Goal: Task Accomplishment & Management: Manage account settings

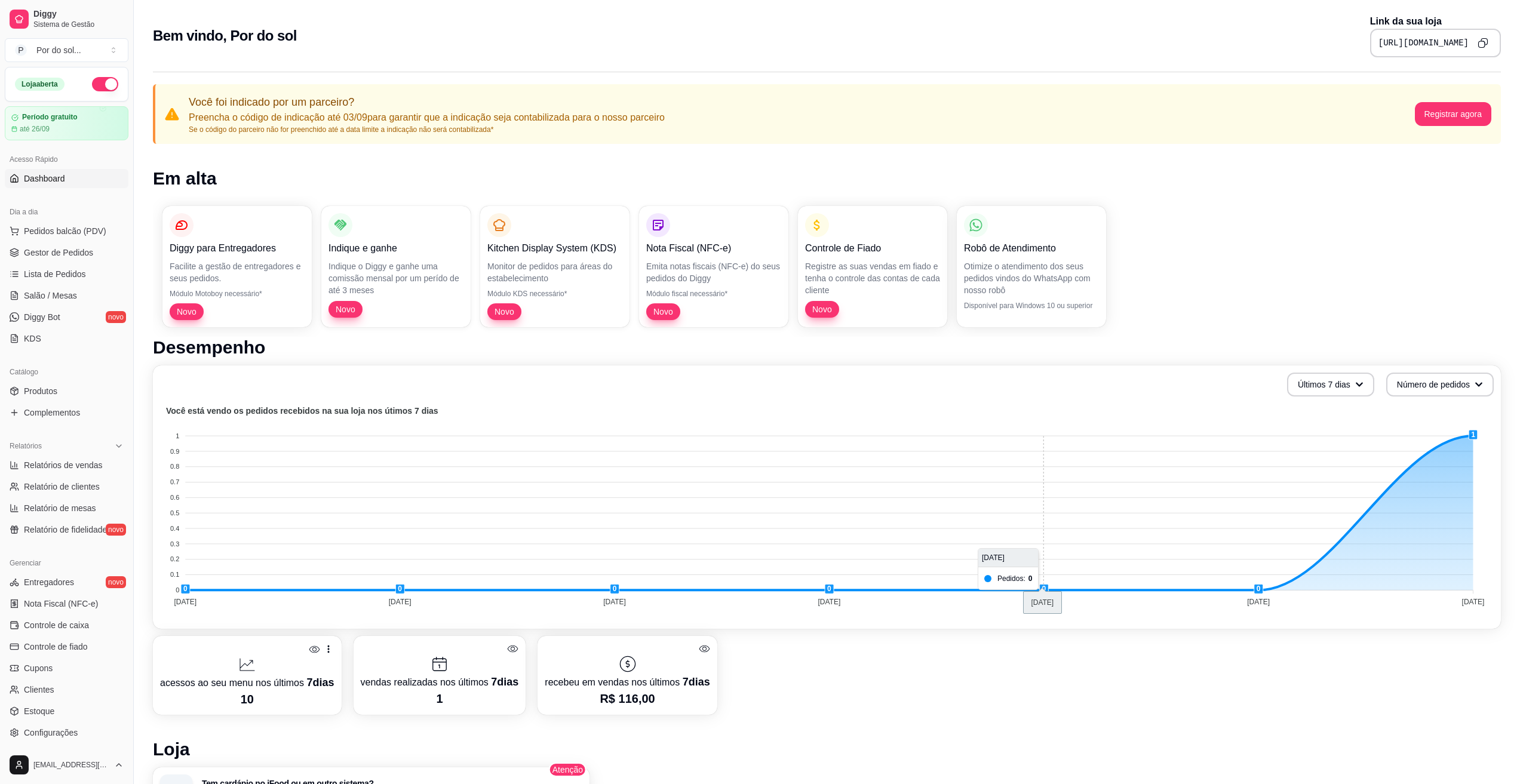
scroll to position [76, 0]
click at [70, 247] on span "Gestor de Pedidos" at bounding box center [58, 253] width 69 height 12
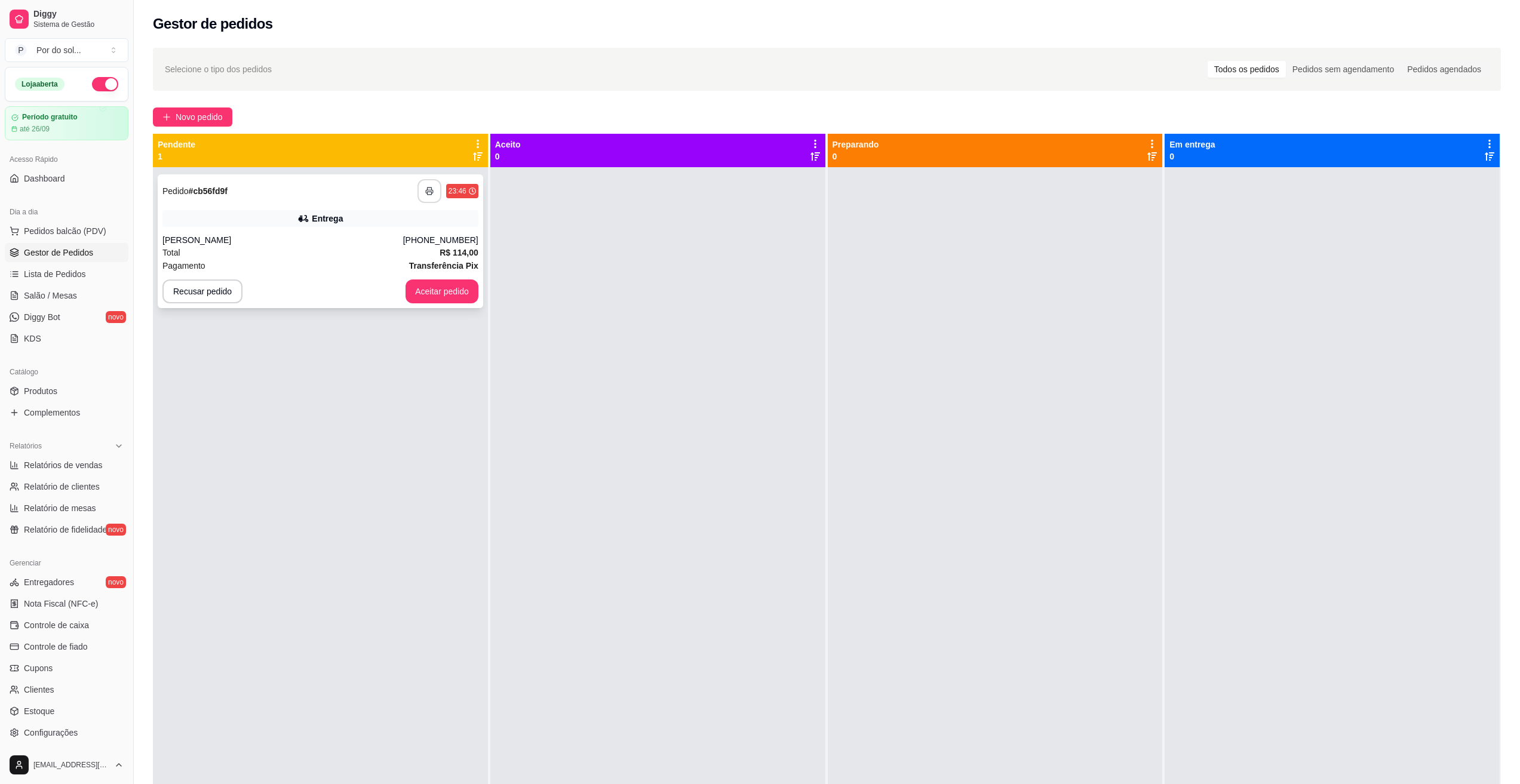
click at [429, 195] on button "button" at bounding box center [429, 190] width 23 height 23
click at [69, 275] on span "Lista de Pedidos" at bounding box center [54, 274] width 62 height 12
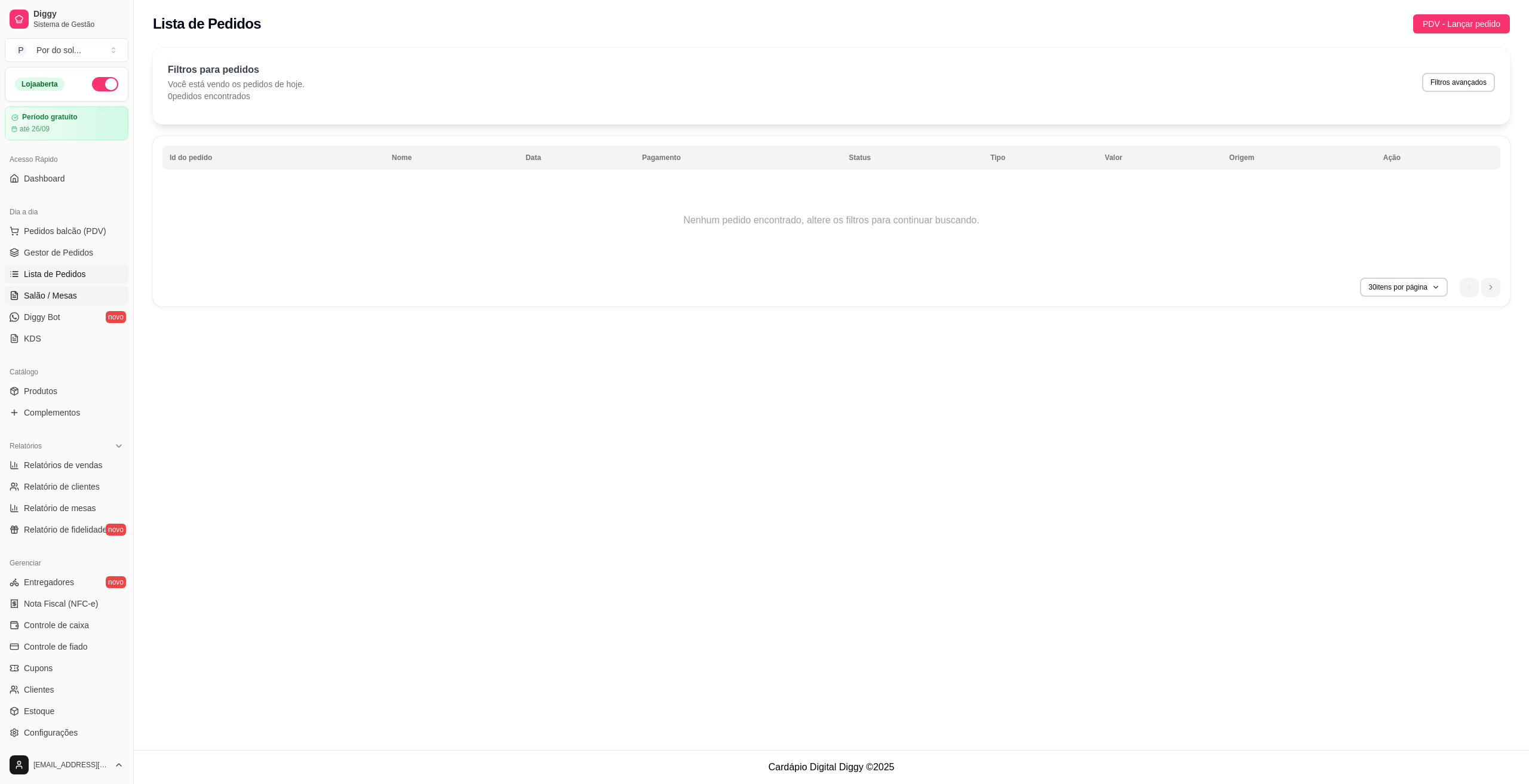
click at [72, 294] on span "Salão / Mesas" at bounding box center [50, 295] width 53 height 12
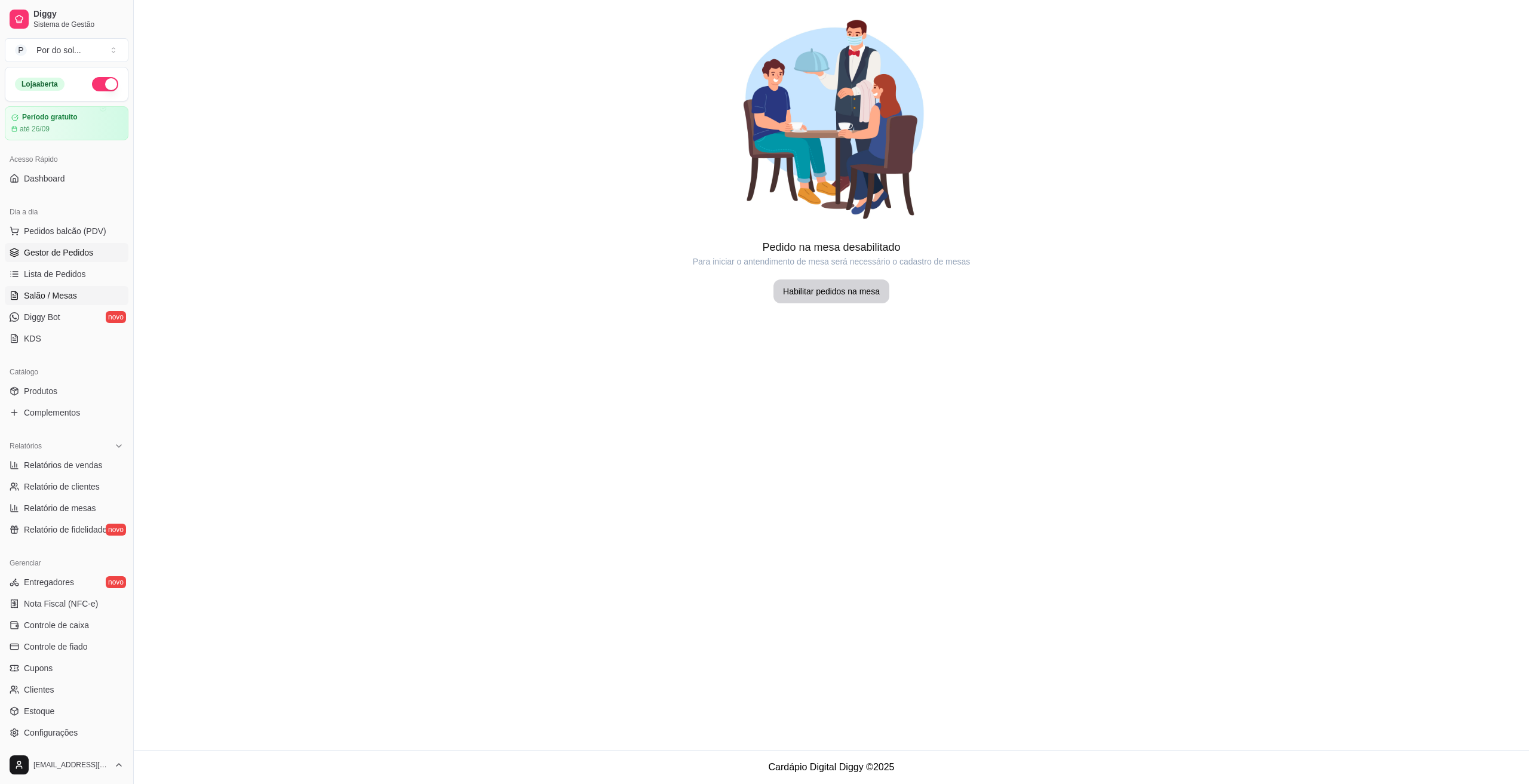
click at [74, 257] on span "Gestor de Pedidos" at bounding box center [58, 253] width 70 height 12
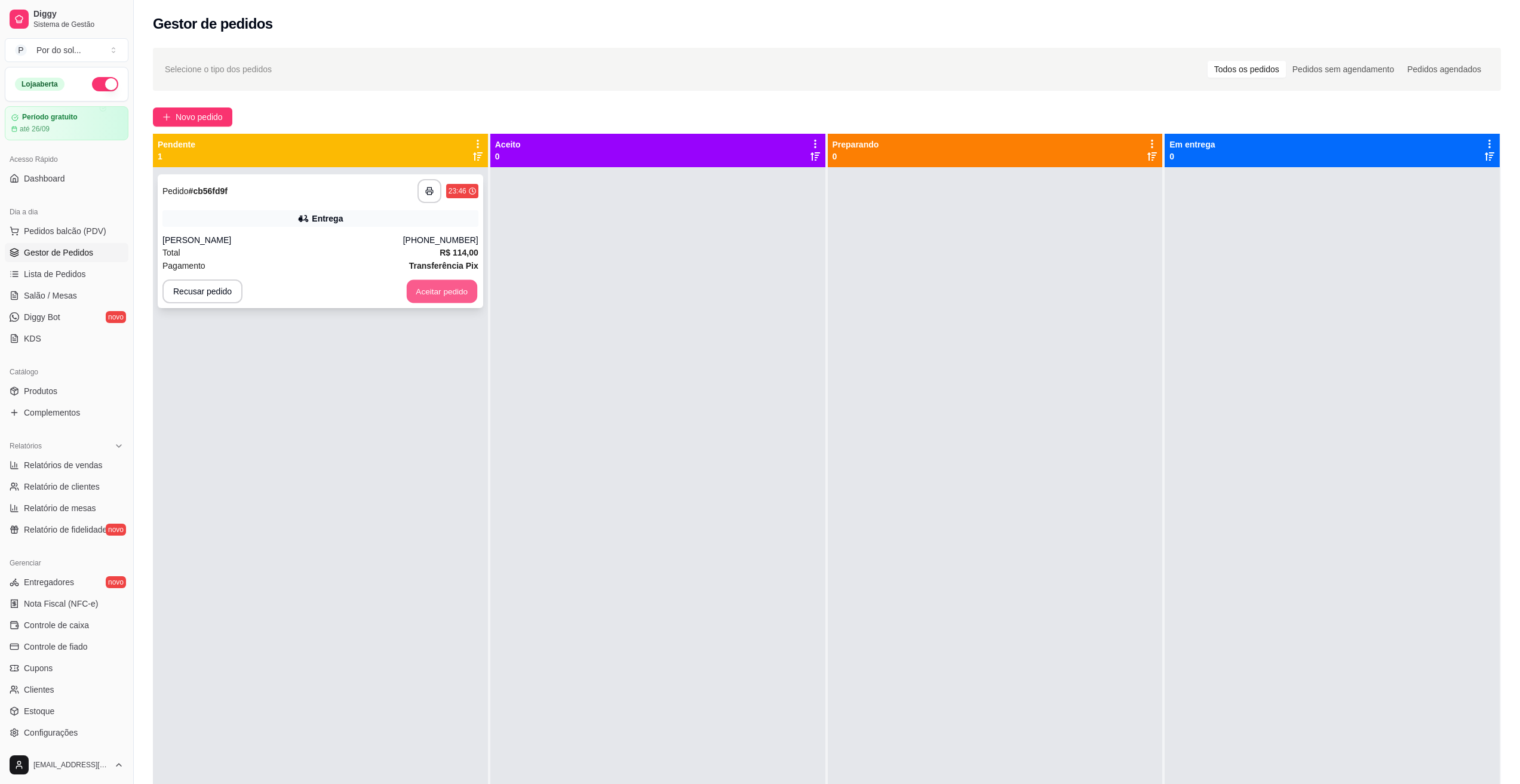
click at [458, 295] on button "Aceitar pedido" at bounding box center [441, 291] width 70 height 23
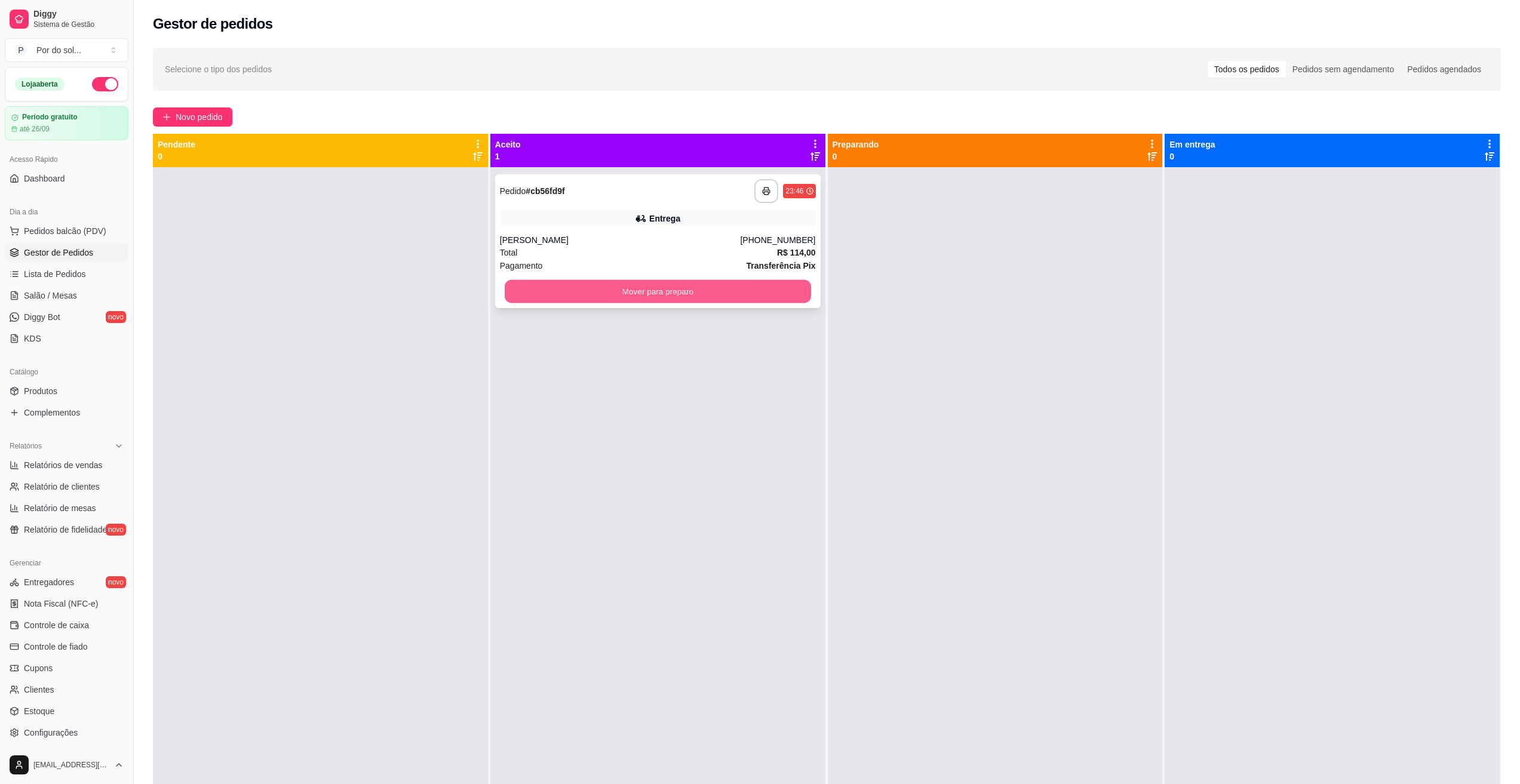
click at [664, 294] on button "Mover para preparo" at bounding box center [658, 291] width 307 height 23
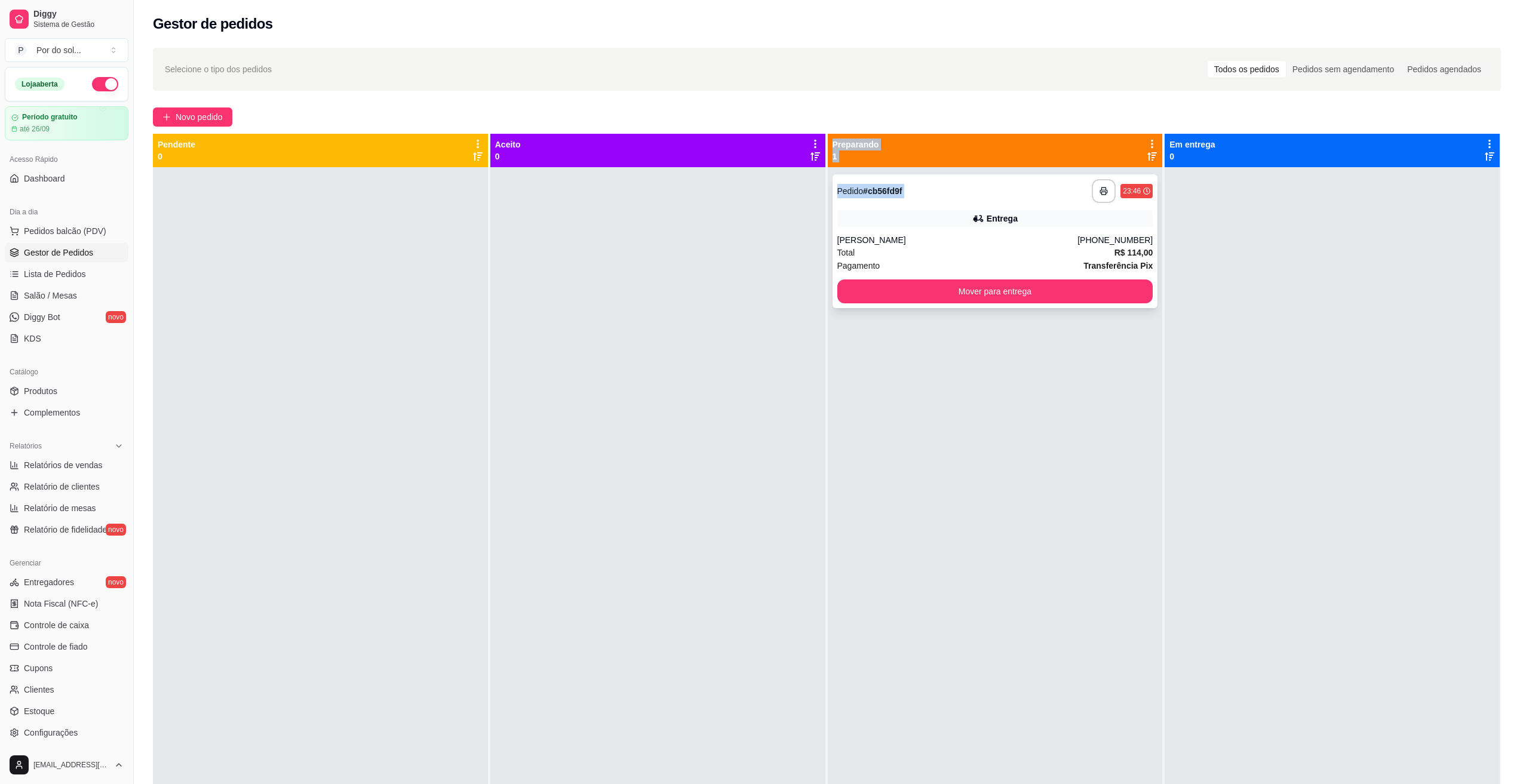
drag, startPoint x: 1035, startPoint y: 201, endPoint x: 873, endPoint y: 209, distance: 162.2
click at [759, 209] on div "**********" at bounding box center [827, 525] width 1348 height 784
click at [1221, 194] on div at bounding box center [1332, 558] width 335 height 784
click at [1147, 158] on icon at bounding box center [1152, 156] width 10 height 9
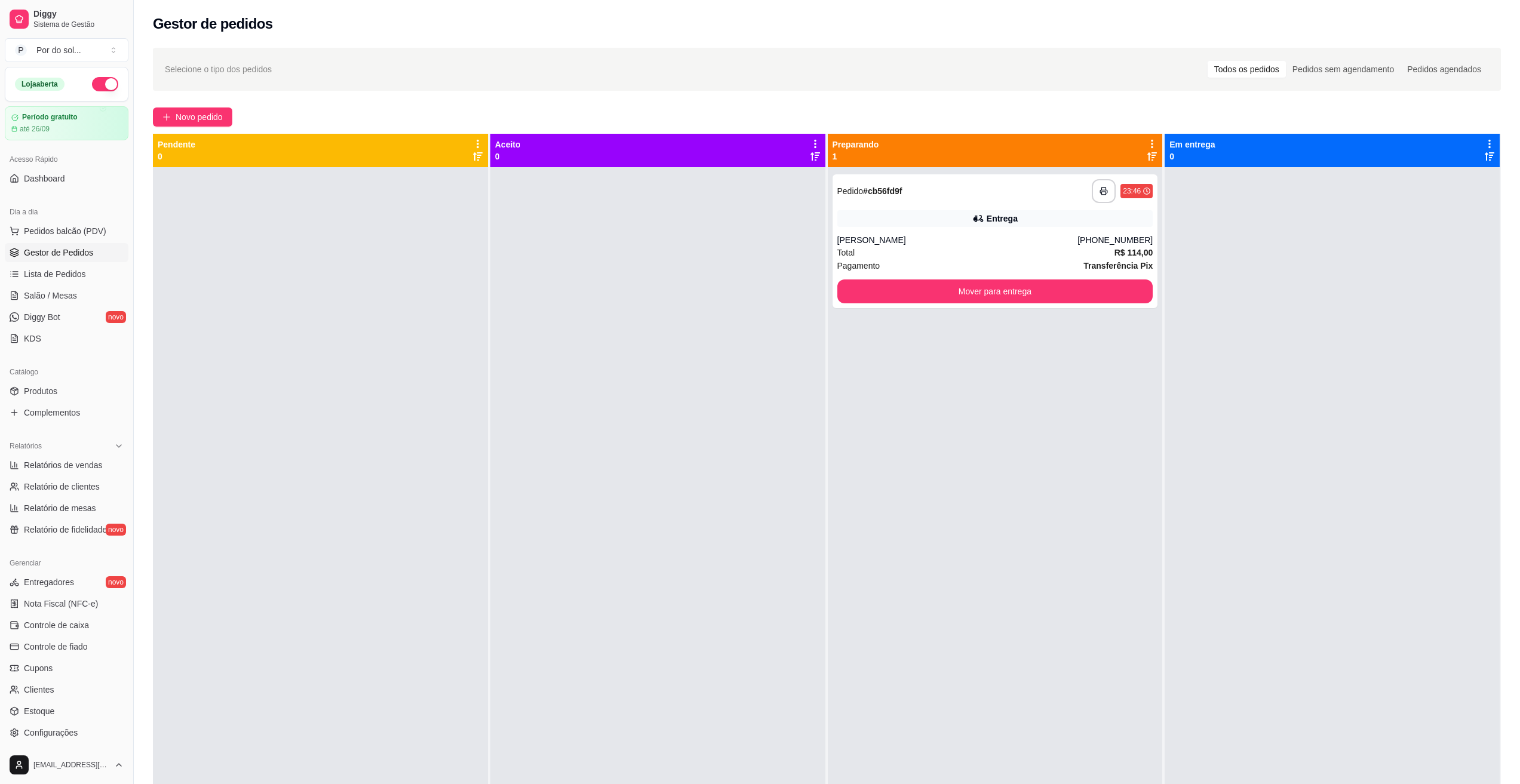
click at [1147, 142] on icon at bounding box center [1152, 143] width 10 height 10
click at [1202, 186] on div at bounding box center [1332, 558] width 335 height 784
click at [1100, 189] on icon "button" at bounding box center [1104, 191] width 9 height 9
click at [1321, 64] on div "Pedidos sem agendamento" at bounding box center [1343, 69] width 115 height 16
click at [1285, 61] on input "Pedidos sem agendamento" at bounding box center [1285, 61] width 0 height 0
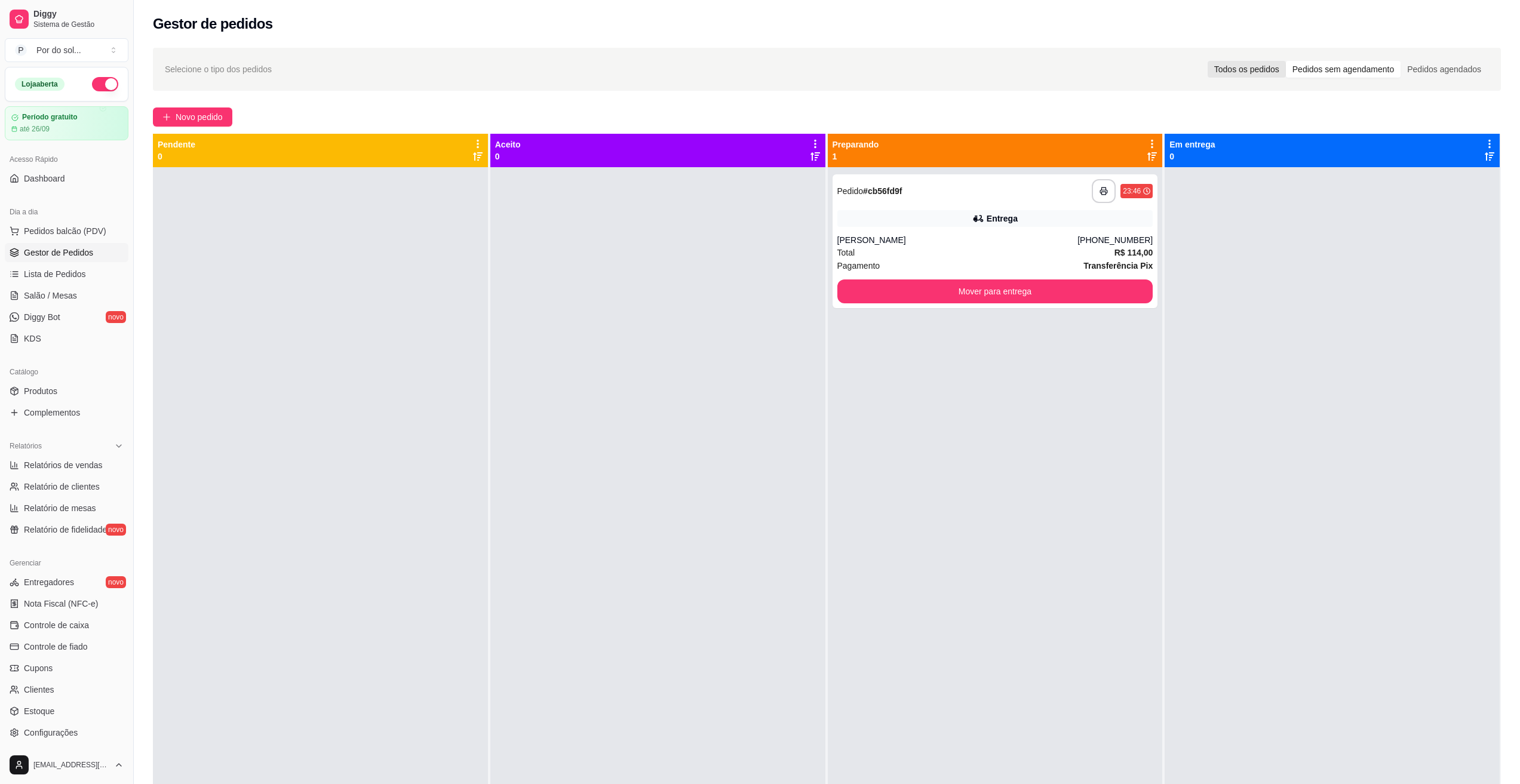
click at [1256, 62] on div "Todos os pedidos" at bounding box center [1246, 69] width 78 height 16
click at [1207, 61] on input "Todos os pedidos" at bounding box center [1207, 61] width 0 height 0
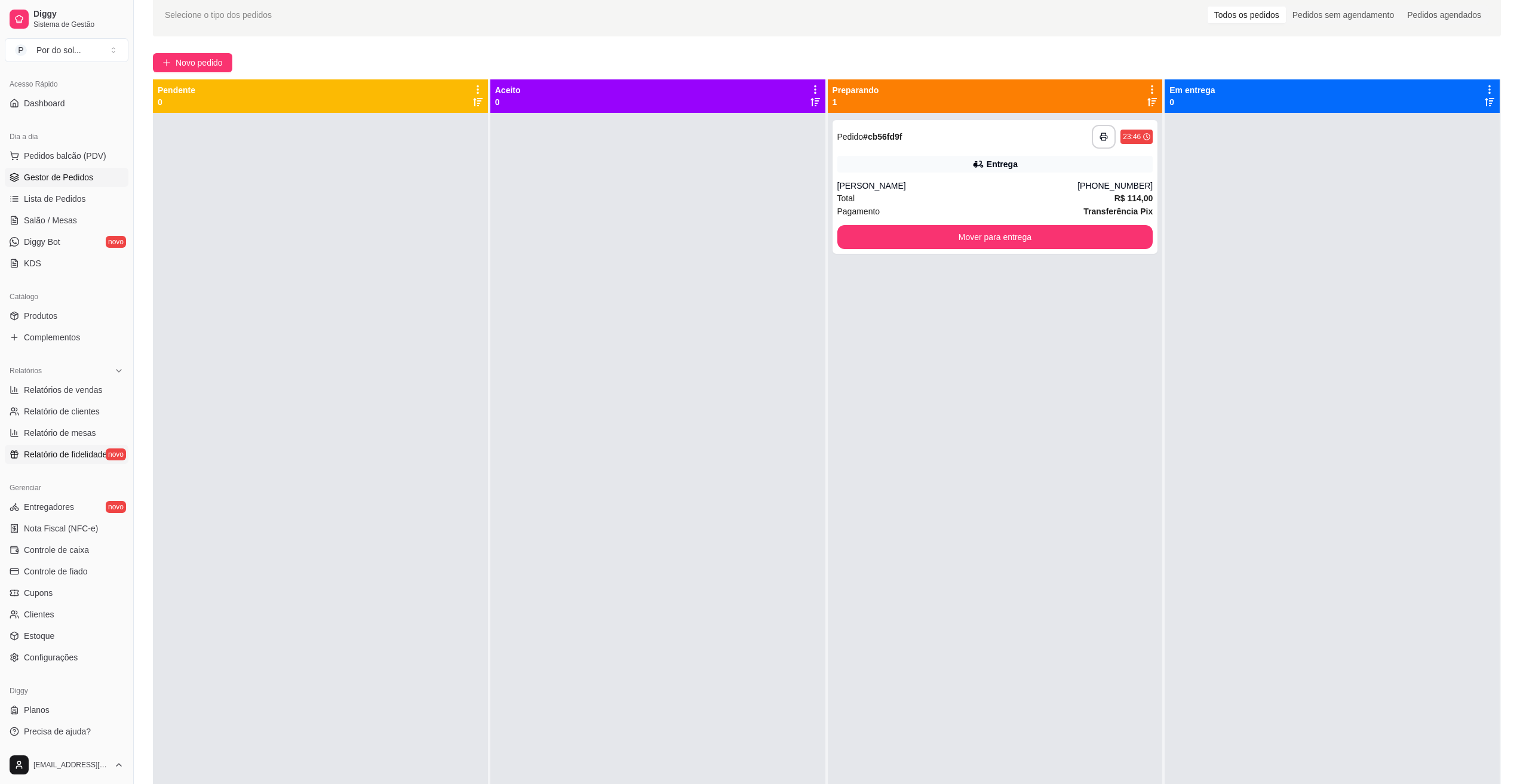
scroll to position [60, 0]
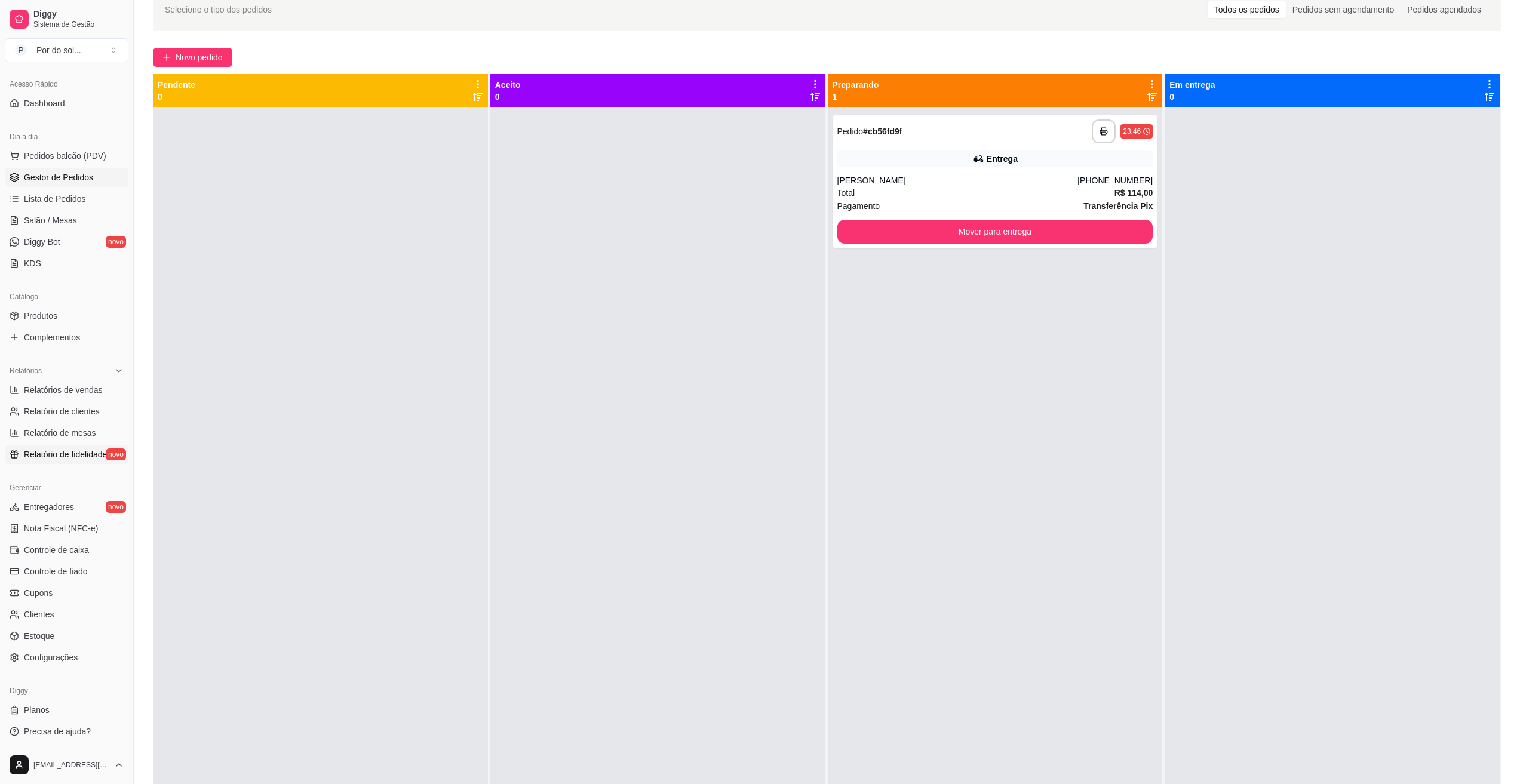
click at [50, 456] on span "Relatório de fidelidade" at bounding box center [65, 454] width 83 height 12
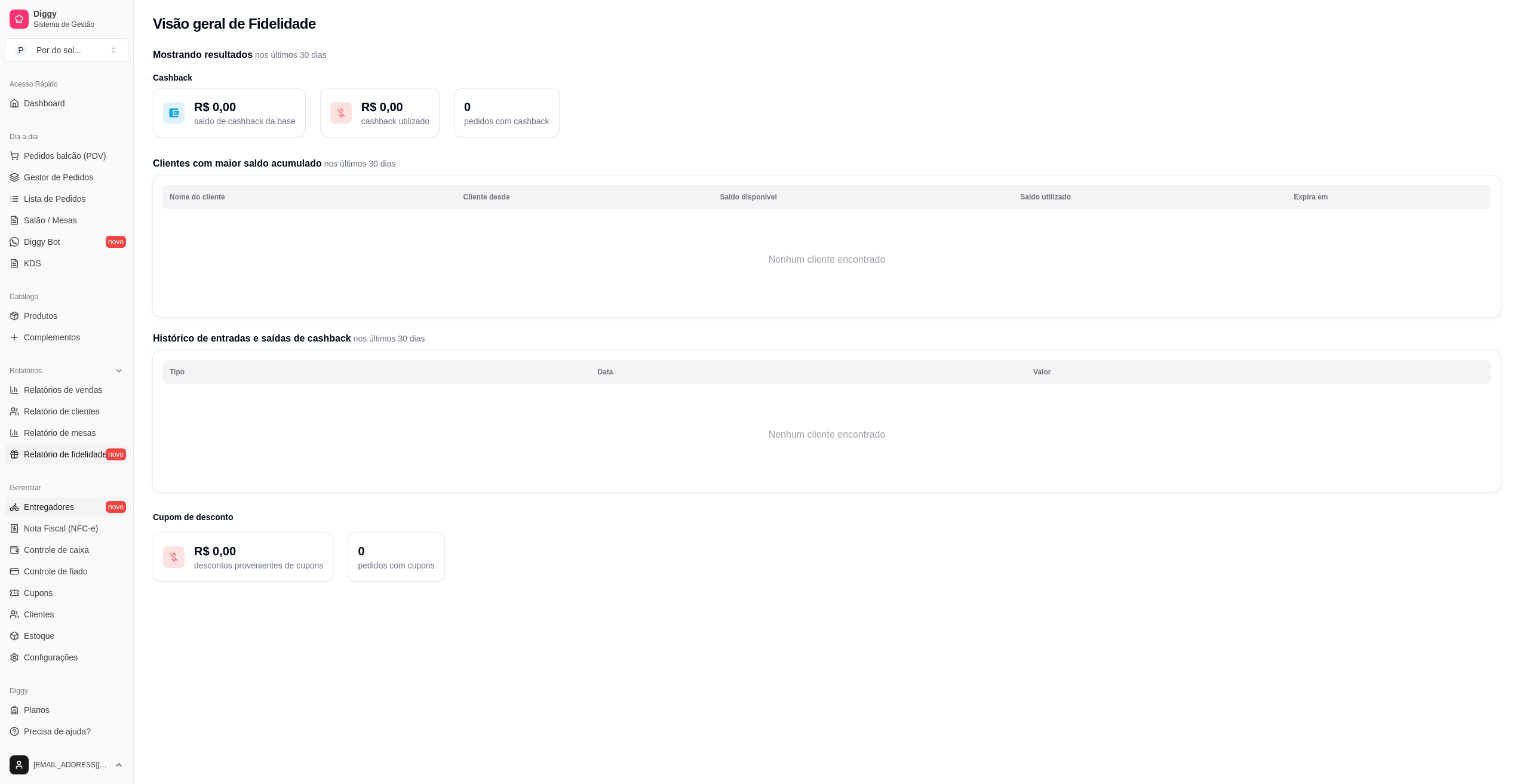
click at [71, 511] on span "Entregadores" at bounding box center [49, 507] width 50 height 12
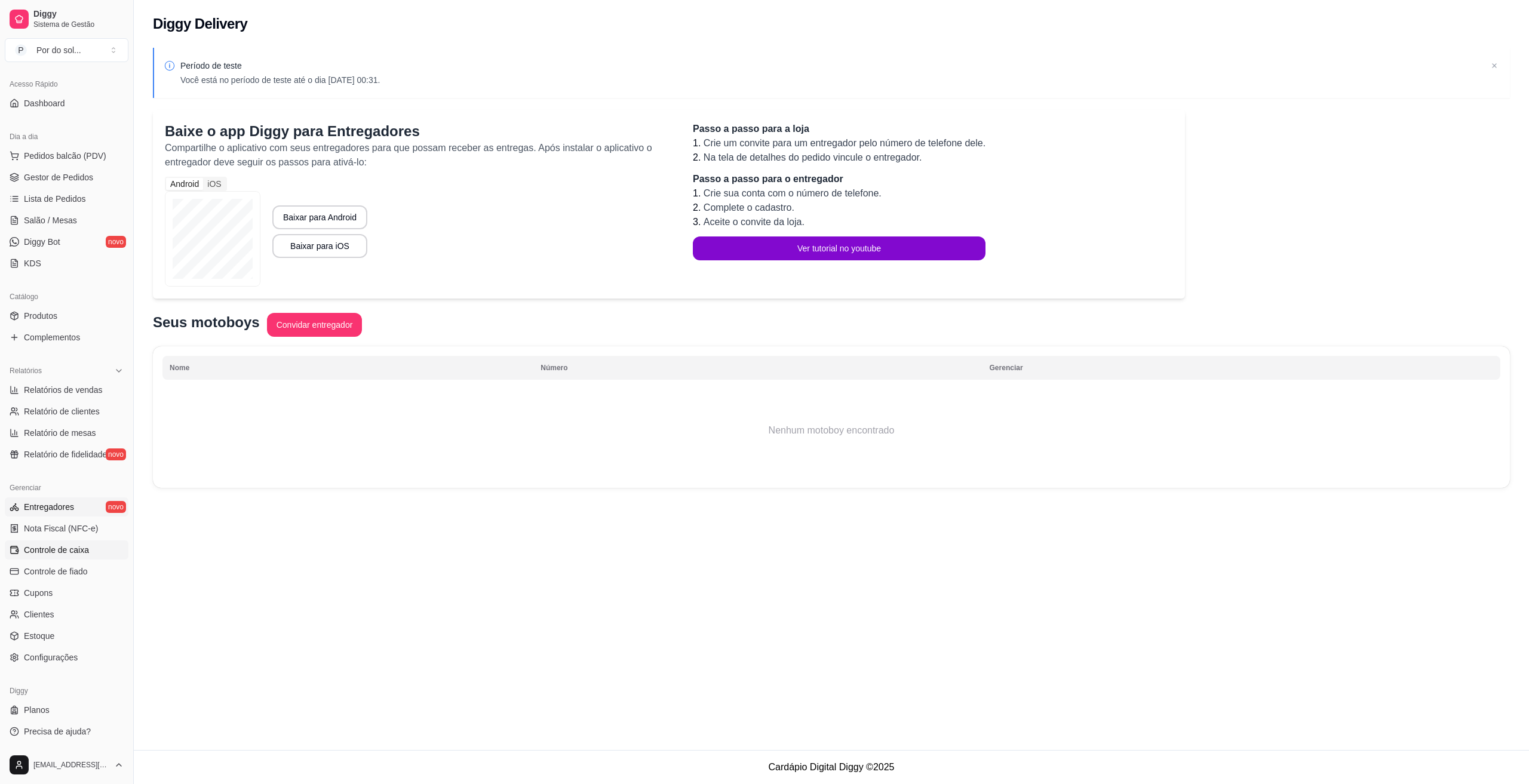
click at [72, 547] on span "Controle de caixa" at bounding box center [56, 550] width 65 height 12
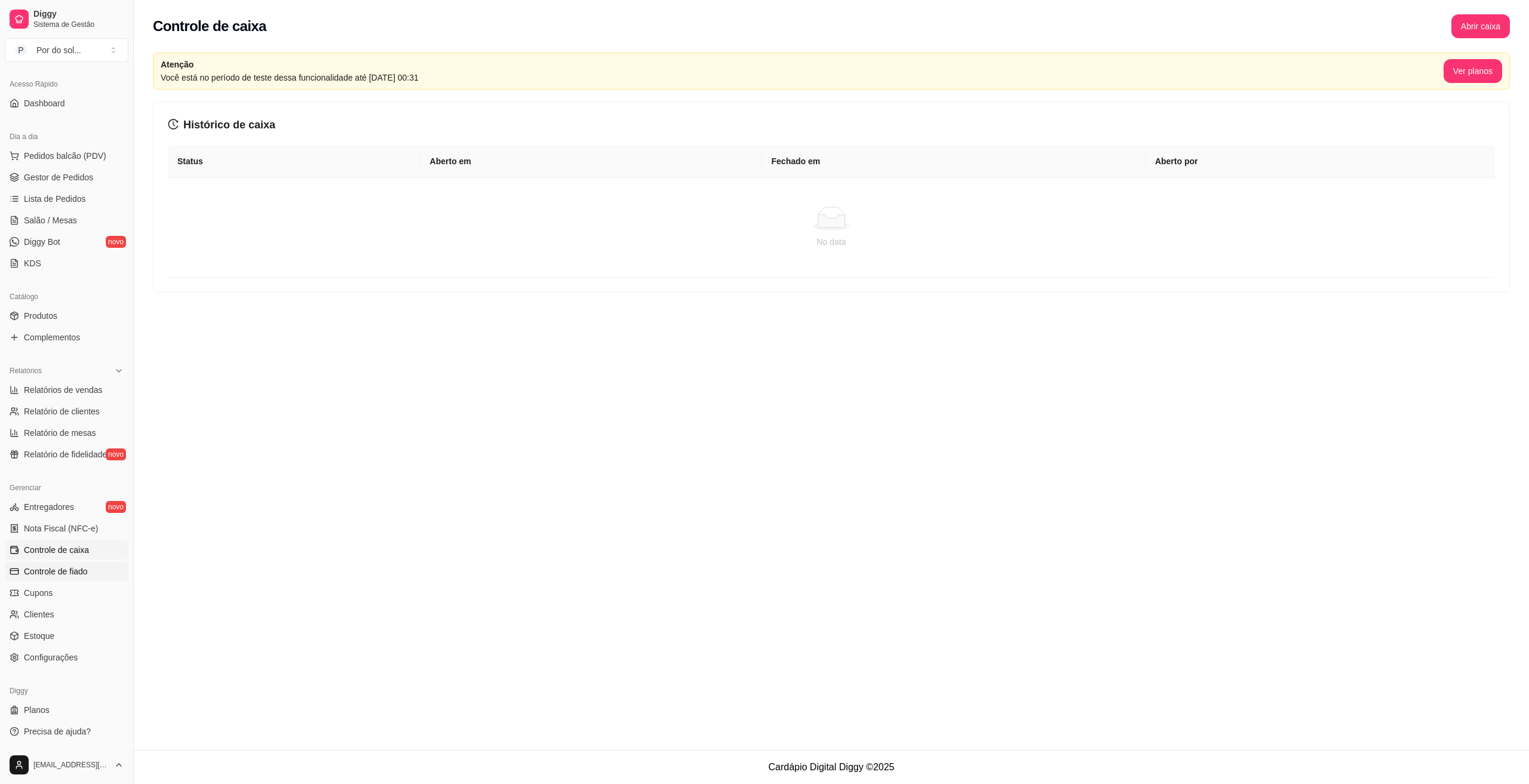
click at [55, 569] on span "Controle de fiado" at bounding box center [56, 571] width 64 height 12
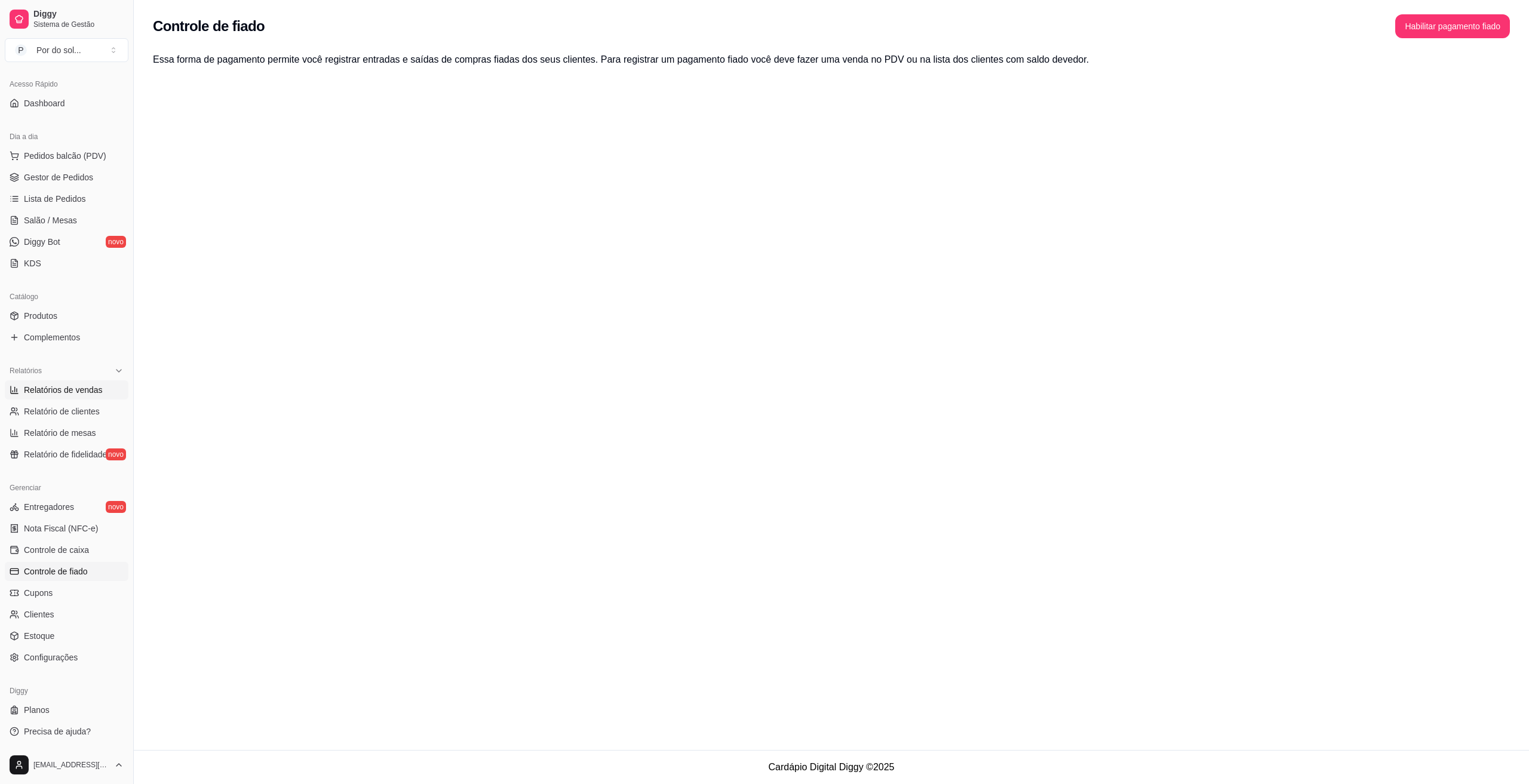
click at [56, 395] on span "Relatórios de vendas" at bounding box center [63, 390] width 79 height 12
select select "ALL"
select select "0"
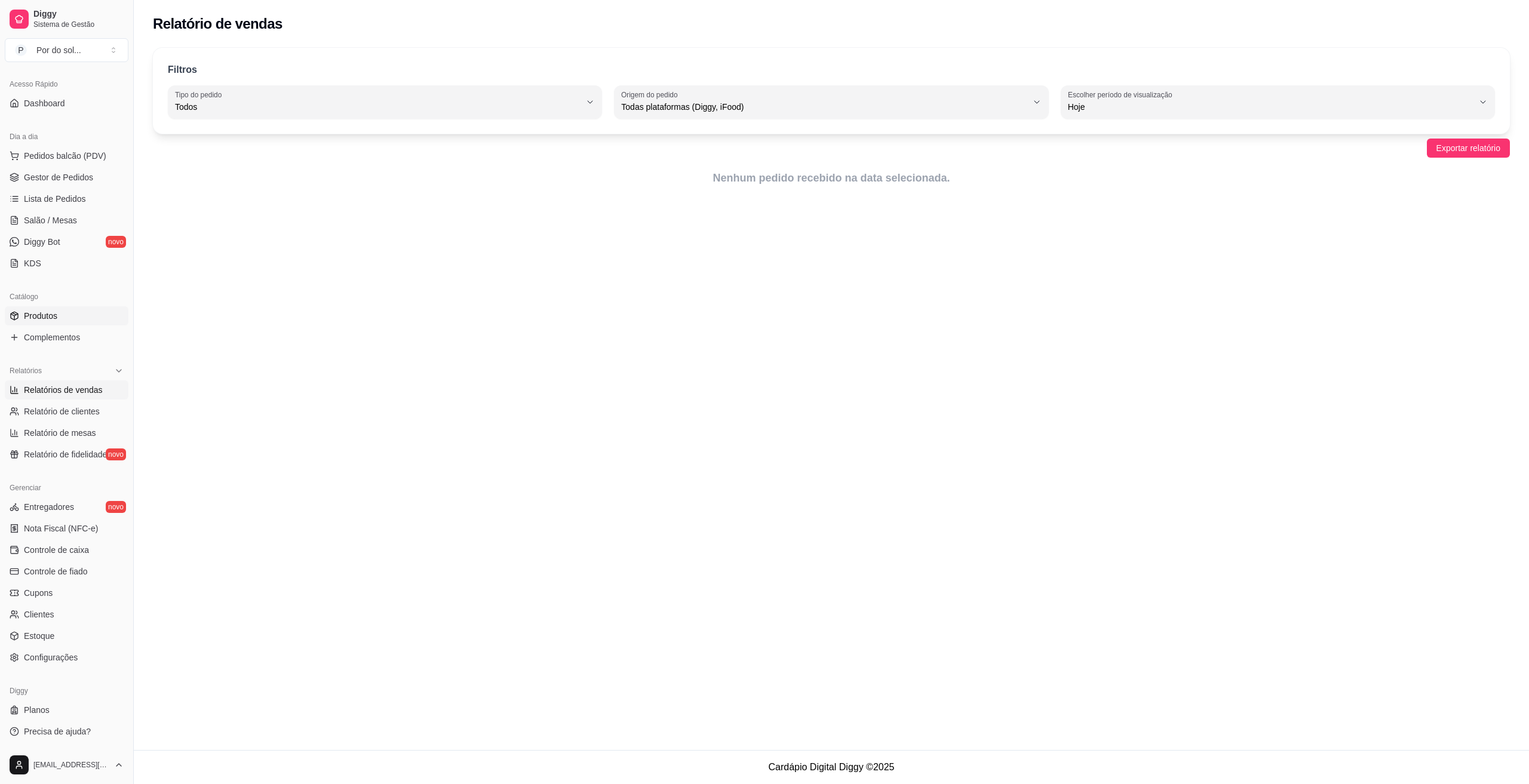
click at [71, 319] on link "Produtos" at bounding box center [66, 316] width 123 height 19
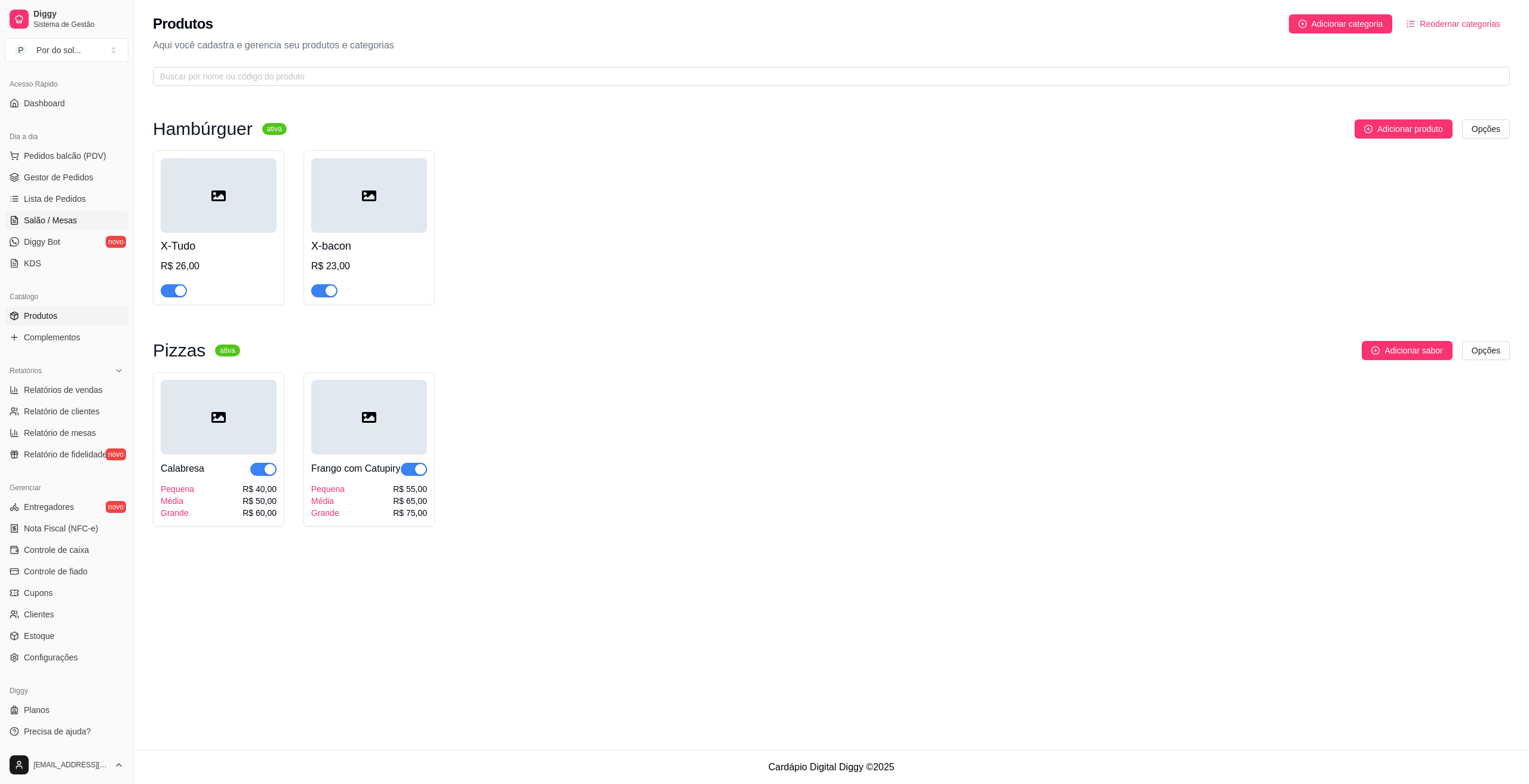
click at [70, 221] on span "Salão / Mesas" at bounding box center [50, 221] width 53 height 12
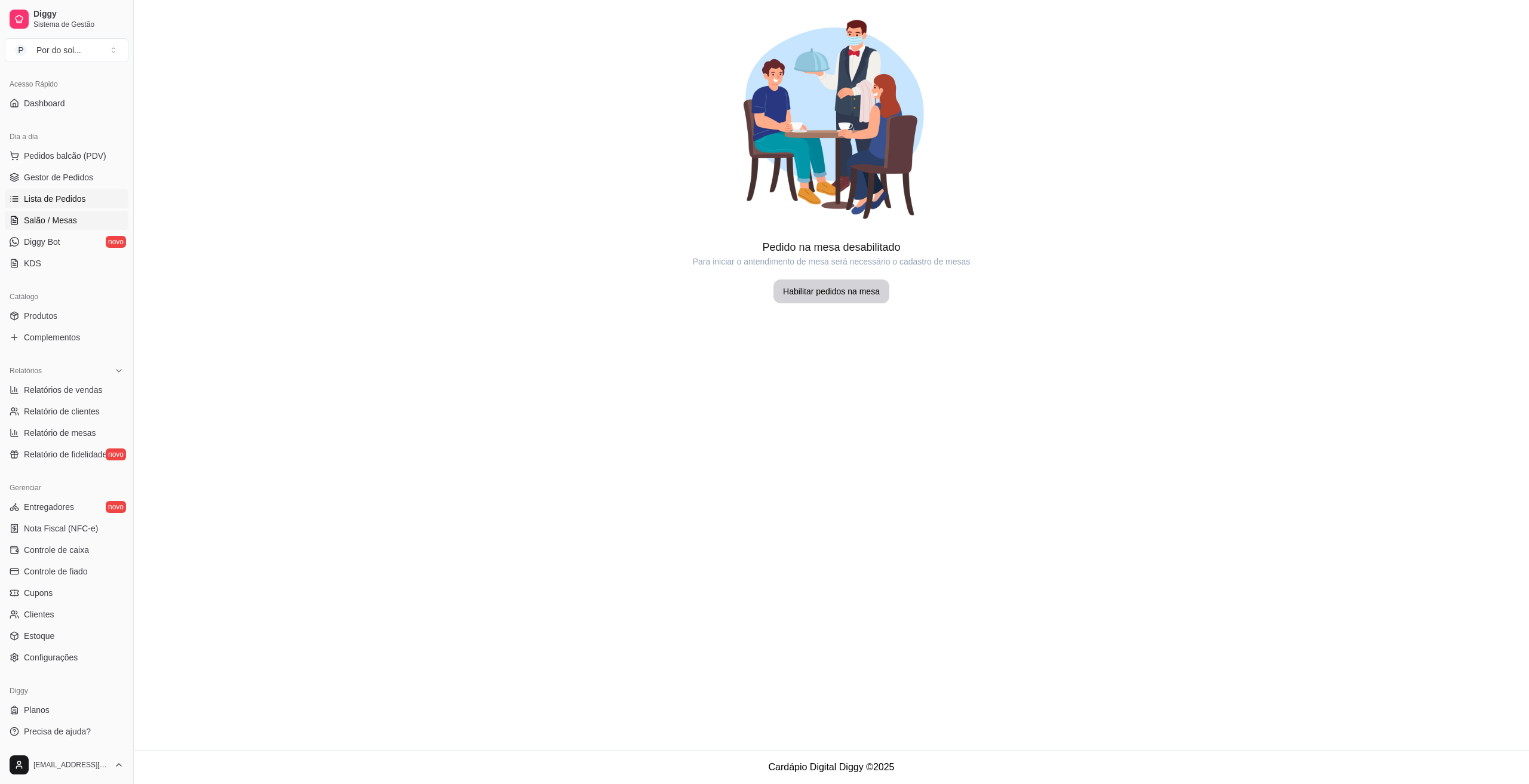
click at [71, 195] on span "Lista de Pedidos" at bounding box center [54, 199] width 62 height 12
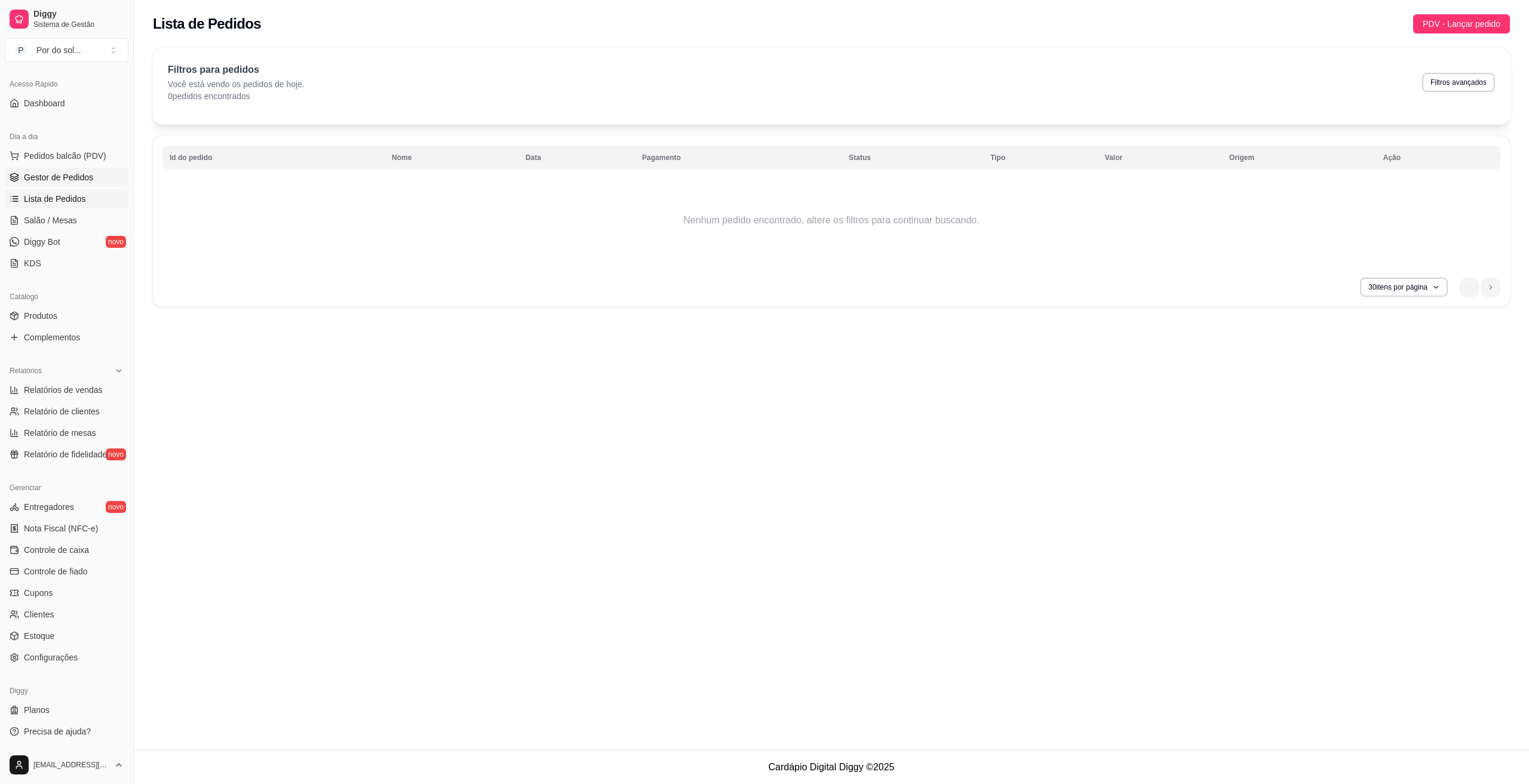
click at [95, 175] on link "Gestor de Pedidos" at bounding box center [66, 177] width 123 height 19
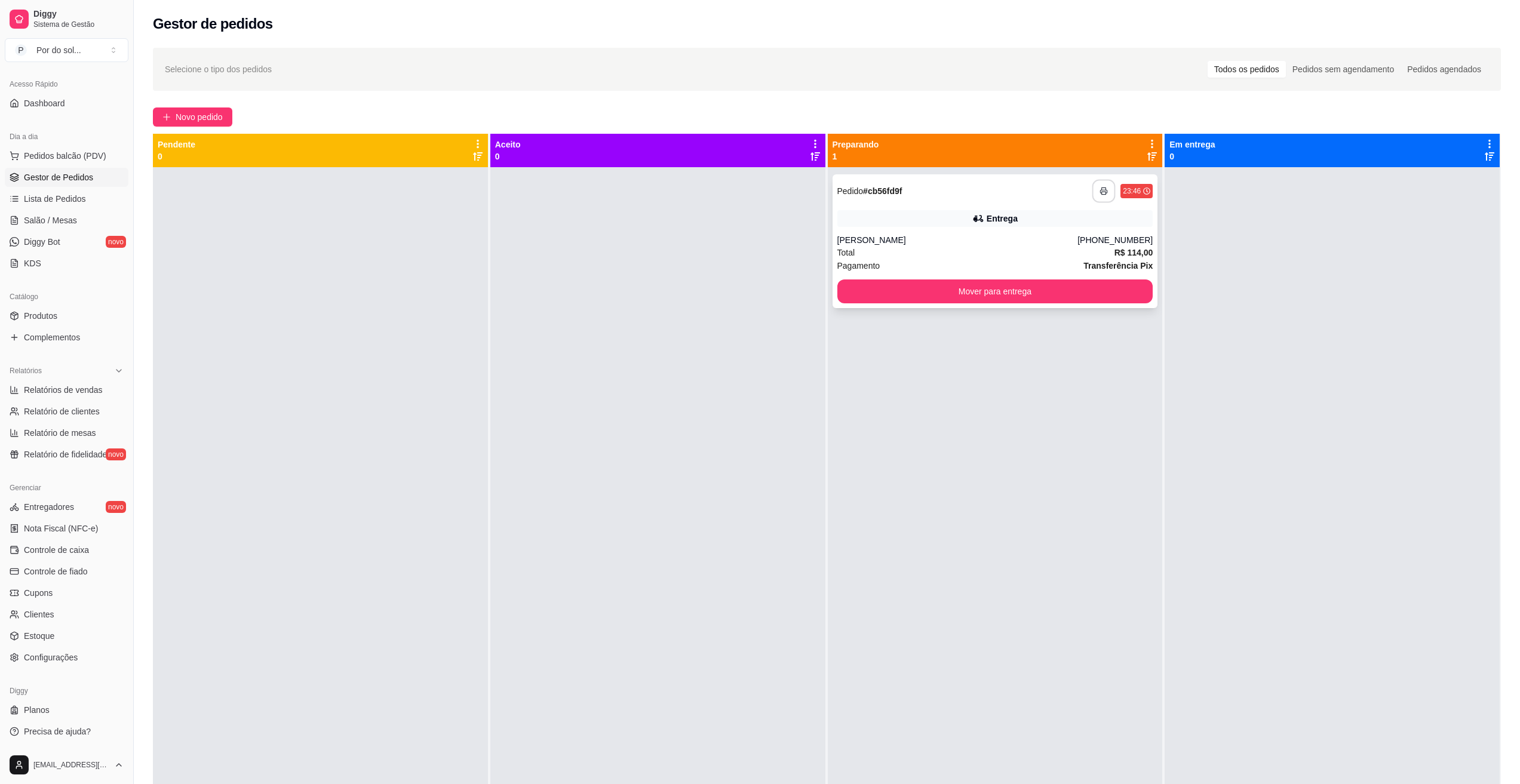
click at [1100, 194] on icon "button" at bounding box center [1104, 191] width 9 height 9
click at [1089, 294] on button "Mover para entrega" at bounding box center [995, 291] width 307 height 23
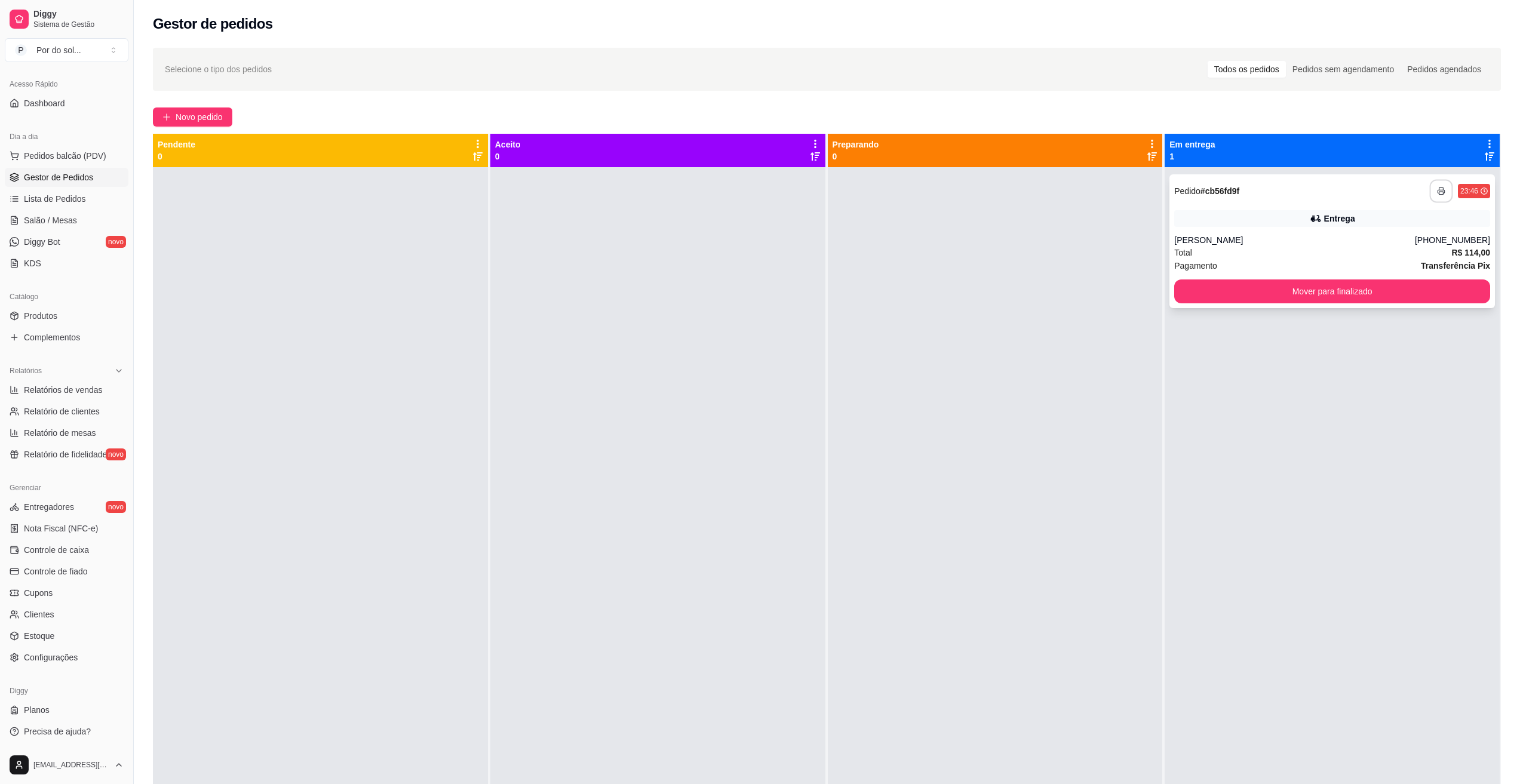
click at [1442, 192] on button "button" at bounding box center [1441, 191] width 23 height 23
click at [69, 159] on span "Pedidos balcão (PDV)" at bounding box center [64, 156] width 83 height 12
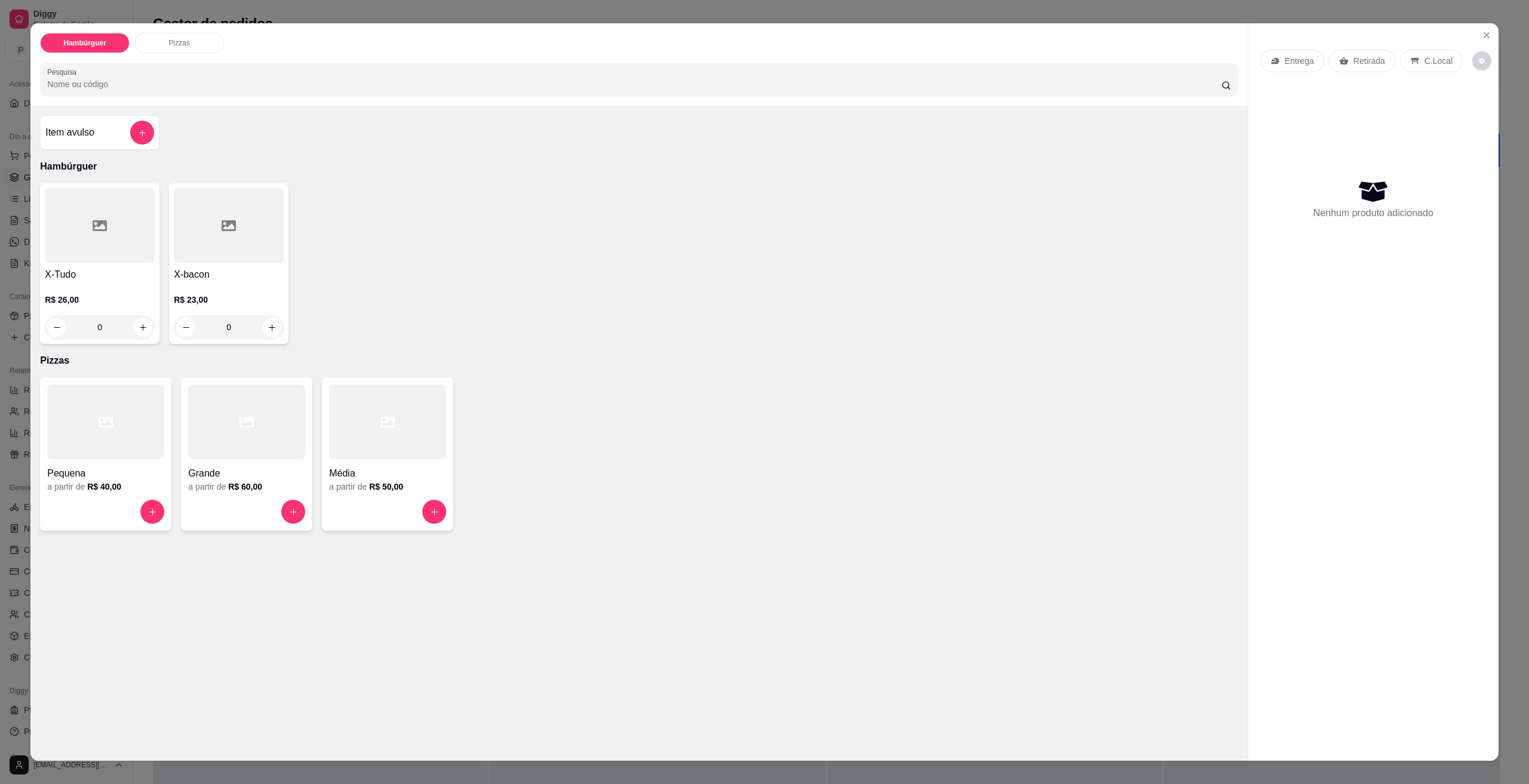
click at [1470, 36] on div "Entrega Retirada C.Local Nenhum produto adicionado" at bounding box center [1373, 382] width 250 height 717
click at [1486, 36] on icon "Close" at bounding box center [1486, 35] width 10 height 10
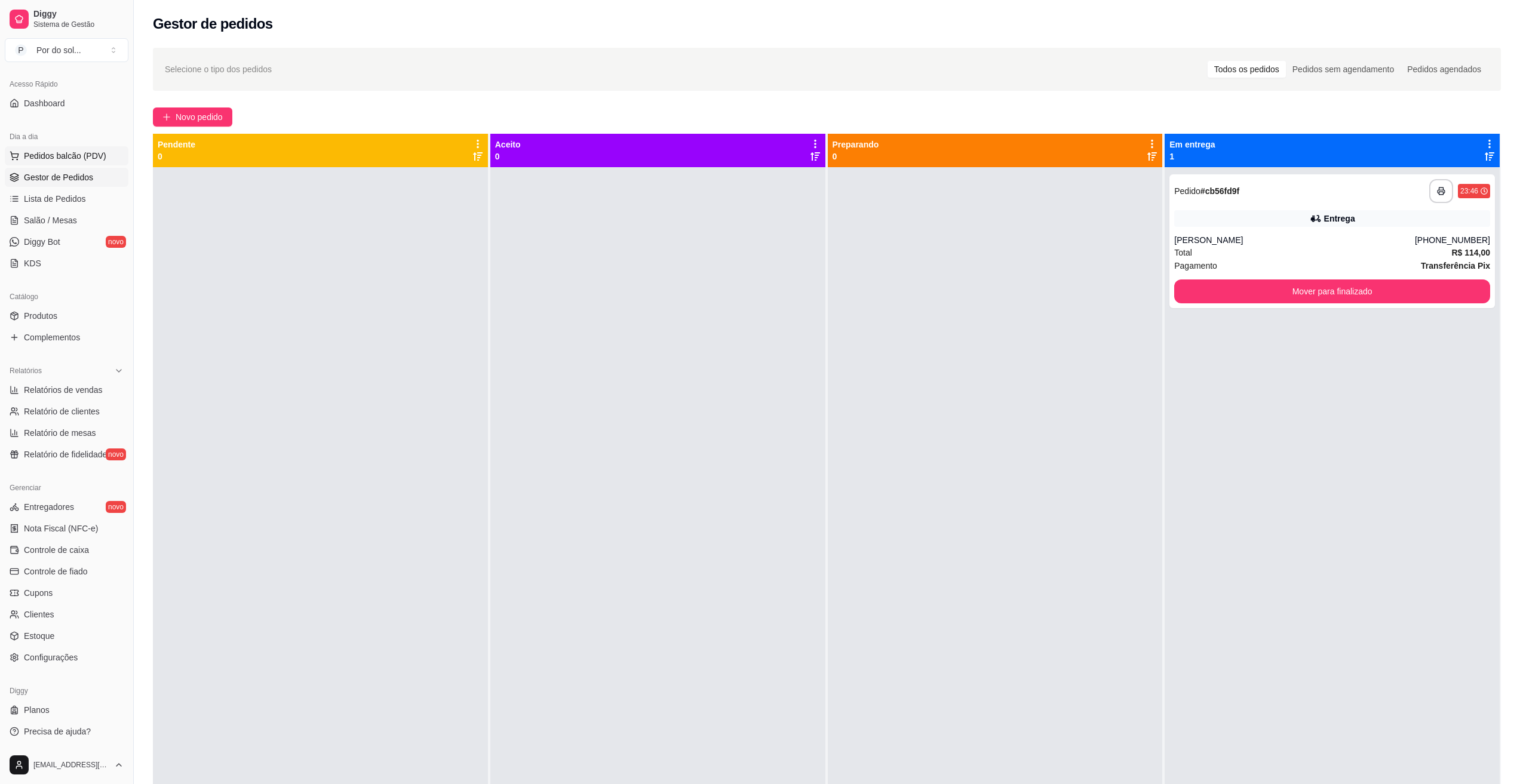
click at [75, 154] on span "Pedidos balcão (PDV)" at bounding box center [64, 156] width 83 height 12
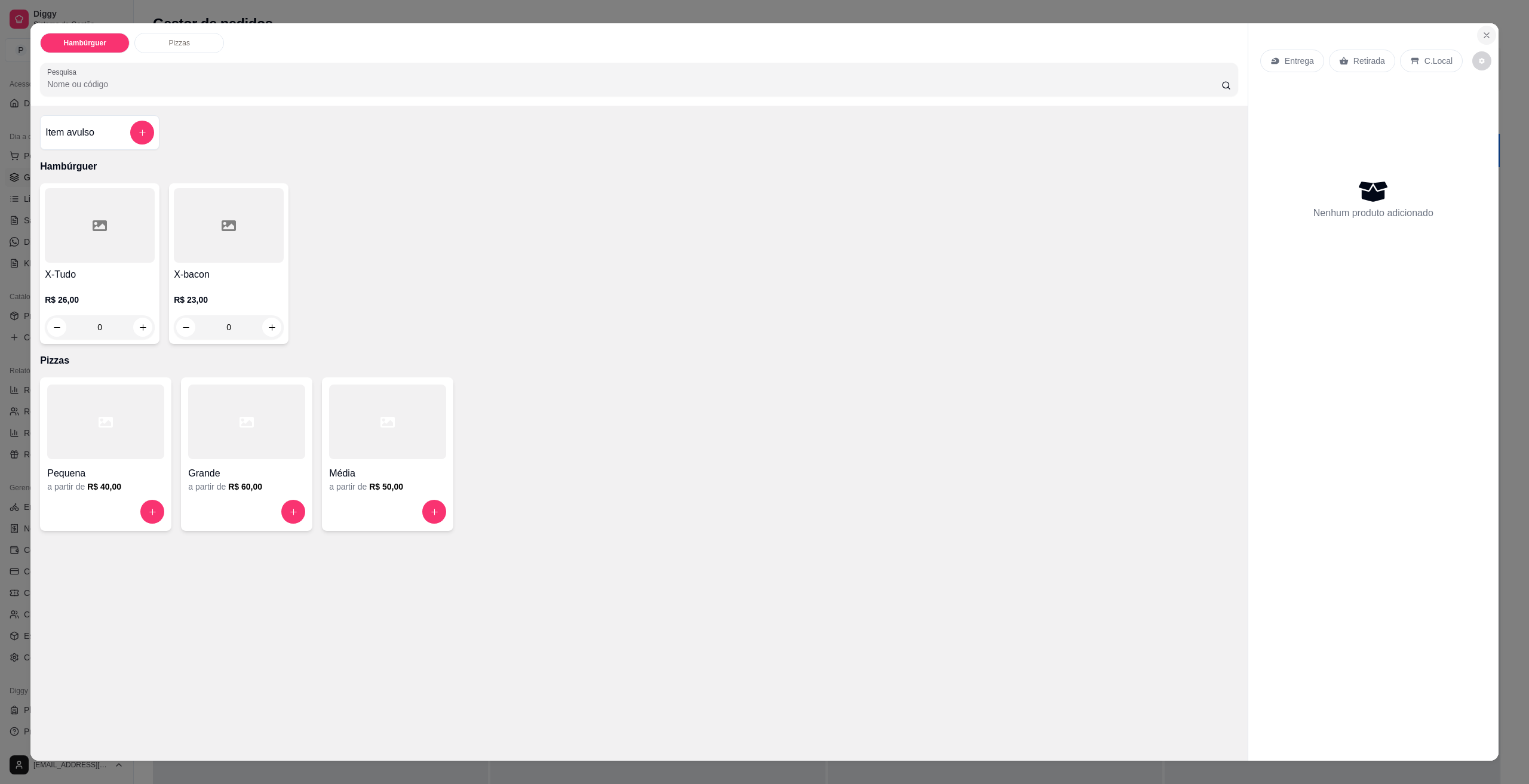
click at [1483, 28] on button "Close" at bounding box center [1486, 36] width 19 height 19
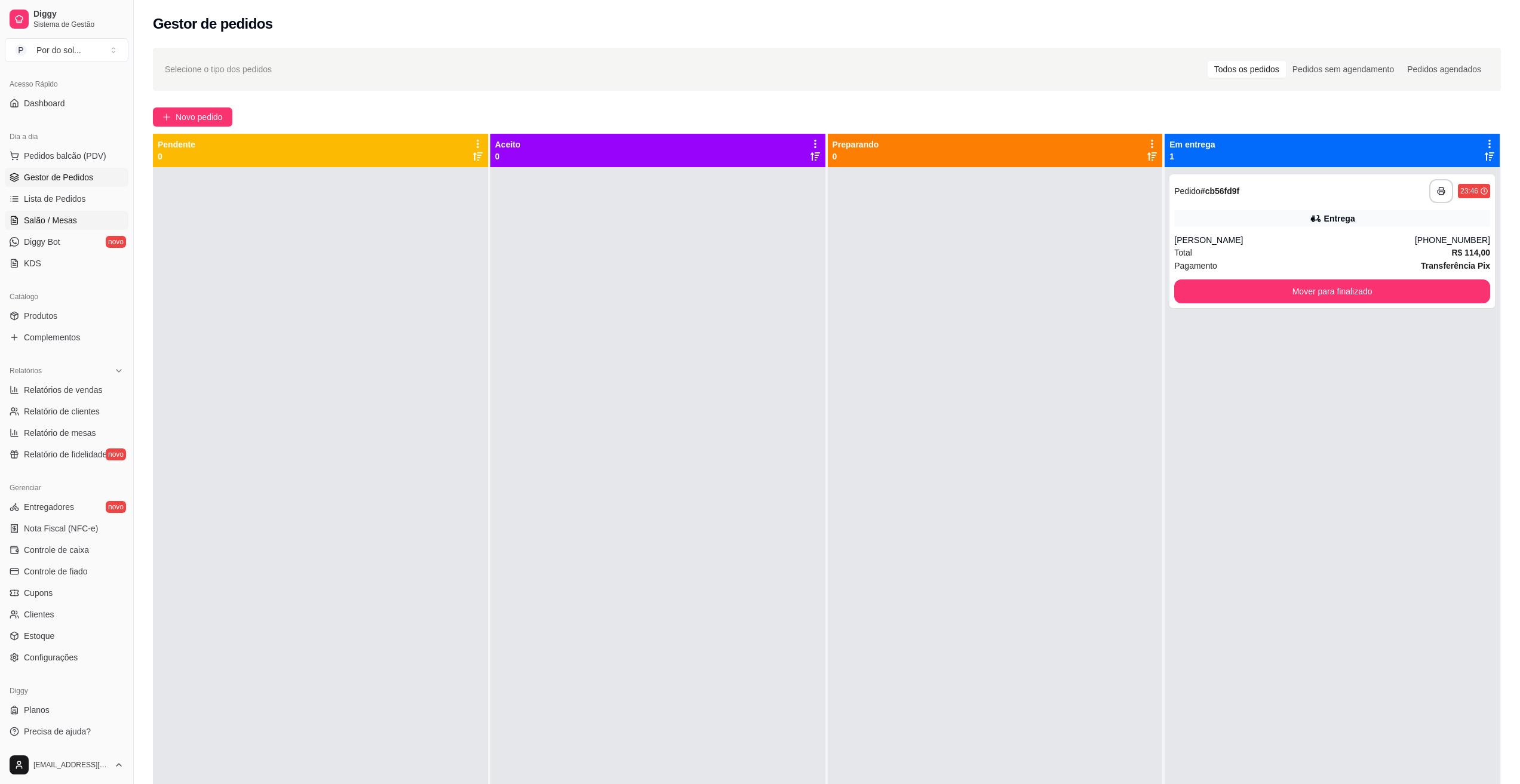
click at [64, 221] on span "Salão / Mesas" at bounding box center [50, 221] width 53 height 12
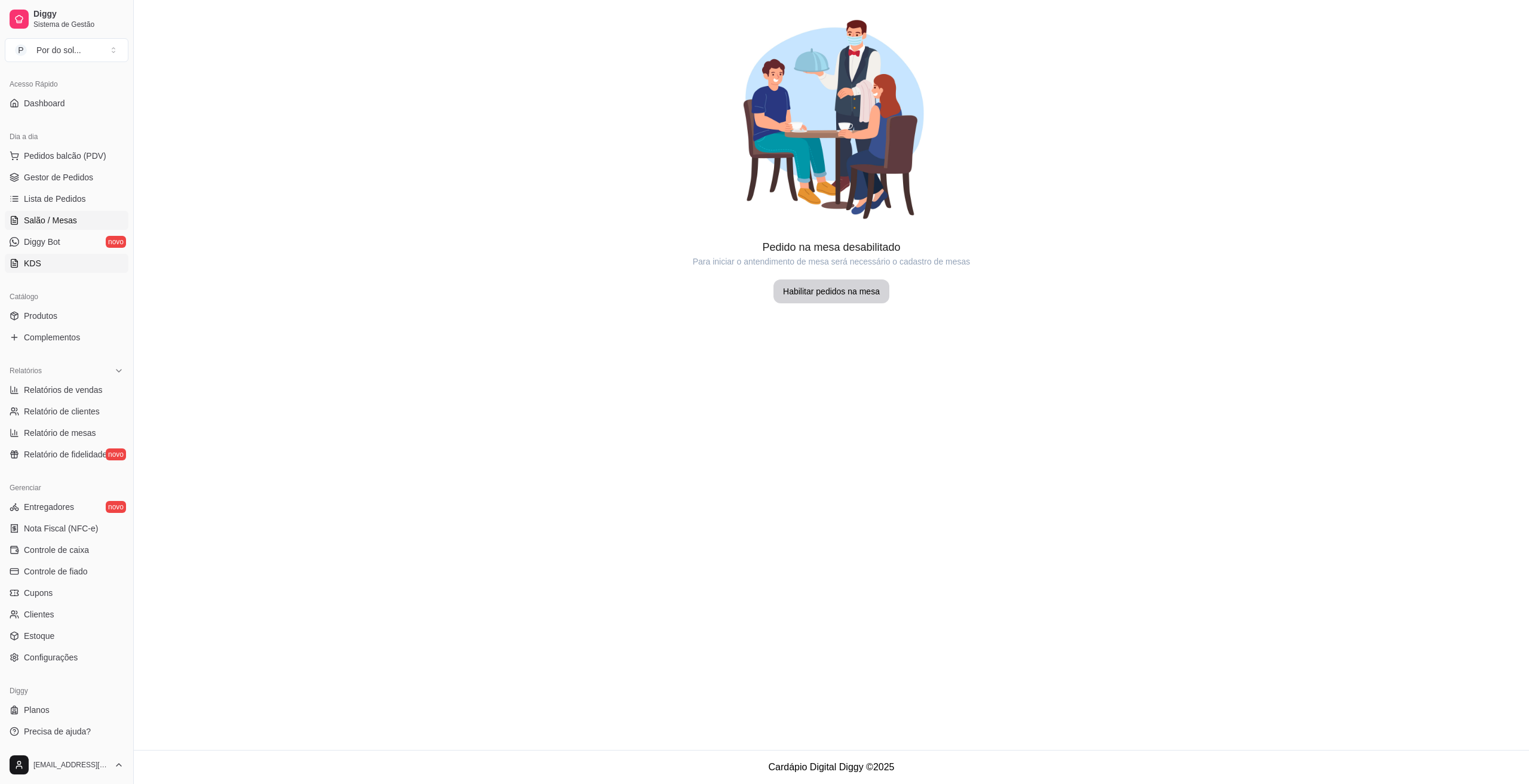
click at [28, 264] on span "KDS" at bounding box center [32, 263] width 17 height 12
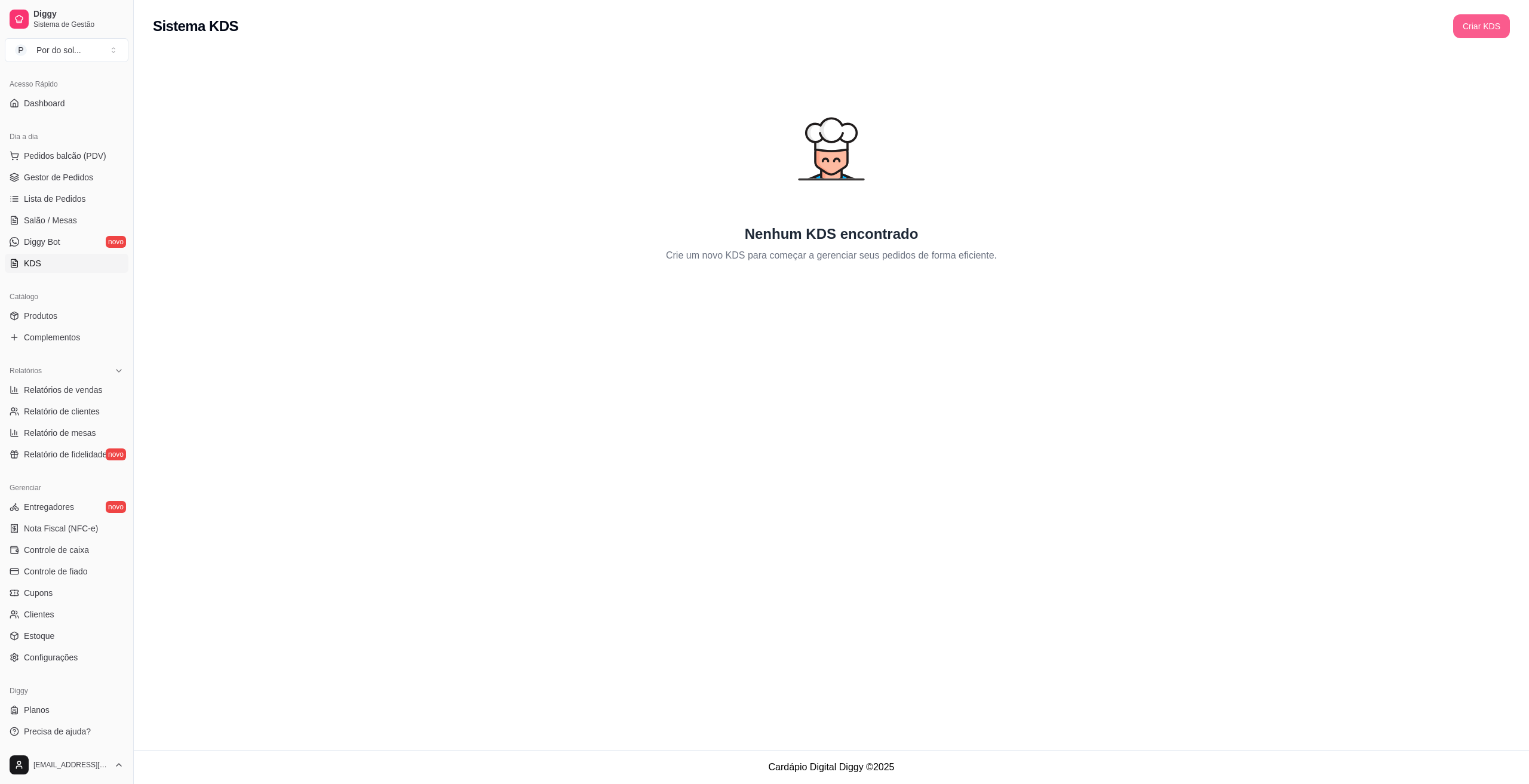
click at [1485, 29] on button "Criar KDS" at bounding box center [1481, 25] width 56 height 23
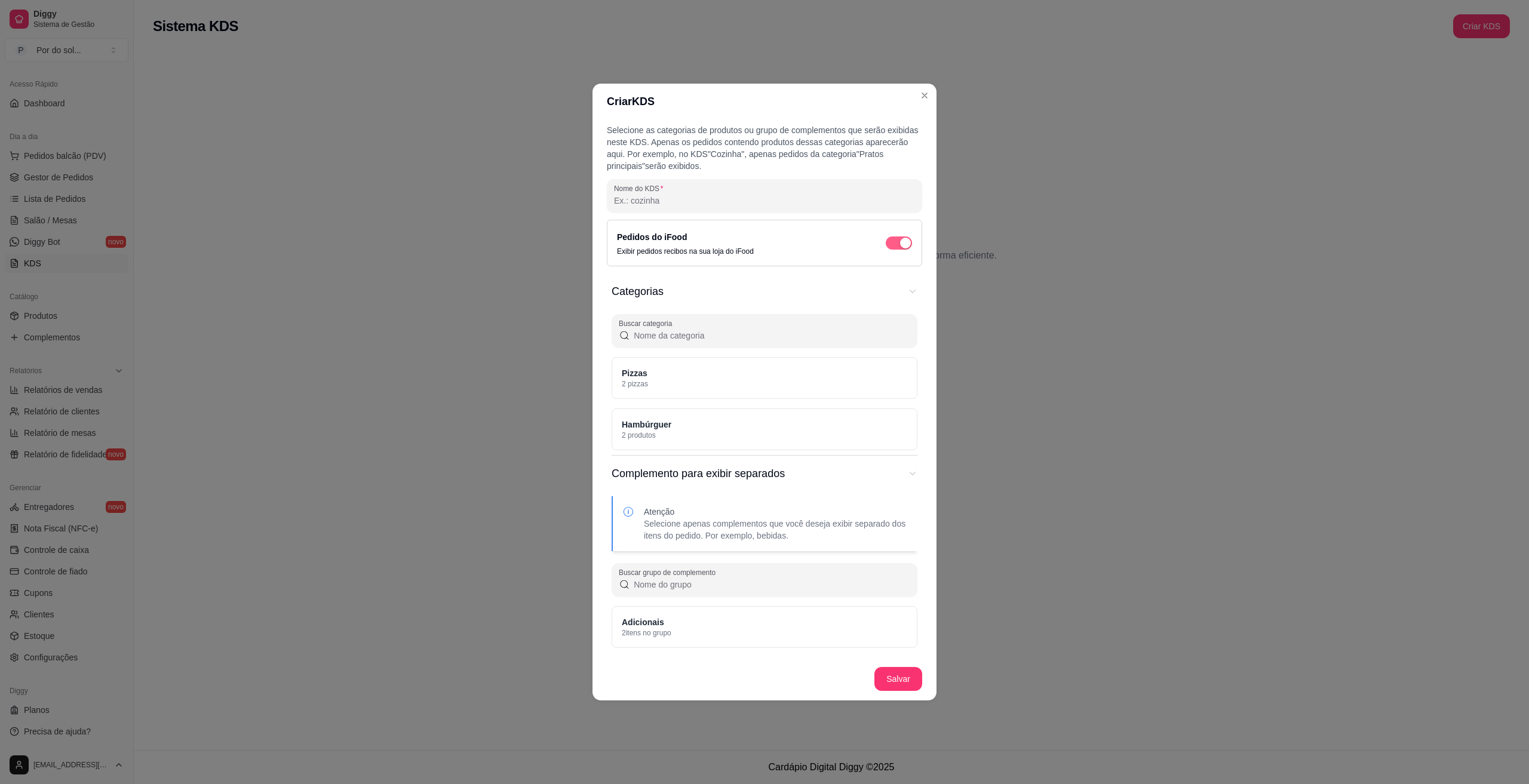
click at [897, 241] on span "button" at bounding box center [899, 242] width 26 height 13
click at [694, 205] on input "Nome do KDS" at bounding box center [764, 201] width 301 height 12
type input "cozinha"
click at [890, 675] on button "Salvar" at bounding box center [897, 678] width 48 height 23
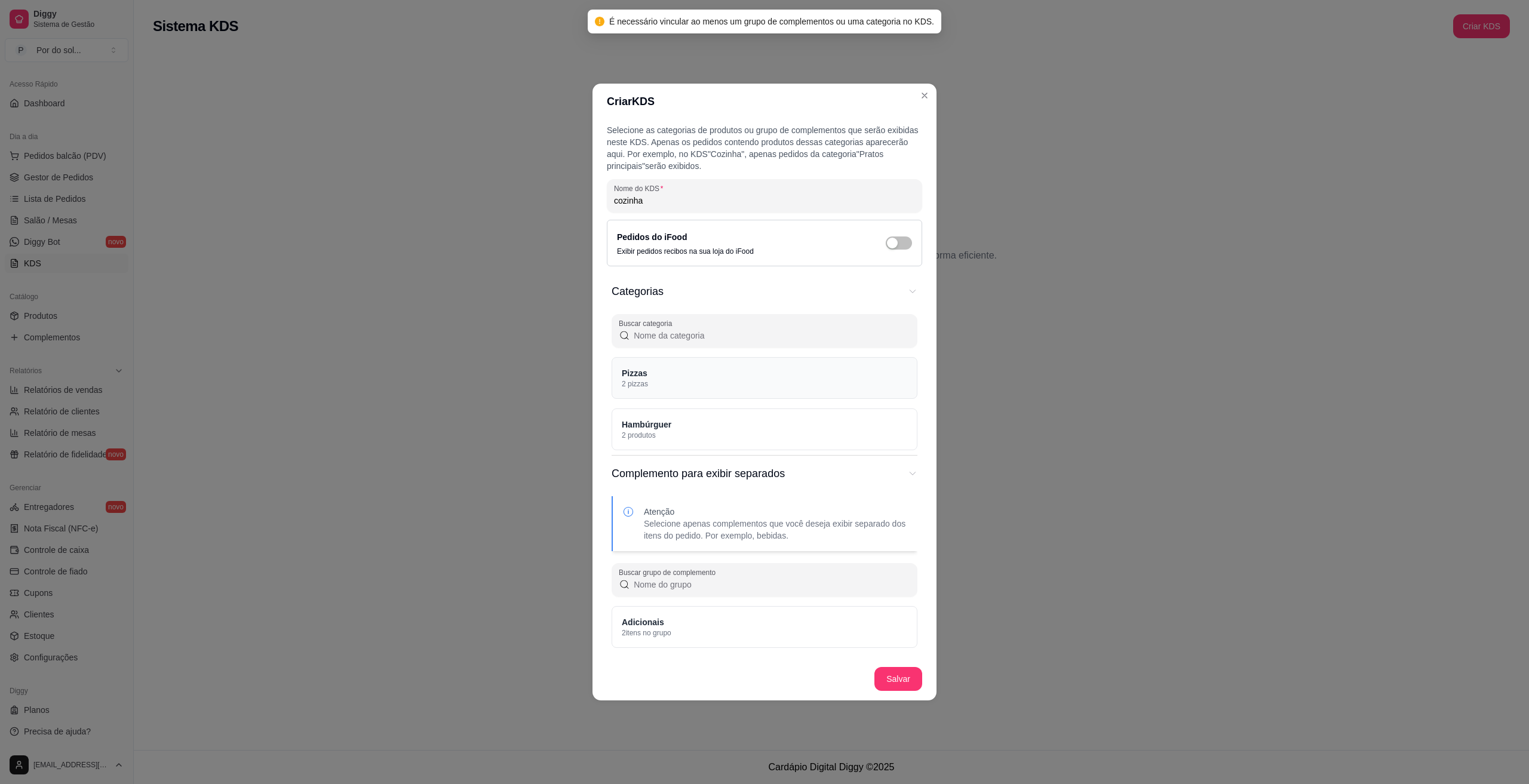
click at [769, 395] on div "Pizzas 2 pizzas" at bounding box center [764, 378] width 306 height 42
click at [789, 448] on div "Hambúrguer 2 produtos" at bounding box center [764, 429] width 306 height 42
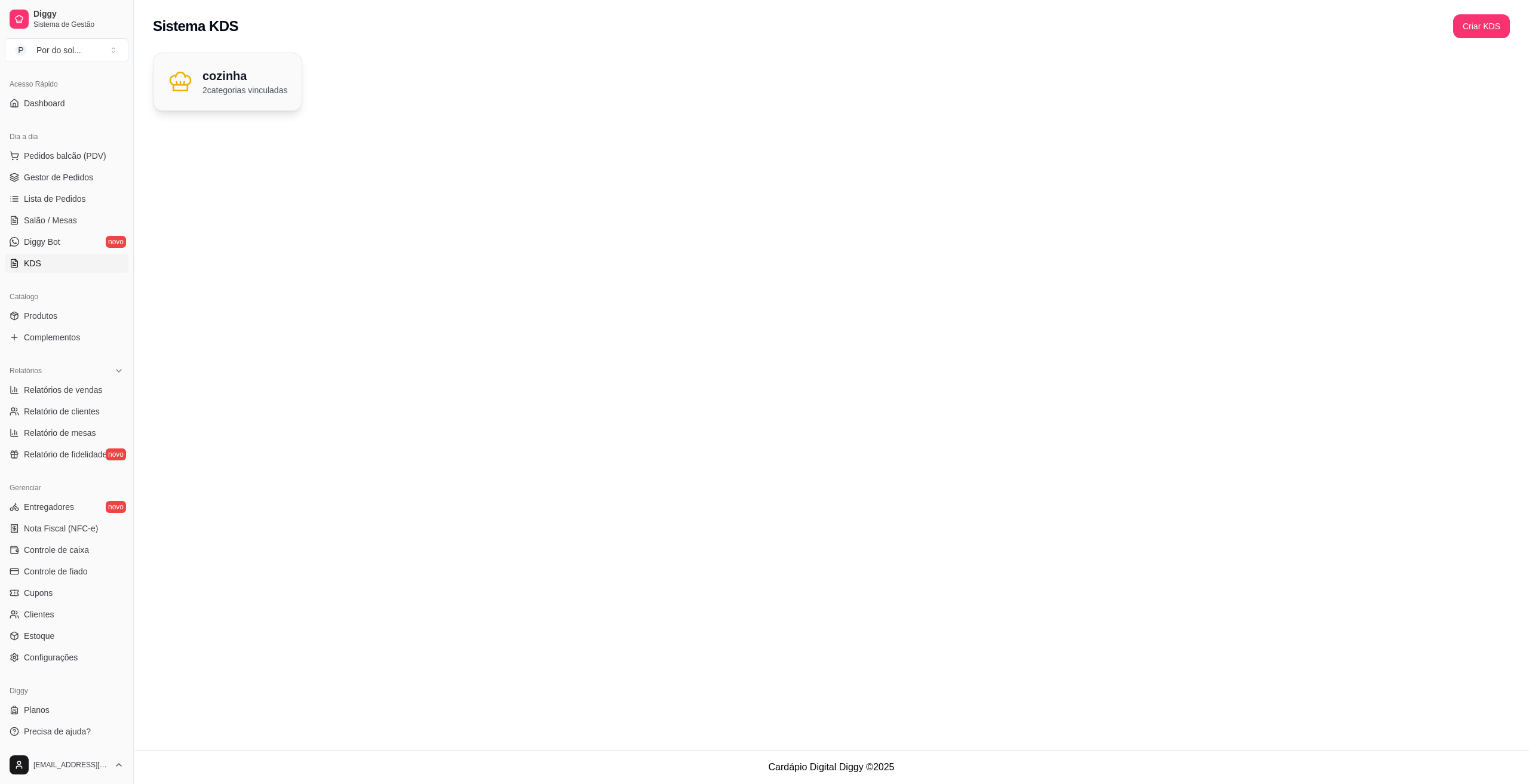
click at [258, 95] on p "2 categorias vinculadas" at bounding box center [245, 90] width 85 height 12
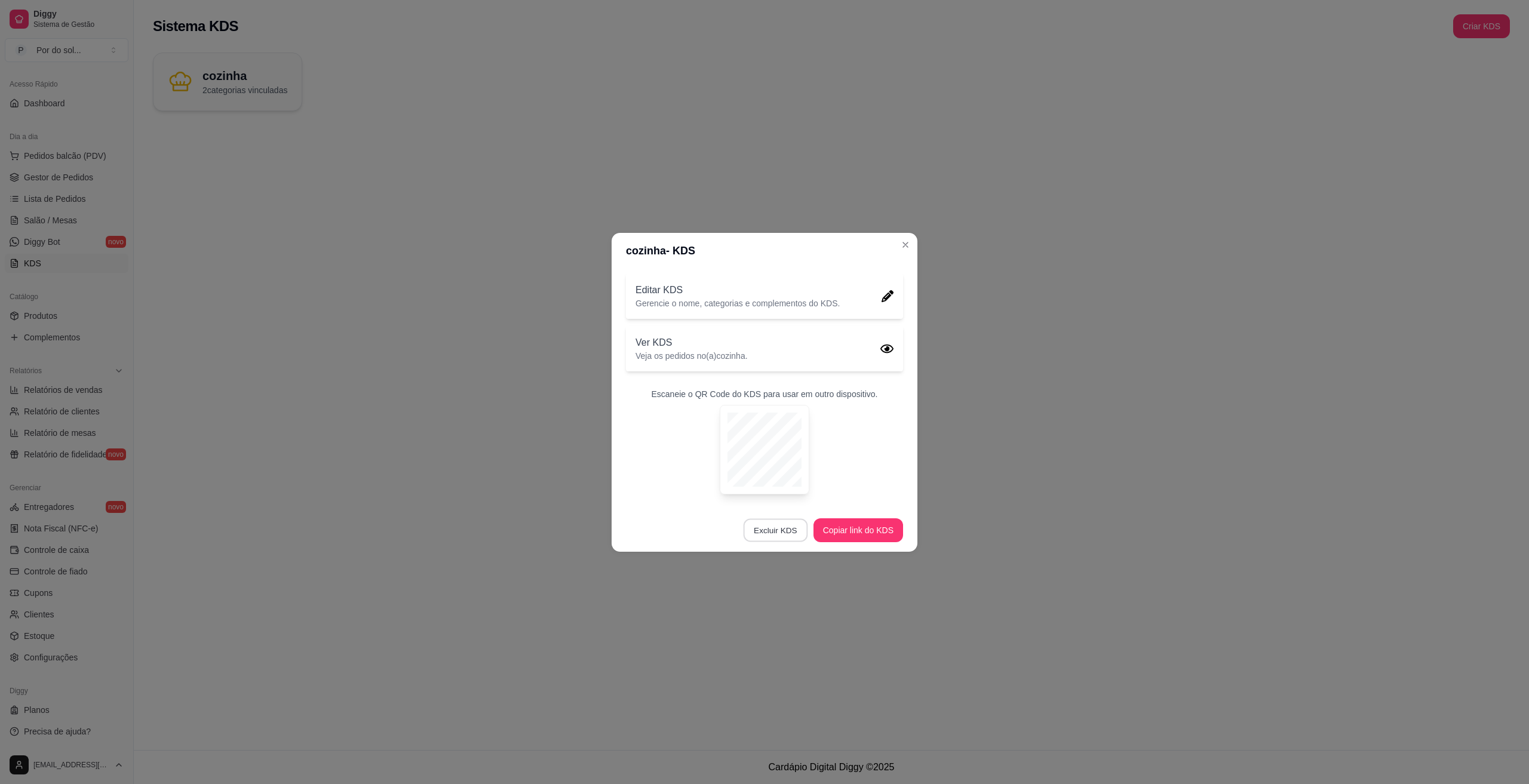
click at [782, 528] on button "Excluir KDS" at bounding box center [776, 530] width 64 height 23
click at [768, 595] on span "Desejo excluir o KDS" at bounding box center [765, 590] width 79 height 12
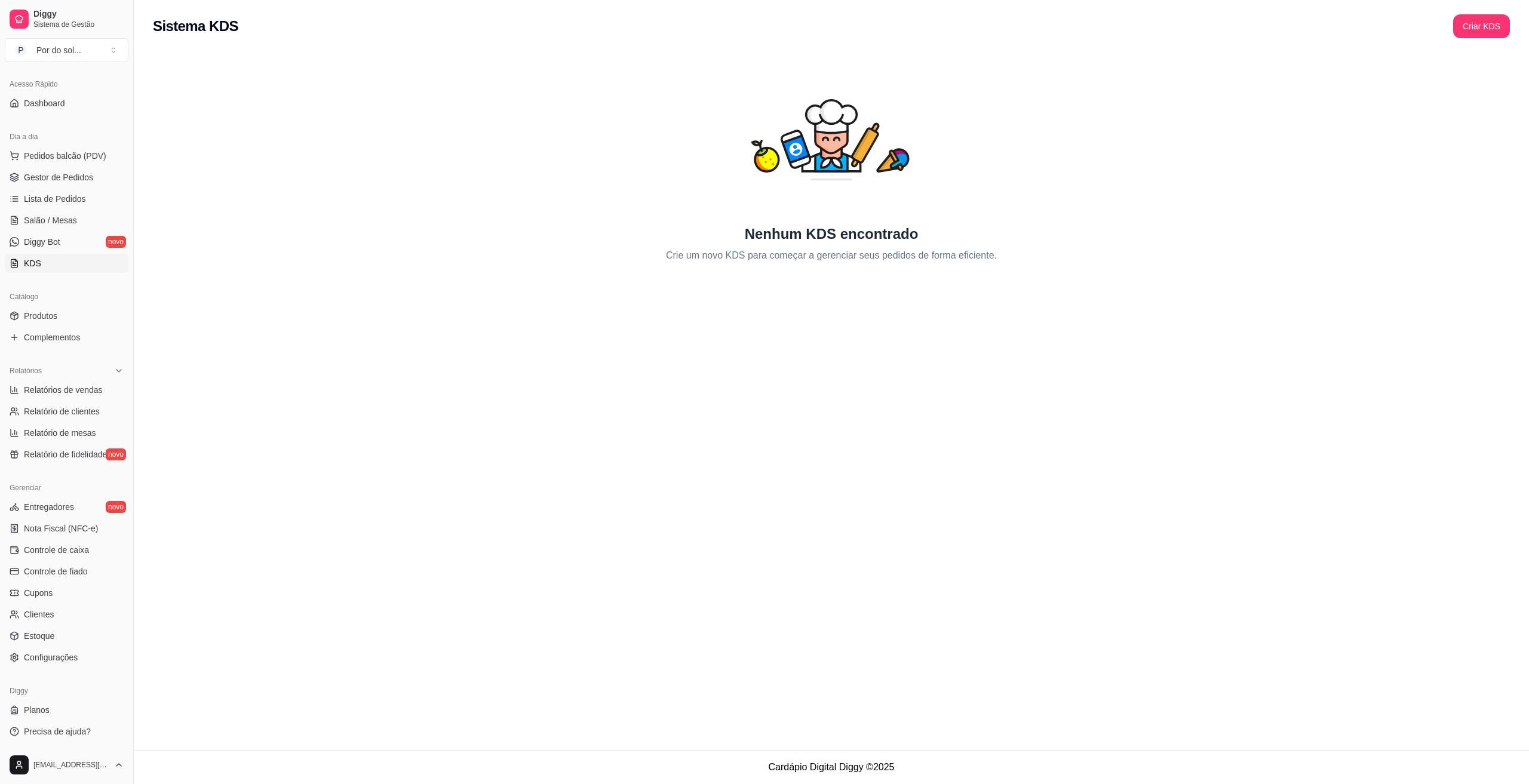
click at [55, 251] on ul "Pedidos balcão (PDV) Gestor de Pedidos Lista de Pedidos Salão / Mesas Diggy Bot…" at bounding box center [66, 209] width 123 height 127
click at [57, 241] on span "Diggy Bot" at bounding box center [42, 242] width 36 height 12
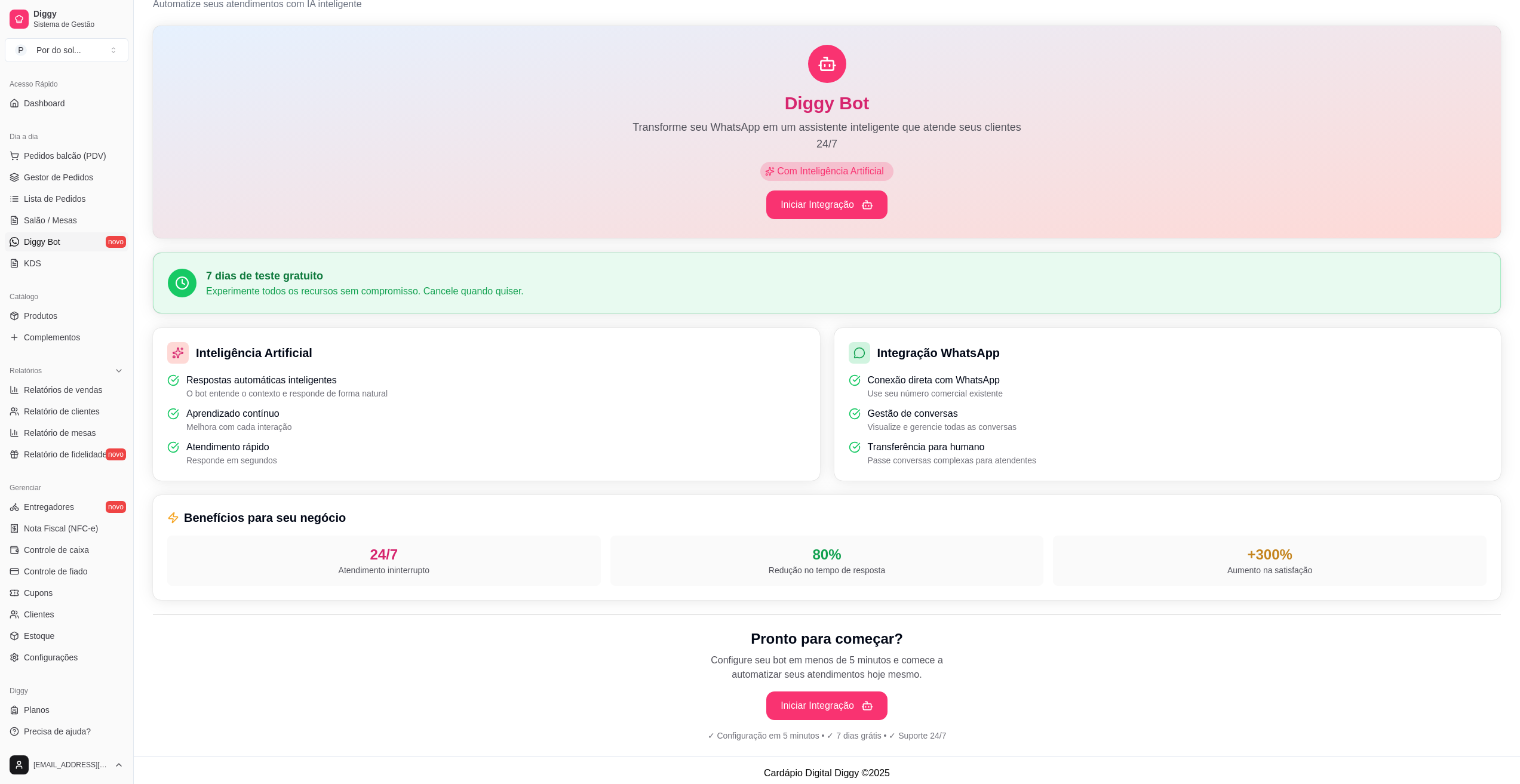
scroll to position [47, 0]
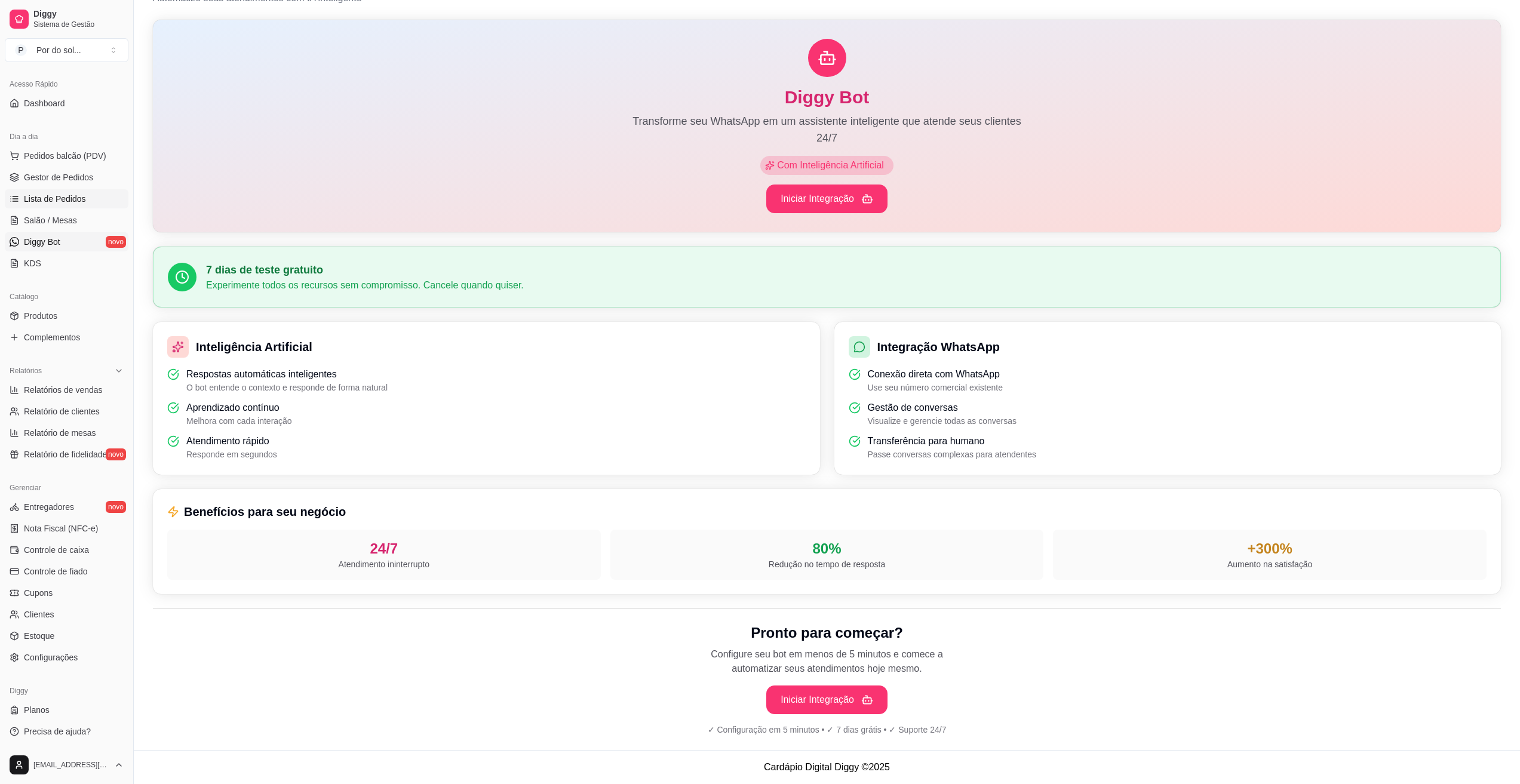
click at [62, 191] on link "Lista de Pedidos" at bounding box center [66, 199] width 123 height 19
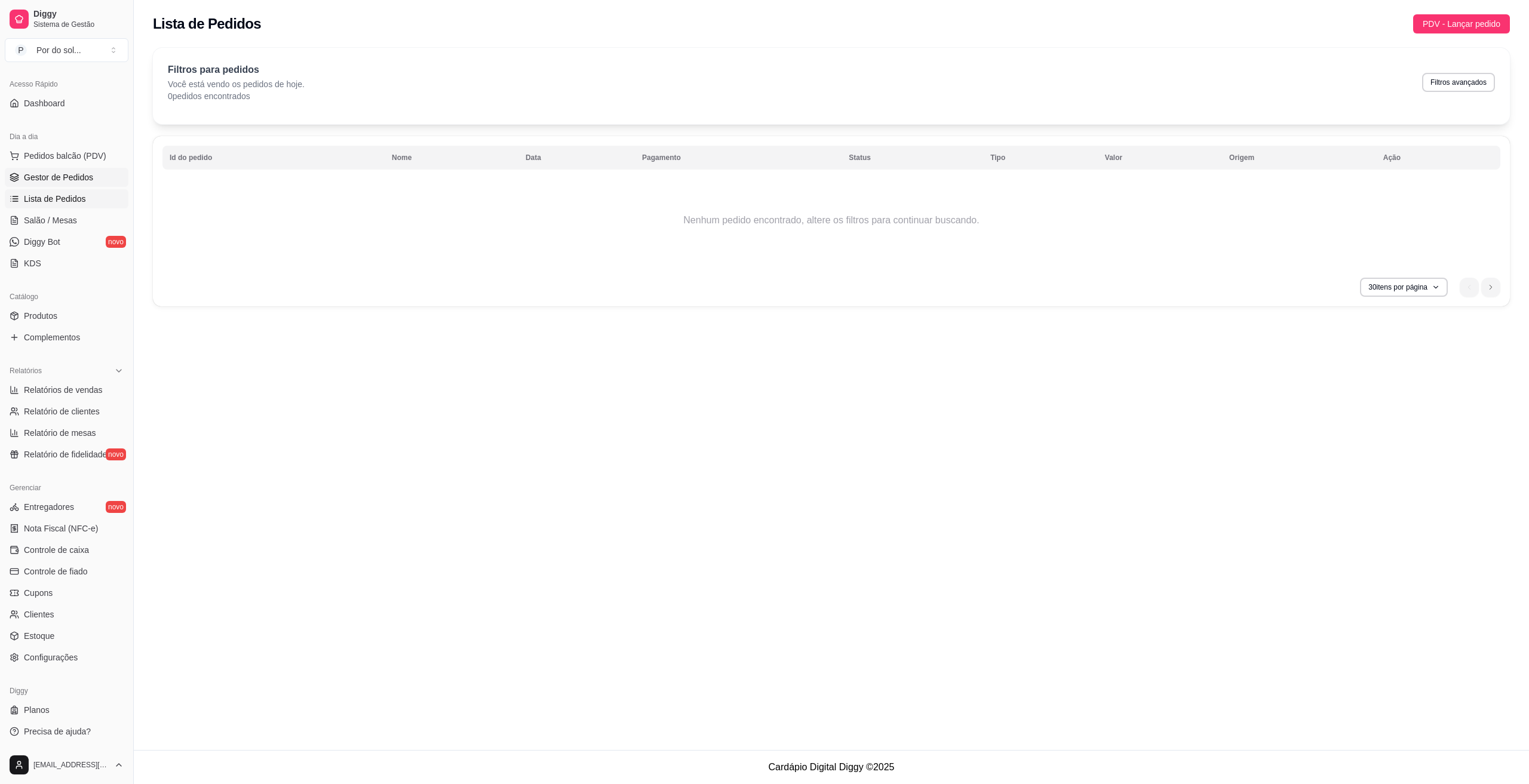
click at [81, 184] on link "Gestor de Pedidos" at bounding box center [66, 177] width 123 height 19
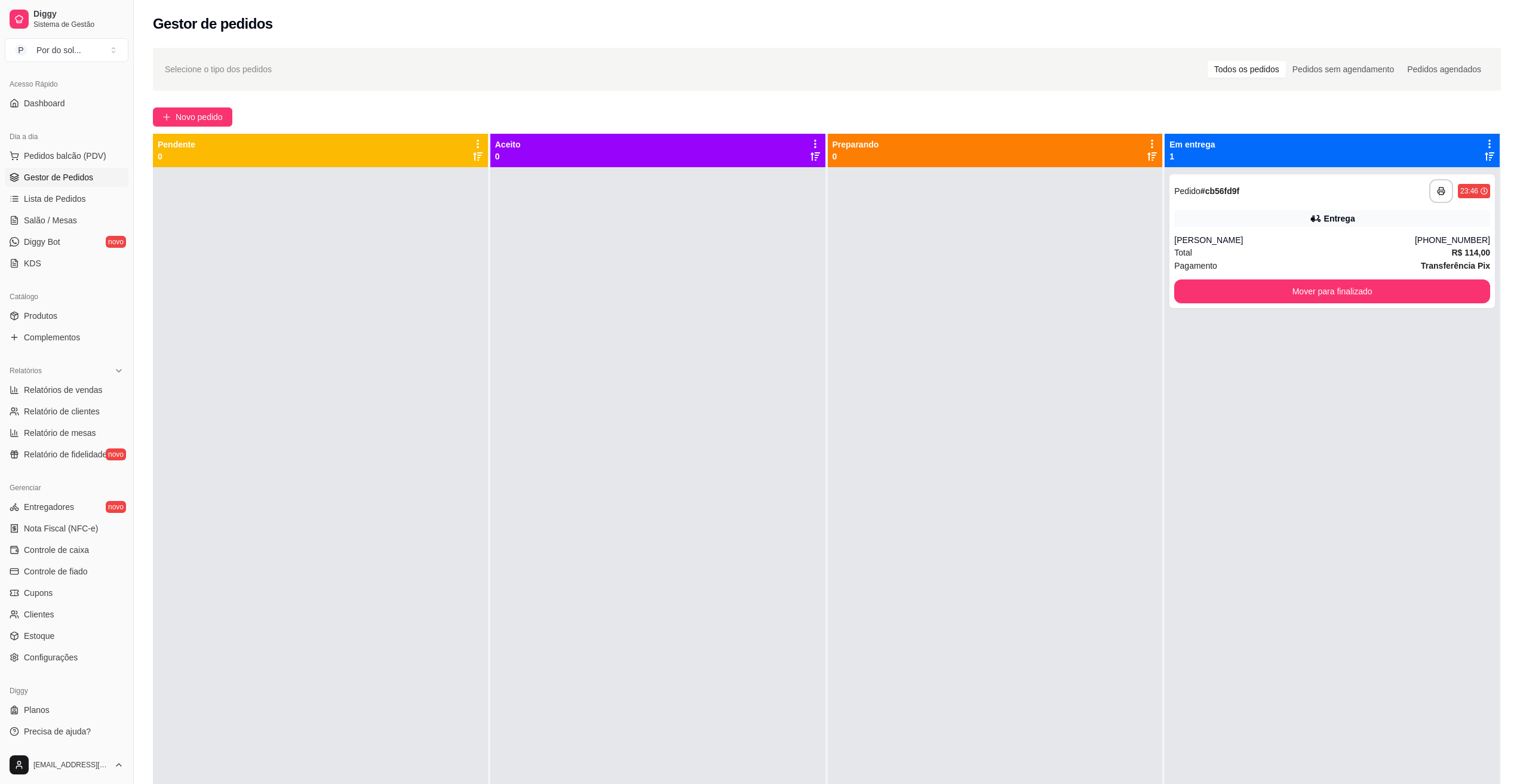
click at [67, 208] on ul "Pedidos balcão (PDV) Gestor de Pedidos Lista de Pedidos Salão / Mesas Diggy Bot…" at bounding box center [66, 209] width 123 height 127
click at [67, 205] on link "Lista de Pedidos" at bounding box center [66, 199] width 123 height 19
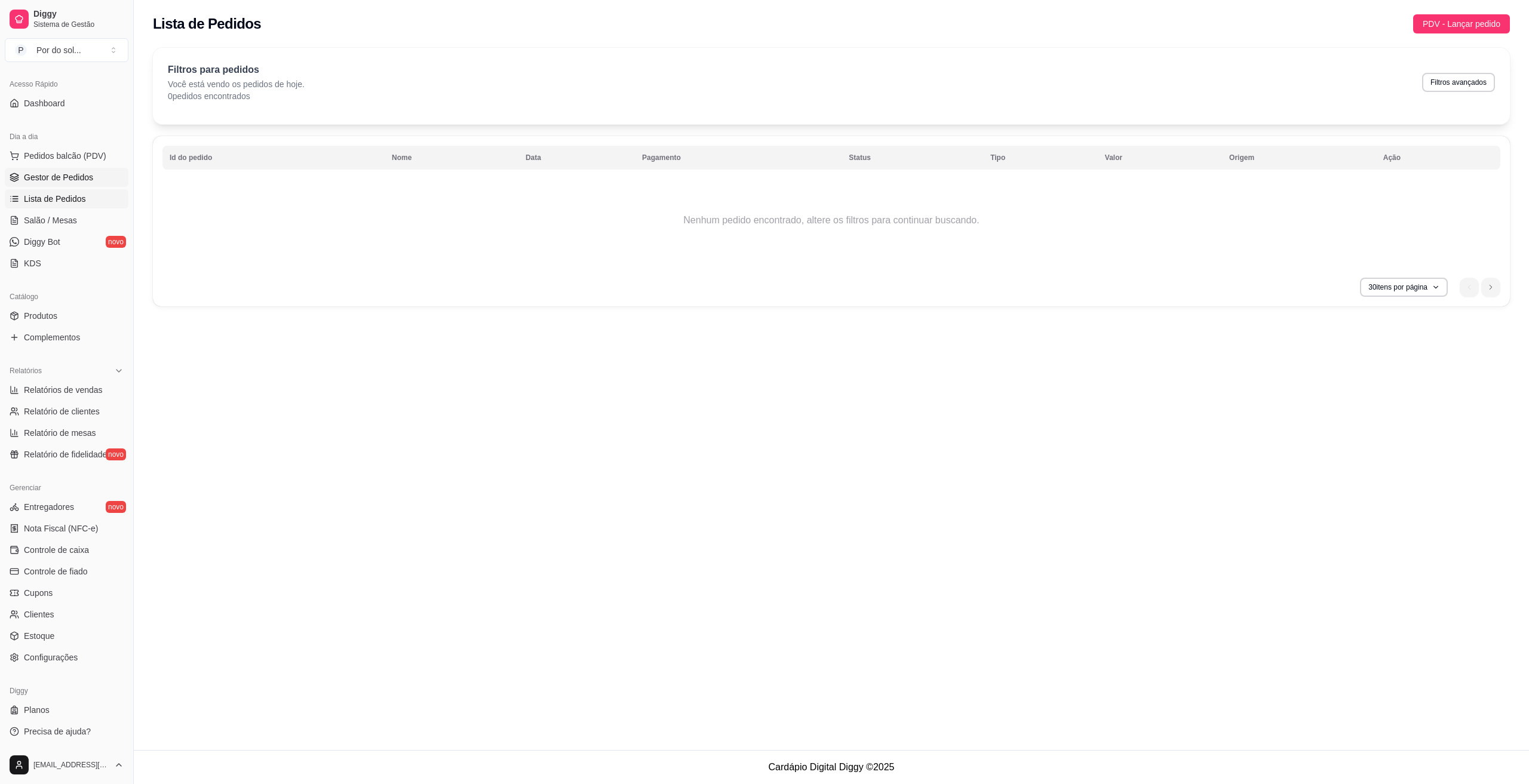
click at [73, 177] on span "Gestor de Pedidos" at bounding box center [58, 177] width 70 height 12
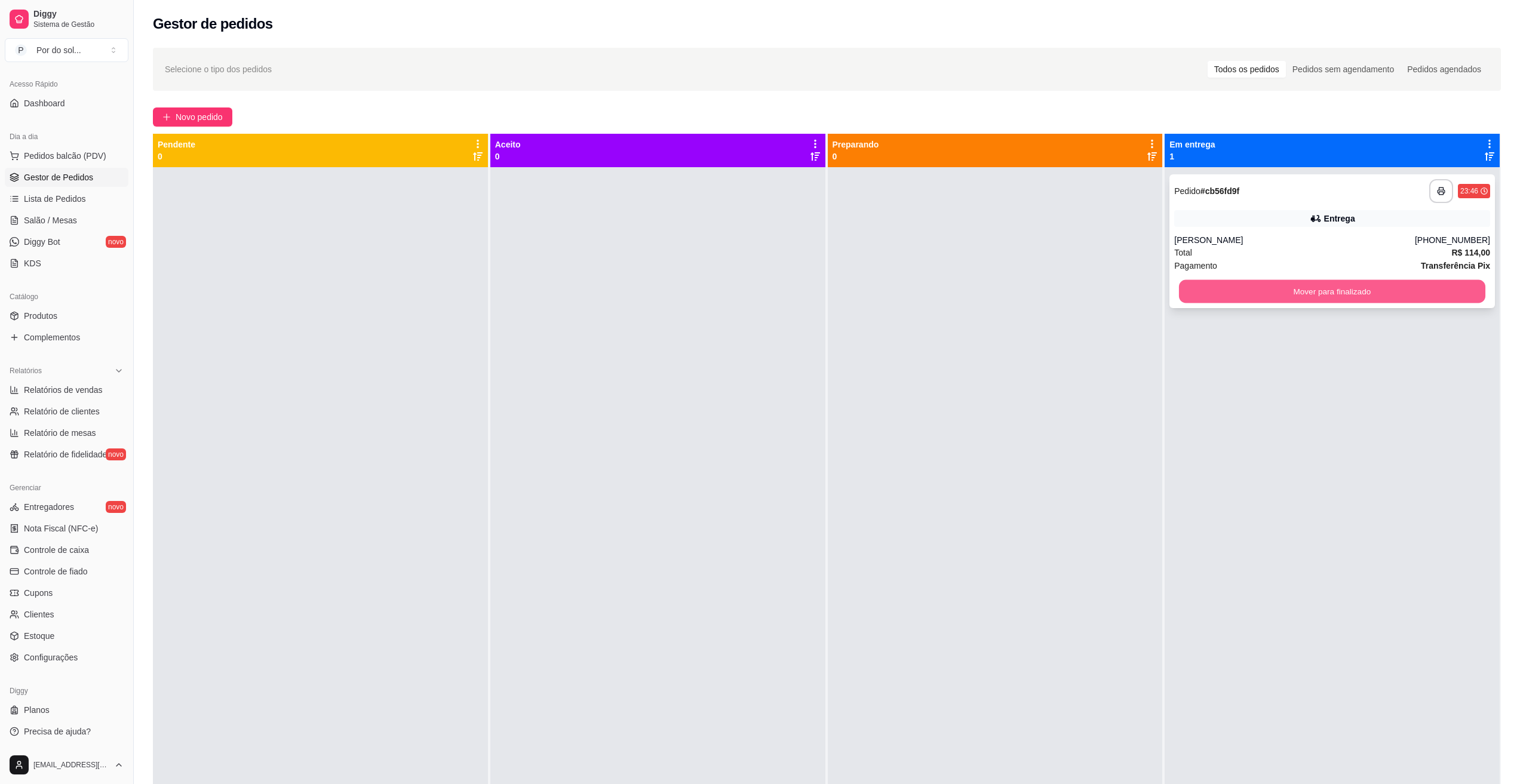
click at [1337, 291] on button "Mover para finalizado" at bounding box center [1332, 291] width 307 height 23
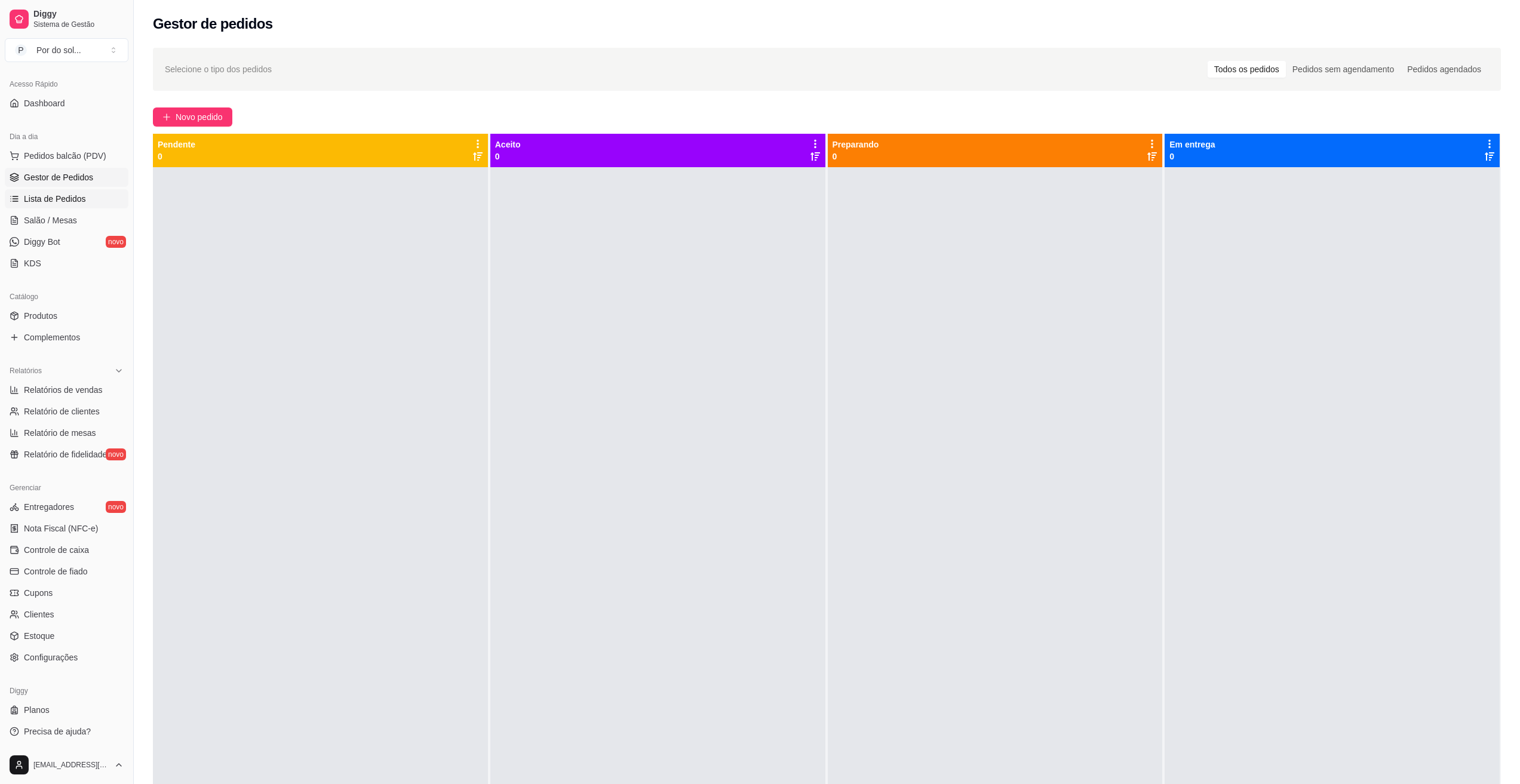
click at [76, 207] on link "Lista de Pedidos" at bounding box center [66, 199] width 123 height 19
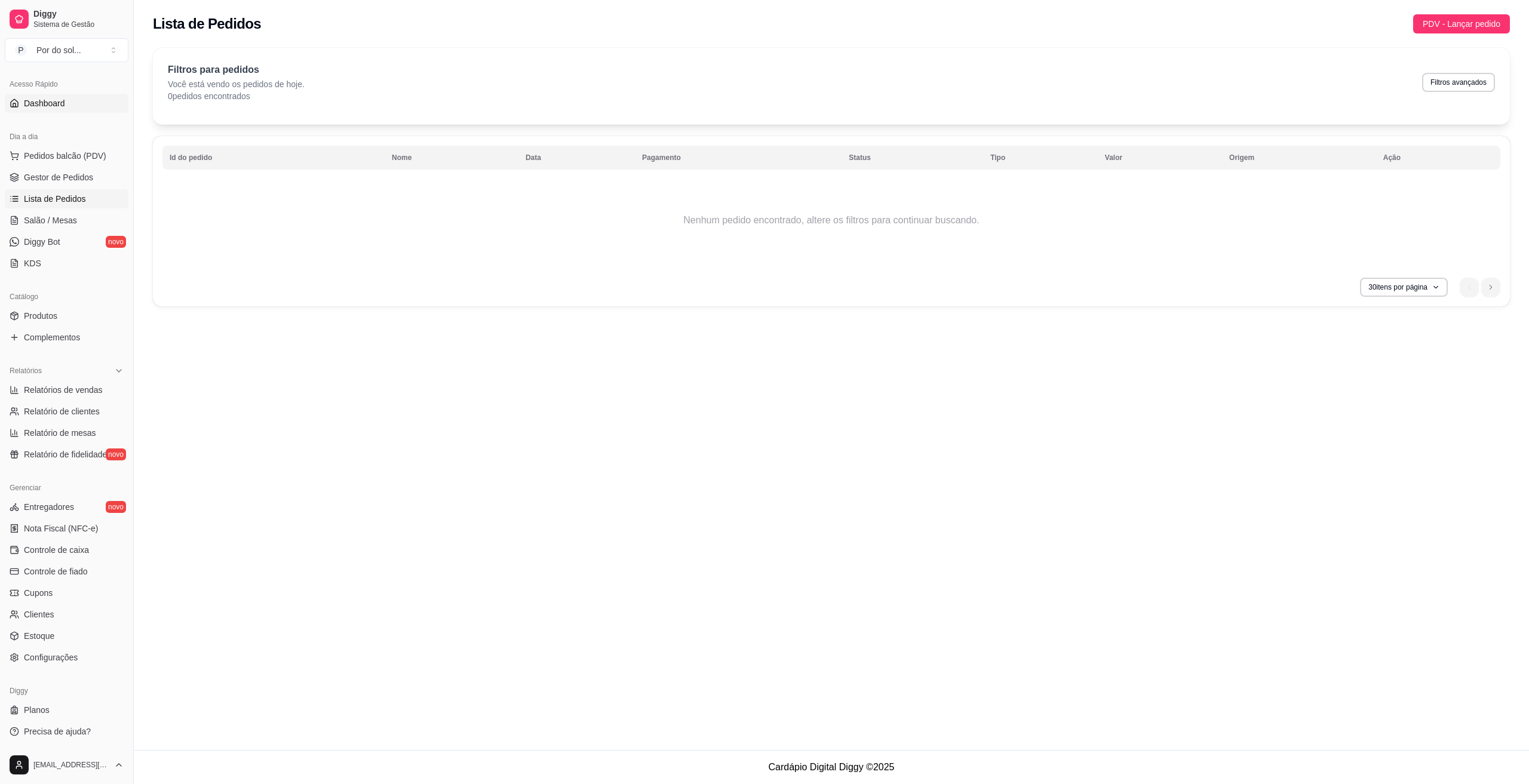
click at [72, 98] on link "Dashboard" at bounding box center [66, 103] width 123 height 19
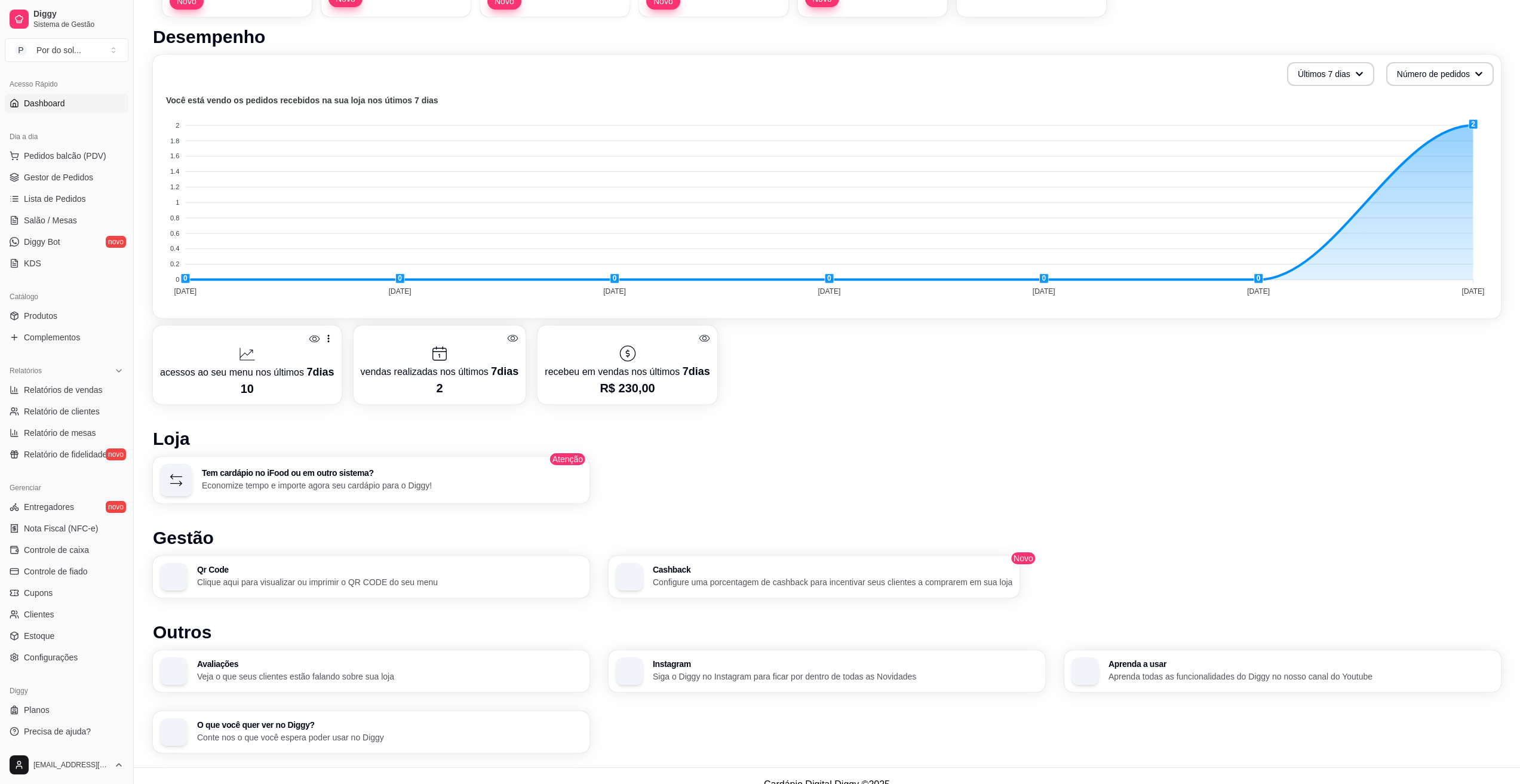
scroll to position [327, 0]
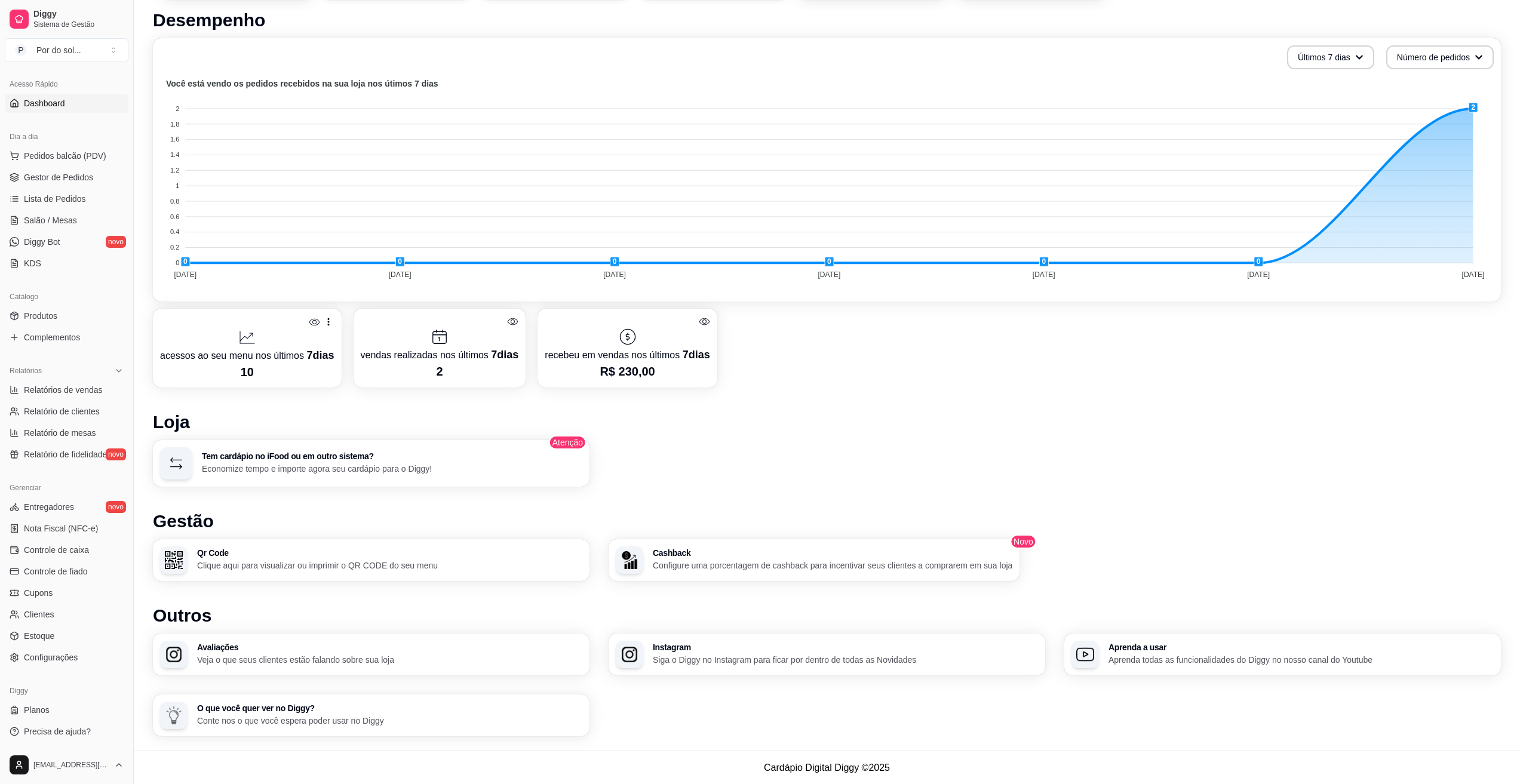
click at [711, 559] on p "Configure uma porcentagem de cashback para incentivar seus clientes a comprarem…" at bounding box center [832, 565] width 360 height 12
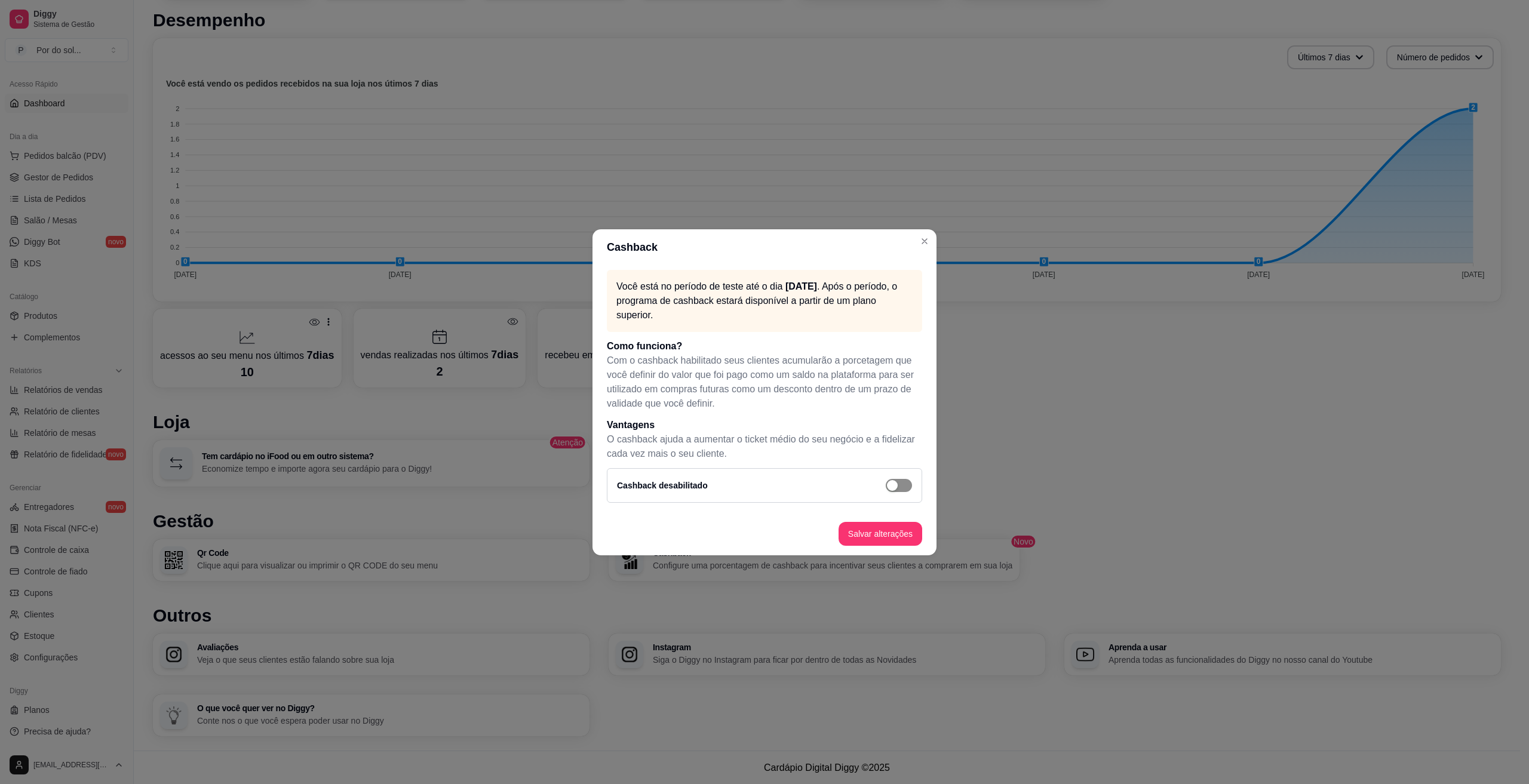
click at [897, 486] on div "button" at bounding box center [892, 485] width 10 height 10
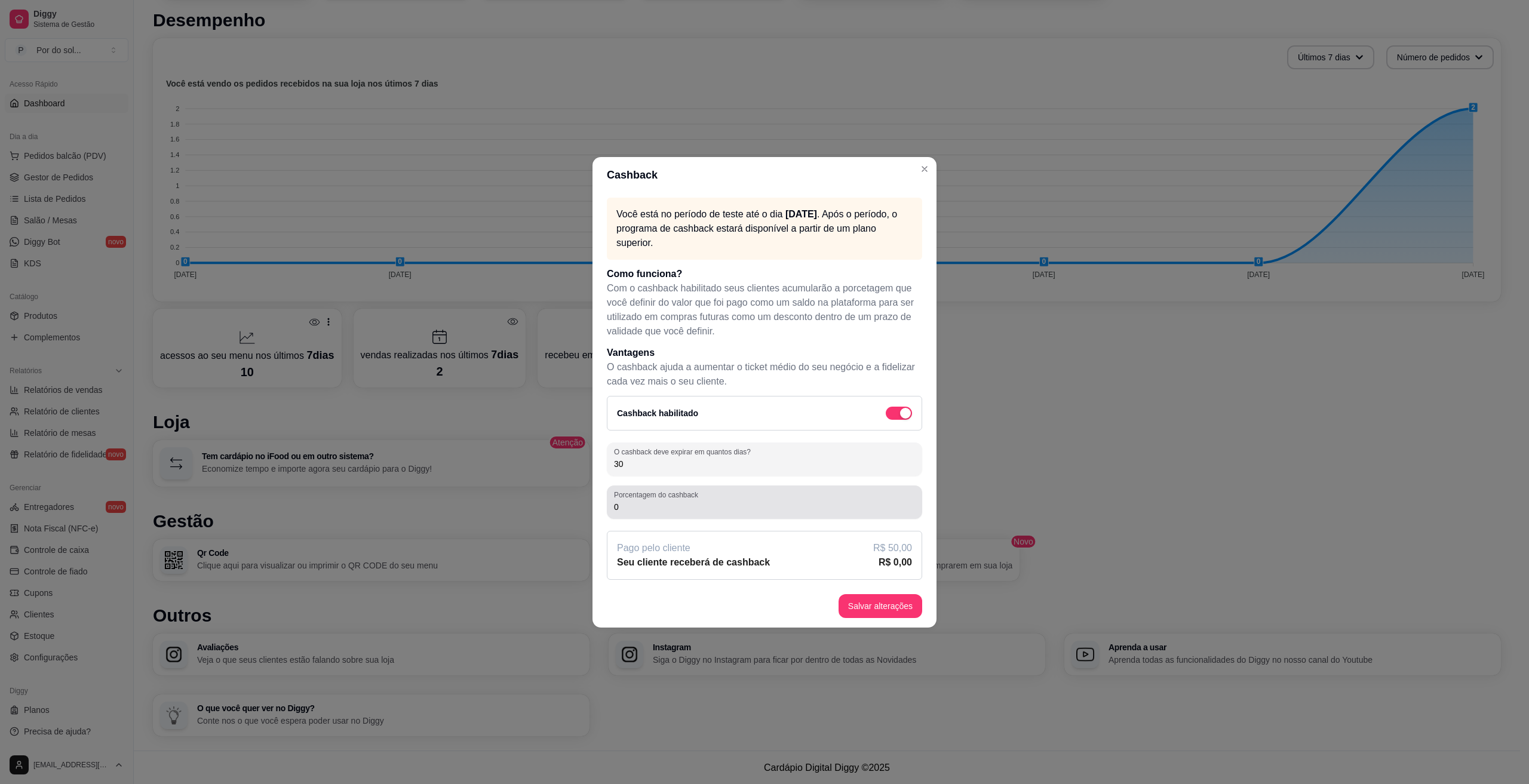
click at [724, 511] on input "0" at bounding box center [764, 507] width 301 height 12
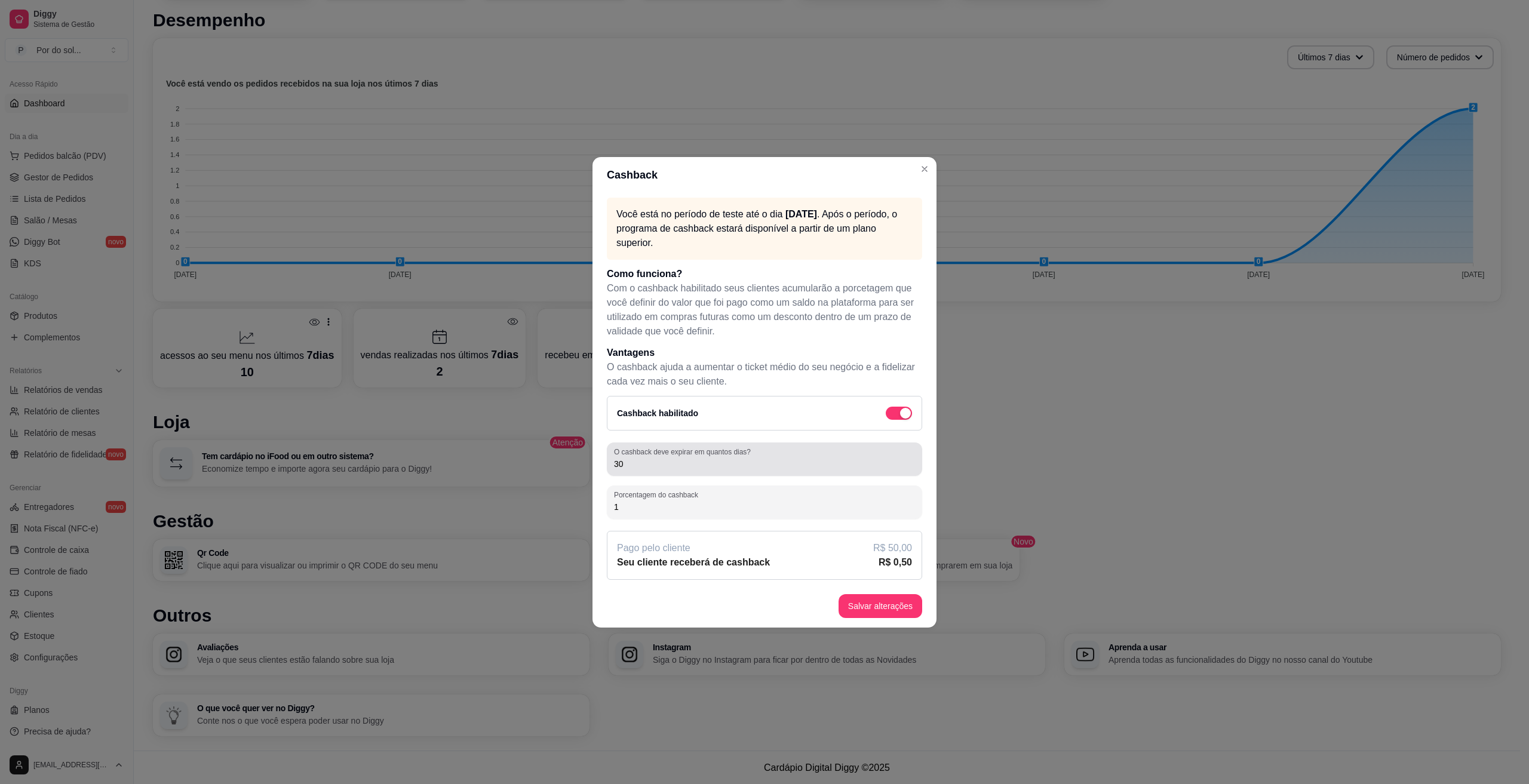
type input "1"
click at [662, 466] on input "30" at bounding box center [764, 464] width 301 height 12
type input "3"
type input "6"
type input "1"
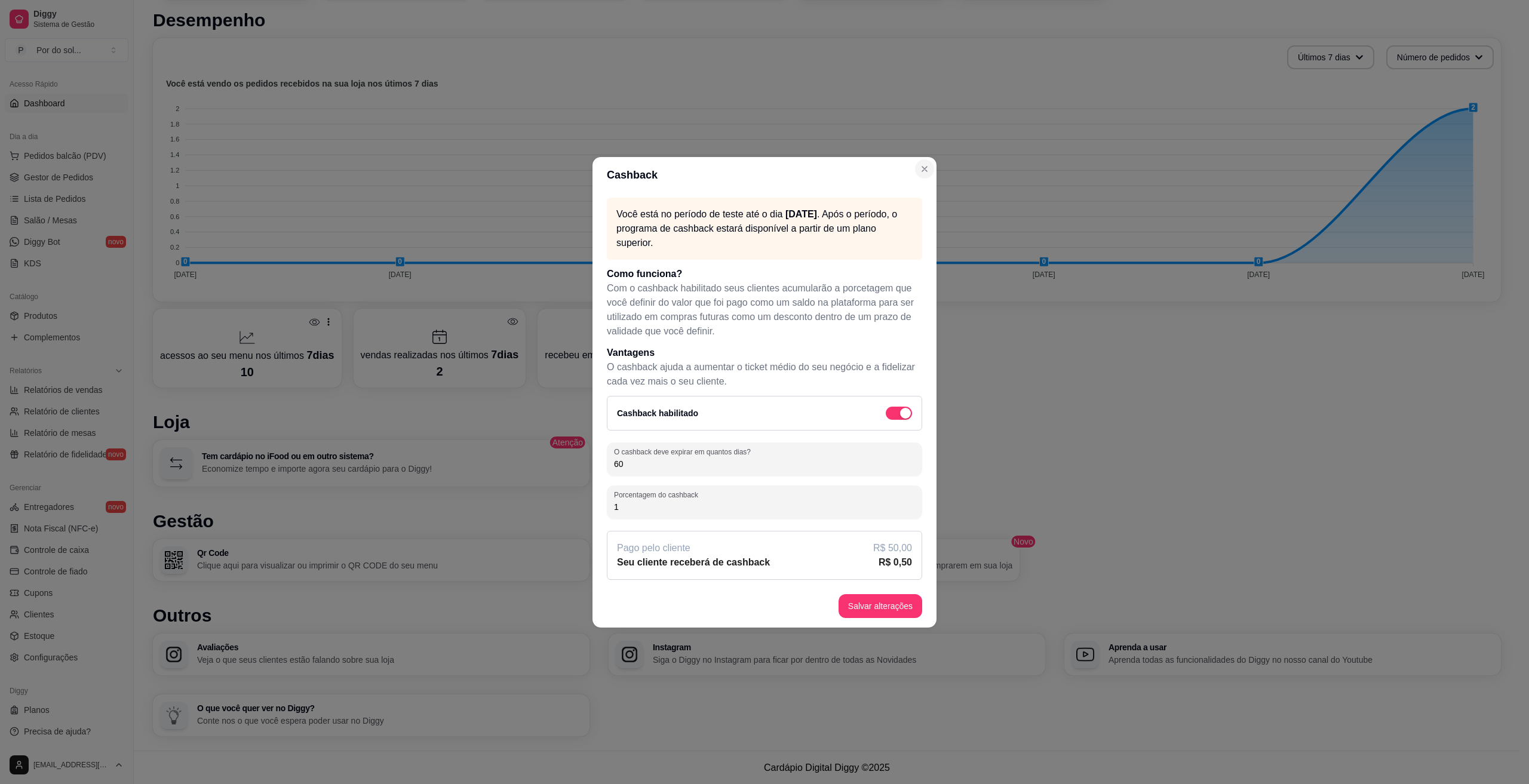
type input "60"
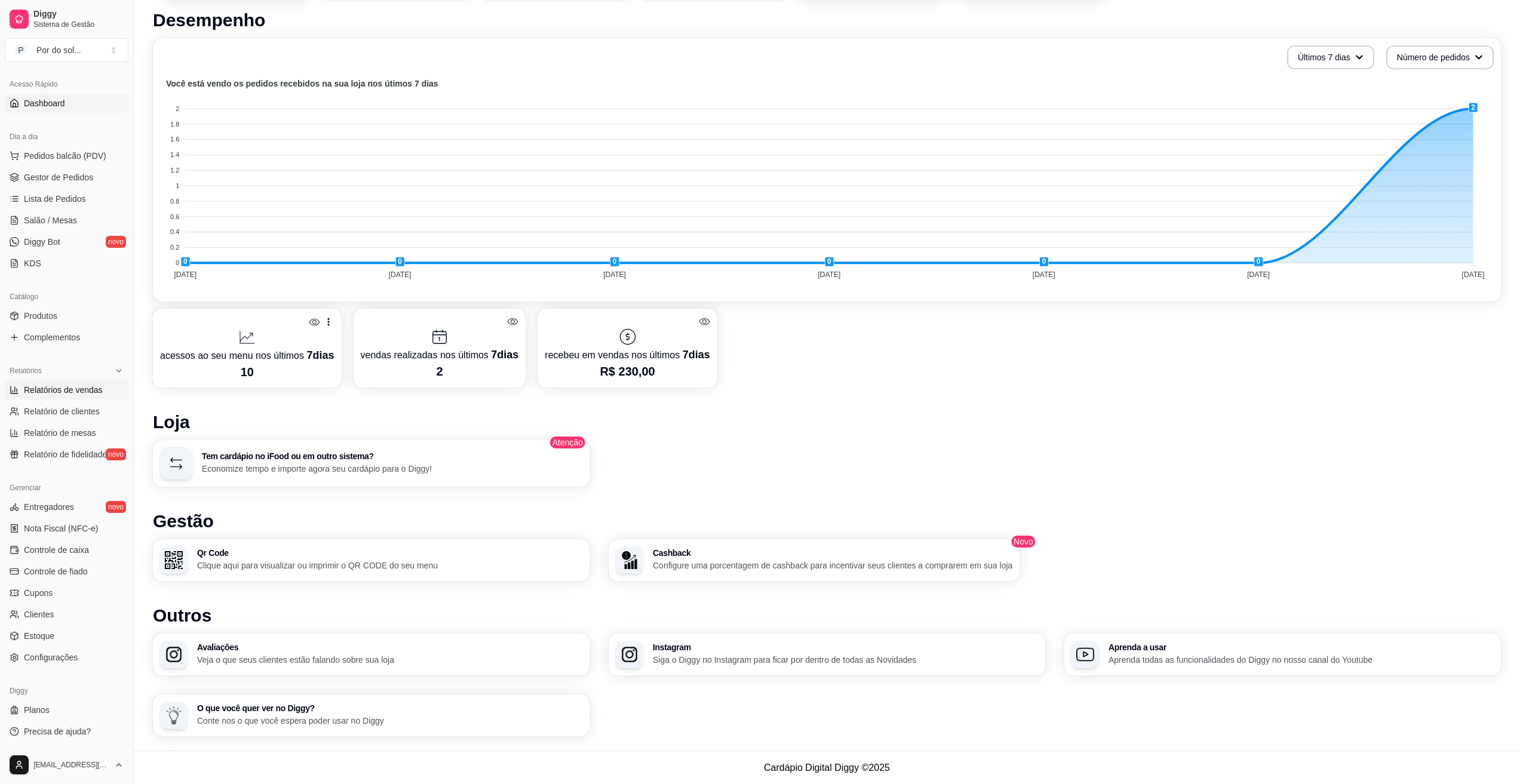
click at [69, 392] on span "Relatórios de vendas" at bounding box center [63, 390] width 79 height 12
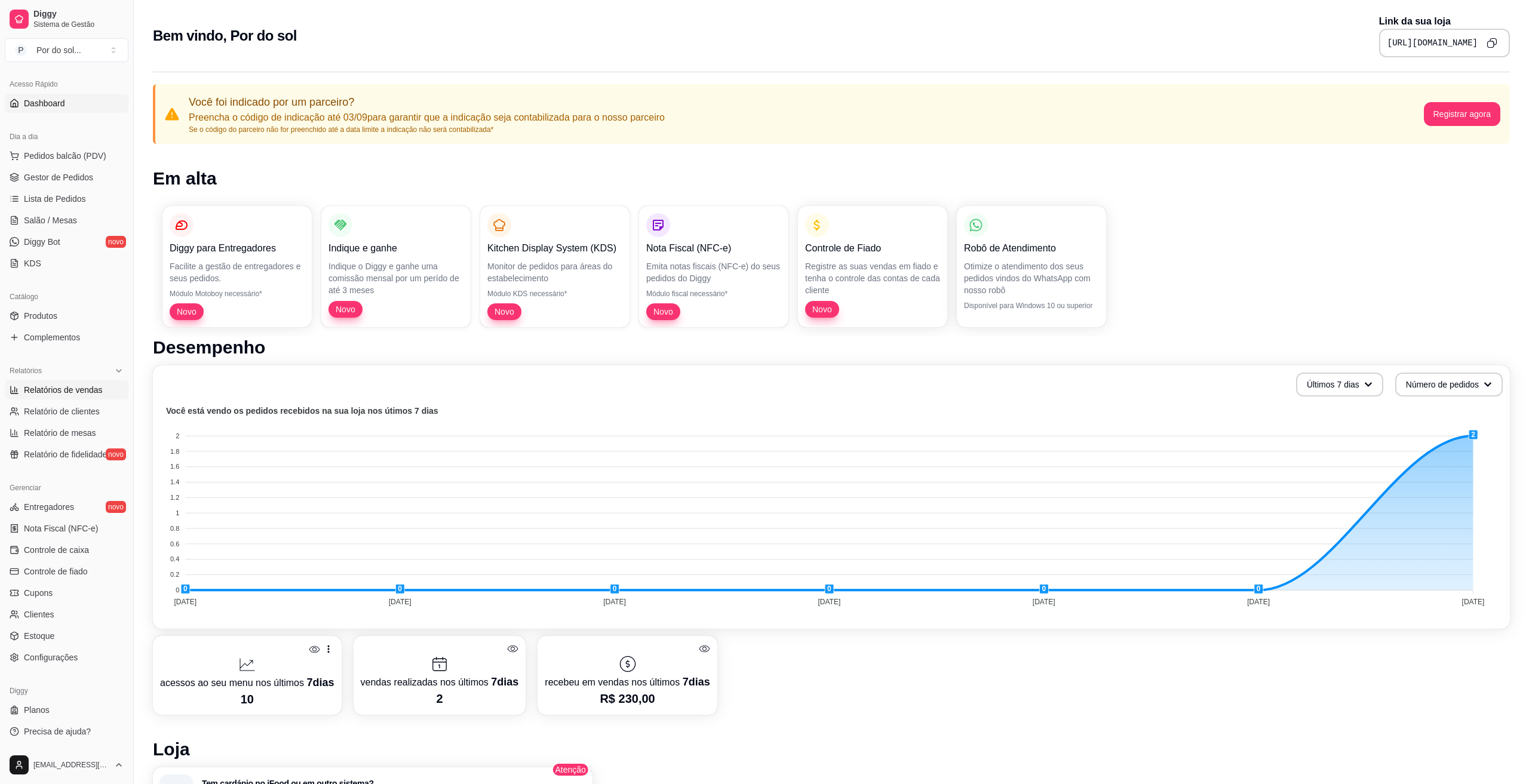
select select "ALL"
select select "0"
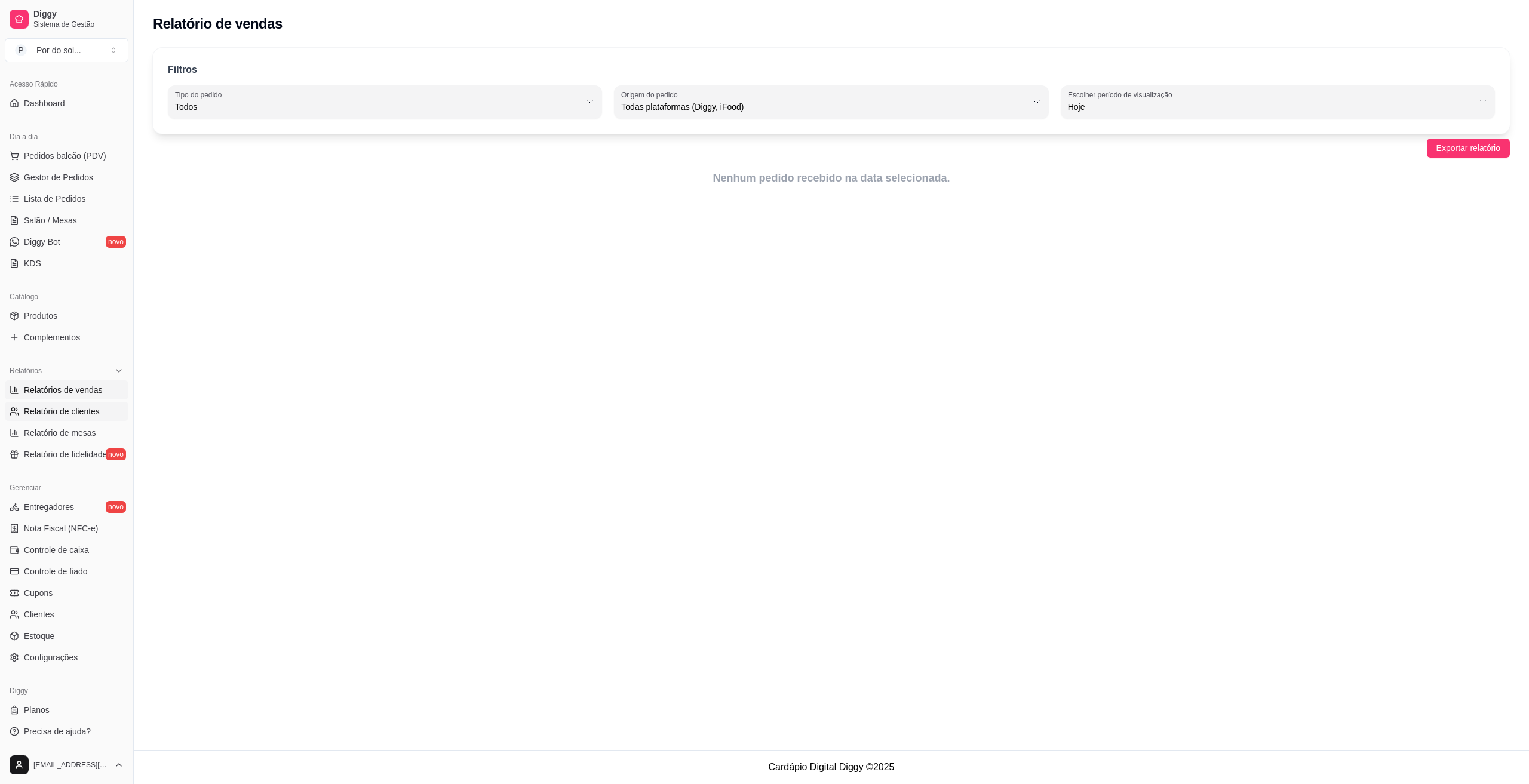
click at [56, 418] on link "Relatório de clientes" at bounding box center [66, 412] width 123 height 19
select select "30"
select select "HIGHEST_TOTAL_SPENT_WITH_ORDERS"
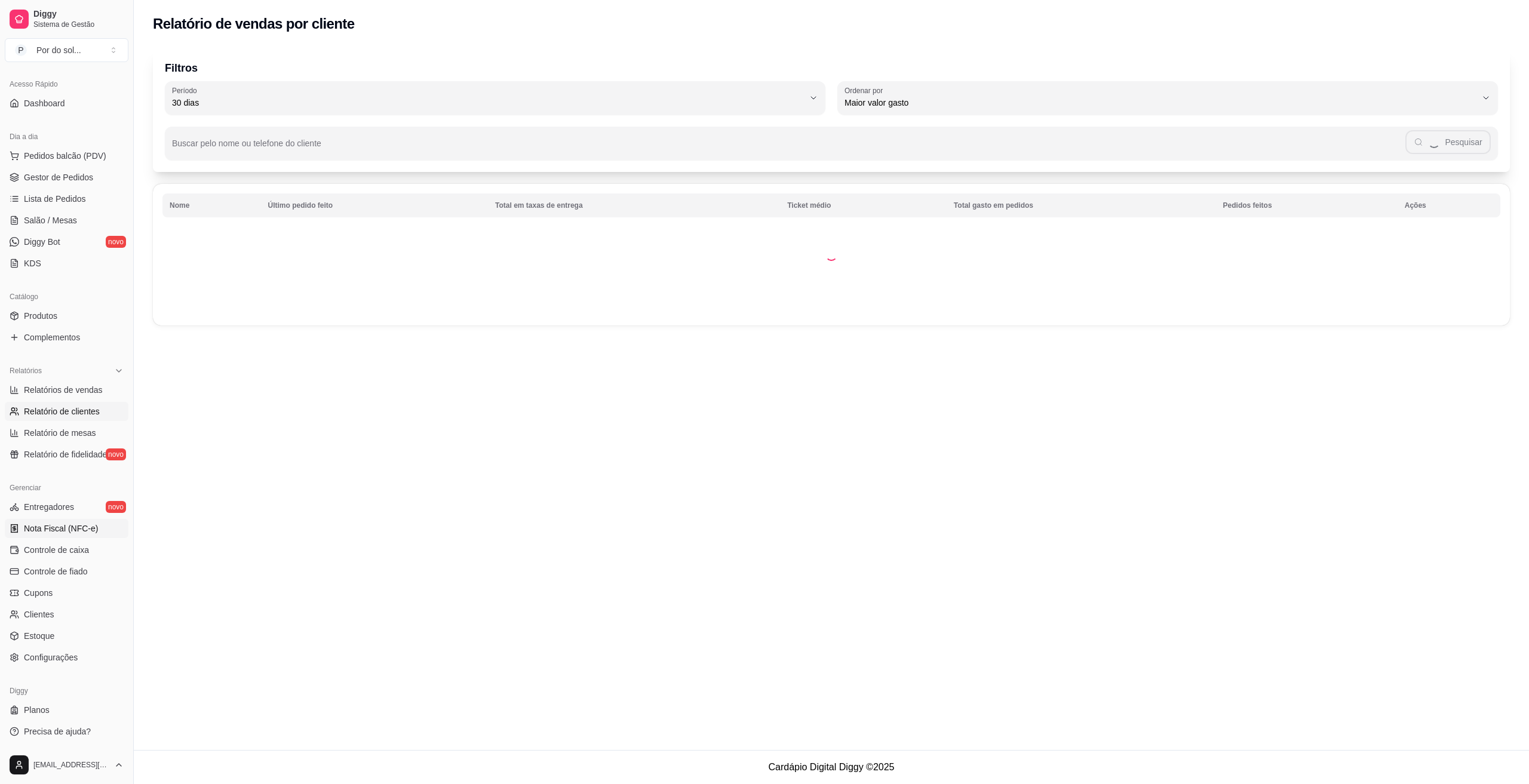
click at [64, 535] on link "Nota Fiscal (NFC-e)" at bounding box center [66, 528] width 123 height 19
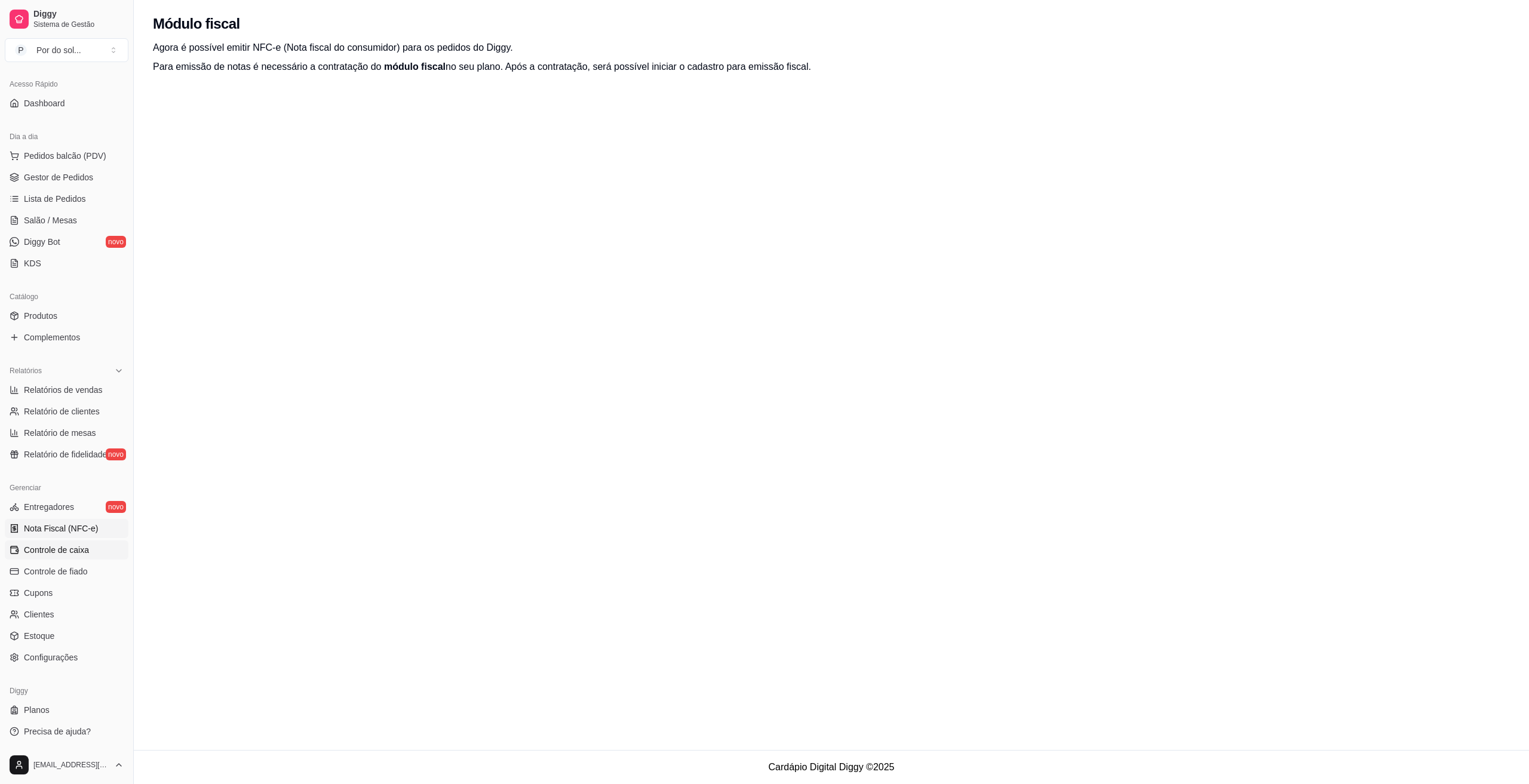
click at [78, 550] on span "Controle de caixa" at bounding box center [56, 550] width 65 height 12
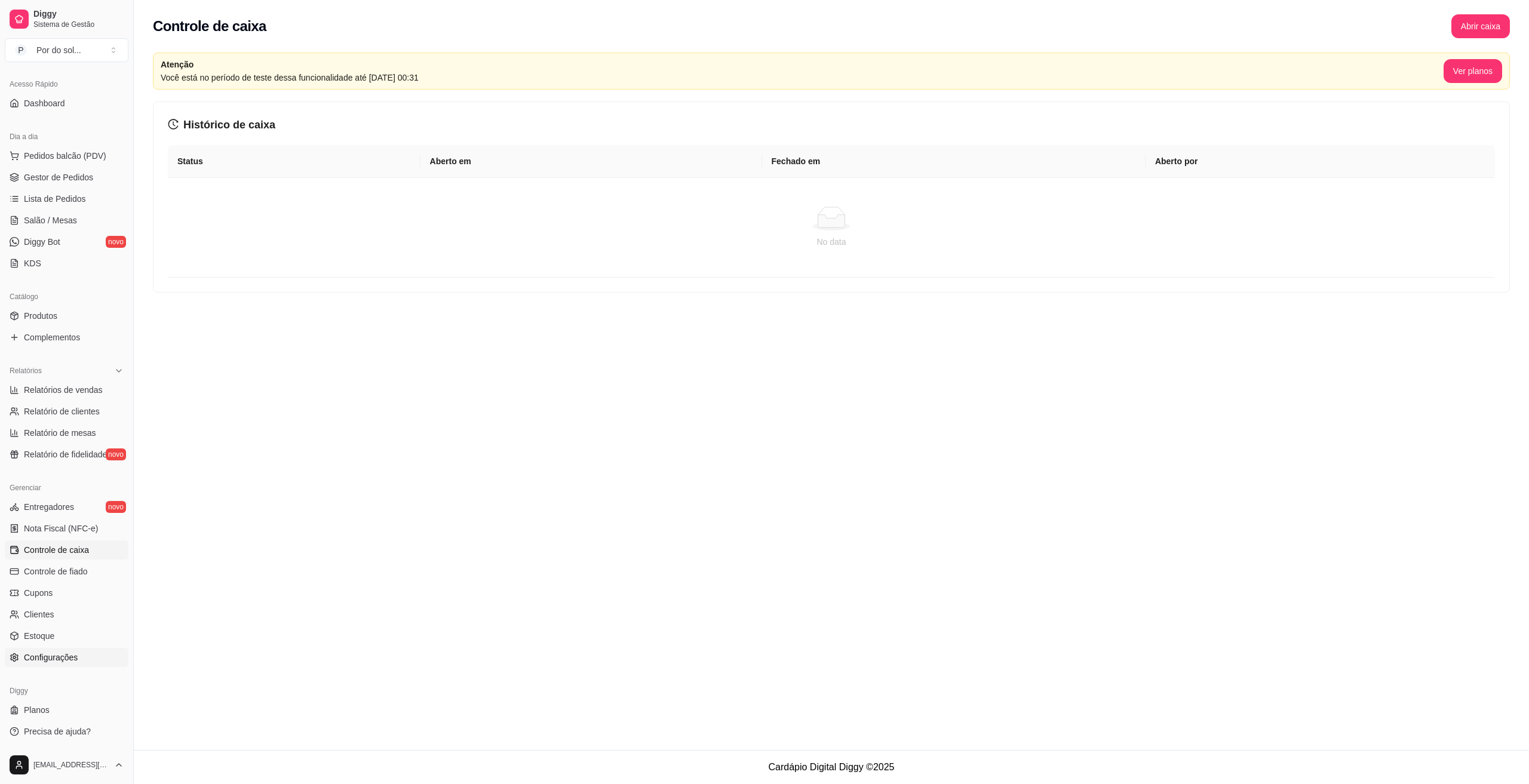
click at [68, 656] on span "Configurações" at bounding box center [50, 657] width 54 height 12
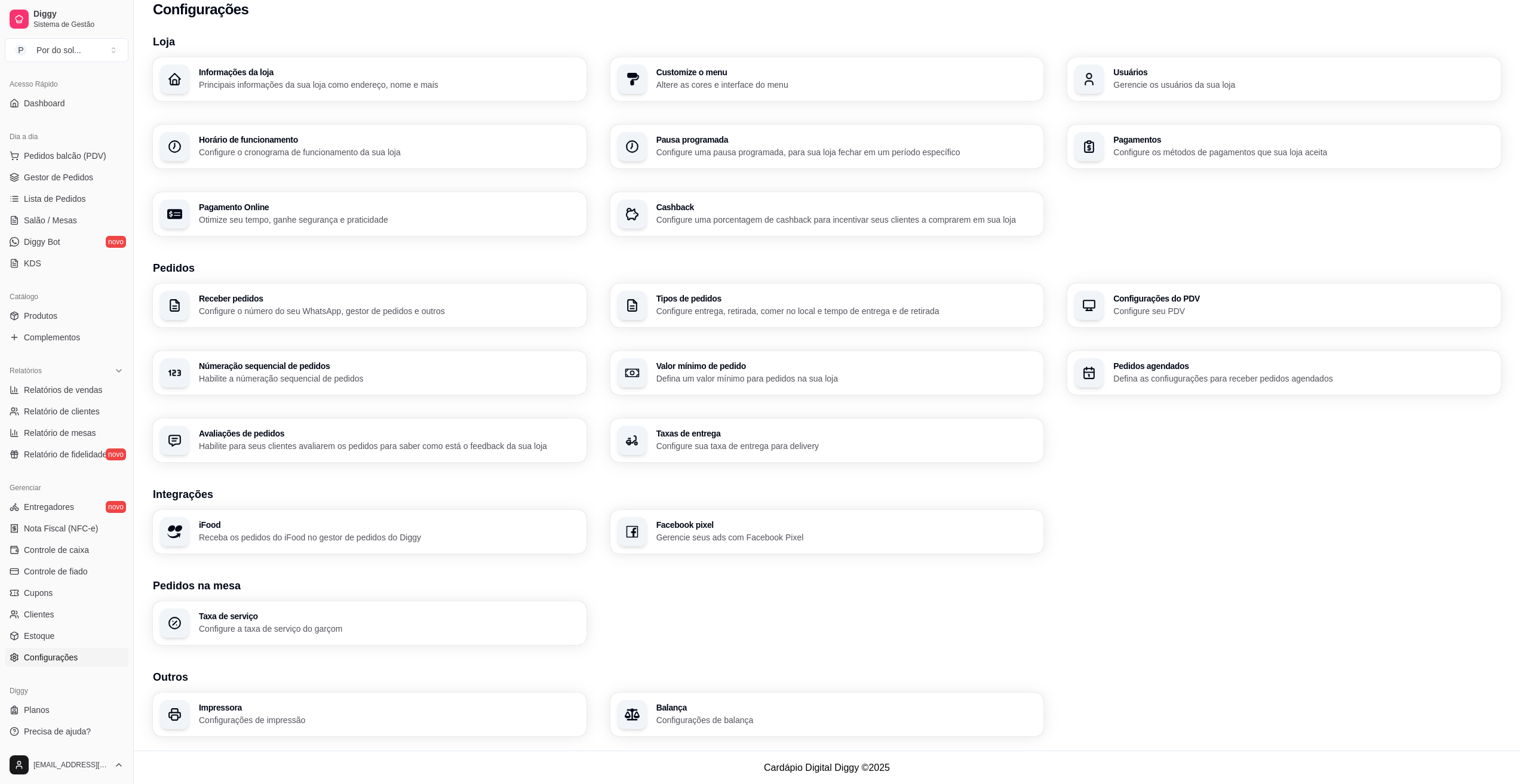
scroll to position [15, 0]
click at [361, 720] on p "Configurações de impressão" at bounding box center [388, 719] width 369 height 11
click at [1241, 293] on h3 "Configurações do PDV" at bounding box center [1303, 298] width 380 height 9
click at [57, 553] on span "Controle de caixa" at bounding box center [56, 550] width 65 height 12
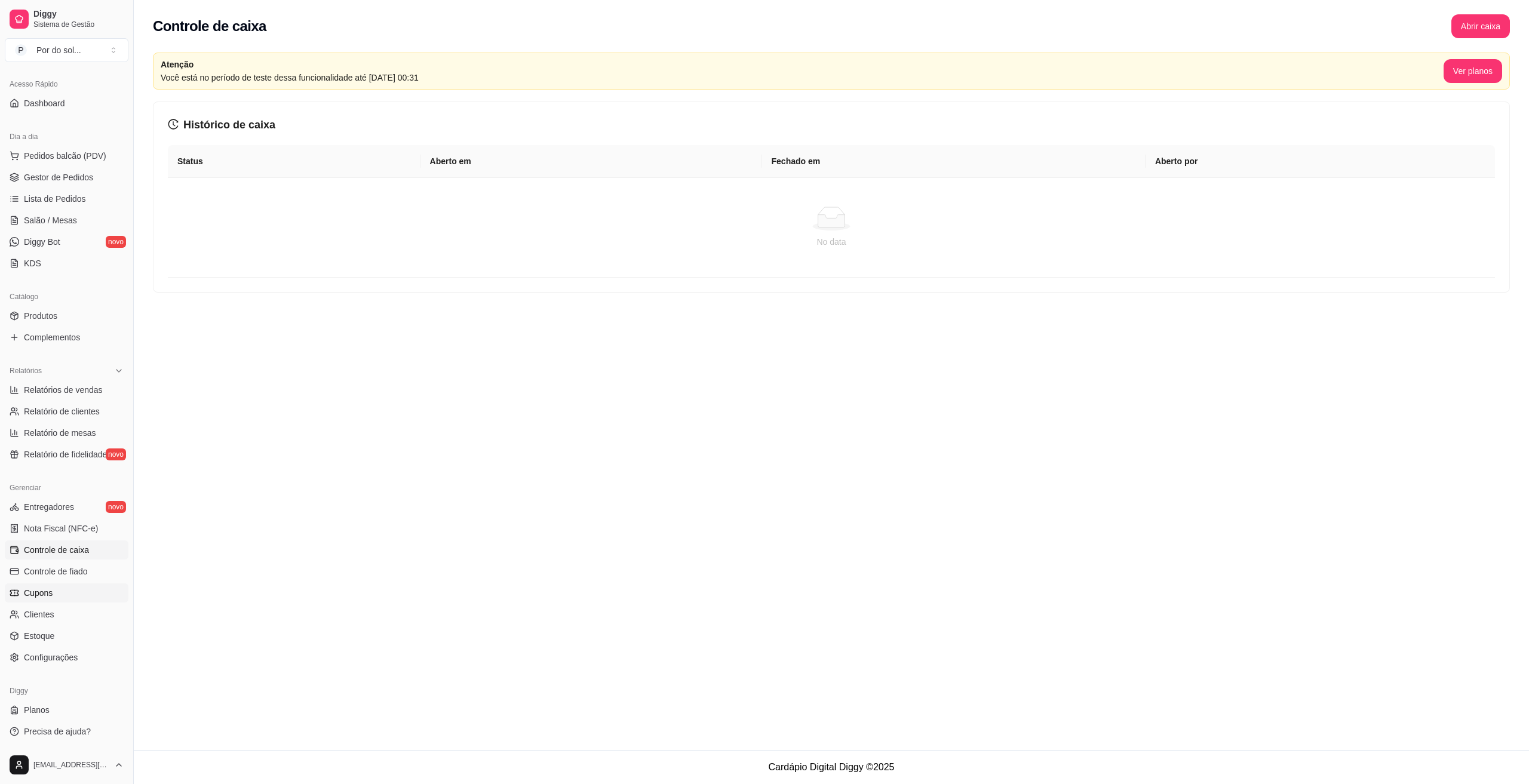
click at [58, 600] on link "Cupons" at bounding box center [66, 593] width 123 height 19
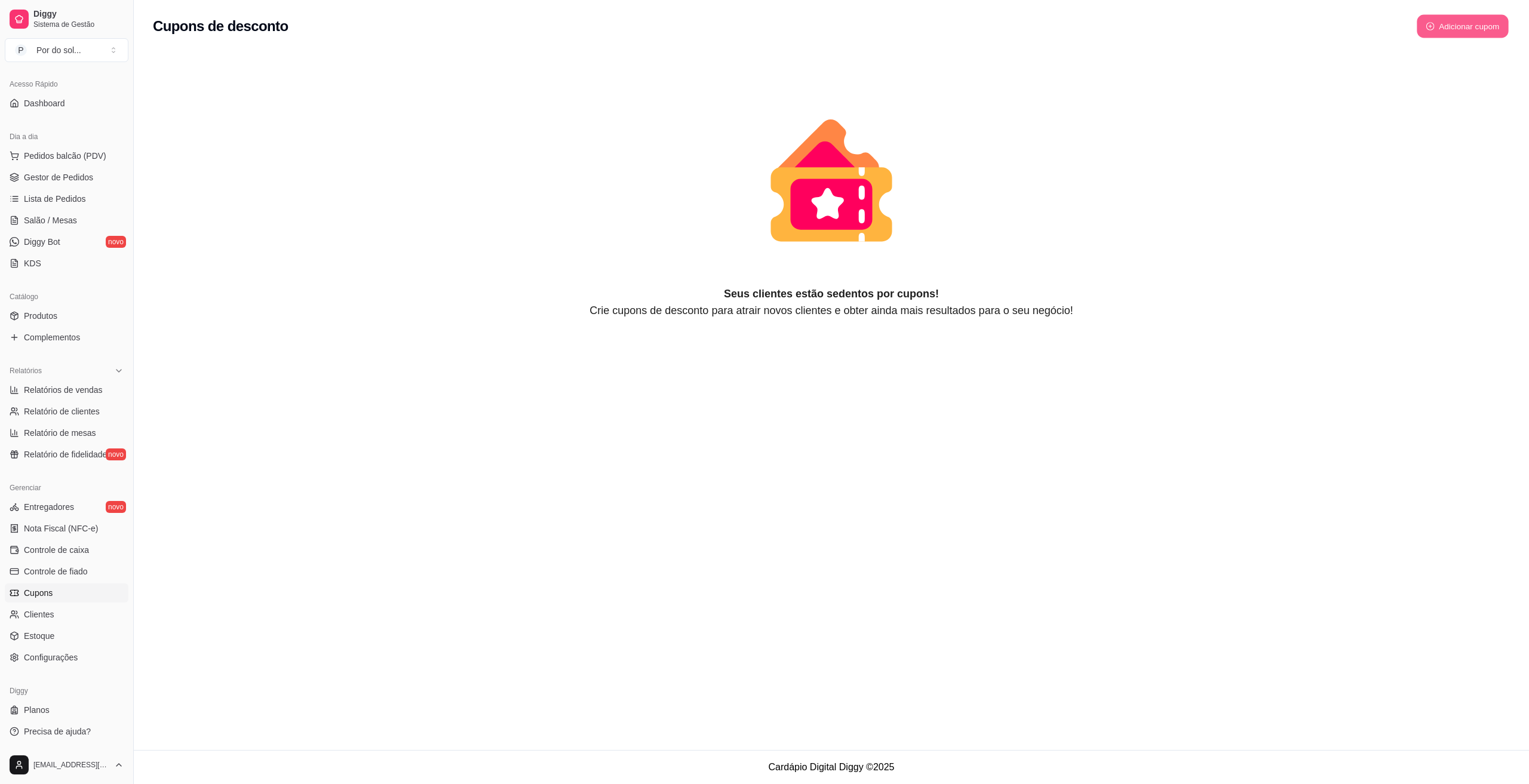
click at [1463, 26] on button "Adicionar cupom" at bounding box center [1463, 26] width 92 height 23
select select "FIXED_VALUE"
click at [66, 618] on link "Clientes" at bounding box center [66, 614] width 123 height 19
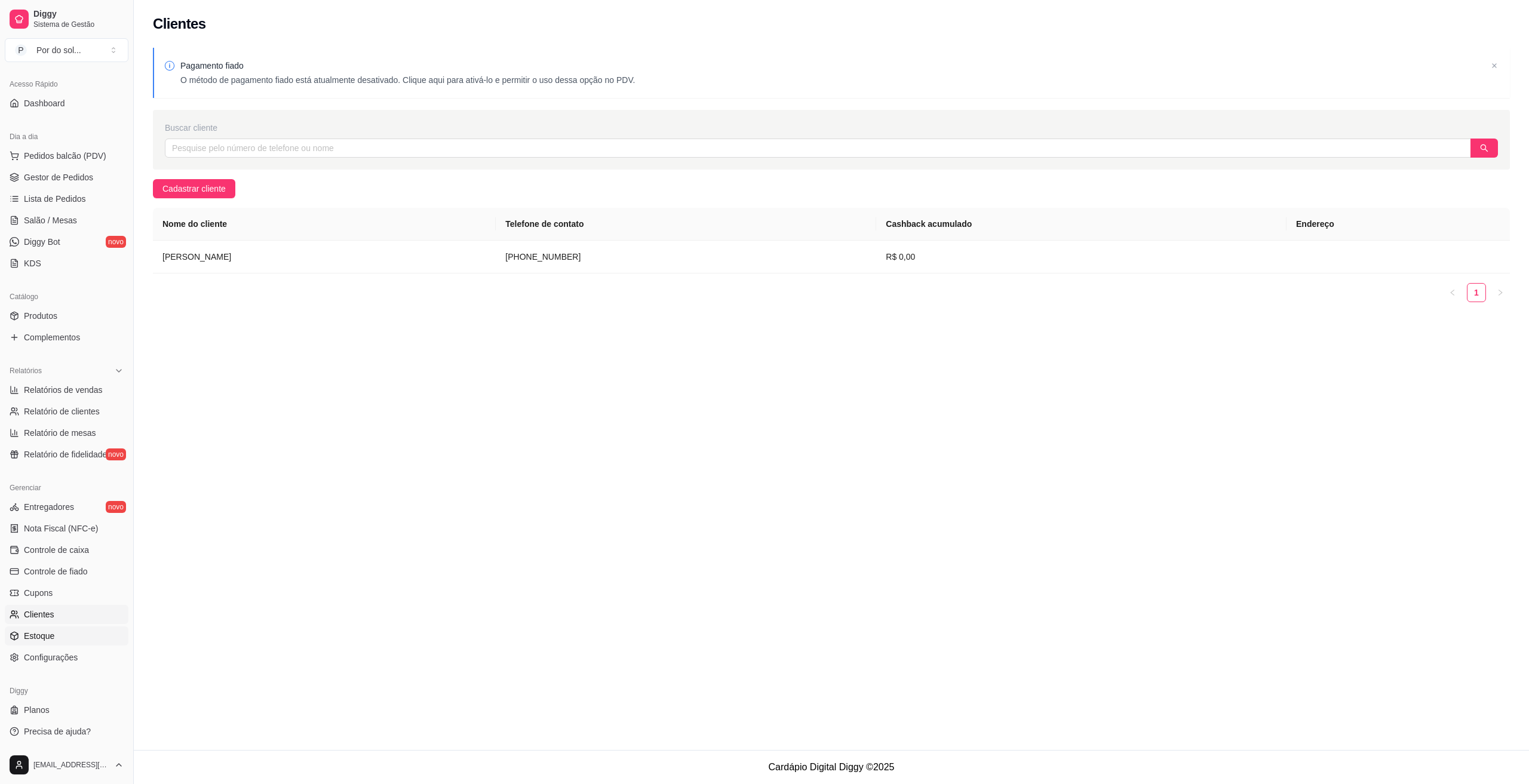
click at [53, 639] on span "Estoque" at bounding box center [38, 636] width 30 height 12
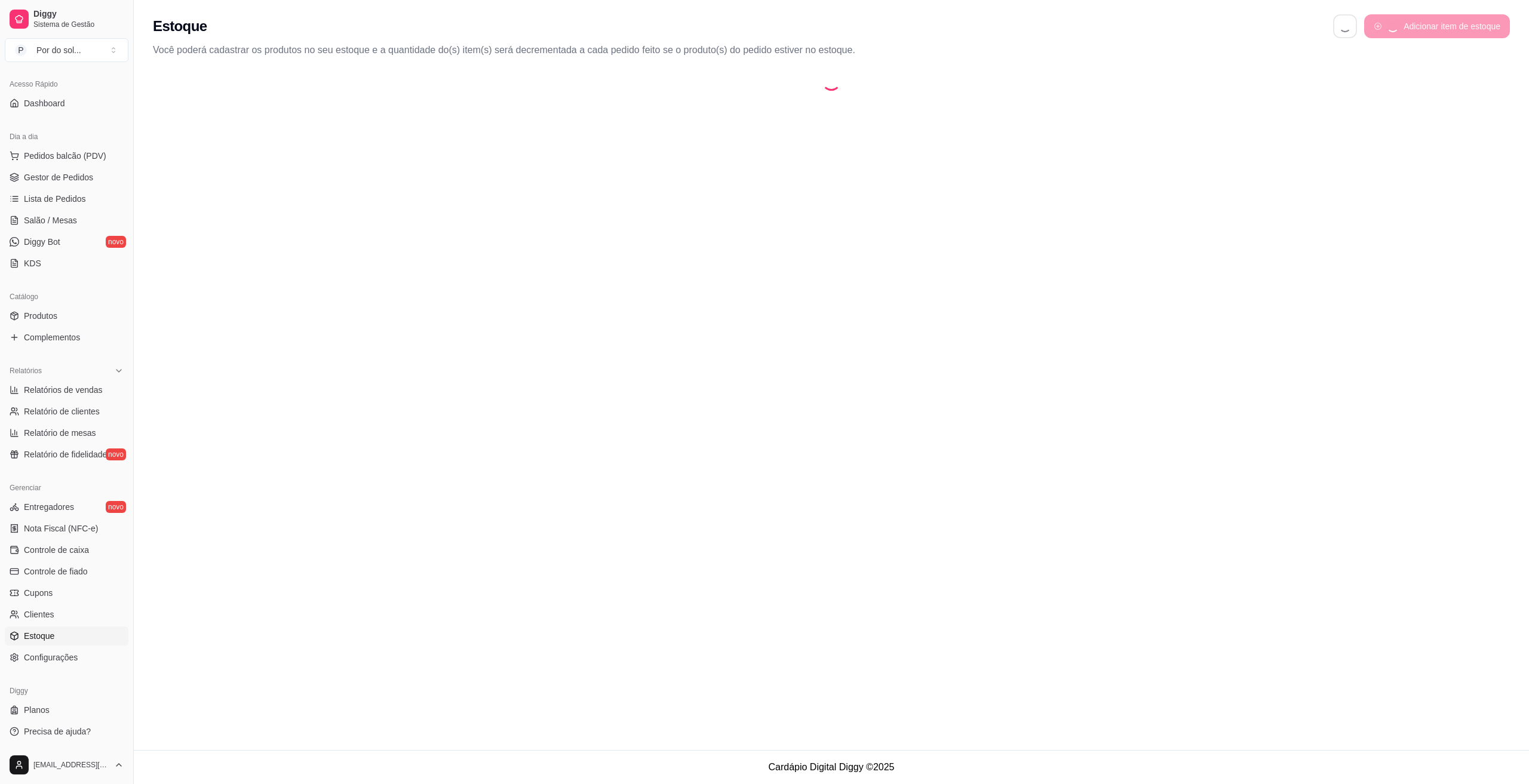
select select "QUANTITY_ORDER"
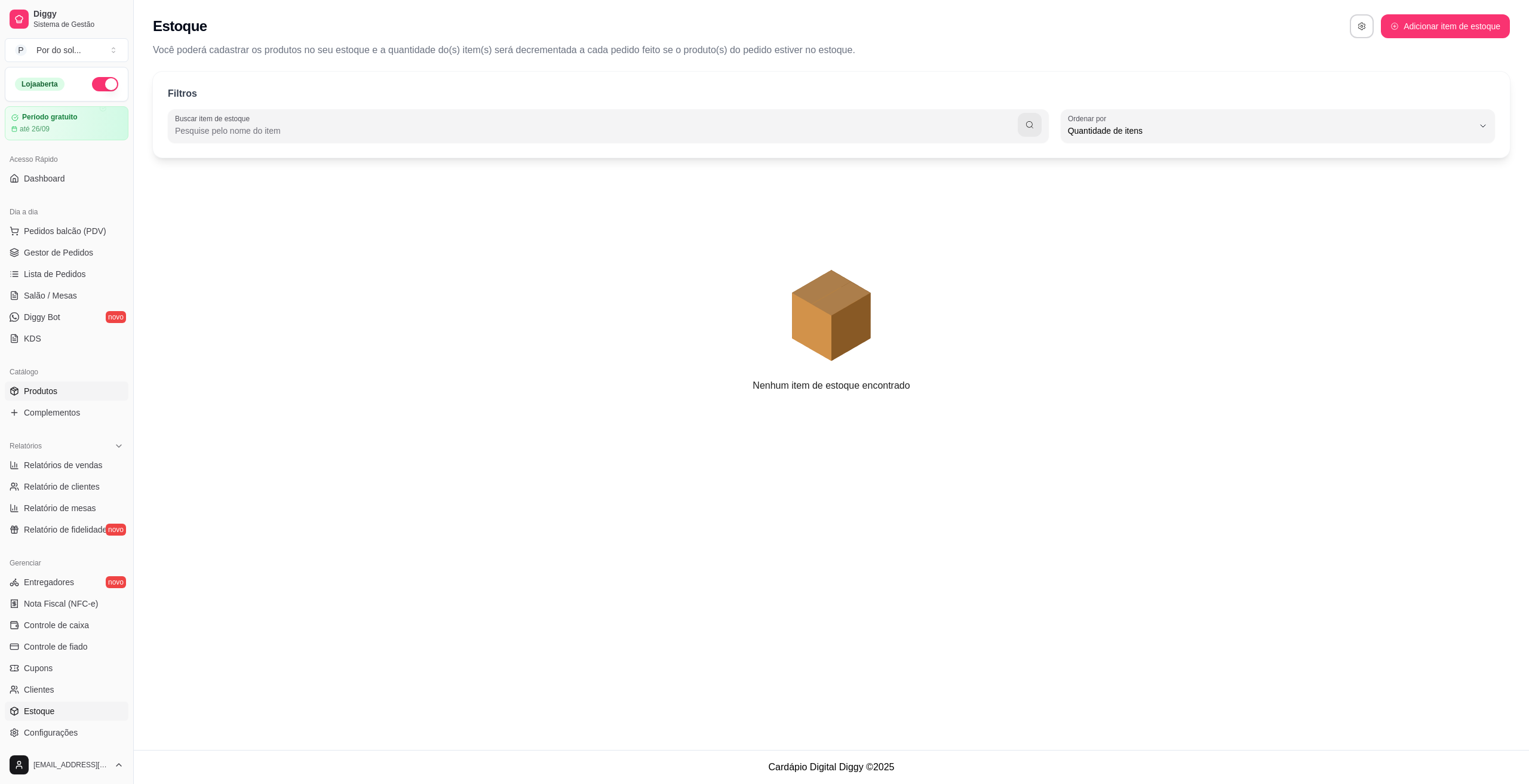
click at [93, 384] on link "Produtos" at bounding box center [66, 391] width 123 height 19
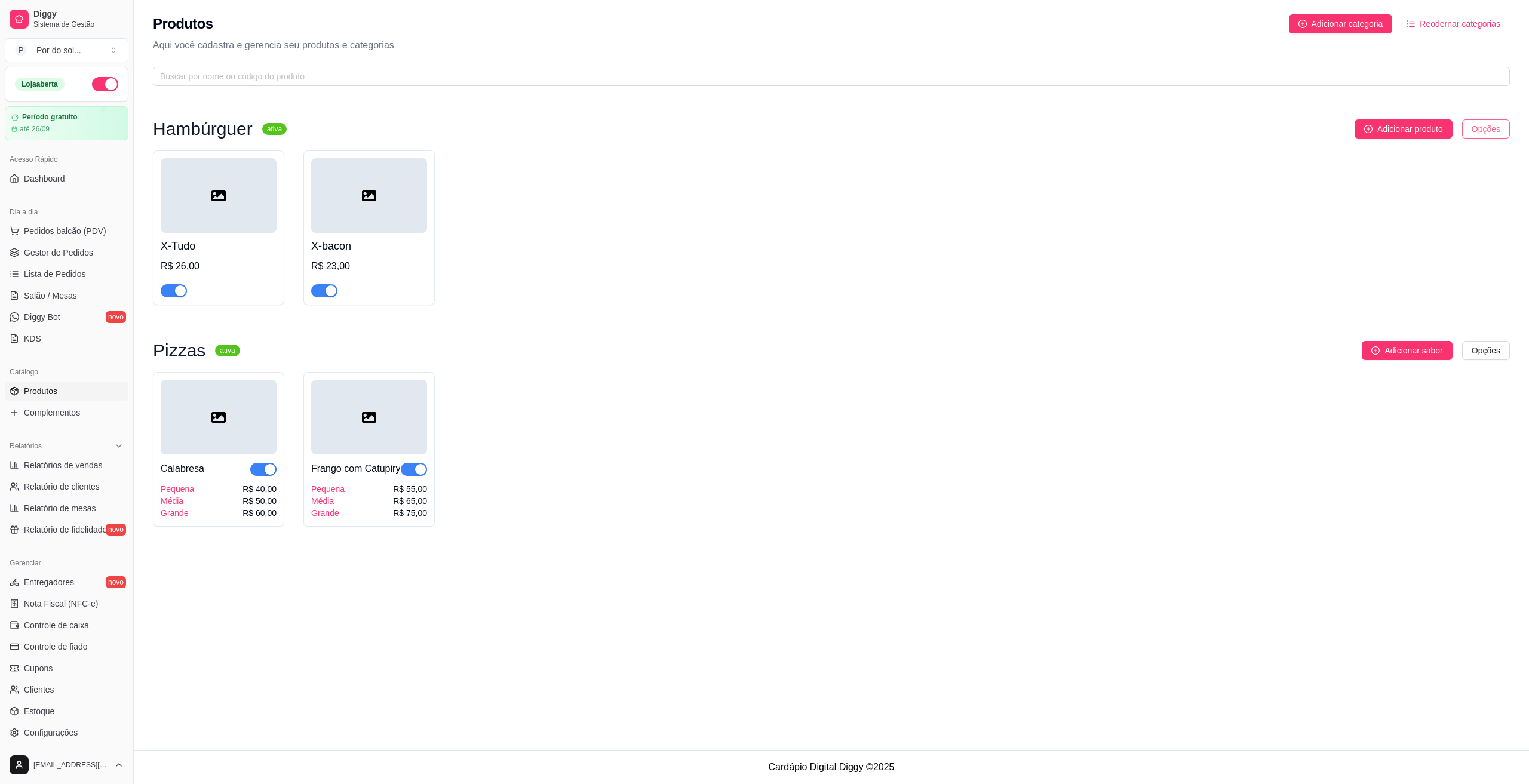
click at [1484, 134] on html "Diggy Sistema de Gestão P Por do sol ... Loja aberta Período gratuito até 26/09…" at bounding box center [764, 392] width 1529 height 784
click at [1246, 175] on html "Diggy Sistema de Gestão P Por do sol ... Loja aberta Período gratuito até 26/09…" at bounding box center [764, 392] width 1529 height 784
click at [1327, 32] on button "Adicionar categoria" at bounding box center [1341, 23] width 104 height 19
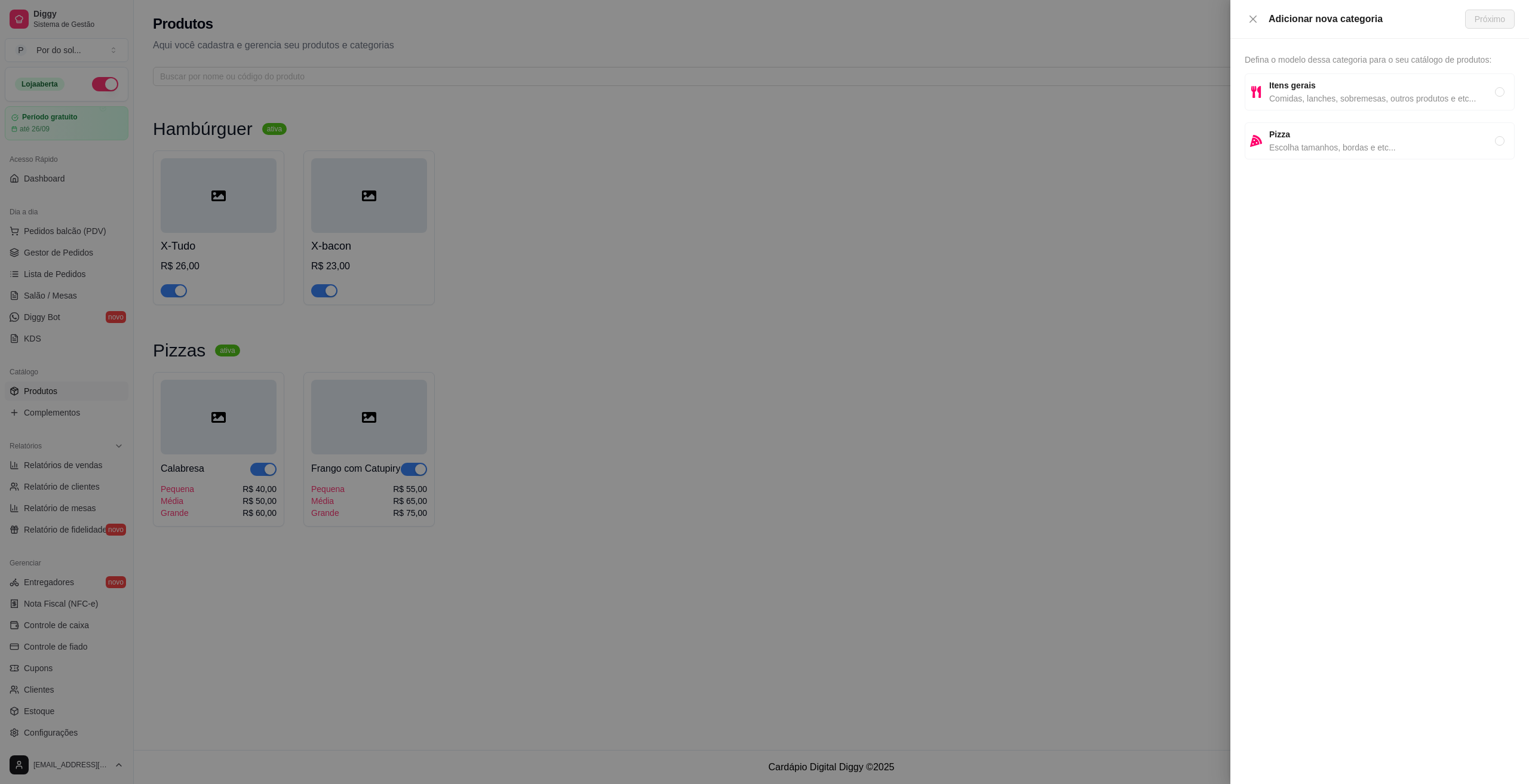
click at [1478, 90] on span "Itens gerais" at bounding box center [1382, 85] width 226 height 13
radio input "true"
click at [1492, 24] on span "Próximo" at bounding box center [1489, 18] width 30 height 13
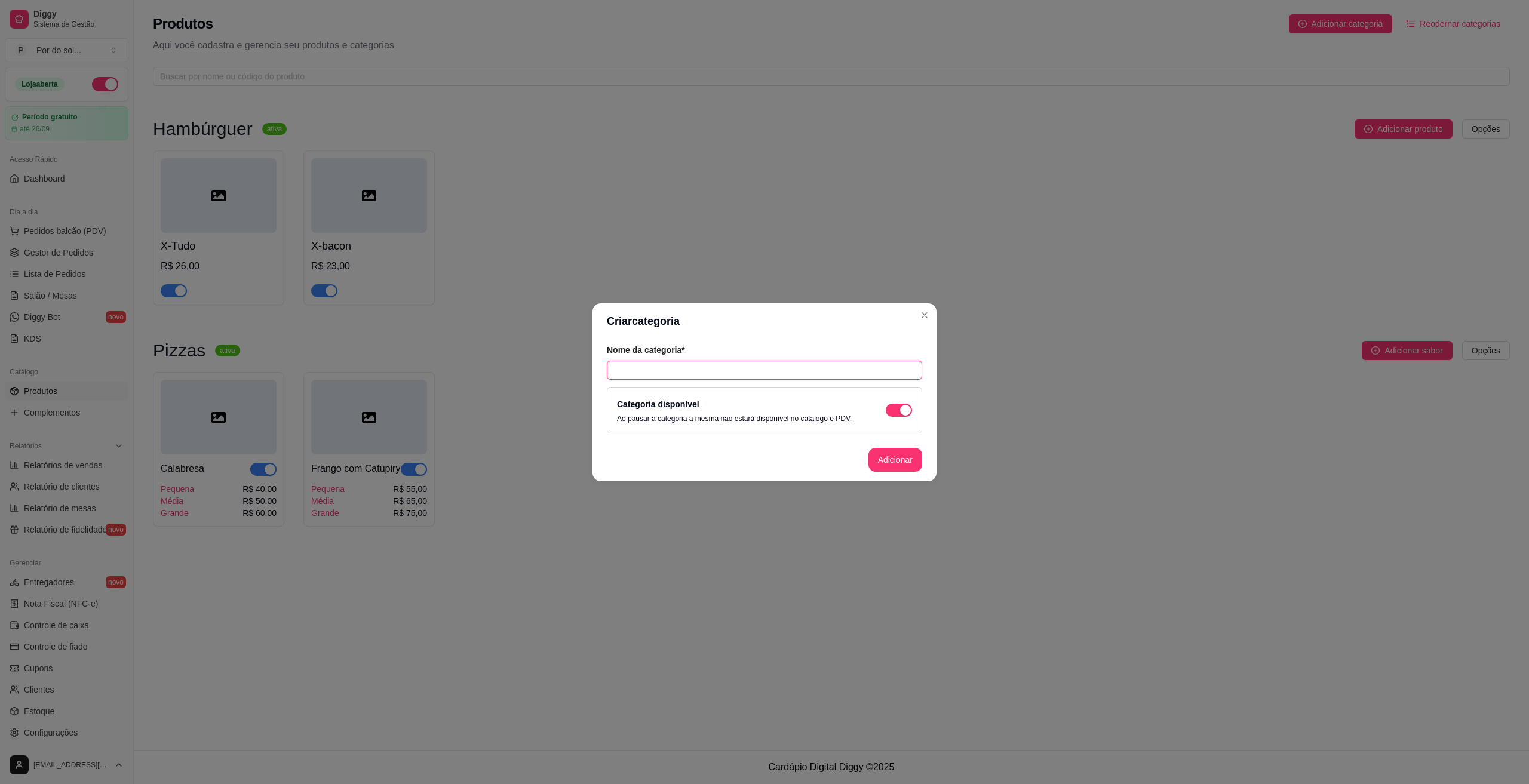
click at [799, 371] on input "text" at bounding box center [764, 370] width 315 height 19
type input "Promoções"
click at [903, 465] on button "Adicionar" at bounding box center [896, 459] width 54 height 23
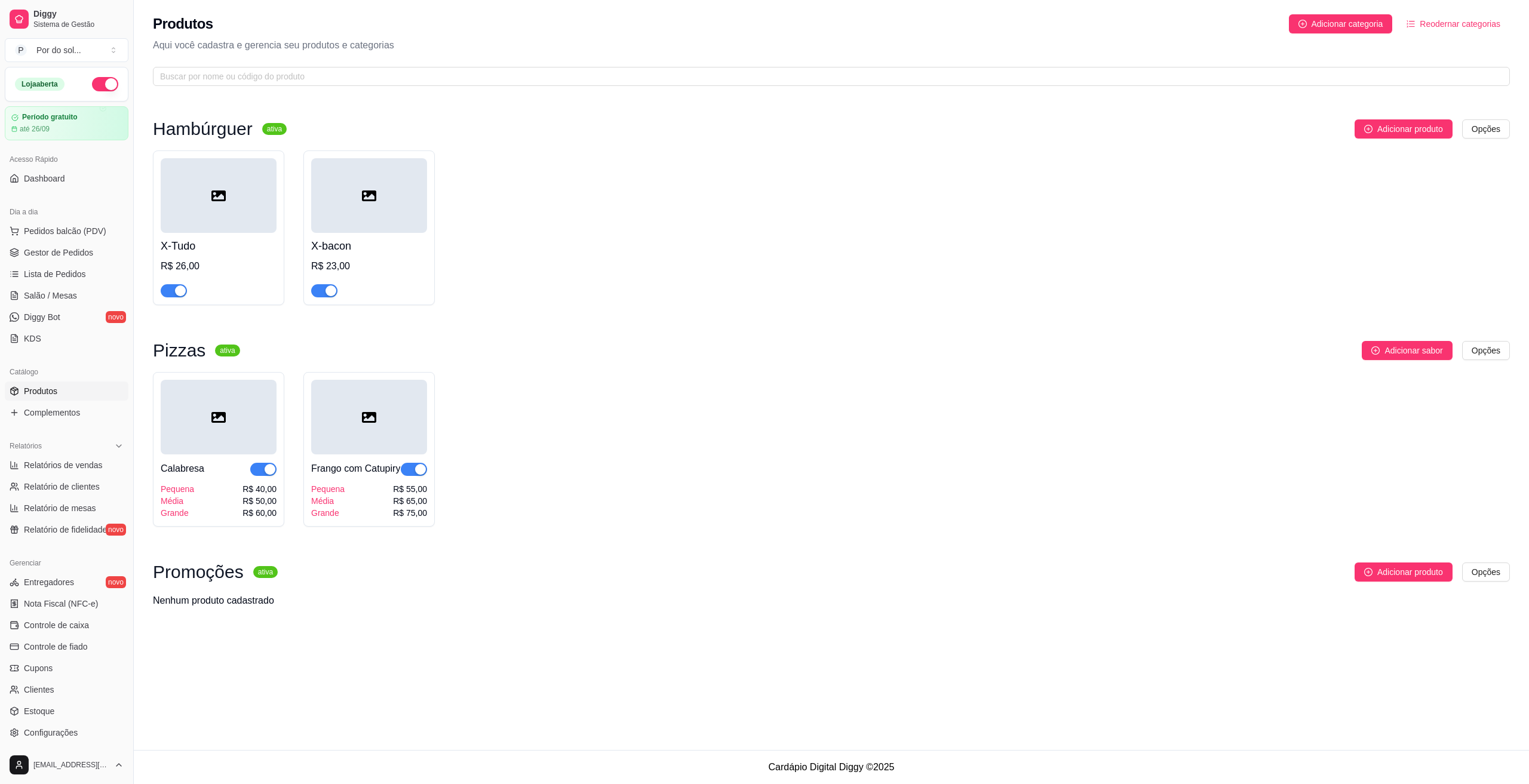
click at [262, 577] on sup "ativa" at bounding box center [265, 572] width 24 height 12
click at [1487, 583] on html "Diggy Sistema de Gestão P Por do sol ... Loja aberta Período gratuito até 26/09…" at bounding box center [764, 392] width 1529 height 784
click at [1486, 581] on html "Diggy Sistema de Gestão P Por do sol ... Loja aberta Período gratuito até 26/09…" at bounding box center [764, 392] width 1529 height 784
click at [1400, 578] on span "Adicionar produto" at bounding box center [1410, 571] width 66 height 13
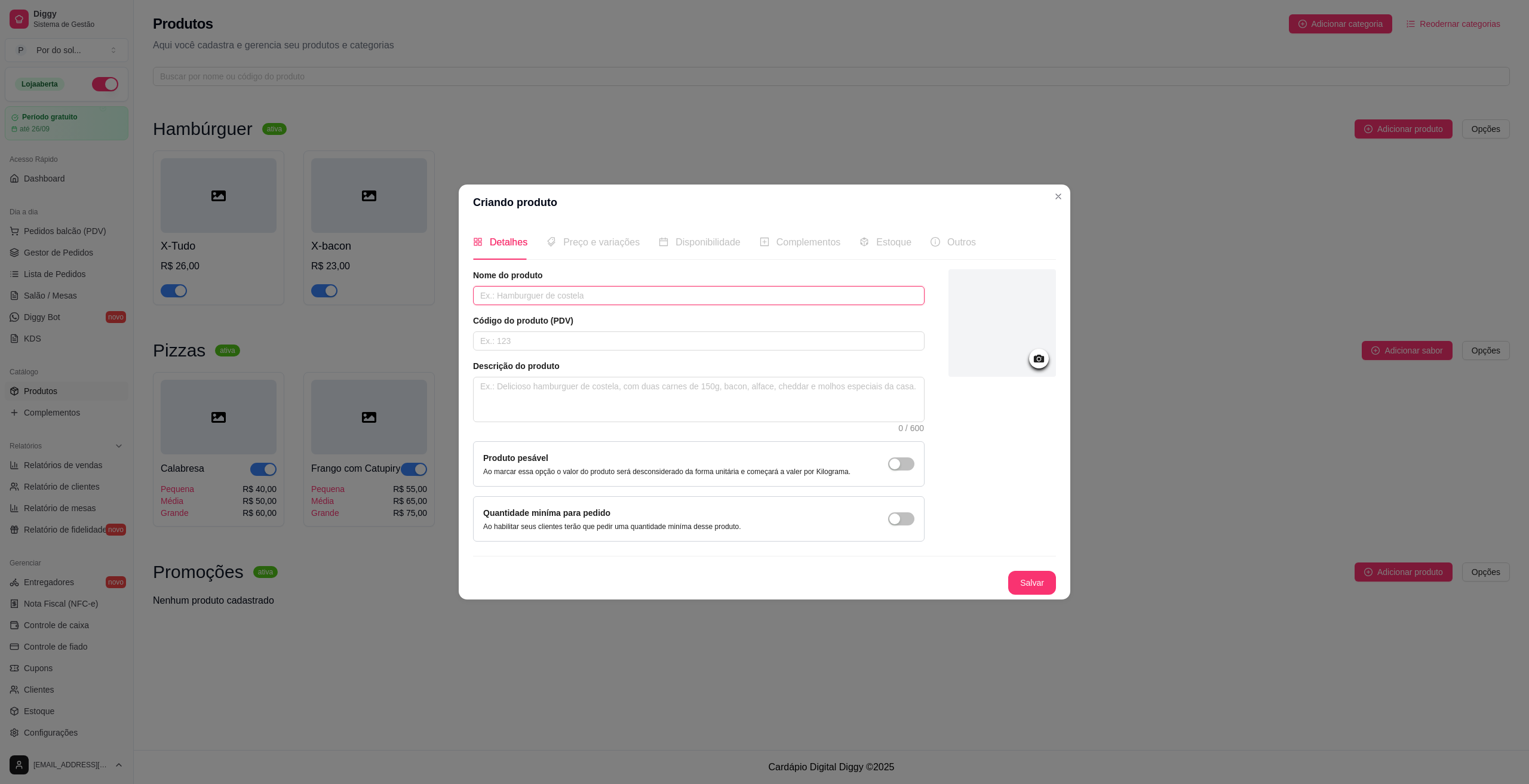
click at [547, 297] on input "text" at bounding box center [698, 295] width 452 height 19
type input "Combo Clássico"
click at [523, 396] on textarea at bounding box center [698, 399] width 450 height 44
type textarea "O"
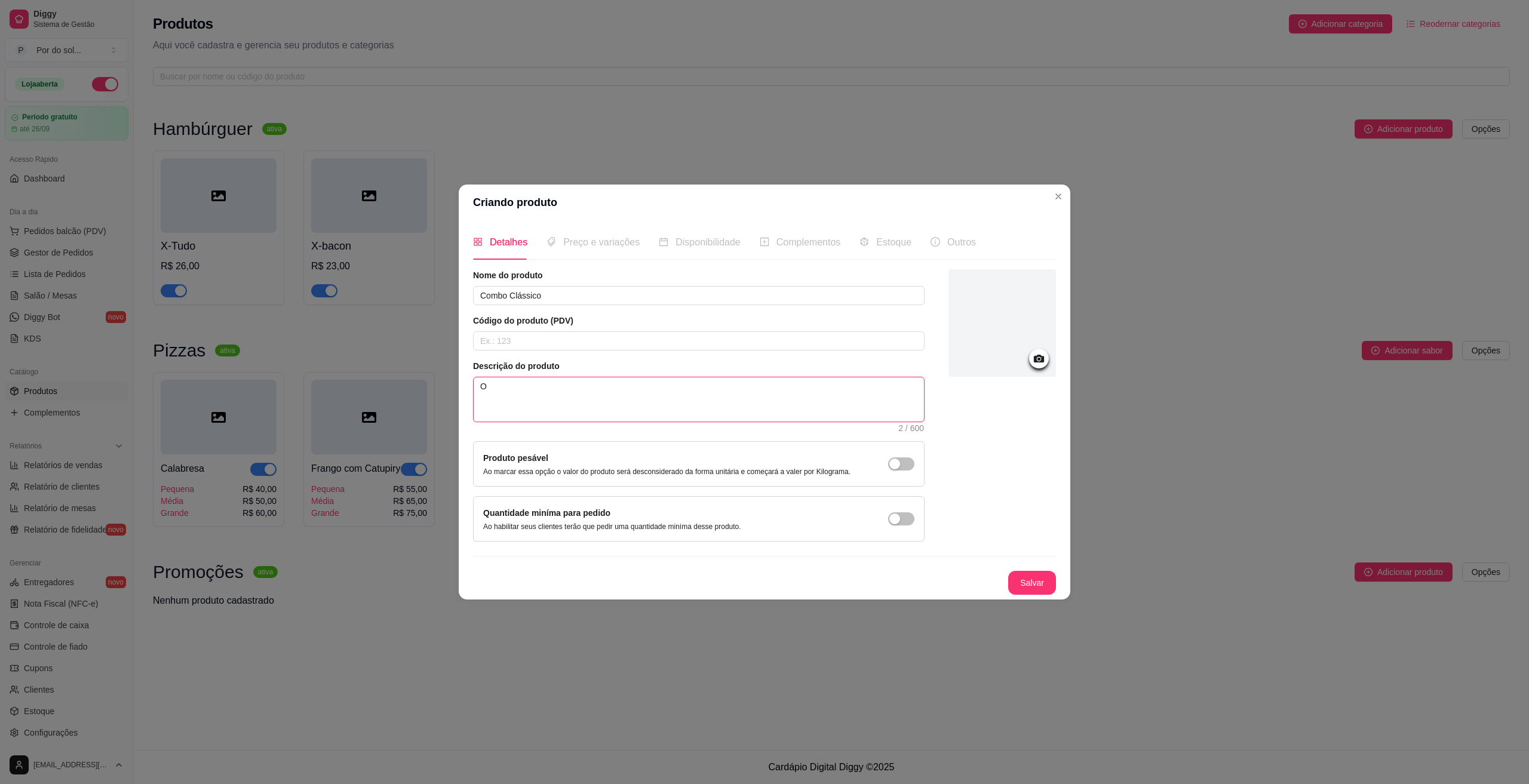
type textarea "O C"
type textarea "O CO"
type textarea "O C"
type textarea "O"
type textarea "O c"
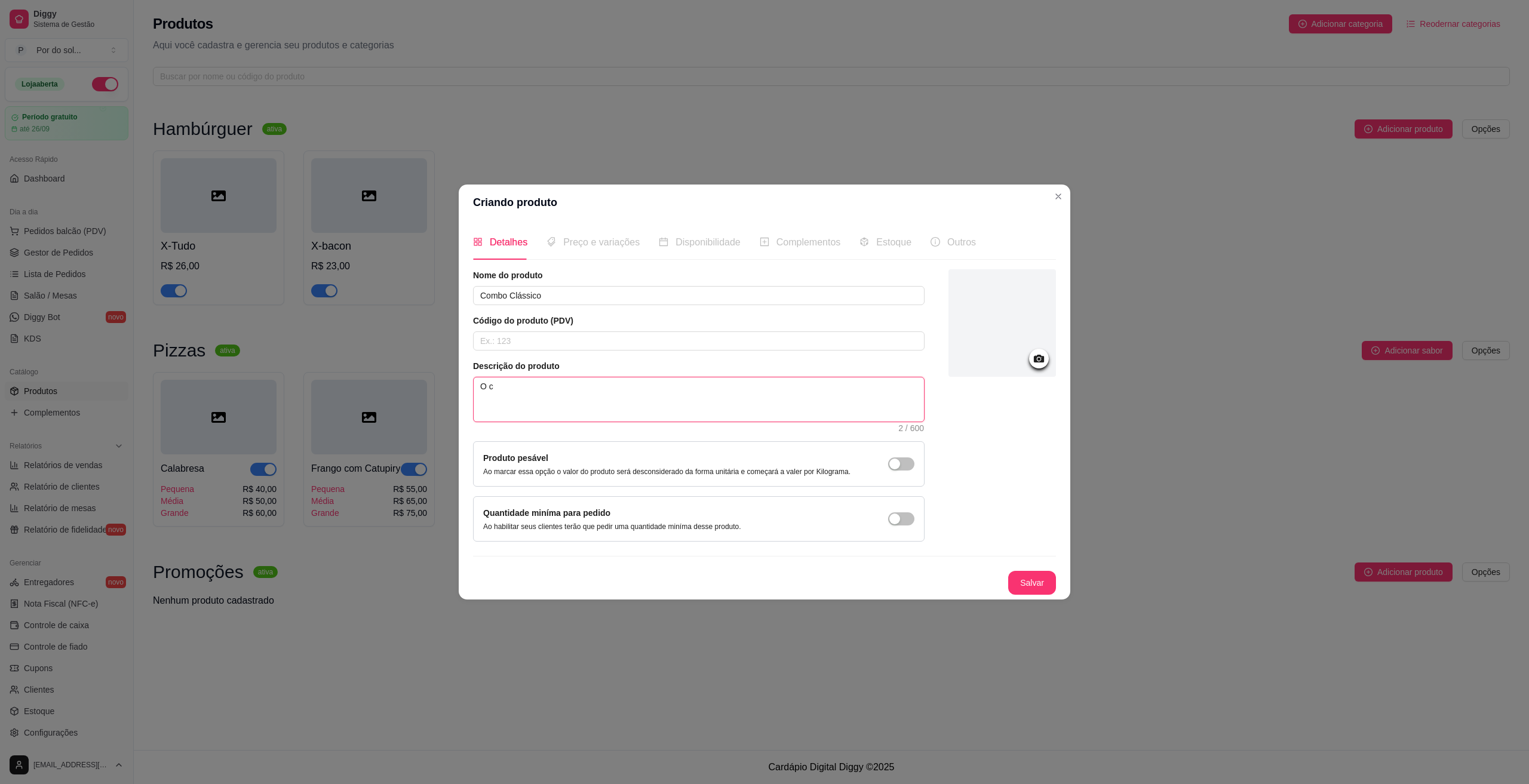
type textarea "O co"
type textarea "O com"
type textarea "O comb"
type textarea "O combo"
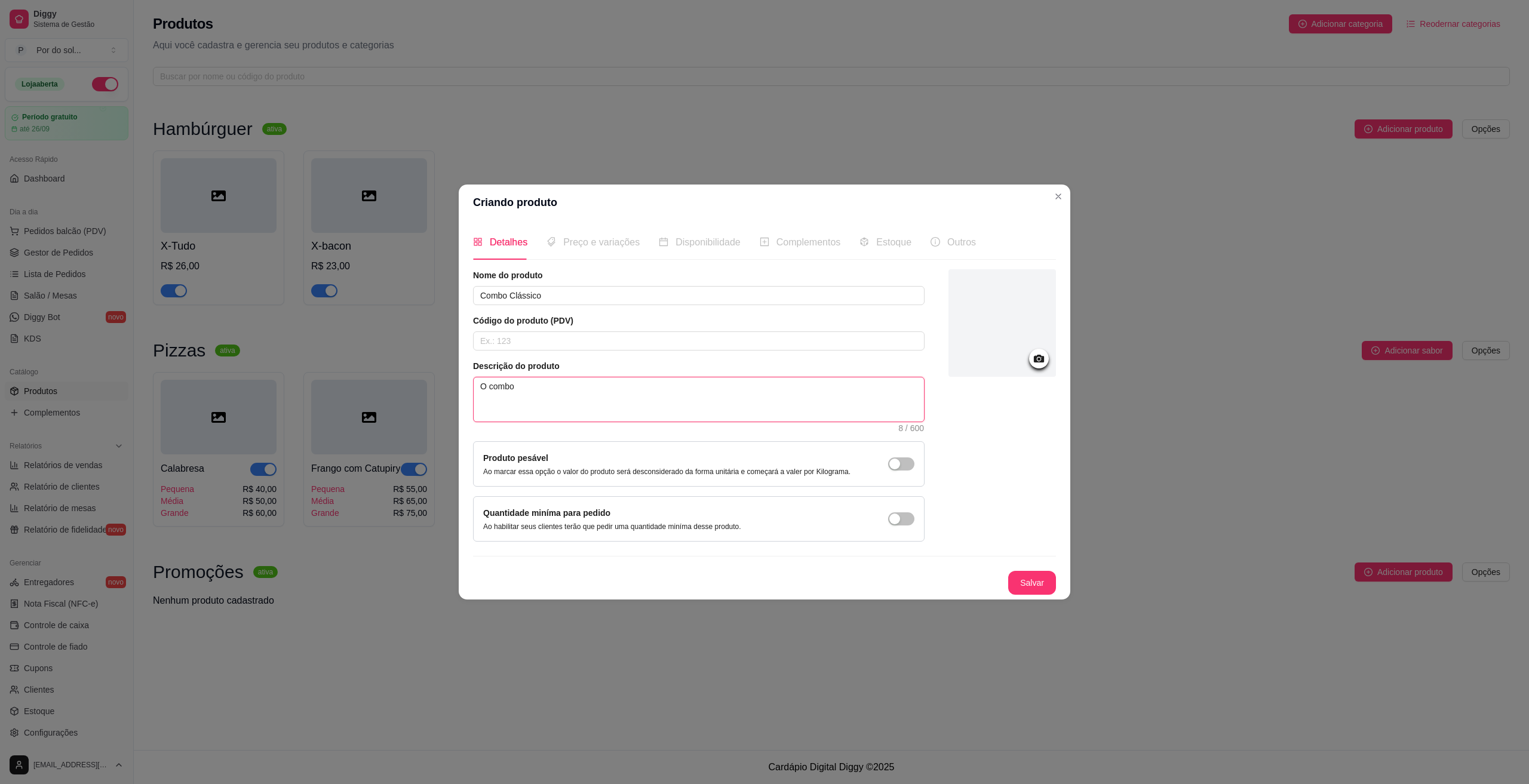
type textarea "O combo a"
type textarea "O combo ac"
type textarea "O combo aco"
type textarea "O combo acom"
type textarea "O combo aco"
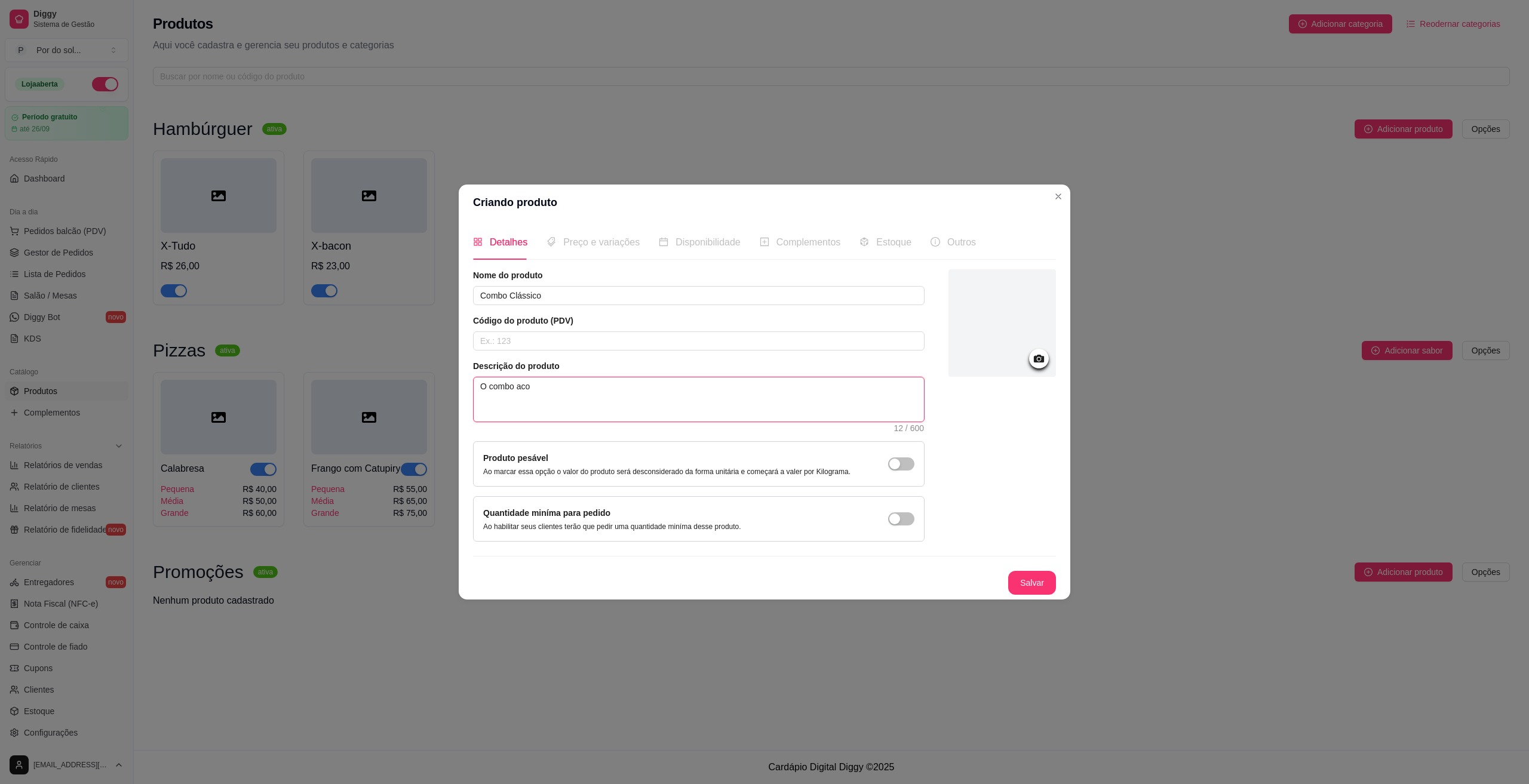
type textarea "O combo ac"
type textarea "O combo a"
type textarea "O combo"
type textarea "O combo v"
type textarea "O combo ve"
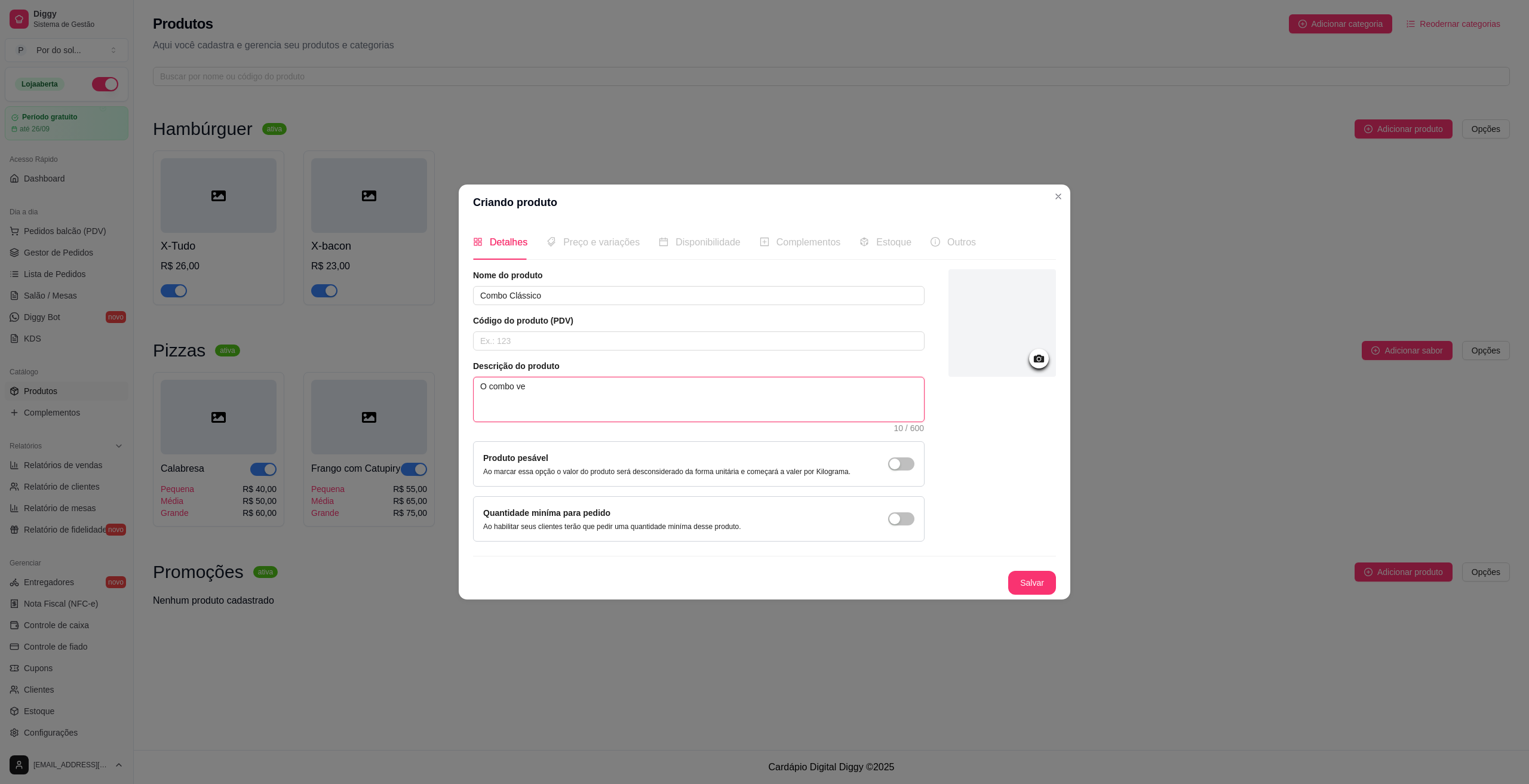
type textarea "O combo v"
type textarea "O combo"
type textarea "O combo v"
type textarea "O combo ve"
type textarea "O combo vem"
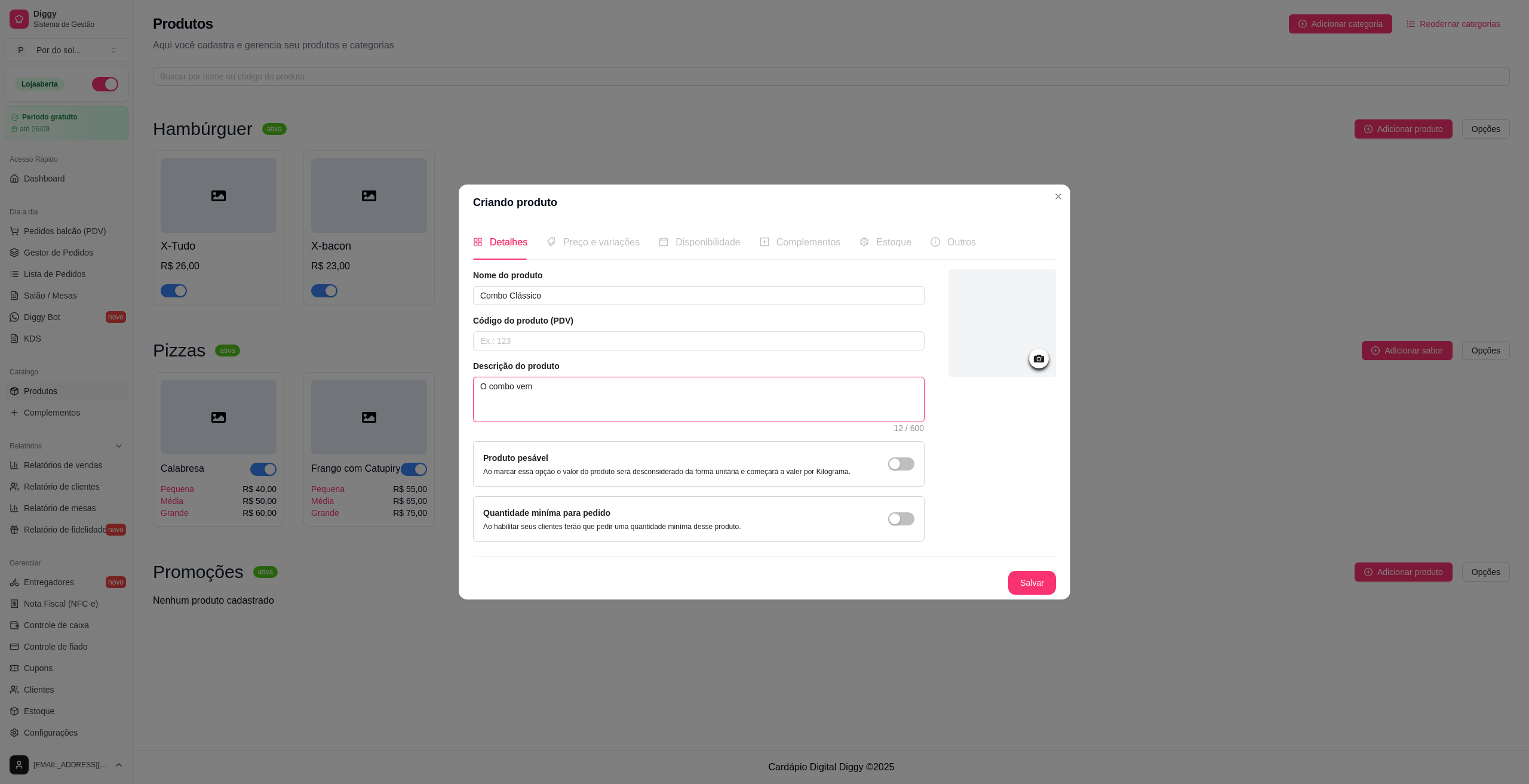
type textarea "O combo vem"
type textarea "O combo vem c"
type textarea "O combo vem co"
type textarea "O combo vem com"
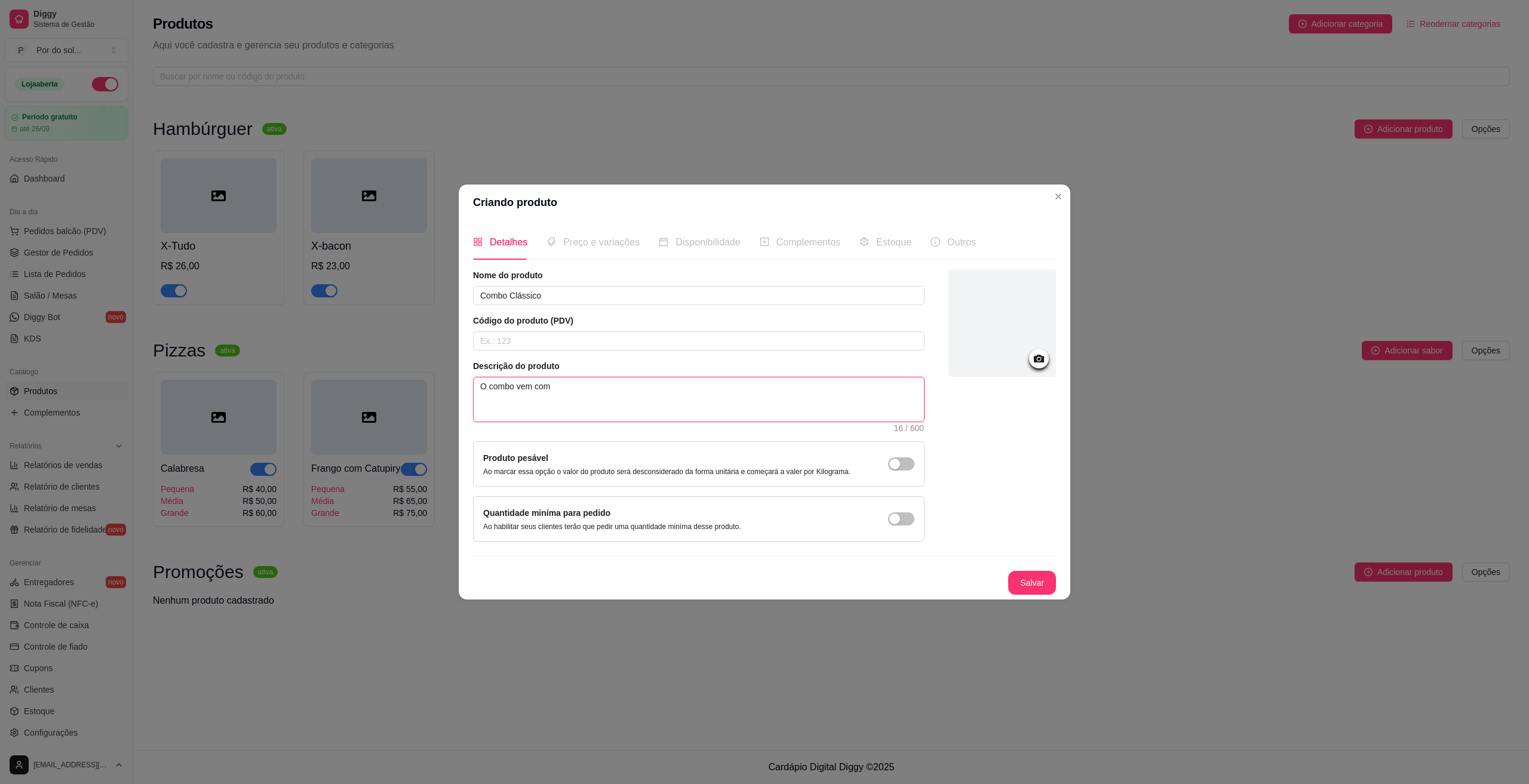
type textarea "O combo vem com H"
type textarea "O combo vem com Ha"
type textarea "O combo vem com Ham"
type textarea "O combo vem com Ha"
type textarea "O combo vem com H"
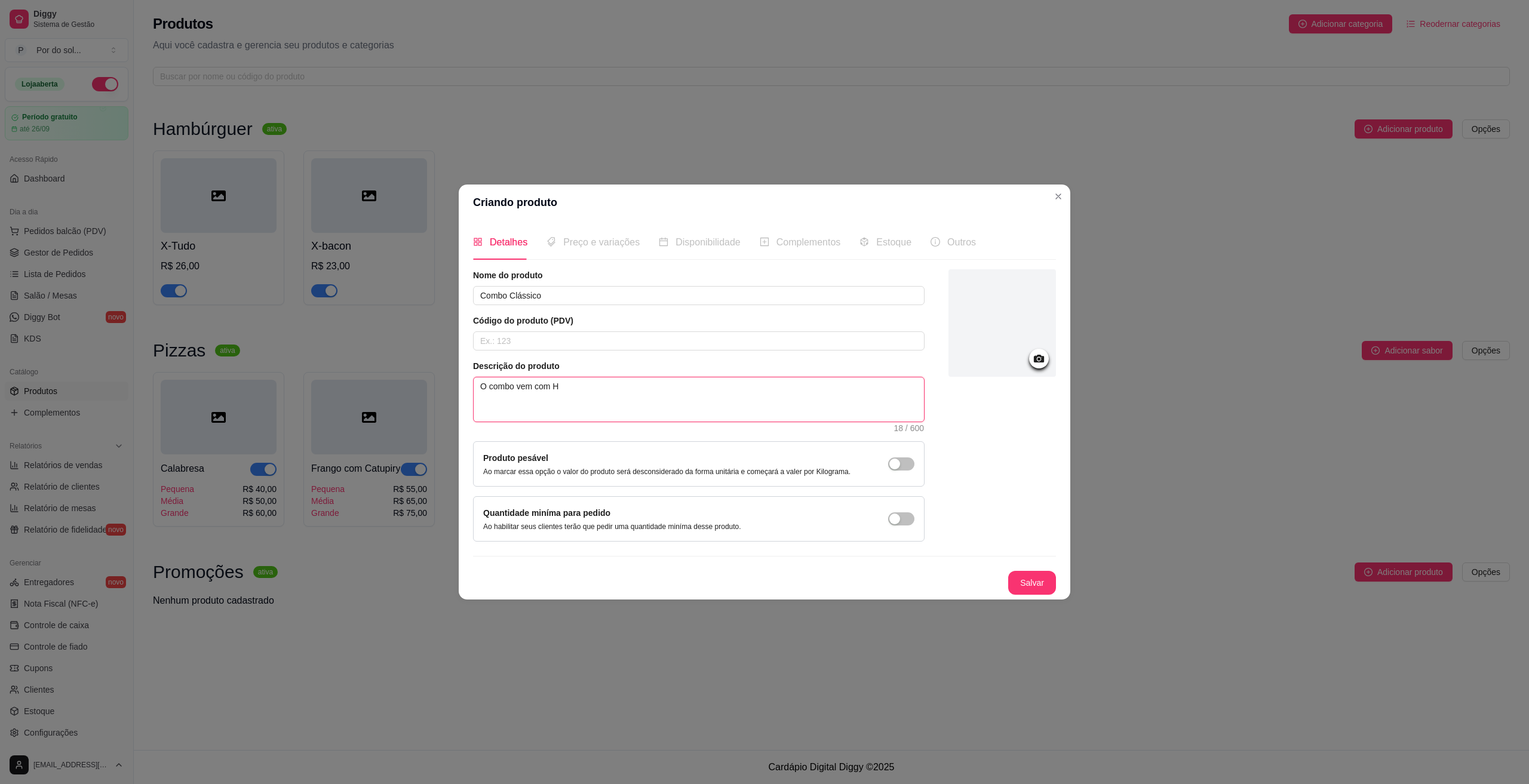
type textarea "O combo vem com"
type textarea "O combo vem com h"
type textarea "O combo vem com ha"
type textarea "O combo vem com ham"
type textarea "O combo vem com hamb"
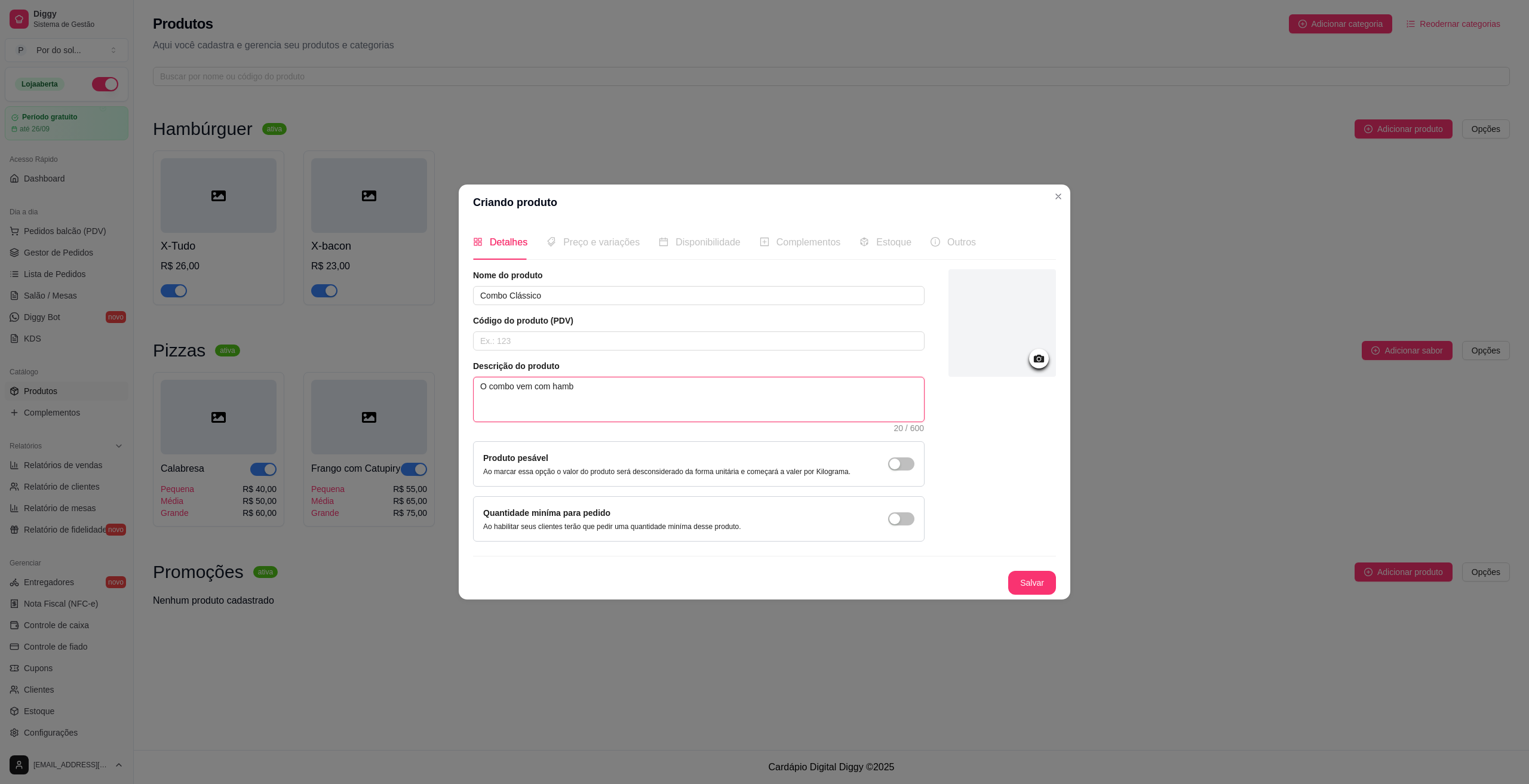
type textarea "O combo vem com hambú"
type textarea "O combo vem com hambúr"
type textarea "O combo vem com hambúrg"
type textarea "O combo vem com hambúrgu"
type textarea "O combo vem com hambúrgue"
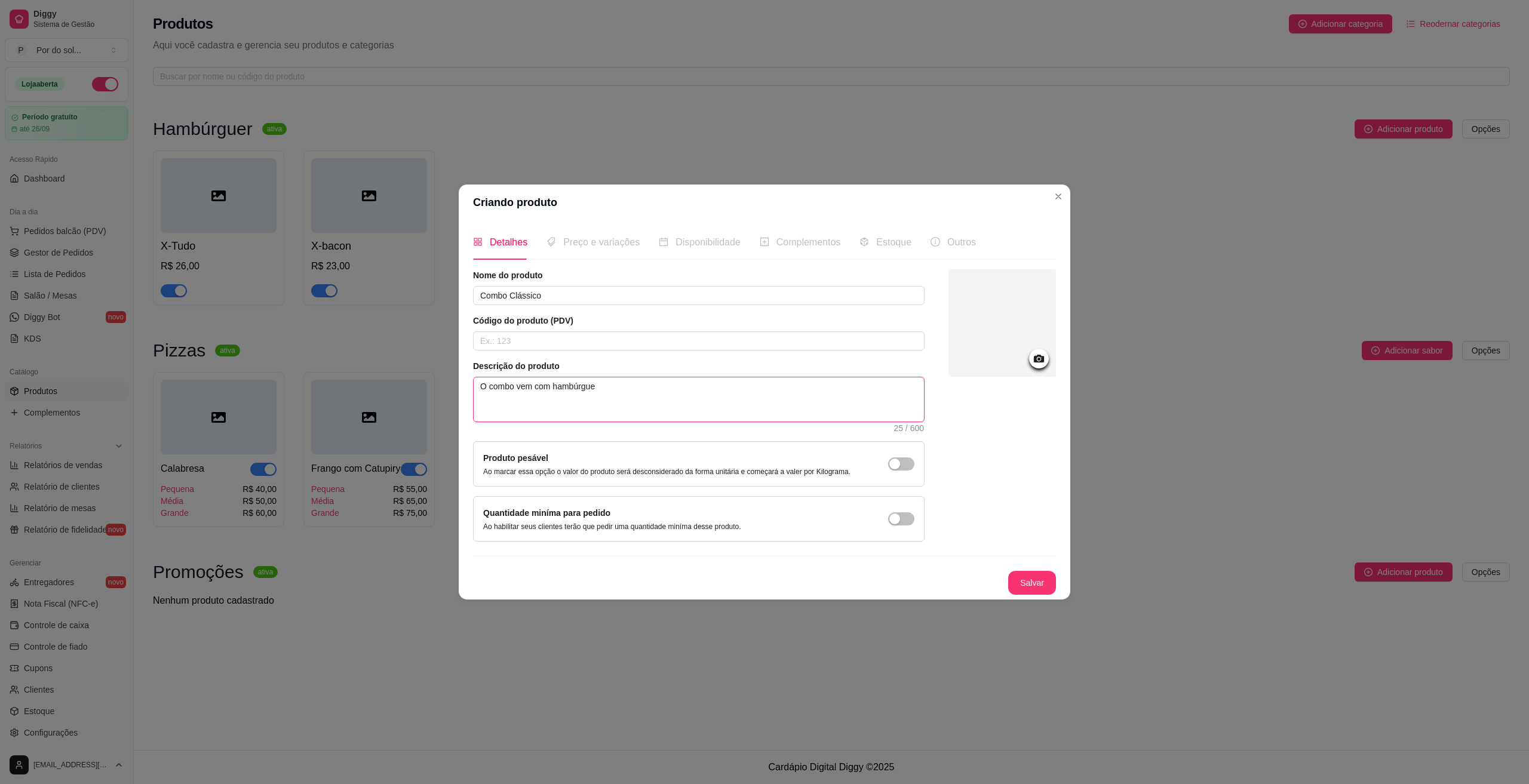
type textarea "O combo vem com hambúrguer"
type textarea "O combo vem com hambúrguer P"
type textarea "O combo vem com hambúrguer Pr"
type textarea "O combo vem com hambúrguer P"
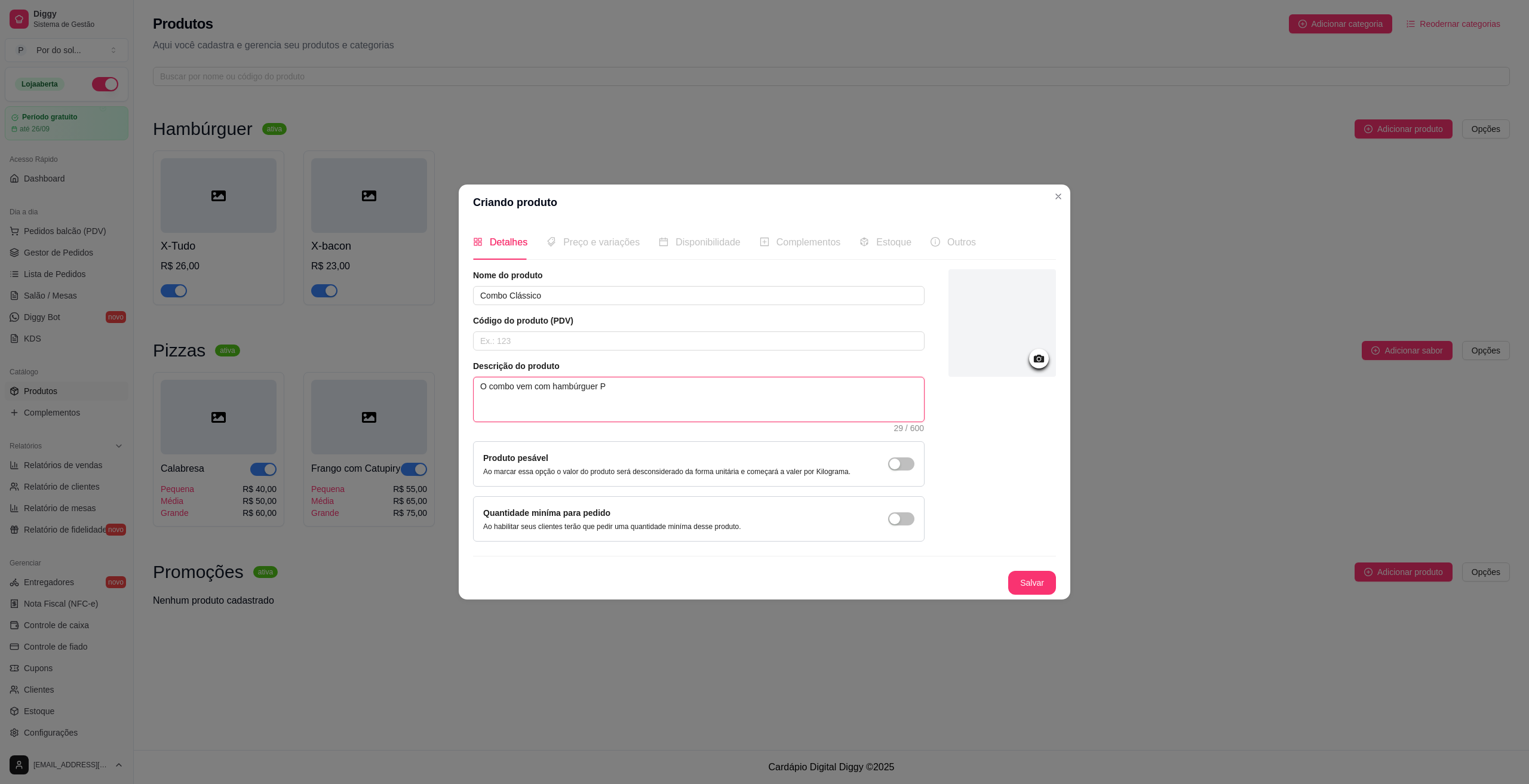
type textarea "O combo vem com hambúrguer"
type textarea "O combo vem com hambúrguer p"
type textarea "O combo vem com hambúrguer pr"
type textarea "O combo vem com hambúrguer pre"
type textarea "O combo vem com hambúrguer prem"
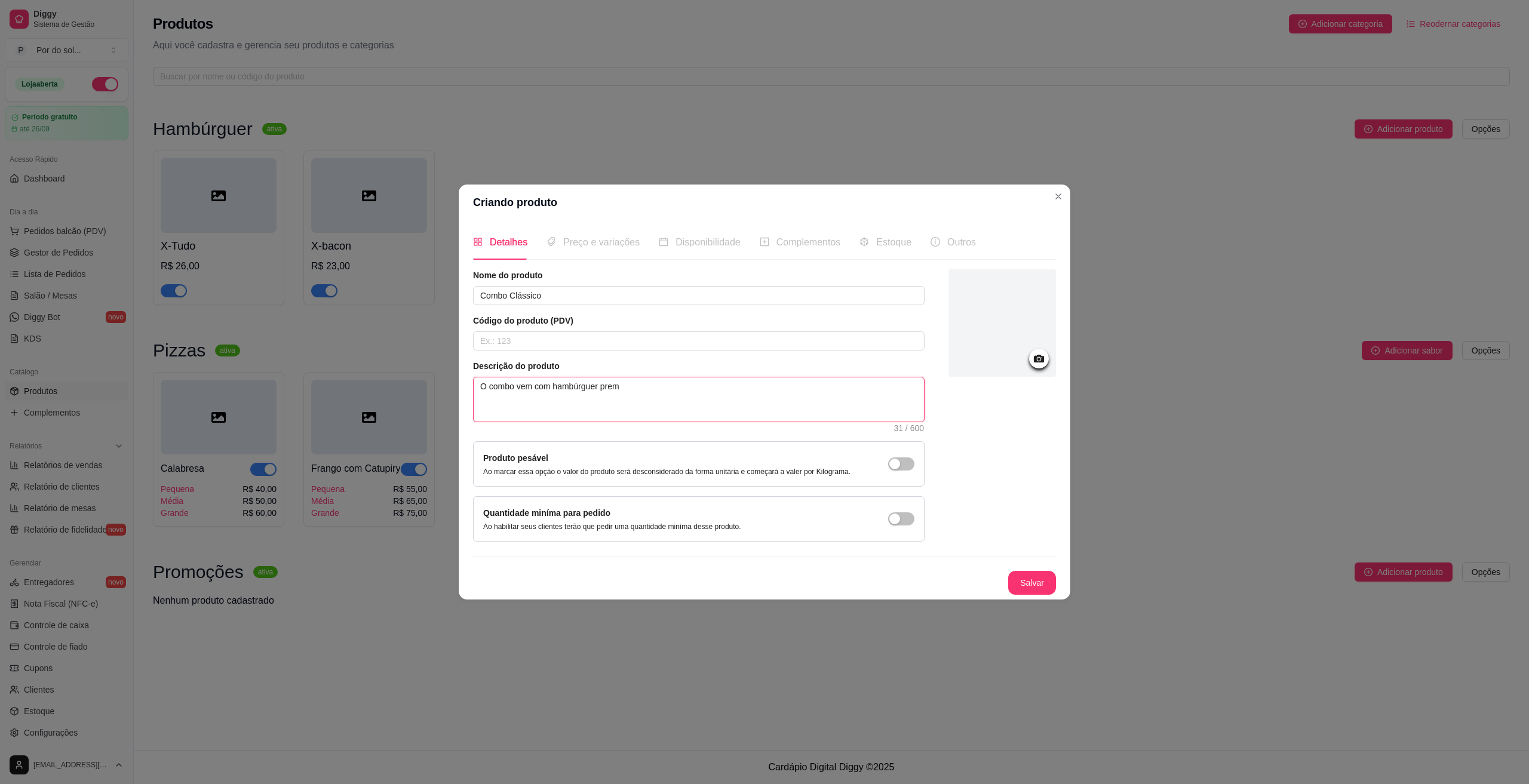
type textarea "O combo vem com hambúrguer premi"
type textarea "O combo vem com hambúrguer premiu"
type textarea "O combo vem com hambúrguer premium"
type textarea "O combo vem com hambúrguer premium C"
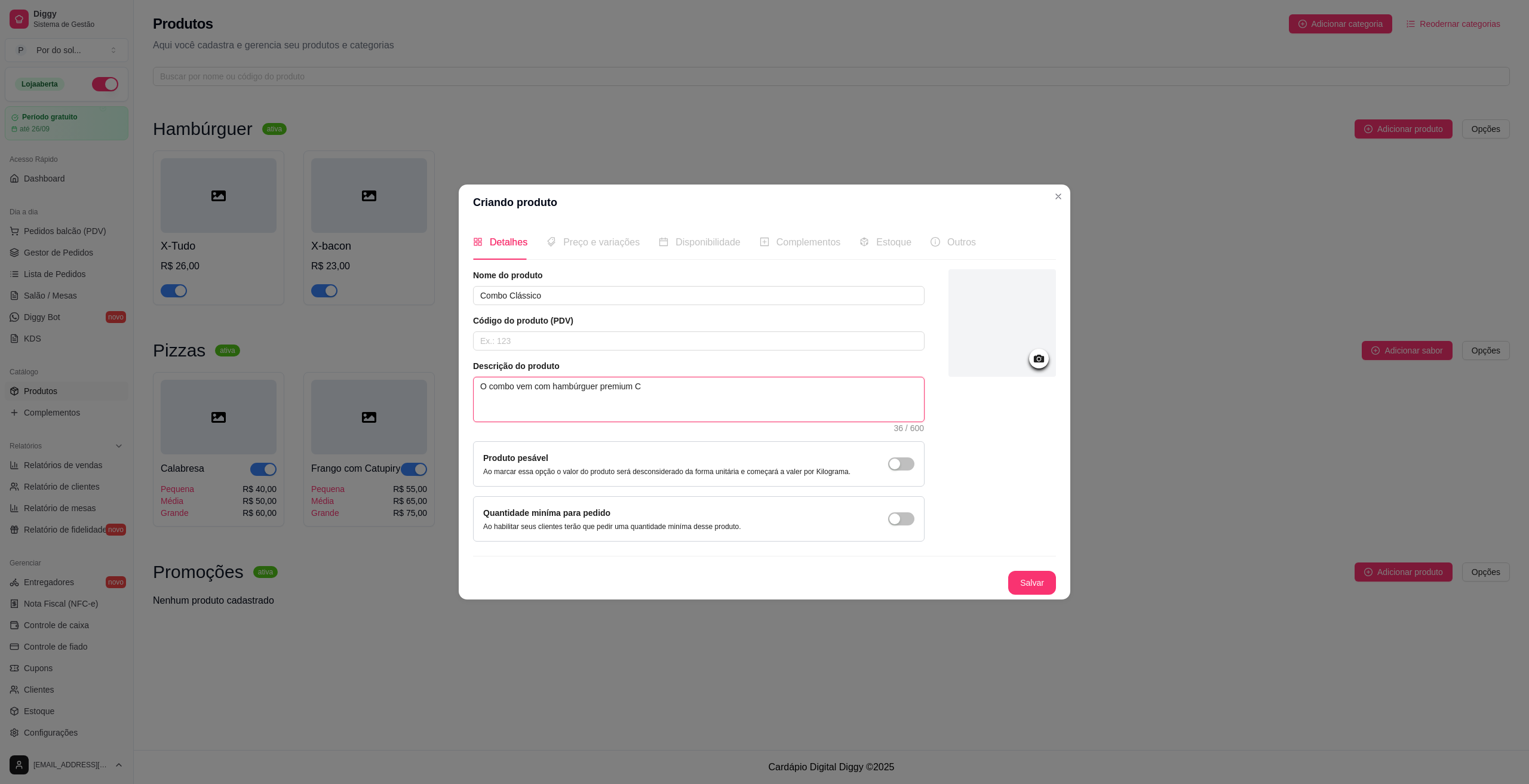
type textarea "O combo vem com hambúrguer premium Cl"
type textarea "O combo vem com hambúrguer premium Cla"
type textarea "O combo vem com hambúrguer premium Cl"
type textarea "O combo vem com hambúrguer premium Clá"
type textarea "O combo vem com hambúrguer premium Clás"
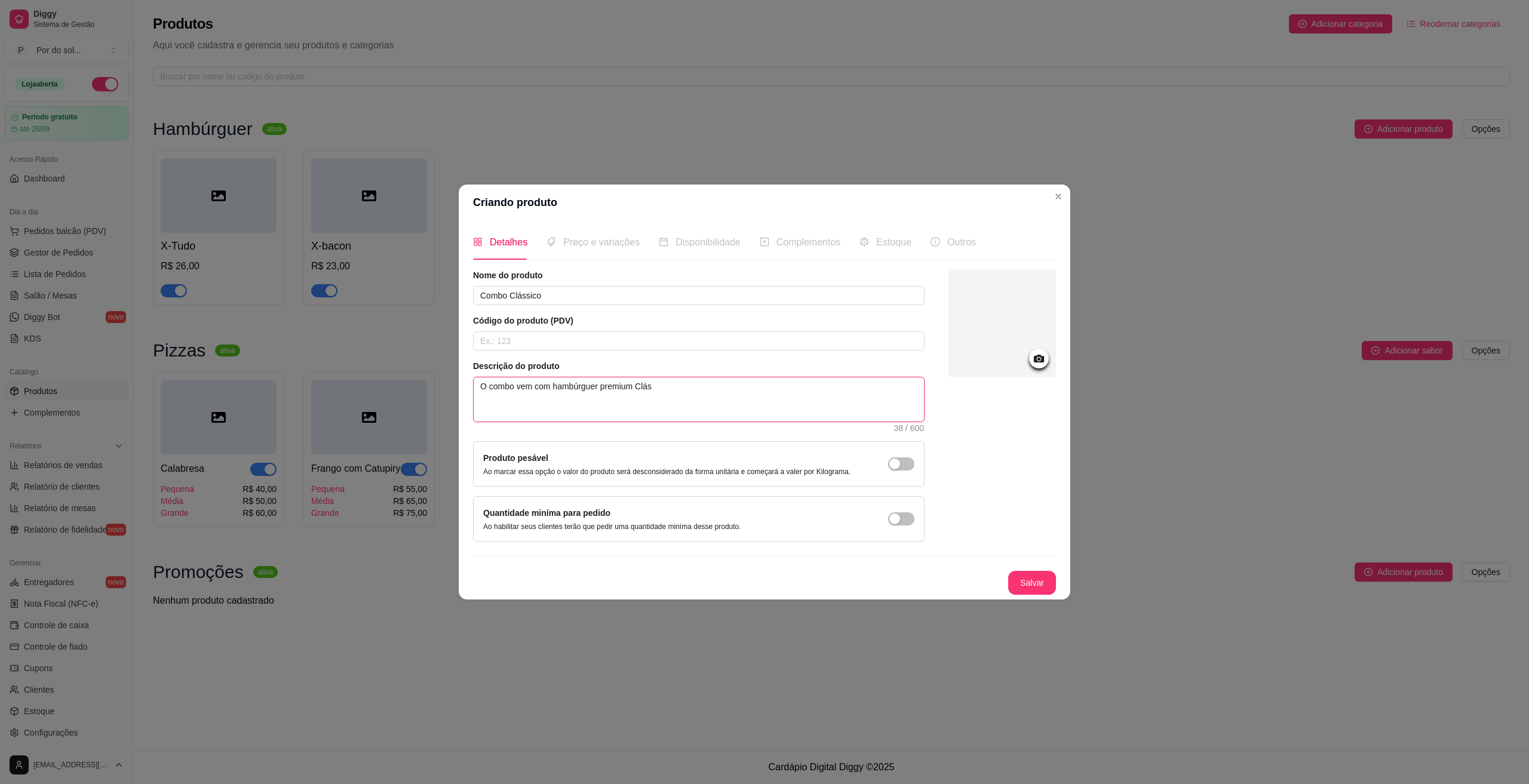
type textarea "O combo vem com hambúrguer premium Cláss"
type textarea "O combo vem com hambúrguer premium Clássi"
type textarea "O combo vem com hambúrguer premium Clássic"
type textarea "O combo vem com hambúrguer premium Clássico"
type textarea "O combo vem com hambúrguer premium Clássico,"
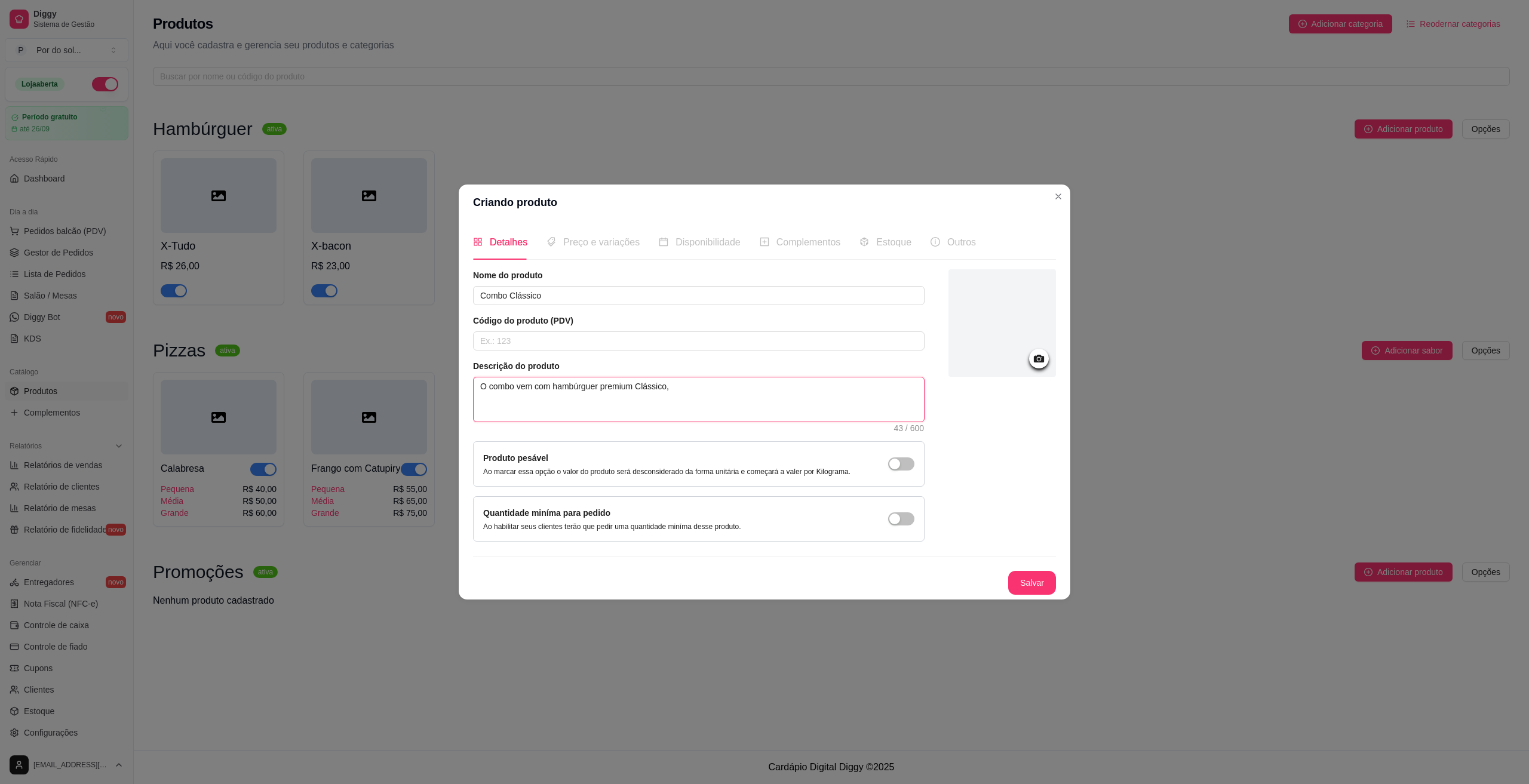
type textarea "O combo vem com hambúrguer premium Clássico,"
type textarea "O combo vem com hambúrguer premium Clássico, 1"
type textarea "O combo vem com hambúrguer premium Clássico,"
type textarea "O combo vem com hambúrguer premium Clássico, f"
type textarea "O combo vem com hambúrguer premium Clássico, fr"
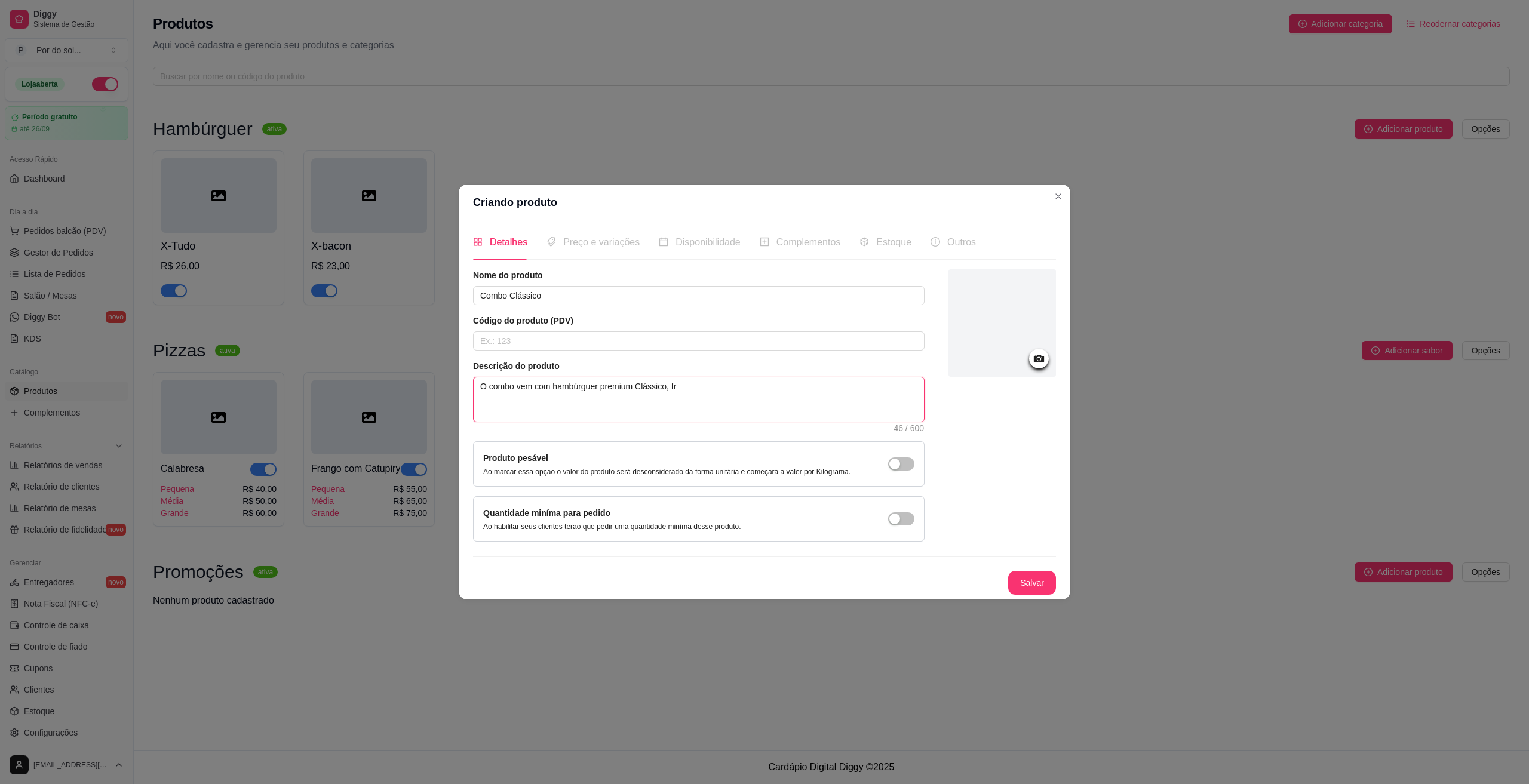
type textarea "O combo vem com hambúrguer premium Clássico, fri"
type textarea "O combo vem com hambúrguer premium Clássico, frit"
type textarea "O combo vem com hambúrguer premium Clássico, frita"
type textarea "O combo vem com hambúrguer premium Clássico, fritas"
type textarea "O combo vem com hambúrguer premium Clássico, frita"
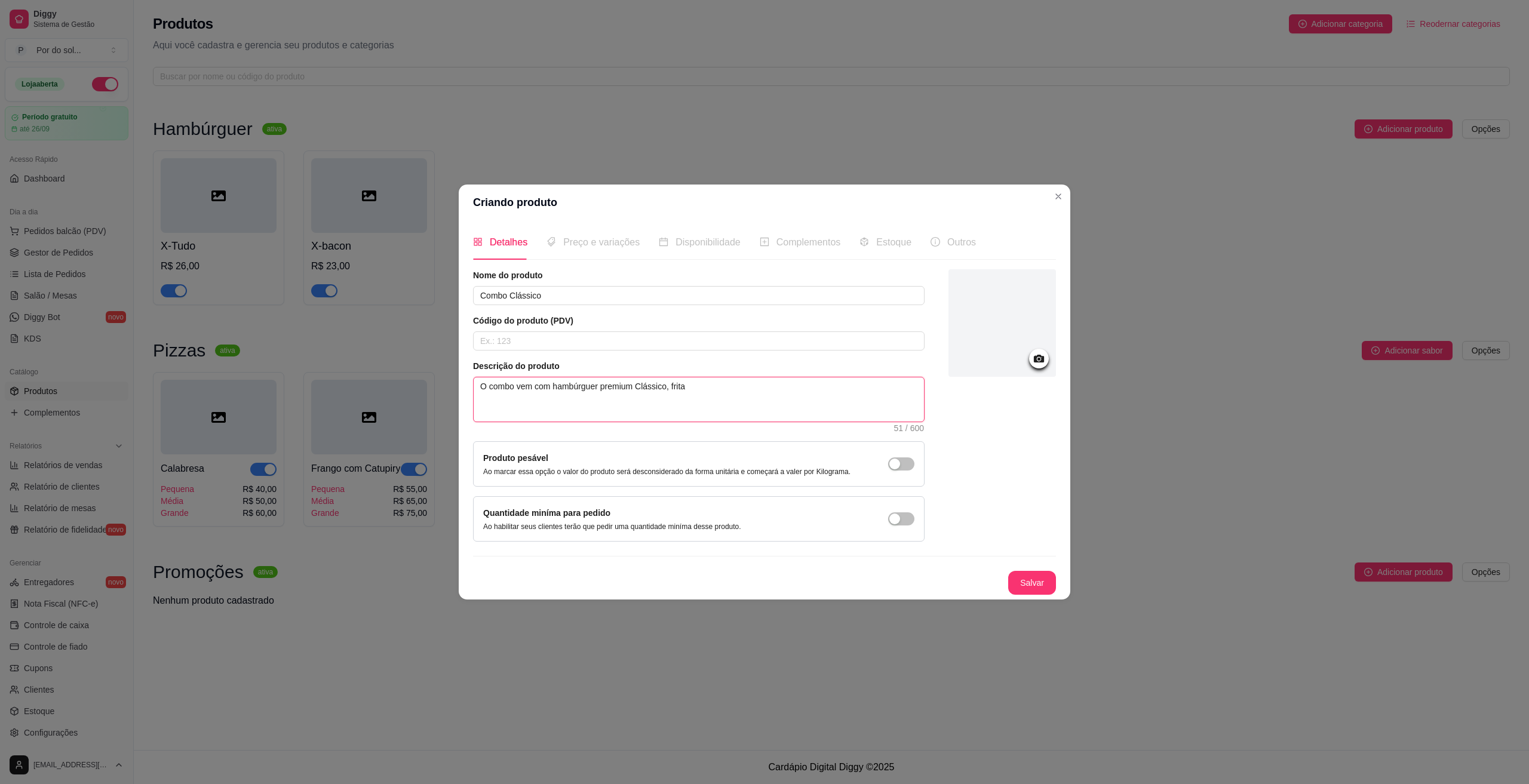
type textarea "O combo vem com hambúrguer premium Clássico, frit"
type textarea "O combo vem com hambúrguer premium Clássico, fri"
type textarea "O combo vem com hambúrguer premium Clássico, fr"
type textarea "O combo vem com hambúrguer premium Clássico, f"
type textarea "O combo vem com hambúrguer premium Clássico,"
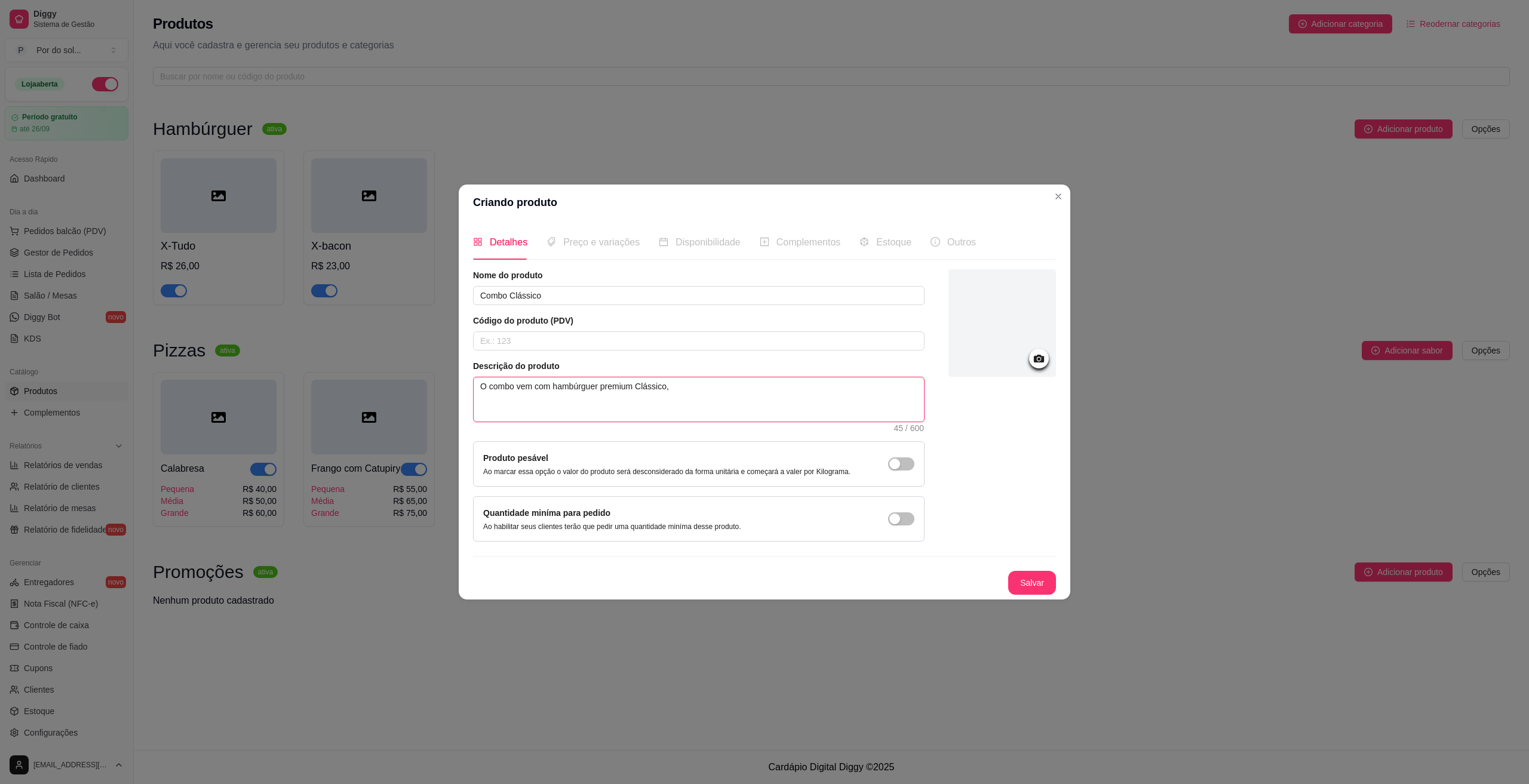
type textarea "O combo vem com hambúrguer premium Clássico, a"
type textarea "O combo vem com hambúrguer premium Clássico, ad"
type textarea "O combo vem com hambúrguer premium Clássico, adi"
type textarea "O combo vem com hambúrguer premium Clássico, adic"
drag, startPoint x: 555, startPoint y: 385, endPoint x: 548, endPoint y: 385, distance: 7.0
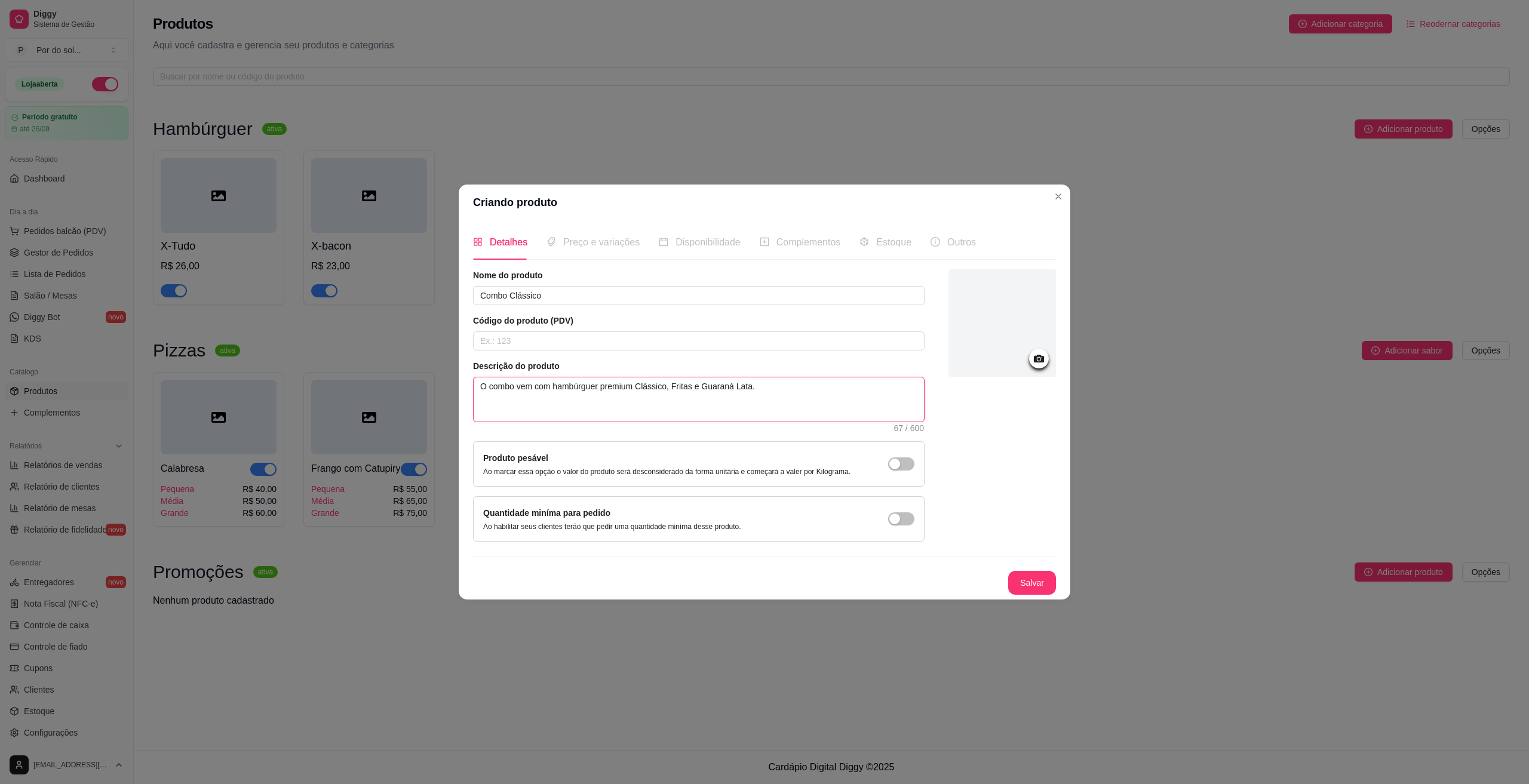
click at [548, 385] on textarea "O combo vem com hambúrguer premium Clássico, Fritas e Guaraná Lata." at bounding box center [698, 399] width 450 height 44
click at [595, 385] on textarea "O combo vem com hambúrguer premium Clássico, Fritas e Guaraná Lata." at bounding box center [698, 399] width 450 height 44
click at [705, 384] on textarea "O combo vem com hambúrguer premium Clássico, Fritas e Guaraná Lata." at bounding box center [698, 399] width 450 height 44
drag, startPoint x: 754, startPoint y: 386, endPoint x: 746, endPoint y: 385, distance: 8.1
click at [754, 385] on textarea "O combo vem com hambúrguer premium Clássico, Fritas e Guaraná Lata." at bounding box center [698, 399] width 450 height 44
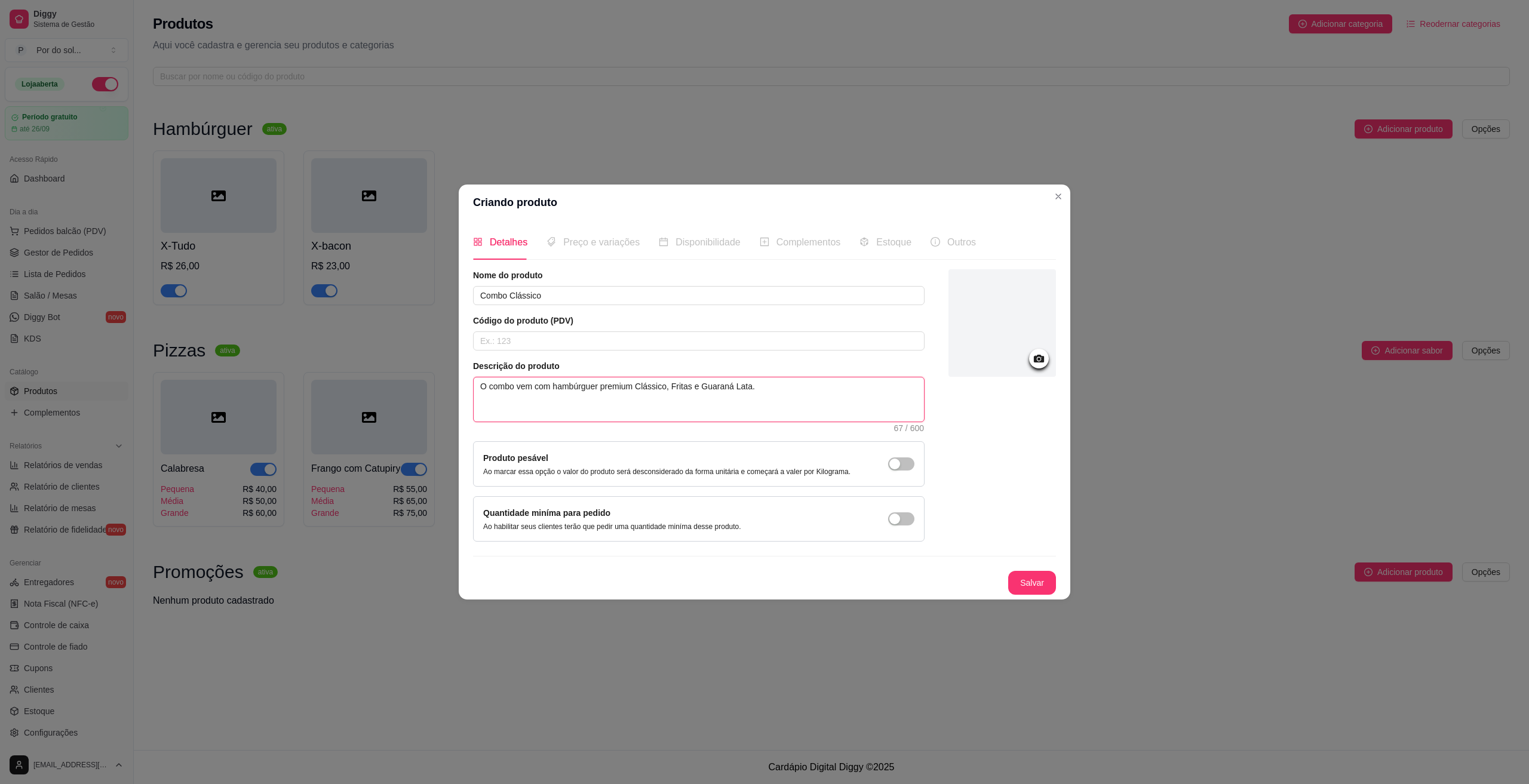
click at [698, 387] on textarea "O combo vem com hambúrguer premium Clássico, Fritas e Guaraná Lata." at bounding box center [698, 399] width 450 height 44
click at [756, 388] on textarea "O combo vem com hambúrguer premium Clássico, Fritas e Guaraná Lata." at bounding box center [698, 399] width 450 height 44
click at [636, 295] on input "Combo Clássico" at bounding box center [698, 295] width 452 height 19
click at [645, 410] on textarea "O combo vem com hambúrguer premium Clássico, Fritas e Guaraná Lata. economize 6…" at bounding box center [698, 399] width 450 height 44
click at [620, 251] on div "Preço e variações" at bounding box center [592, 241] width 93 height 34
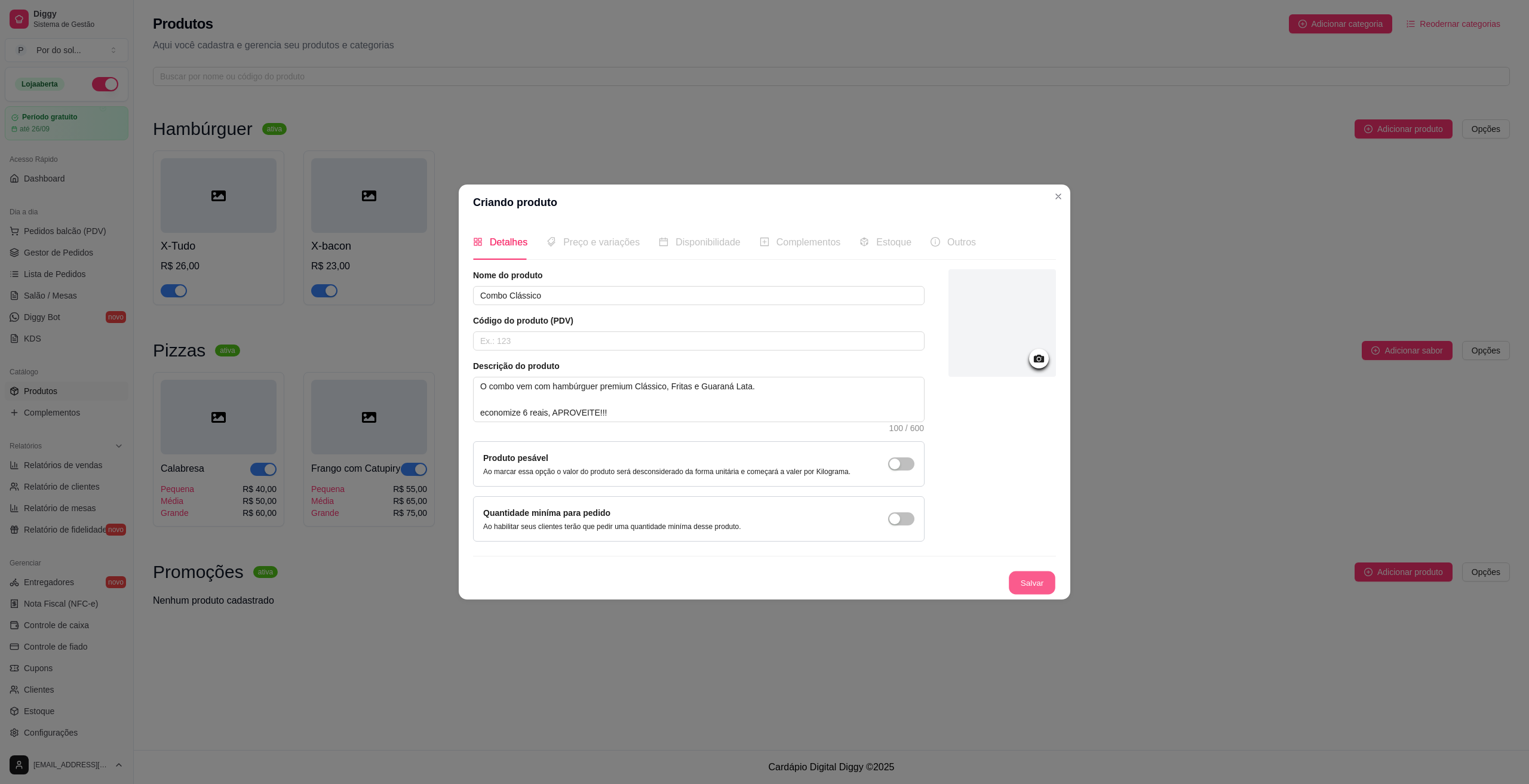
click at [1040, 578] on button "Salvar" at bounding box center [1032, 582] width 47 height 23
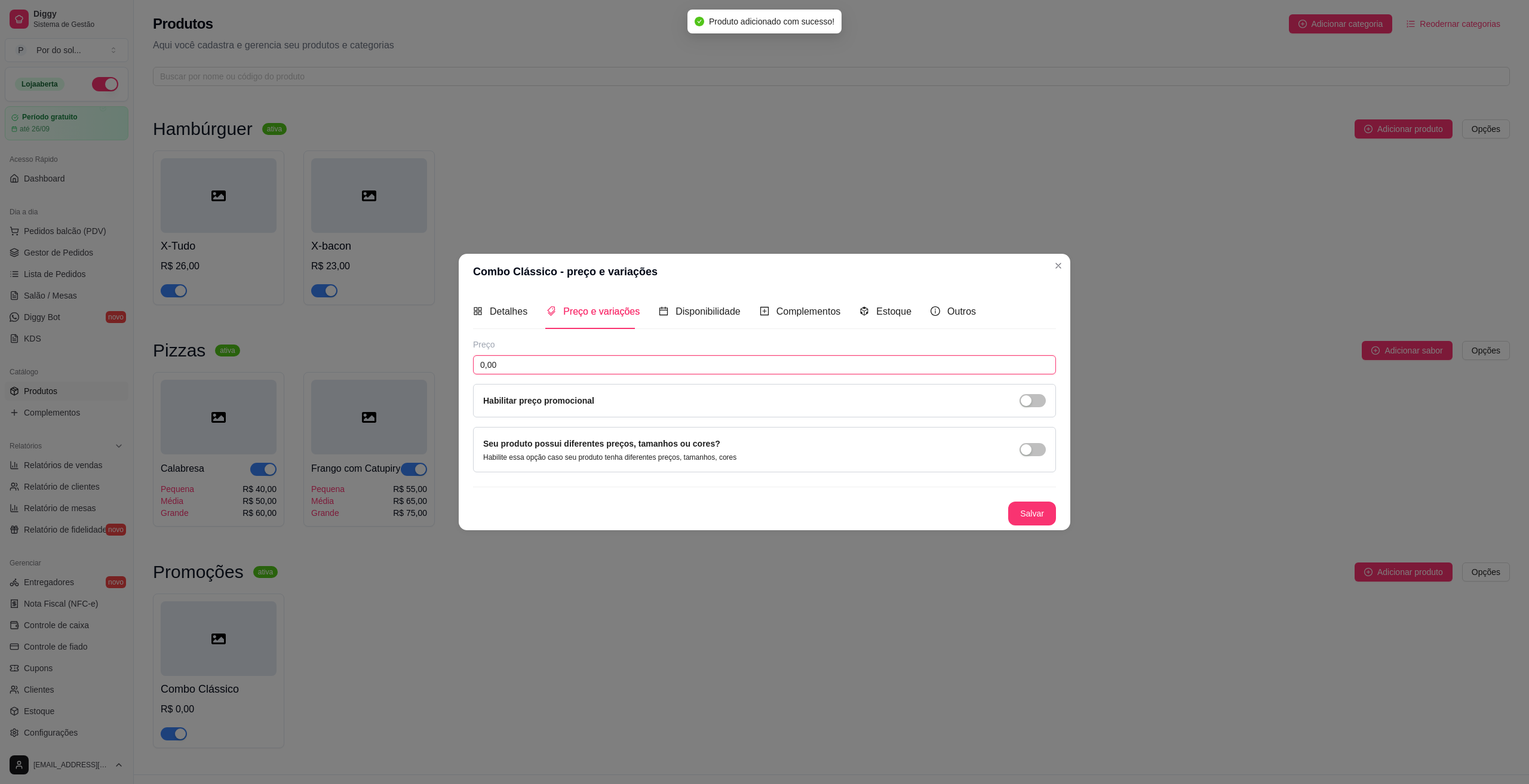
click at [599, 372] on input "0,00" at bounding box center [764, 365] width 583 height 19
drag, startPoint x: 507, startPoint y: 367, endPoint x: 471, endPoint y: 369, distance: 36.1
click at [471, 368] on div "Detalhes Preço e variações Disponibilidade Complementos Estoque Outros Nome do …" at bounding box center [764, 409] width 612 height 240
click at [1038, 399] on span "button" at bounding box center [1032, 400] width 26 height 13
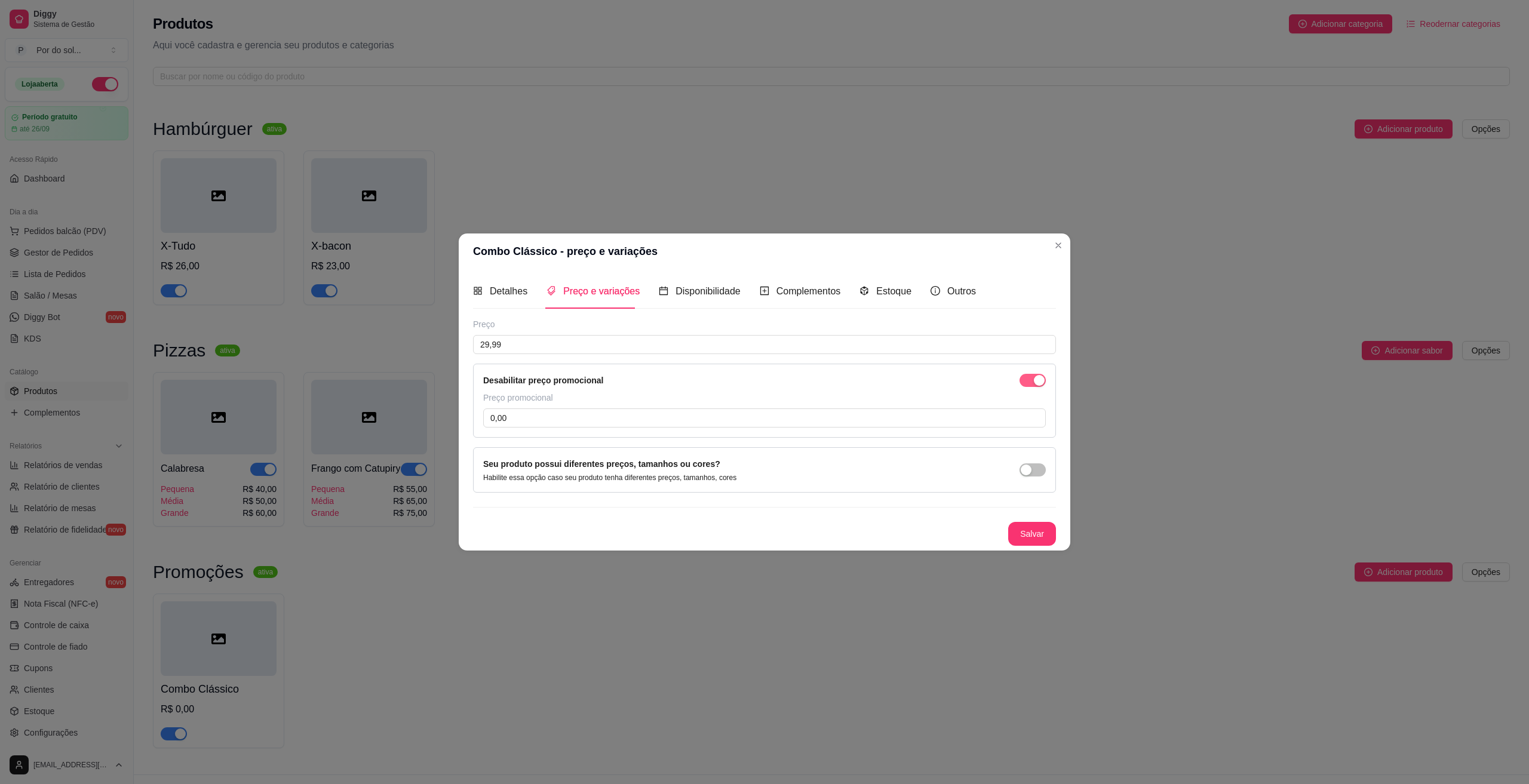
click at [1037, 381] on div "button" at bounding box center [1039, 380] width 10 height 10
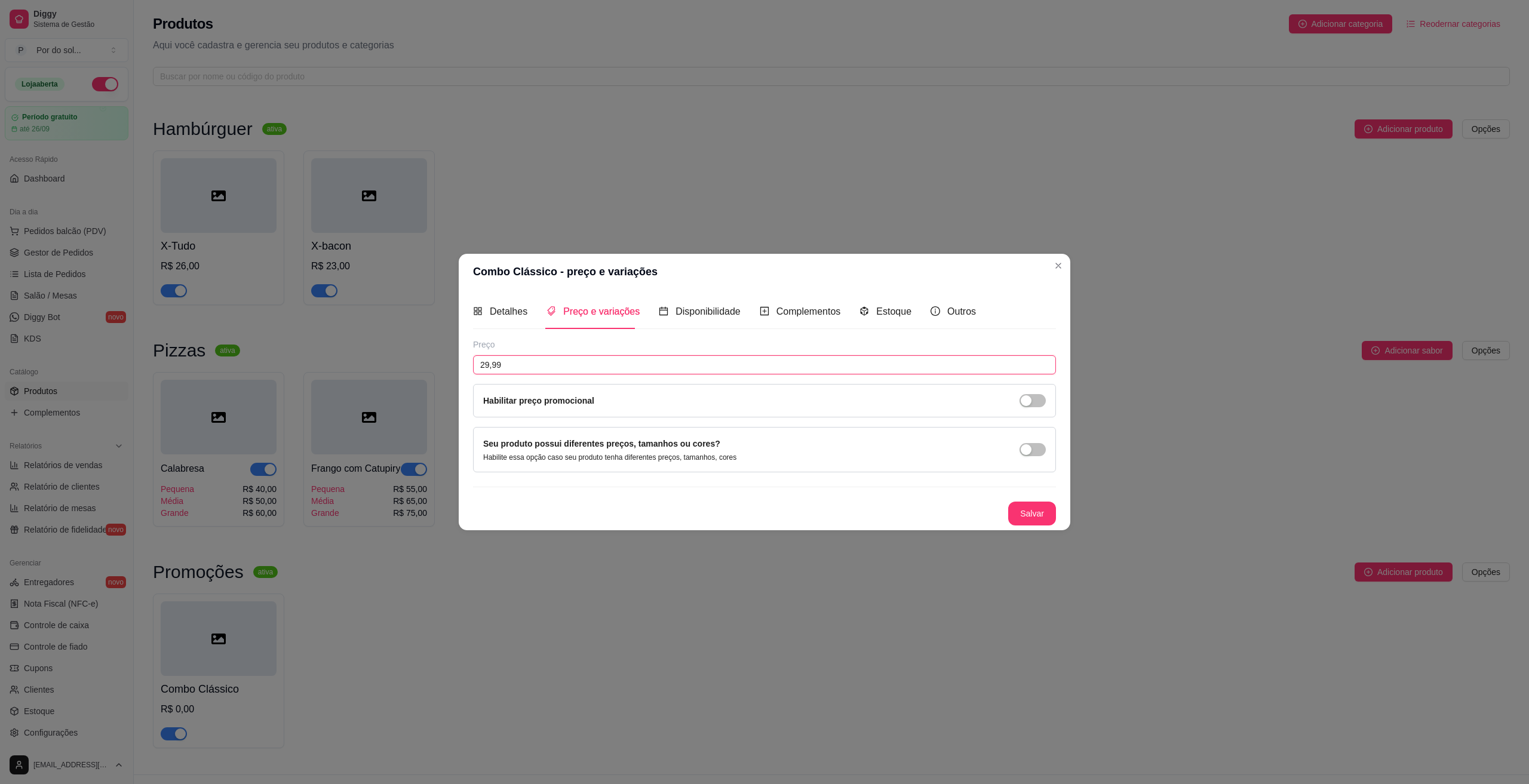
drag, startPoint x: 511, startPoint y: 362, endPoint x: 417, endPoint y: 369, distance: 94.3
click at [417, 369] on div "Combo Clássico - preço e variações Detalhes Preço e variações Disponibilidade C…" at bounding box center [764, 392] width 1529 height 784
click at [1031, 396] on button "button" at bounding box center [1032, 400] width 26 height 13
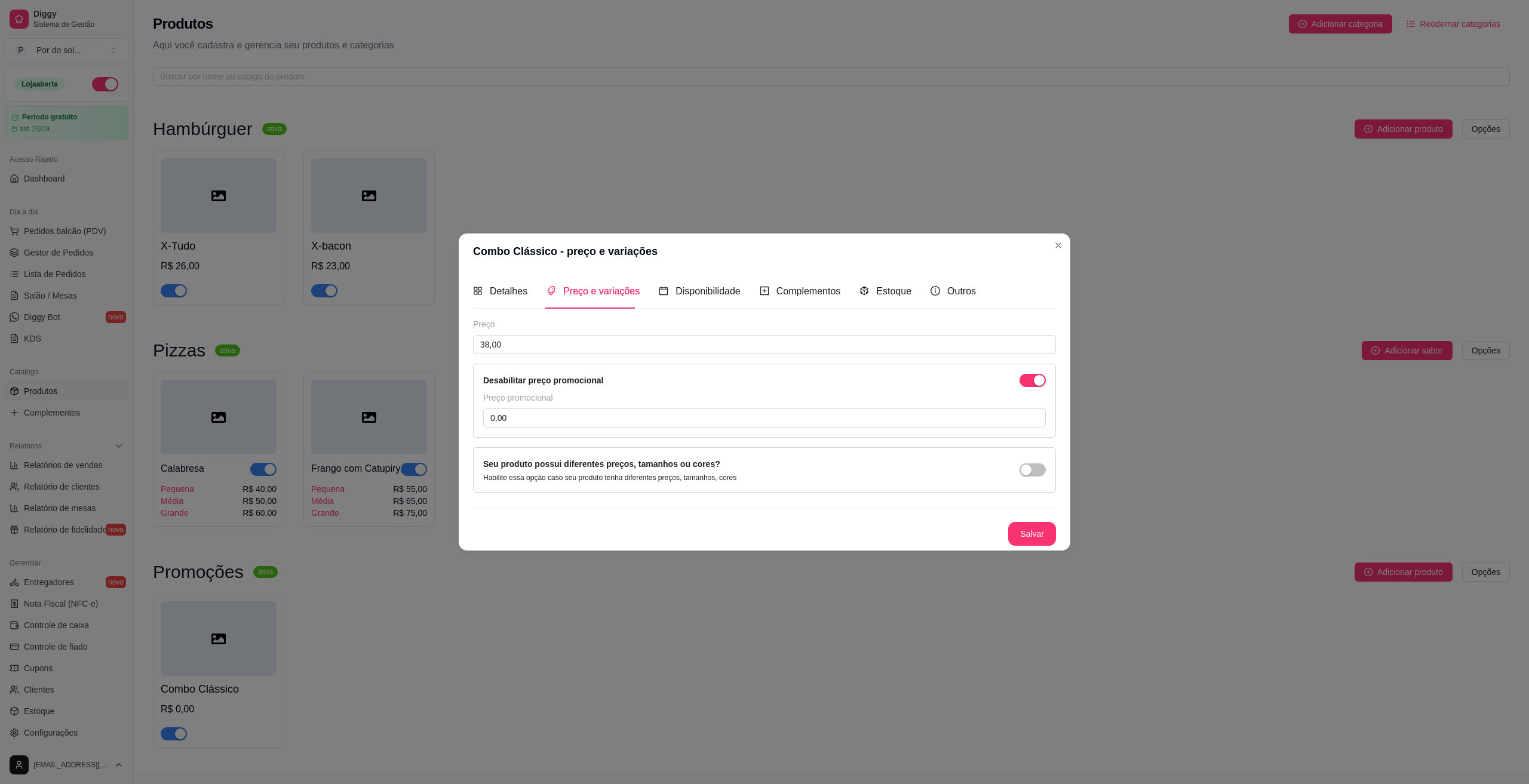
click at [675, 429] on div "Desabilitar preço promocional Preço promocional 0,00" at bounding box center [764, 400] width 583 height 74
click at [670, 423] on input "0,00" at bounding box center [764, 418] width 563 height 19
click at [1030, 527] on button "Salvar" at bounding box center [1031, 533] width 48 height 23
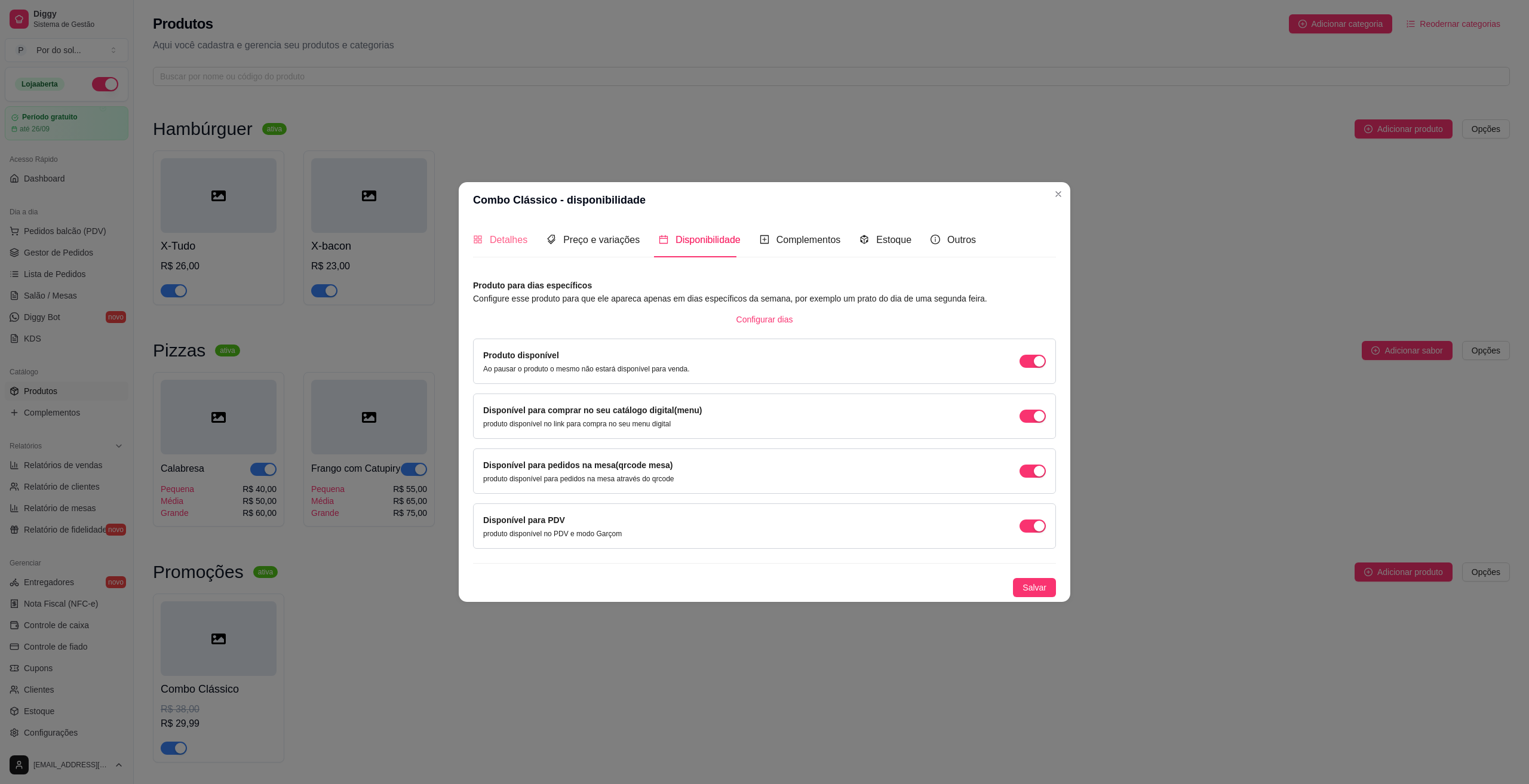
click at [512, 248] on div "Detalhes" at bounding box center [500, 239] width 55 height 34
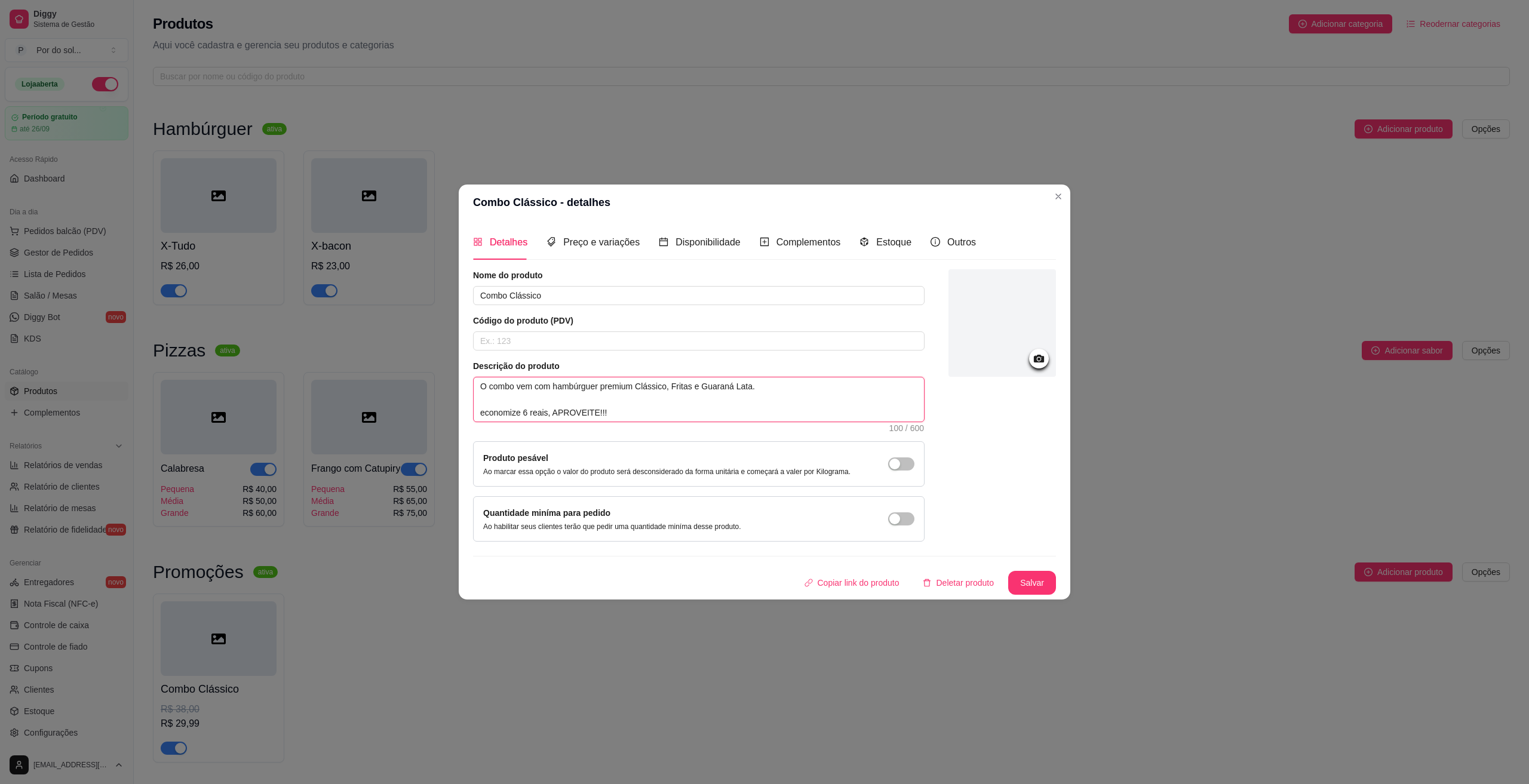
click at [528, 413] on textarea "O combo vem com hambúrguer premium Clássico, Fritas e Guaraná Lata. economize 6…" at bounding box center [698, 399] width 450 height 44
click at [1024, 582] on button "Salvar" at bounding box center [1032, 582] width 47 height 23
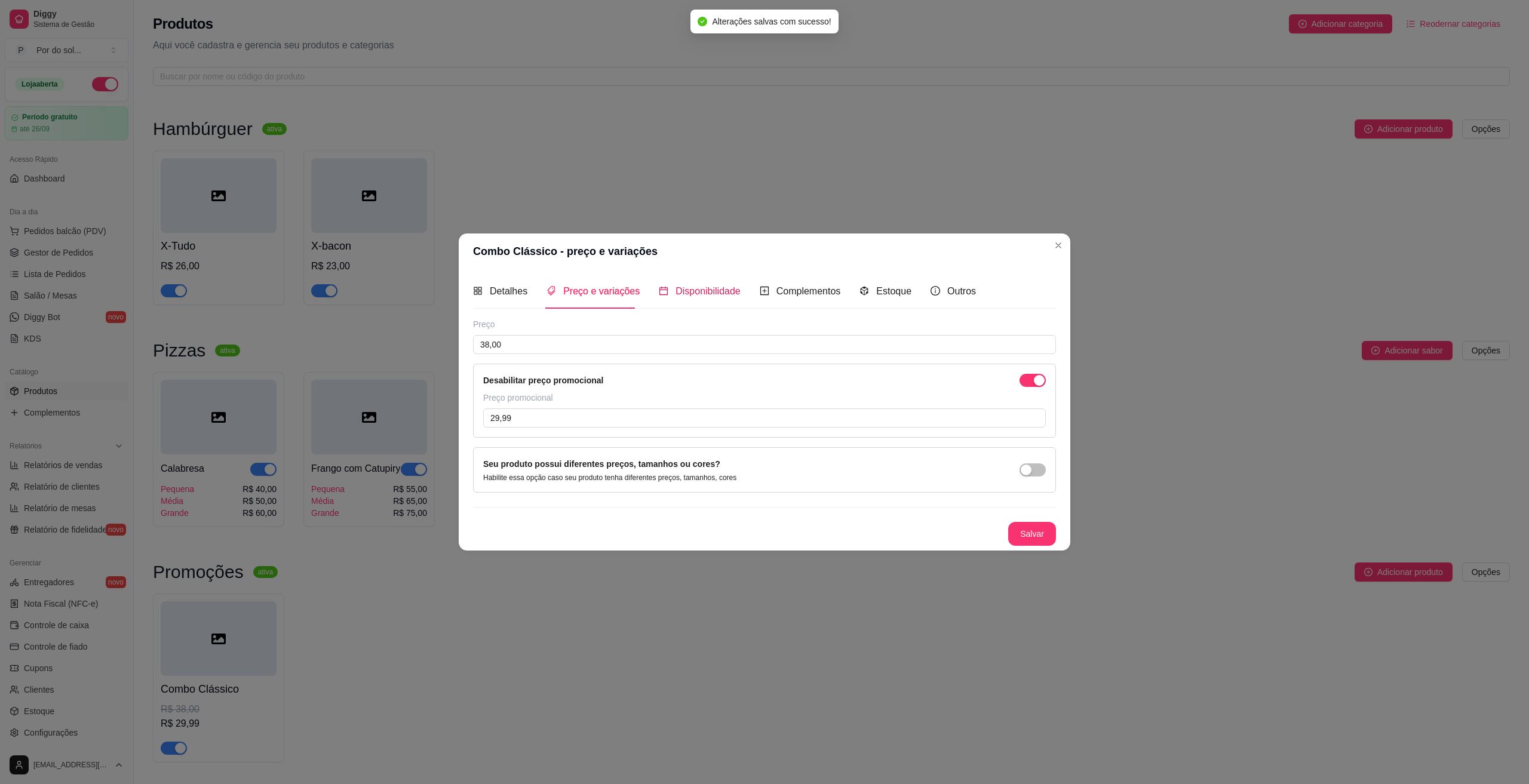
click at [705, 287] on span "Disponibilidade" at bounding box center [708, 291] width 65 height 10
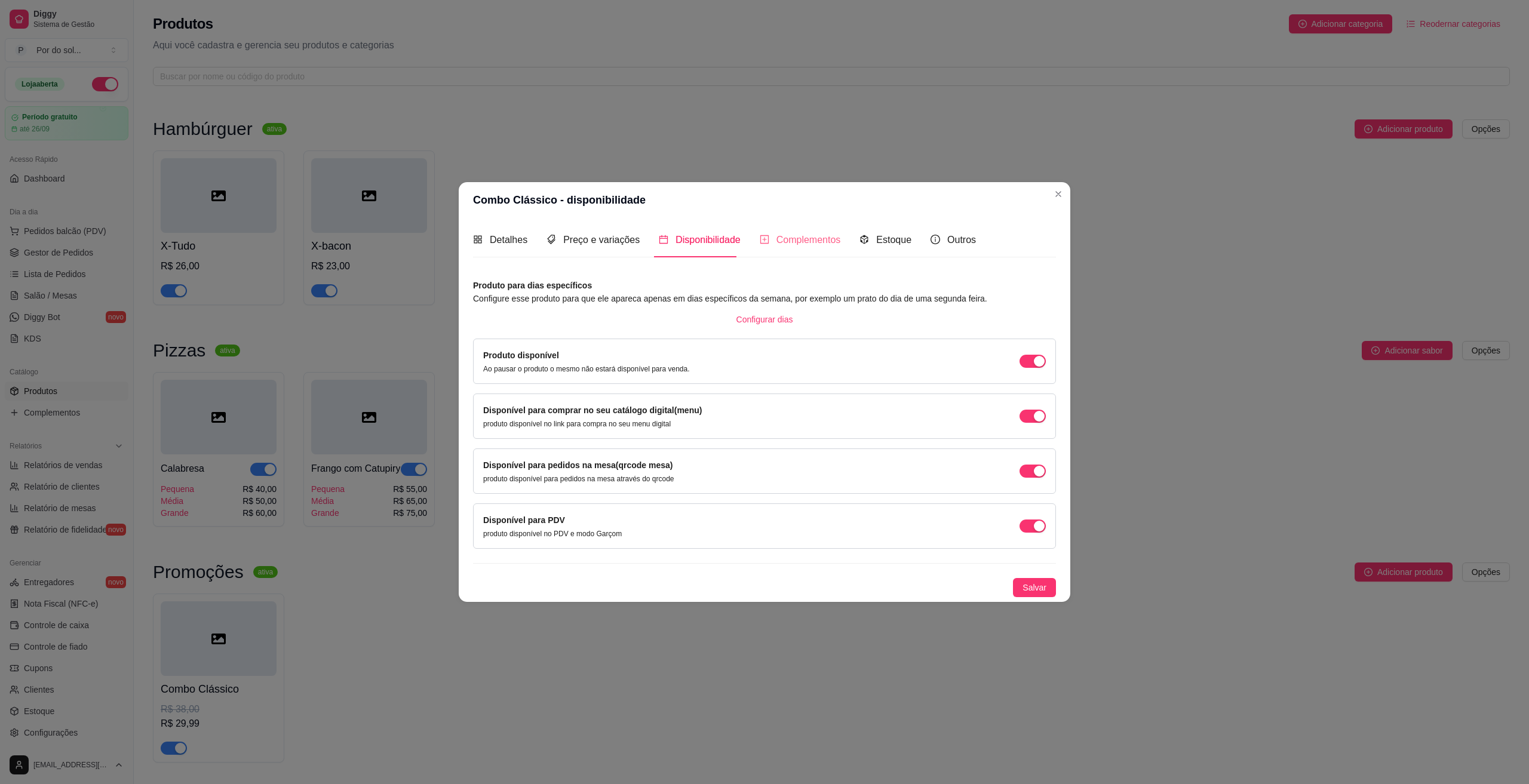
click at [782, 249] on div "Complementos" at bounding box center [799, 239] width 81 height 34
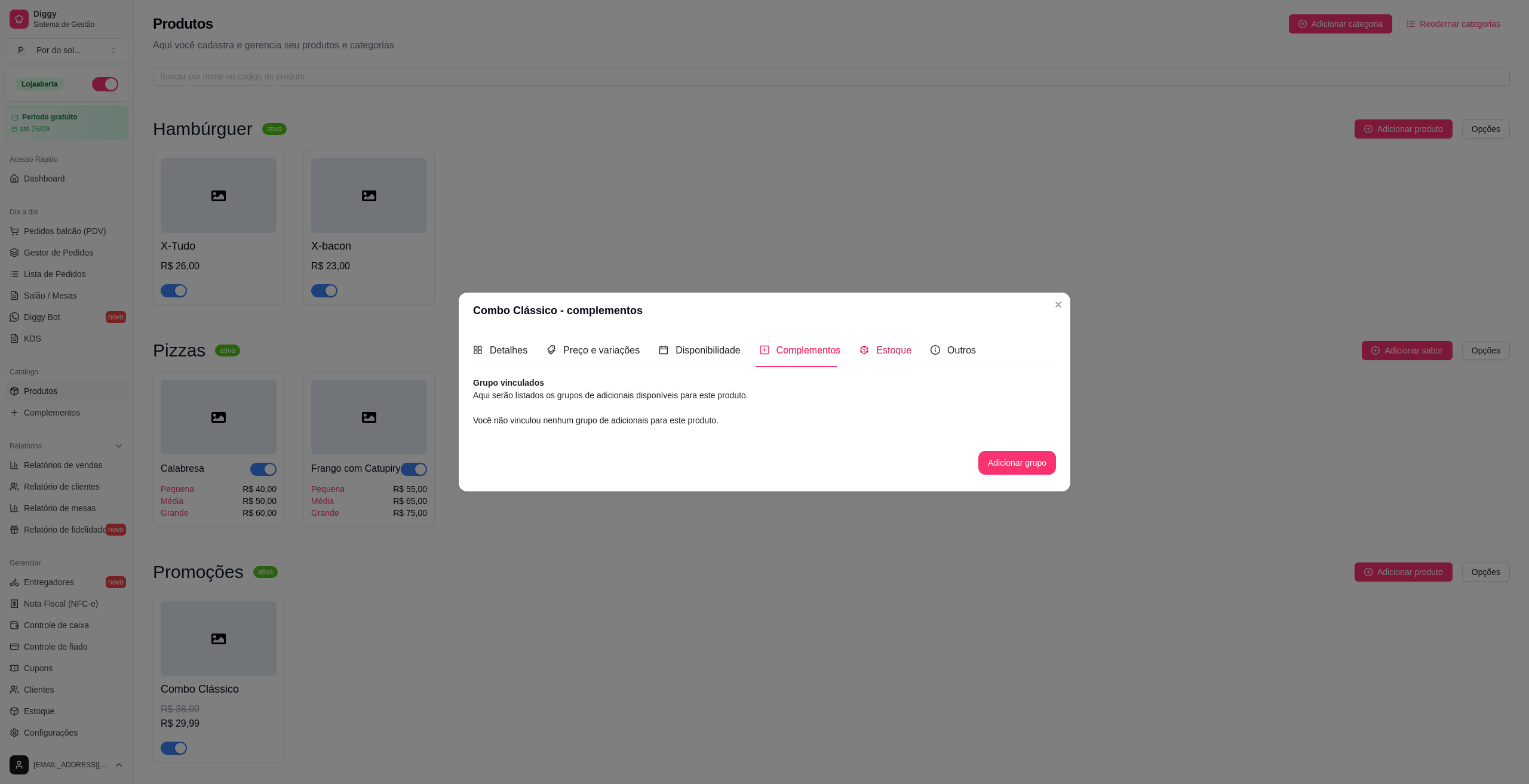
click at [881, 354] on span "Estoque" at bounding box center [894, 350] width 36 height 10
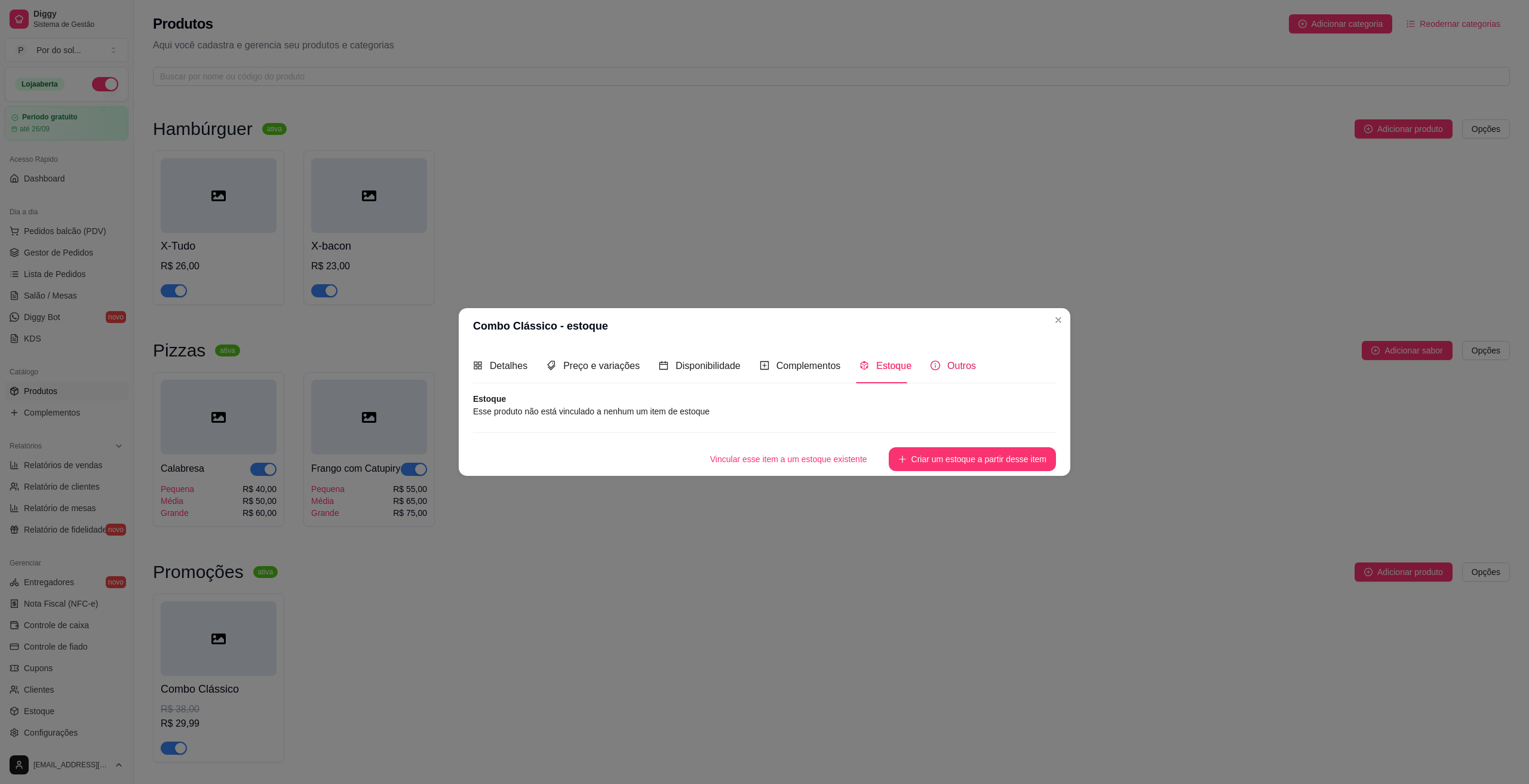
click at [938, 365] on div "Outros" at bounding box center [953, 365] width 45 height 15
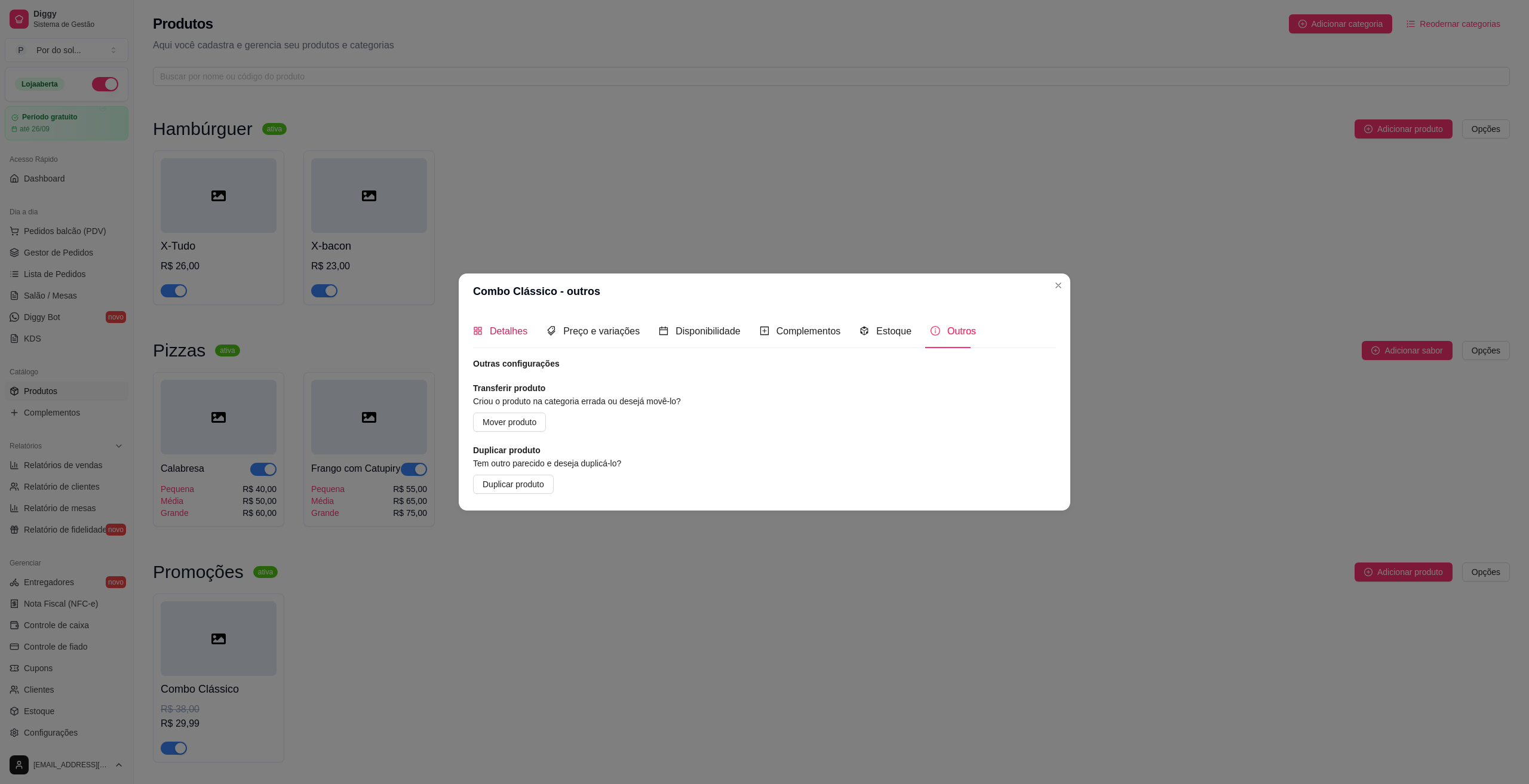
click at [506, 335] on span "Detalhes" at bounding box center [508, 331] width 37 height 10
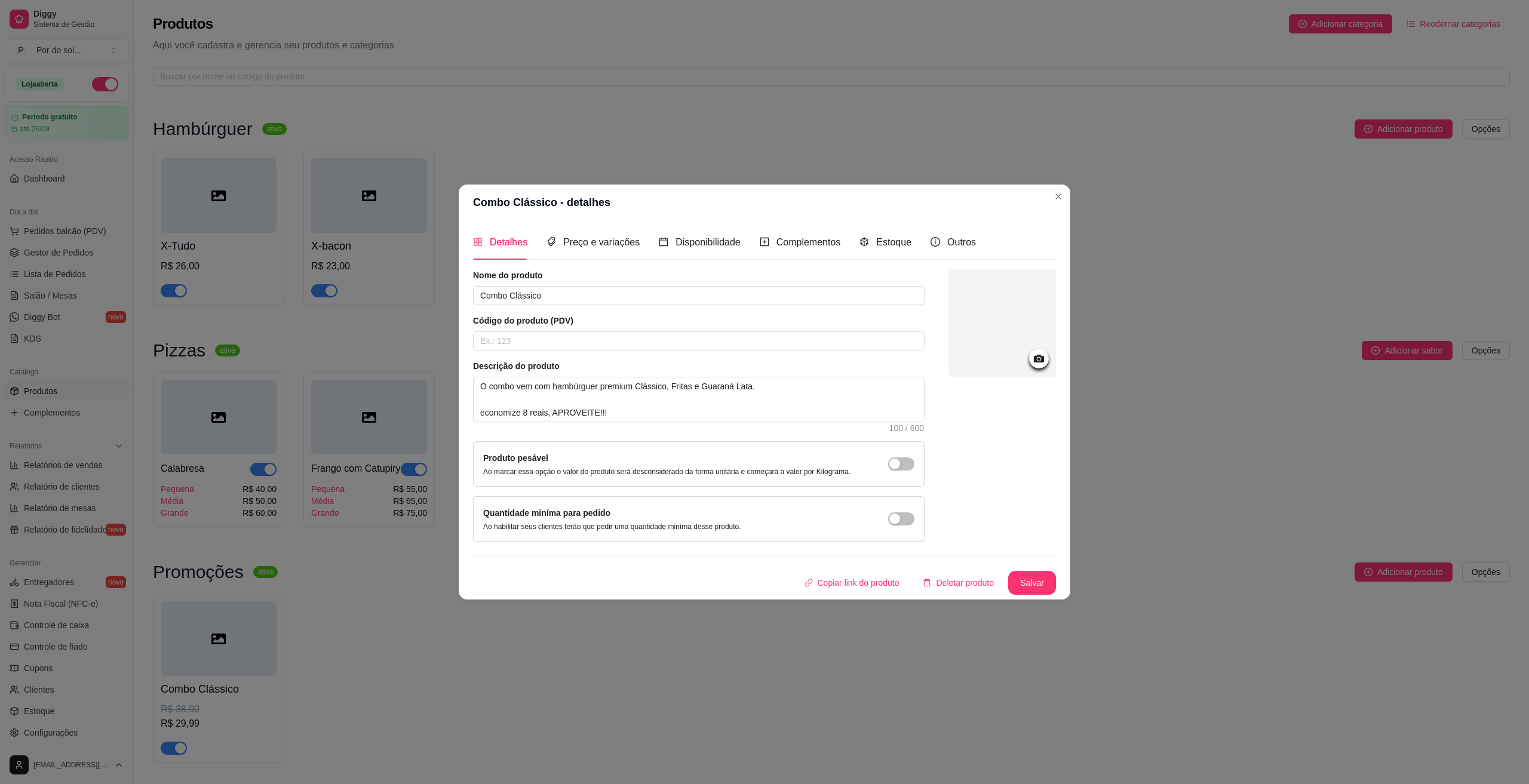
click at [1023, 581] on button "Salvar" at bounding box center [1031, 582] width 48 height 23
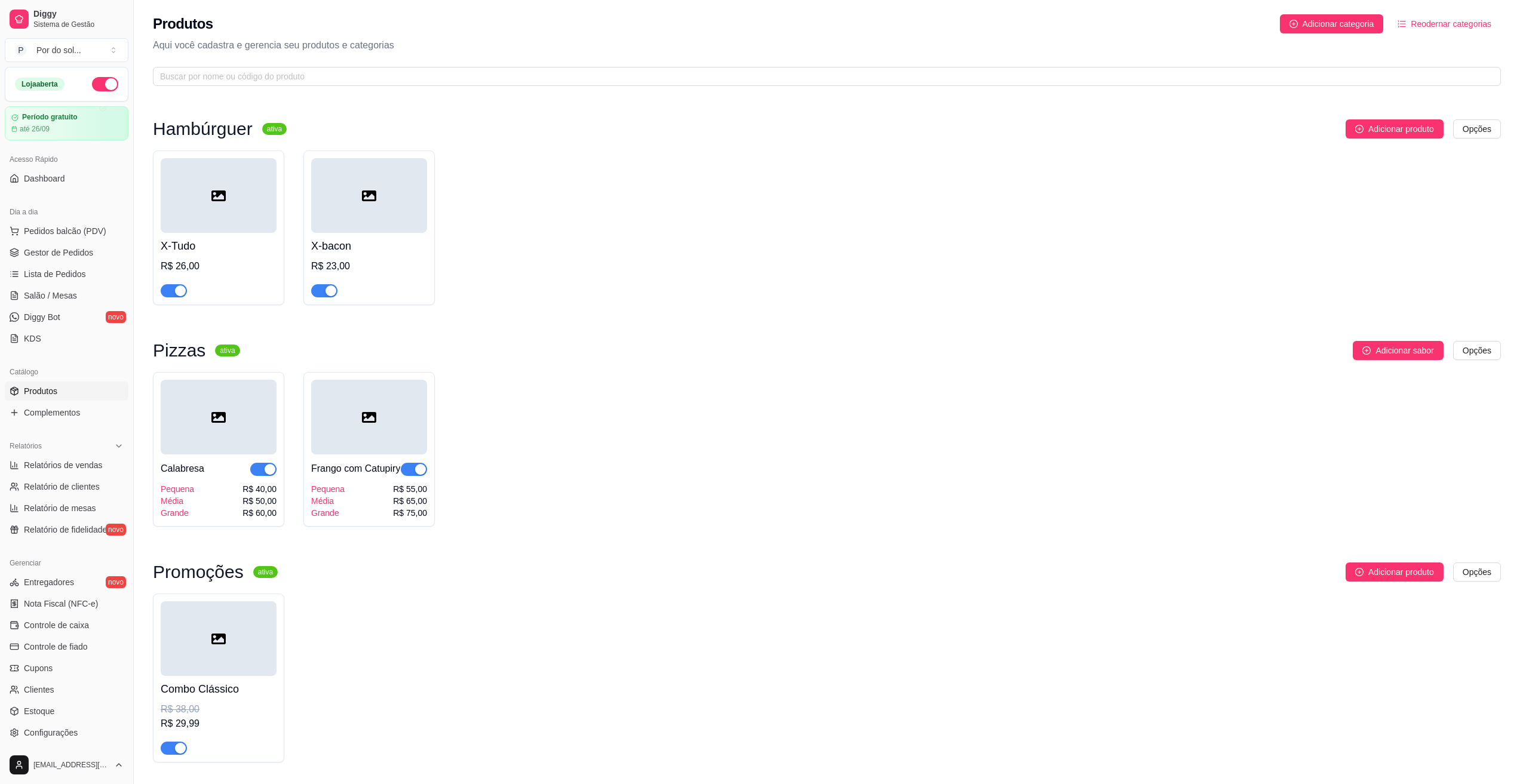
click at [1457, 30] on span "Reodernar categorias" at bounding box center [1451, 23] width 81 height 13
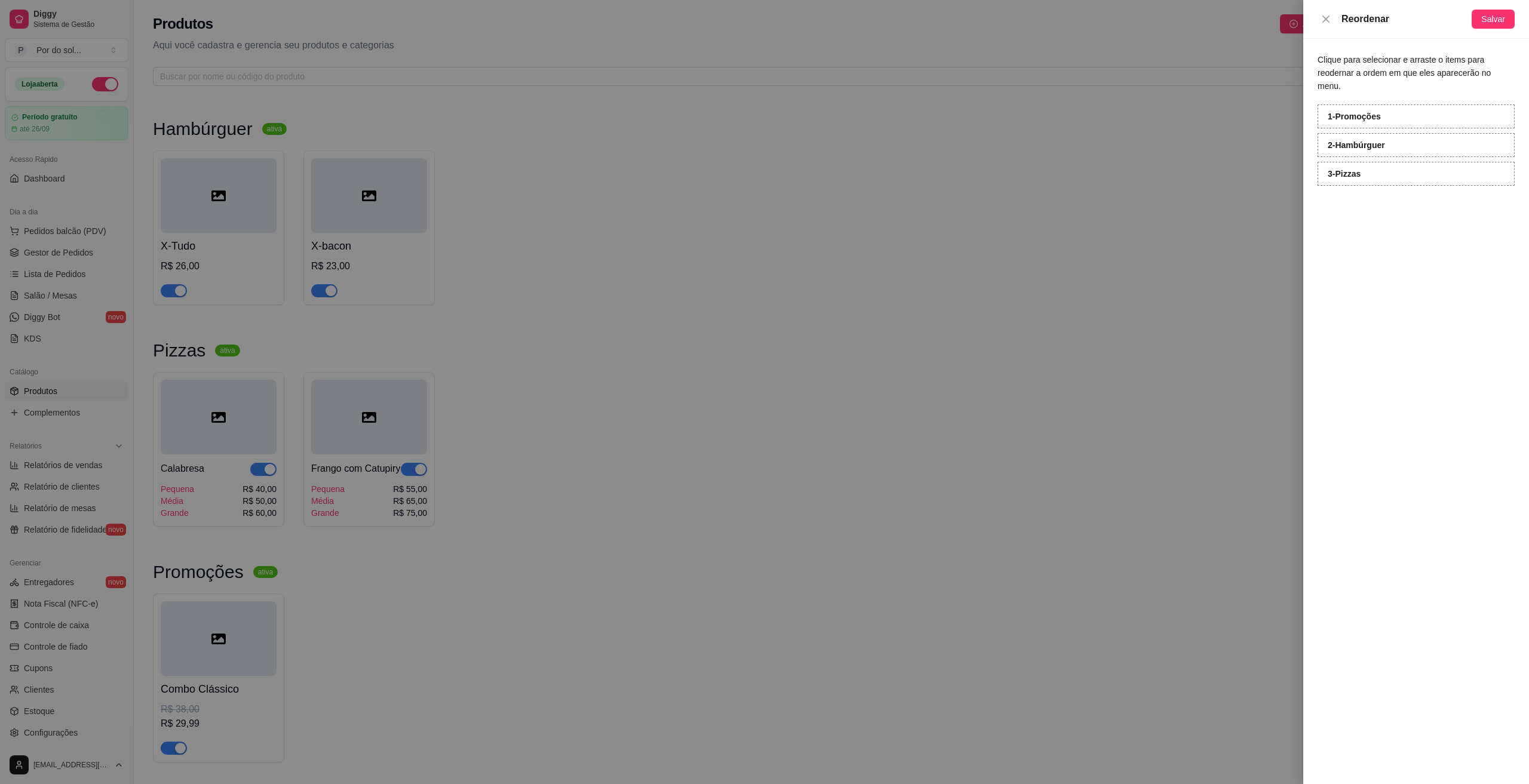
click at [1092, 171] on div at bounding box center [764, 392] width 1529 height 784
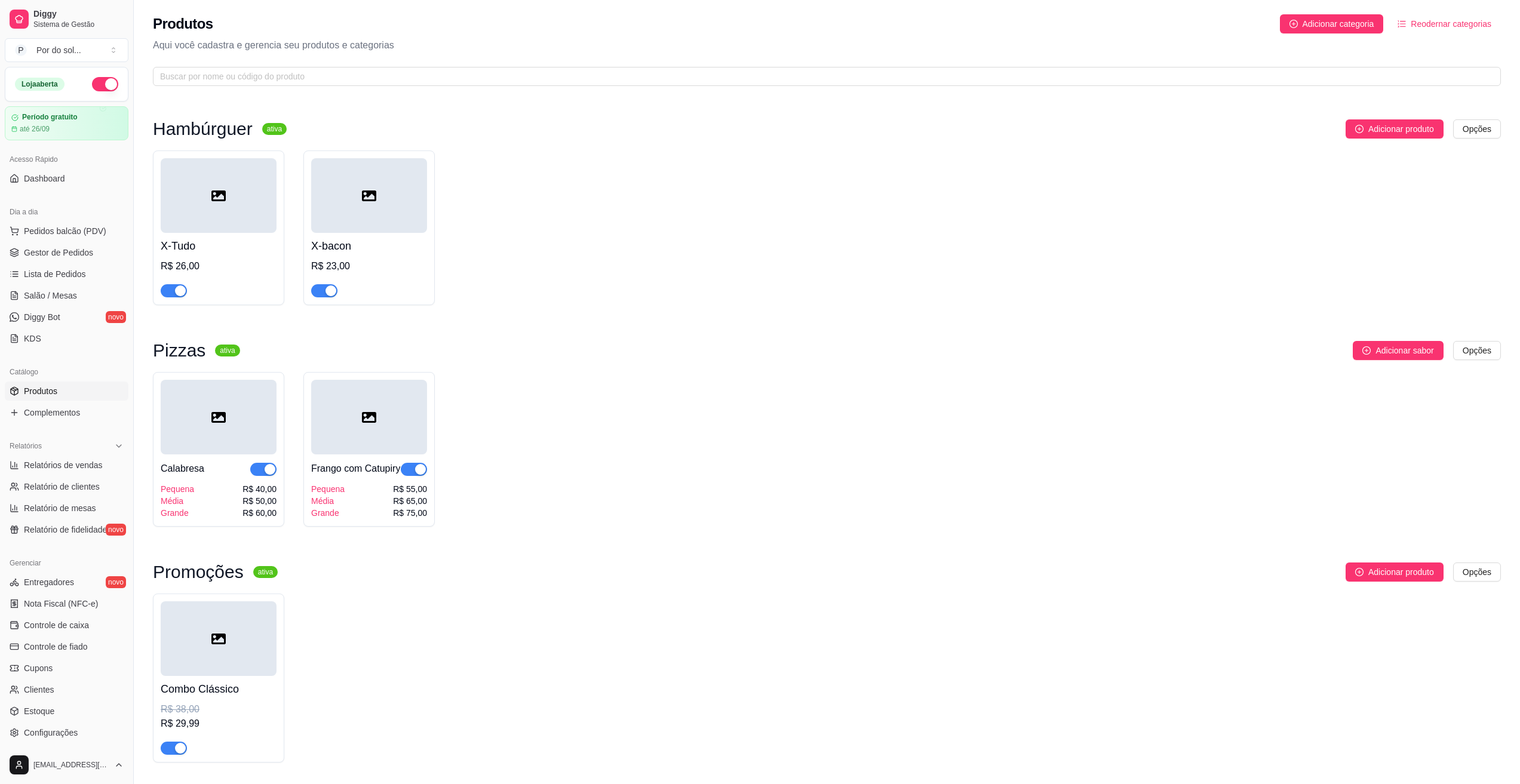
click at [1454, 30] on span "Reodernar categorias" at bounding box center [1451, 23] width 81 height 13
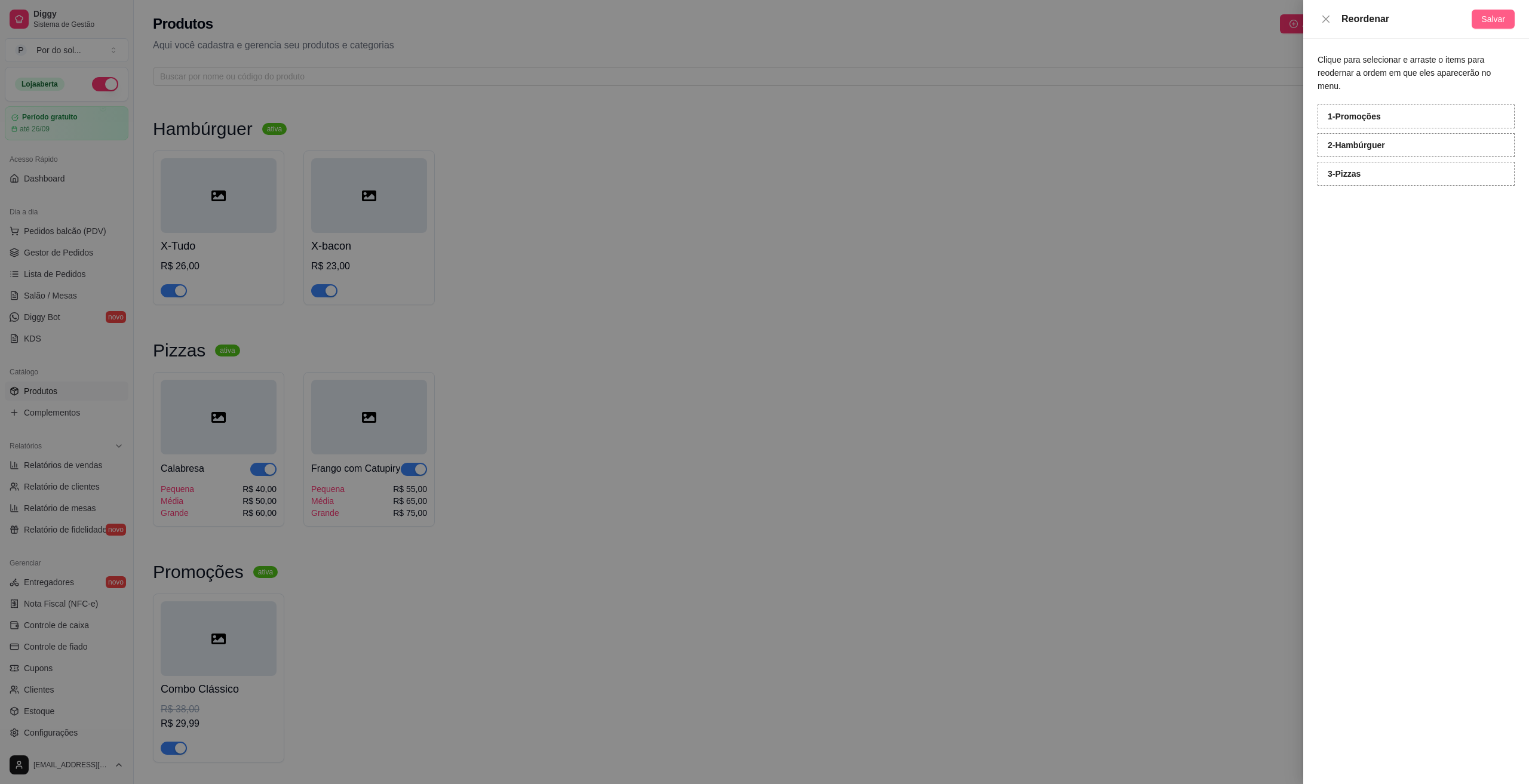
click at [1512, 19] on button "Salvar" at bounding box center [1493, 19] width 43 height 19
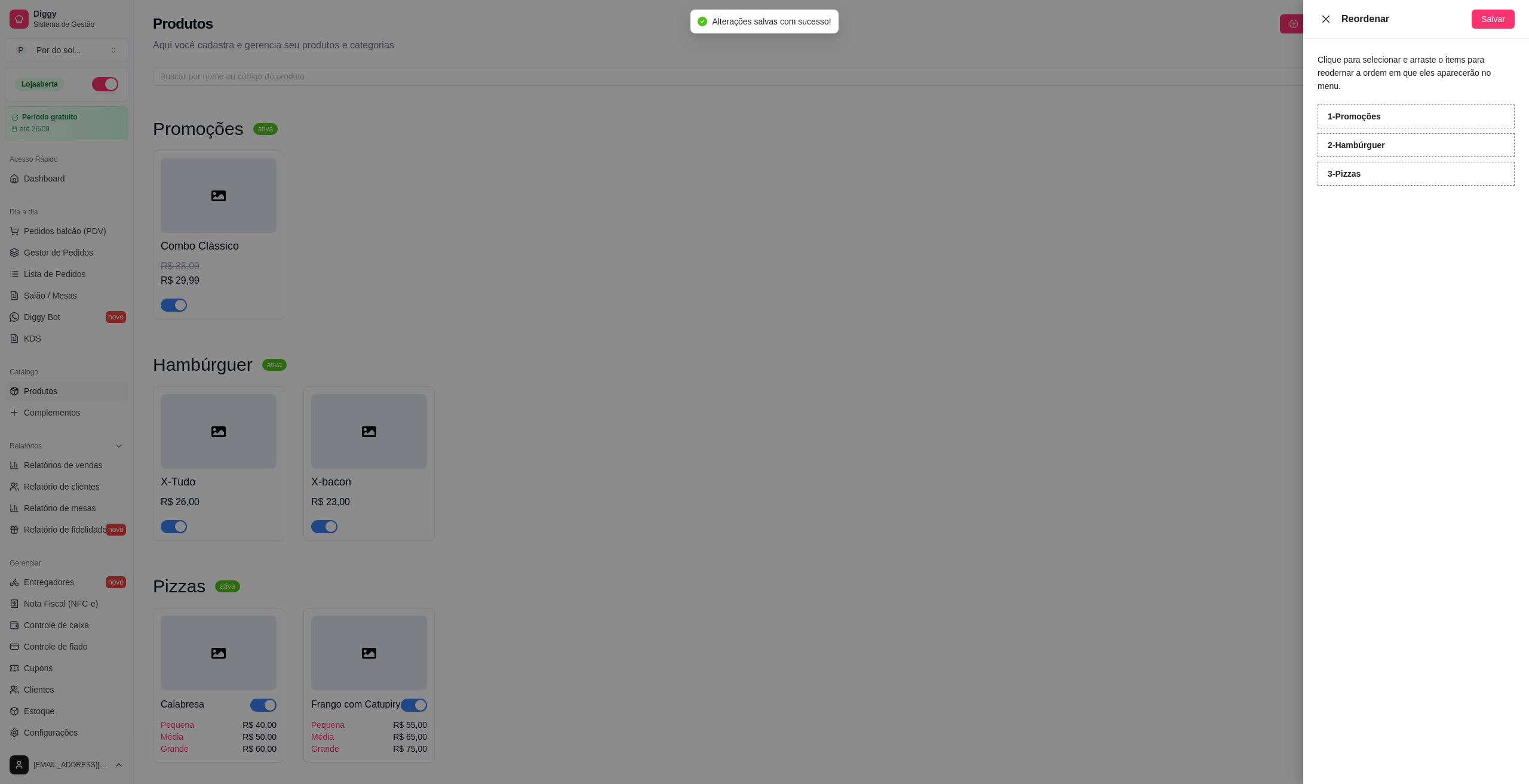
click at [1325, 19] on icon "close" at bounding box center [1326, 18] width 7 height 7
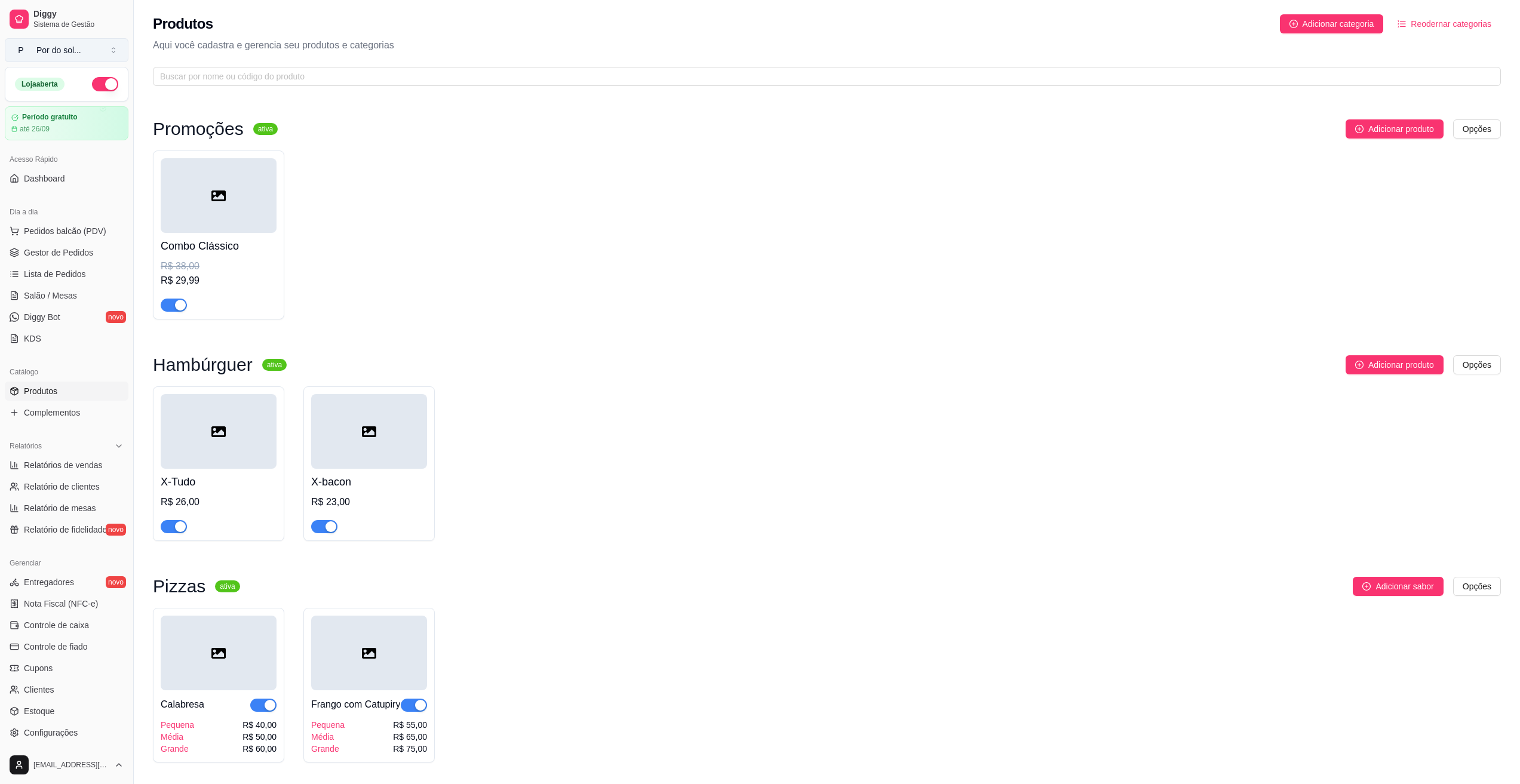
click at [63, 52] on div "Por do sol ..." at bounding box center [59, 50] width 45 height 12
click at [77, 184] on link "Dashboard" at bounding box center [66, 179] width 123 height 19
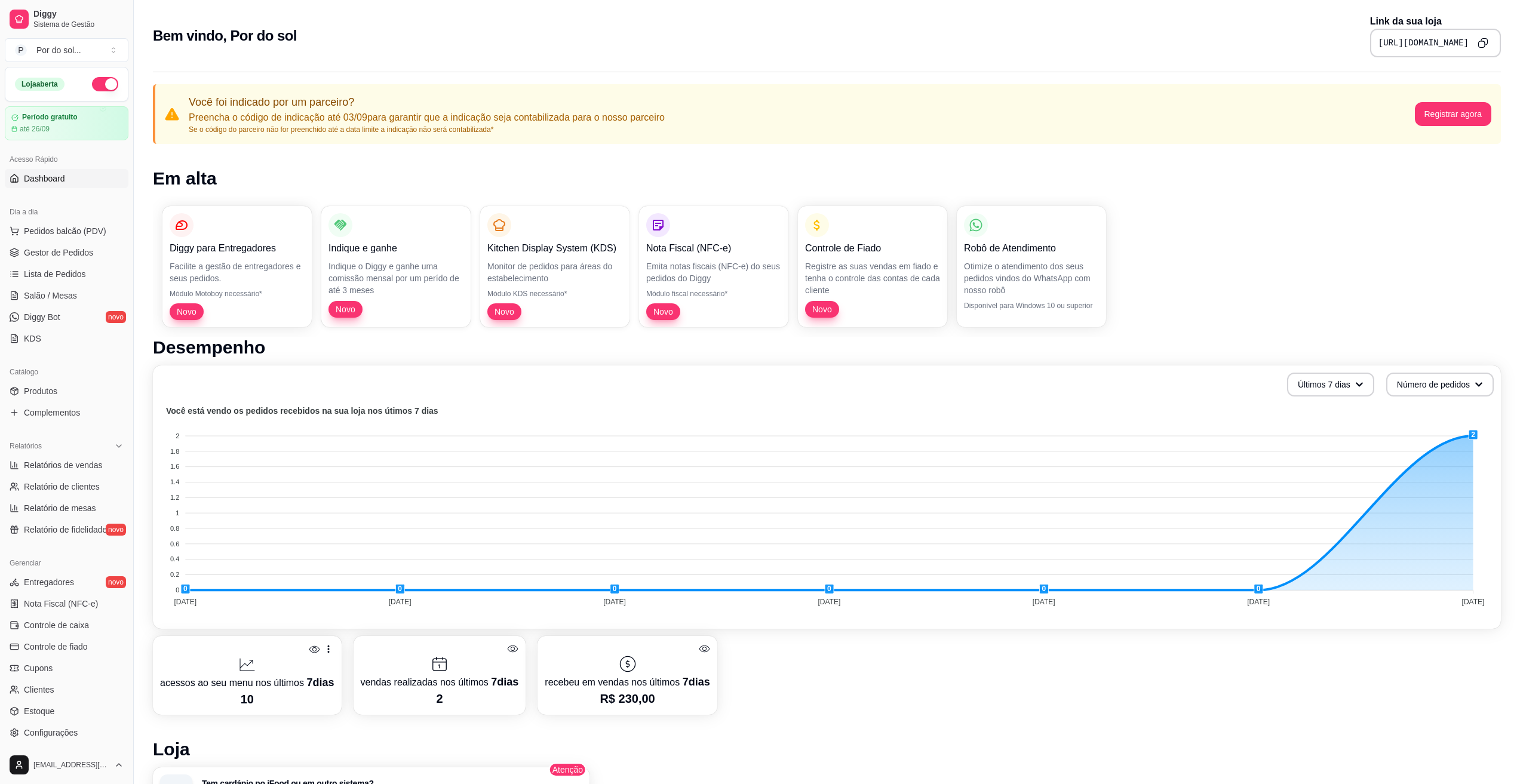
click at [1482, 39] on icon "Copy to clipboard" at bounding box center [1484, 43] width 7 height 7
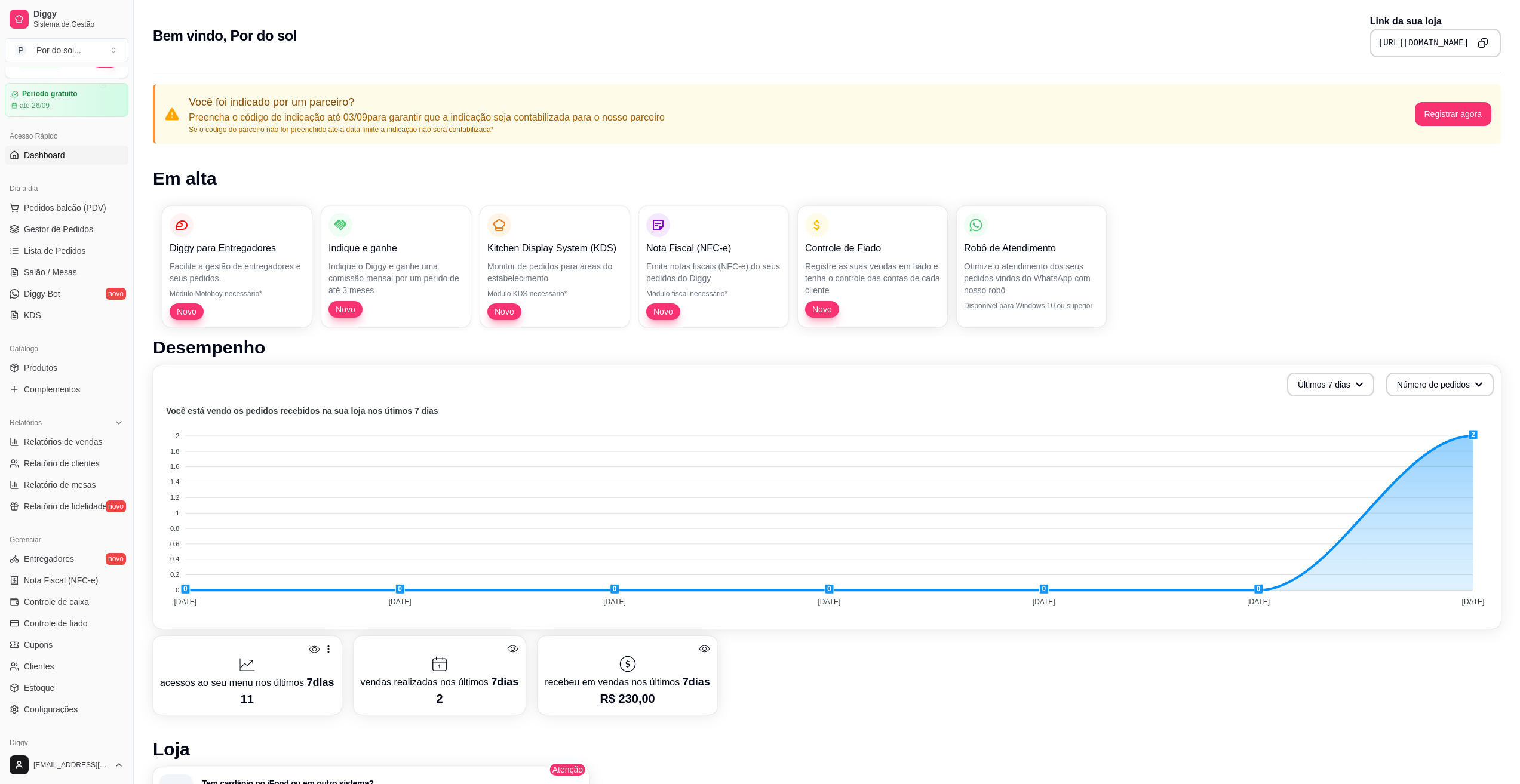
scroll to position [76, 0]
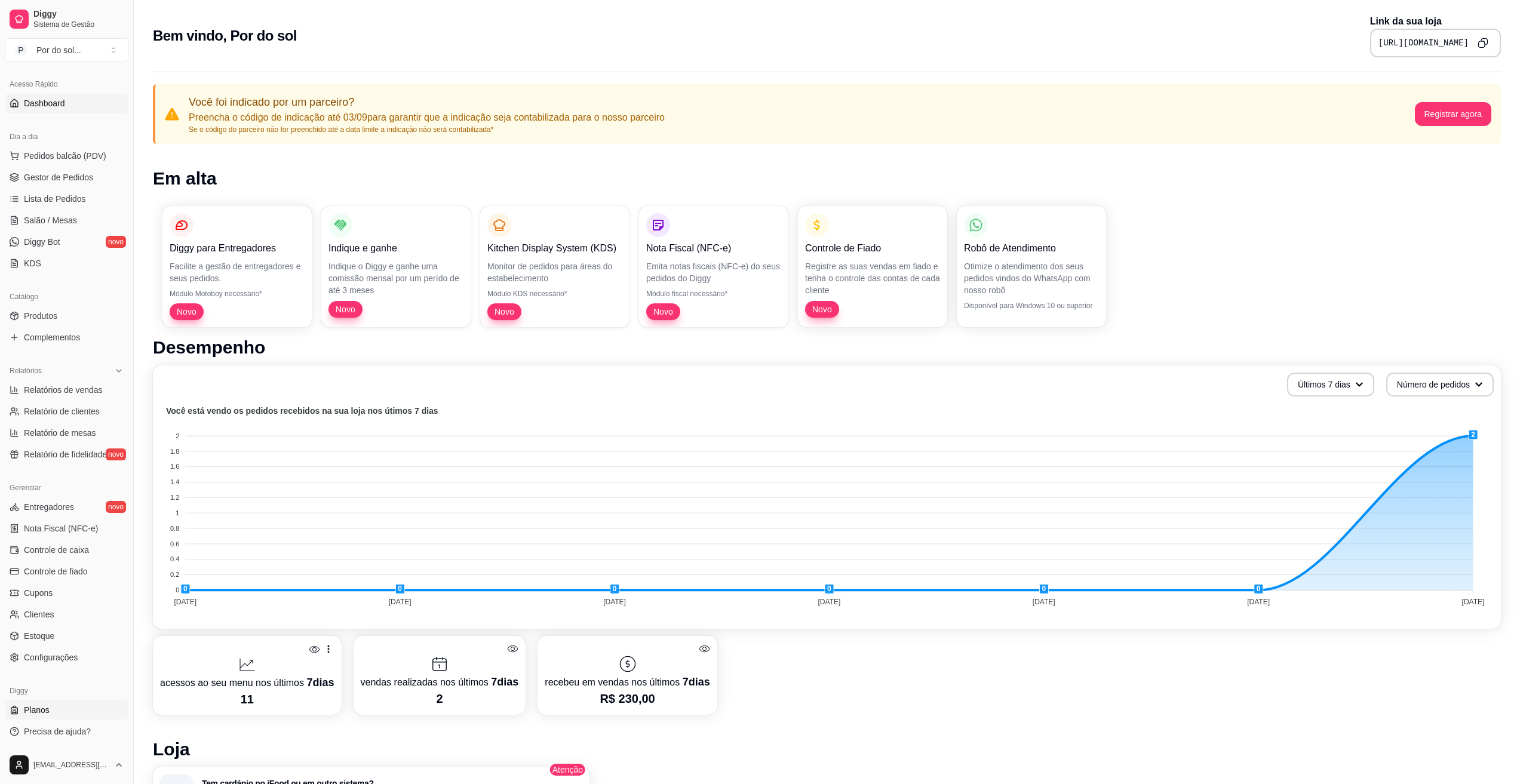
click at [45, 702] on link "Planos" at bounding box center [66, 709] width 123 height 19
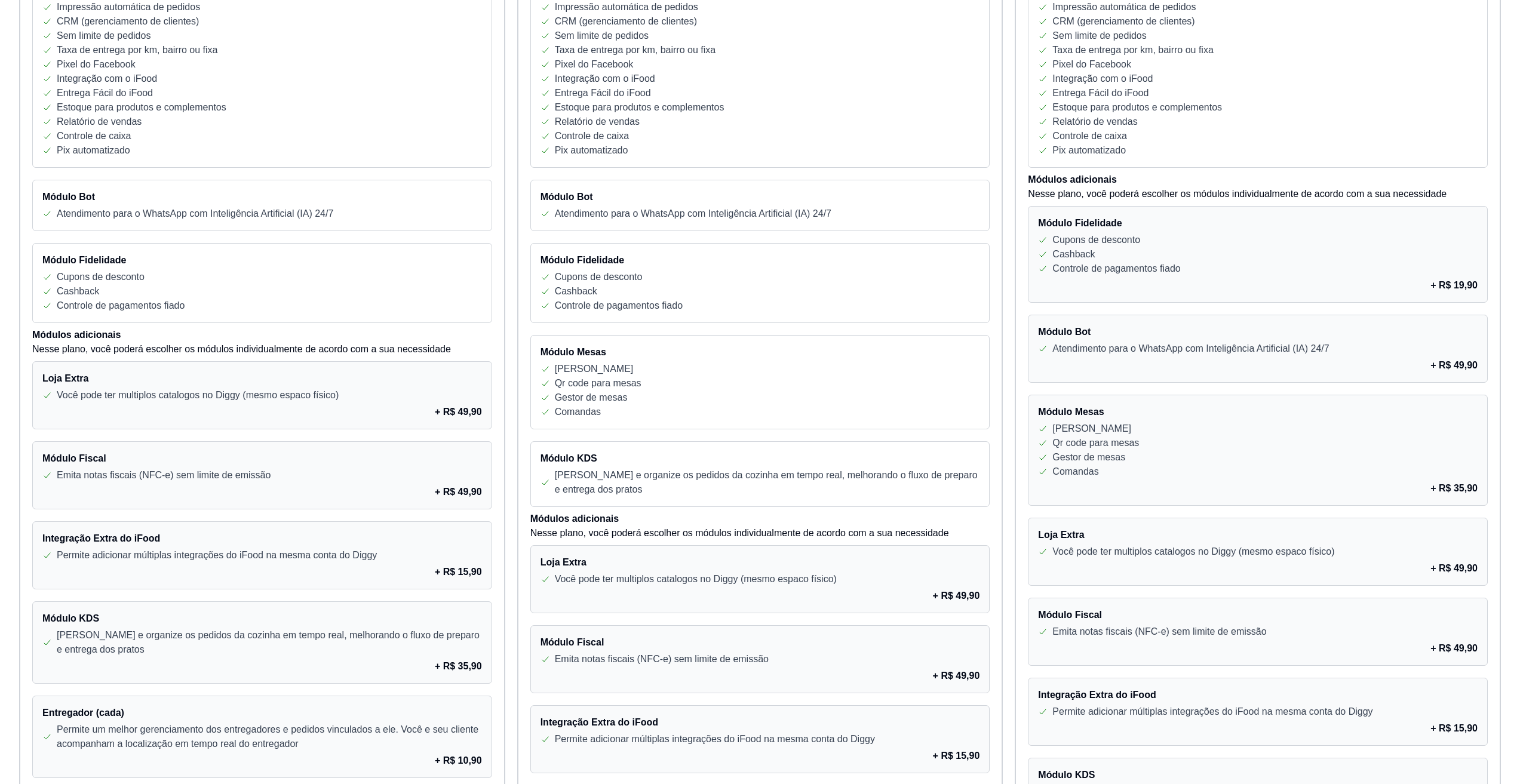
scroll to position [358, 0]
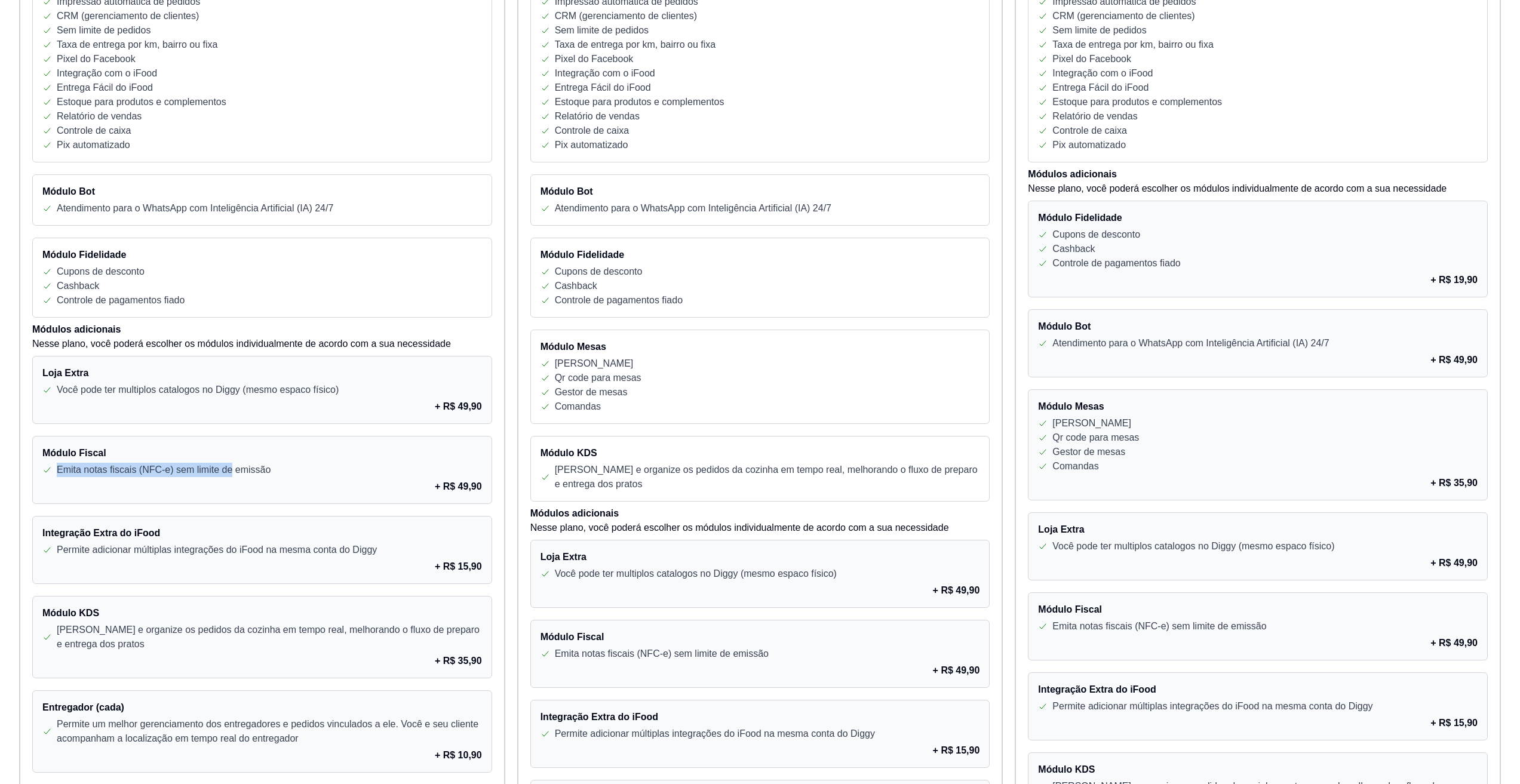
drag, startPoint x: 67, startPoint y: 471, endPoint x: 301, endPoint y: 458, distance: 234.4
click at [242, 466] on p "Emita notas fiscais (NFC-e) sem limite de emissão" at bounding box center [163, 470] width 214 height 14
click at [322, 459] on h4 "Módulo Fiscal" at bounding box center [262, 453] width 439 height 14
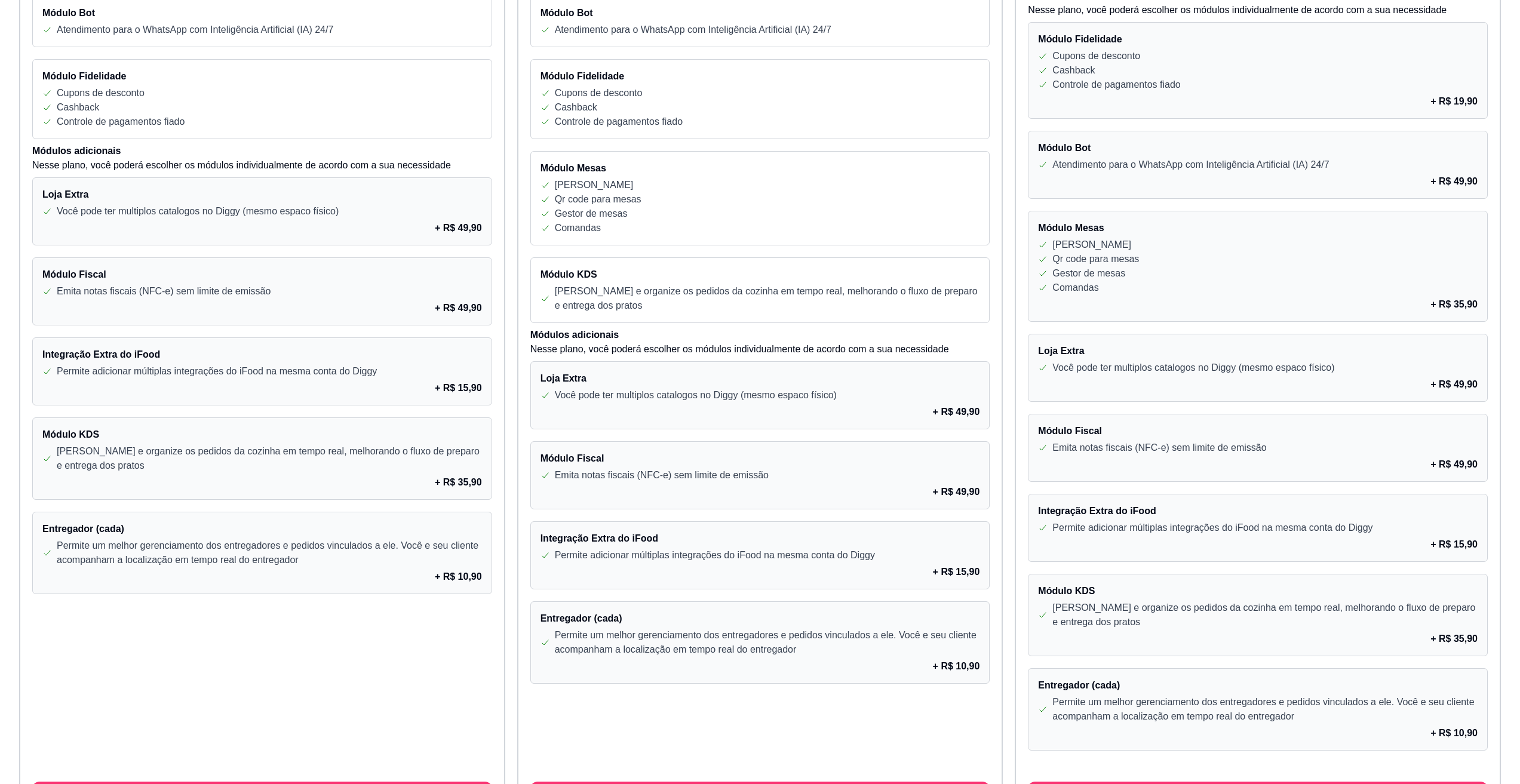
scroll to position [537, 0]
drag, startPoint x: 68, startPoint y: 375, endPoint x: 333, endPoint y: 380, distance: 265.0
click at [291, 379] on div "Integração Extra do iFood Permite adicionar múltiplas integrações do iFood na m…" at bounding box center [261, 371] width 459 height 68
click at [406, 375] on div "Permite adicionar múltiplas integrações do iFood na mesma conta do Diggy" at bounding box center [262, 371] width 439 height 14
drag, startPoint x: 87, startPoint y: 450, endPoint x: 210, endPoint y: 445, distance: 123.1
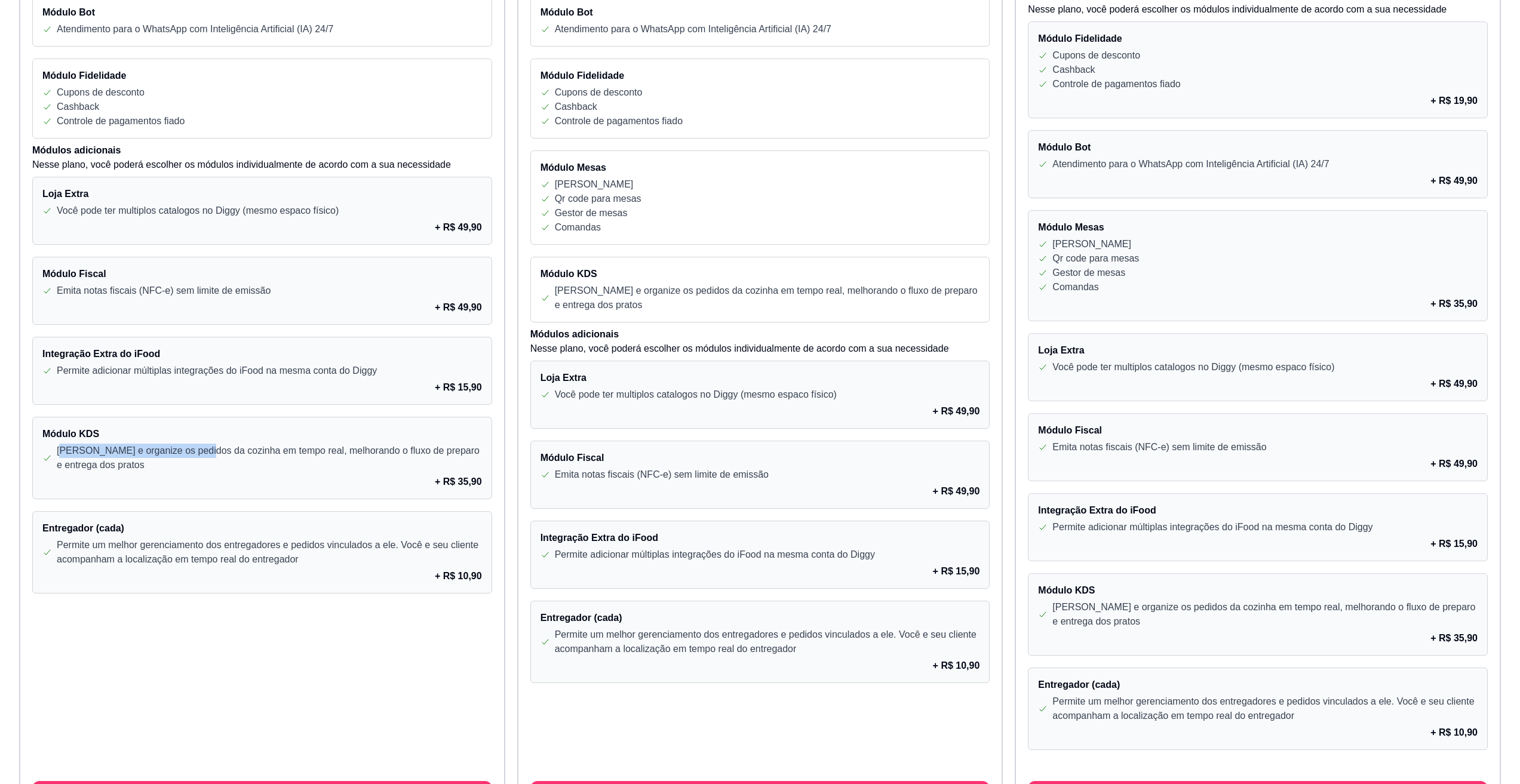
click at [197, 446] on p "Gerencie e organize os pedidos da cozinha em tempo real, melhorando o fluxo de …" at bounding box center [268, 458] width 425 height 29
click at [211, 474] on div "Módulo KDS Gerencie e organize os pedidos da cozinha em tempo real, melhorando …" at bounding box center [261, 458] width 459 height 82
drag, startPoint x: 116, startPoint y: 448, endPoint x: 236, endPoint y: 451, distance: 120.0
click at [193, 447] on p "Gerencie e organize os pedidos da cozinha em tempo real, melhorando o fluxo de …" at bounding box center [268, 458] width 425 height 29
click at [270, 449] on p "Gerencie e organize os pedidos da cozinha em tempo real, melhorando o fluxo de …" at bounding box center [268, 458] width 425 height 29
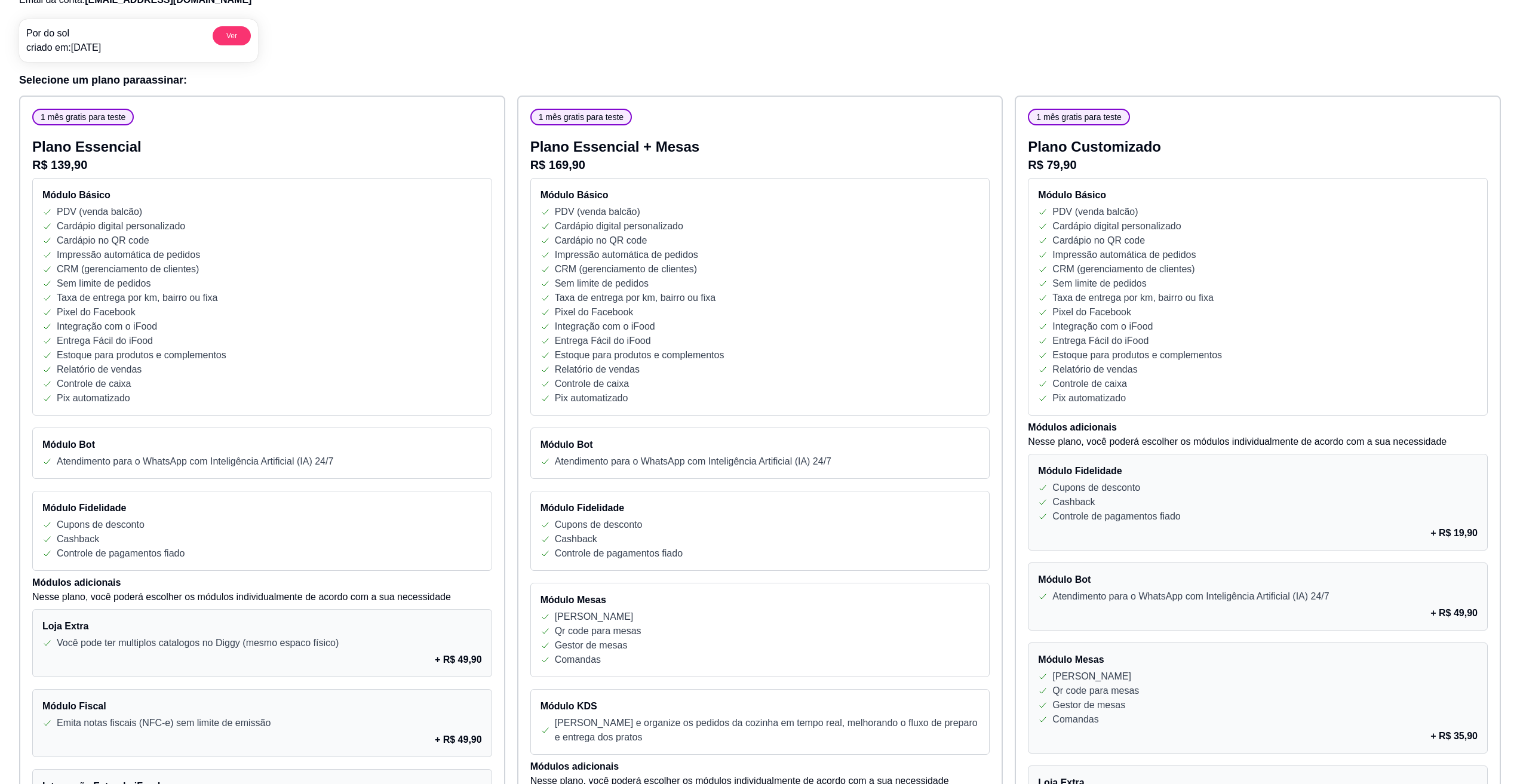
scroll to position [60, 0]
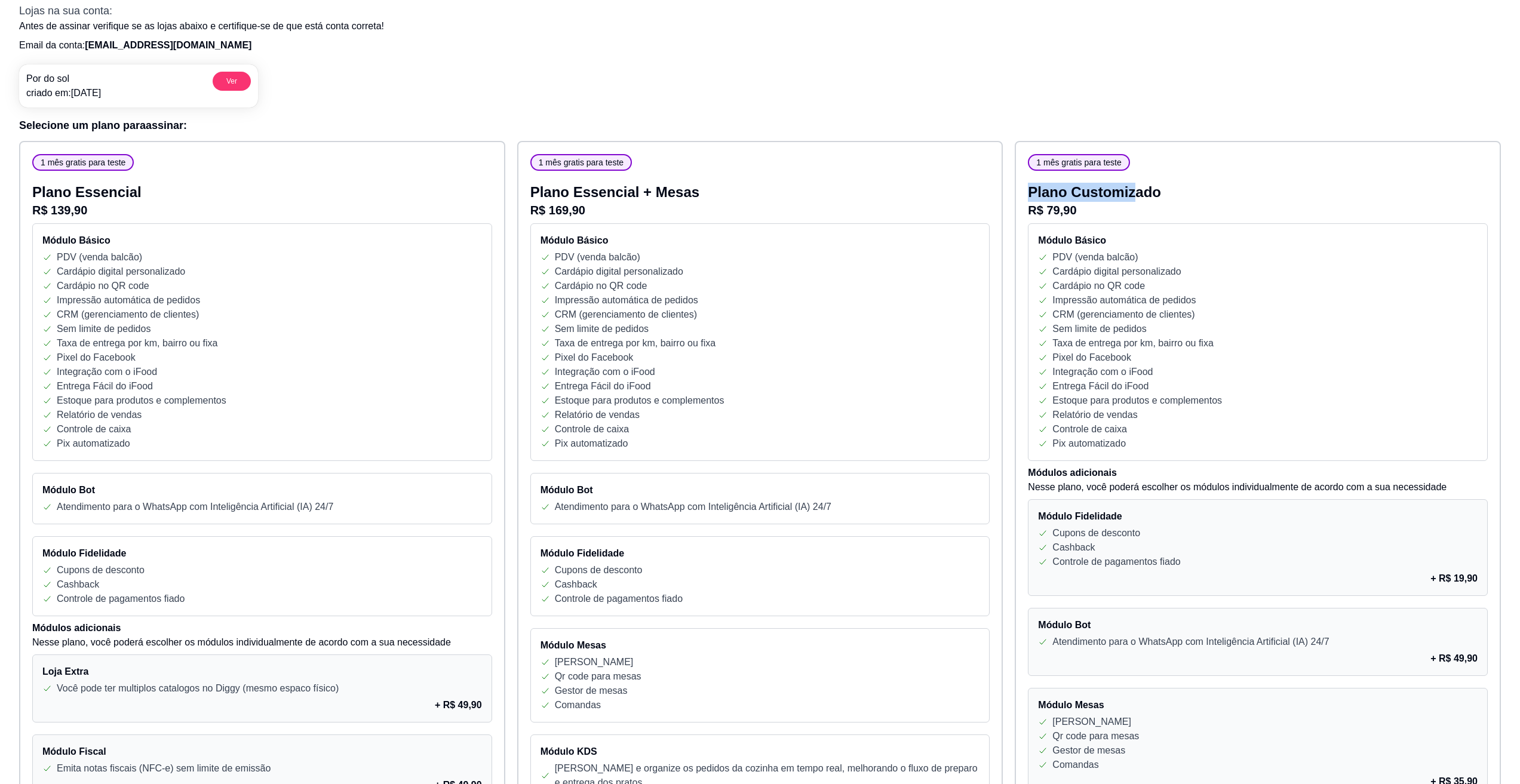
drag, startPoint x: 1050, startPoint y: 192, endPoint x: 1164, endPoint y: 191, distance: 114.0
click at [1138, 190] on div "1 mês gratis para teste Plano Customizado R$ 79,90 Módulo Básico PDV (venda bal…" at bounding box center [1258, 718] width 486 height 1155
click at [1211, 182] on div "1 mês gratis para teste Plano Customizado R$ 79,90 Módulo Básico PDV (venda bal…" at bounding box center [1257, 700] width 459 height 1092
drag, startPoint x: 1076, startPoint y: 276, endPoint x: 1204, endPoint y: 273, distance: 128.0
click at [1193, 273] on div "Cardápio digital personalizado" at bounding box center [1258, 272] width 439 height 14
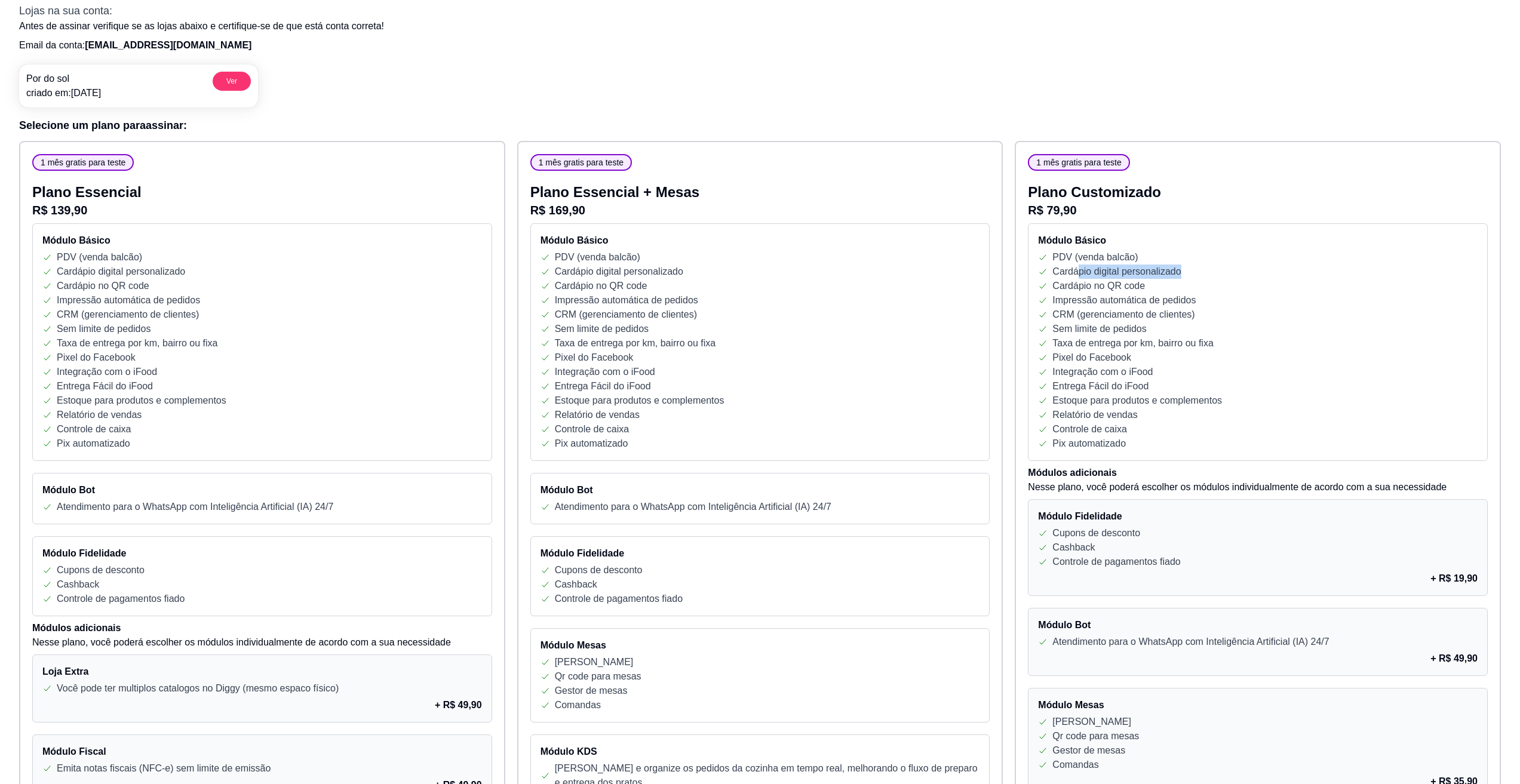
click at [1206, 273] on div "Cardápio digital personalizado" at bounding box center [1258, 272] width 439 height 14
click at [1173, 284] on div "Cardápio no QR code" at bounding box center [1258, 286] width 439 height 14
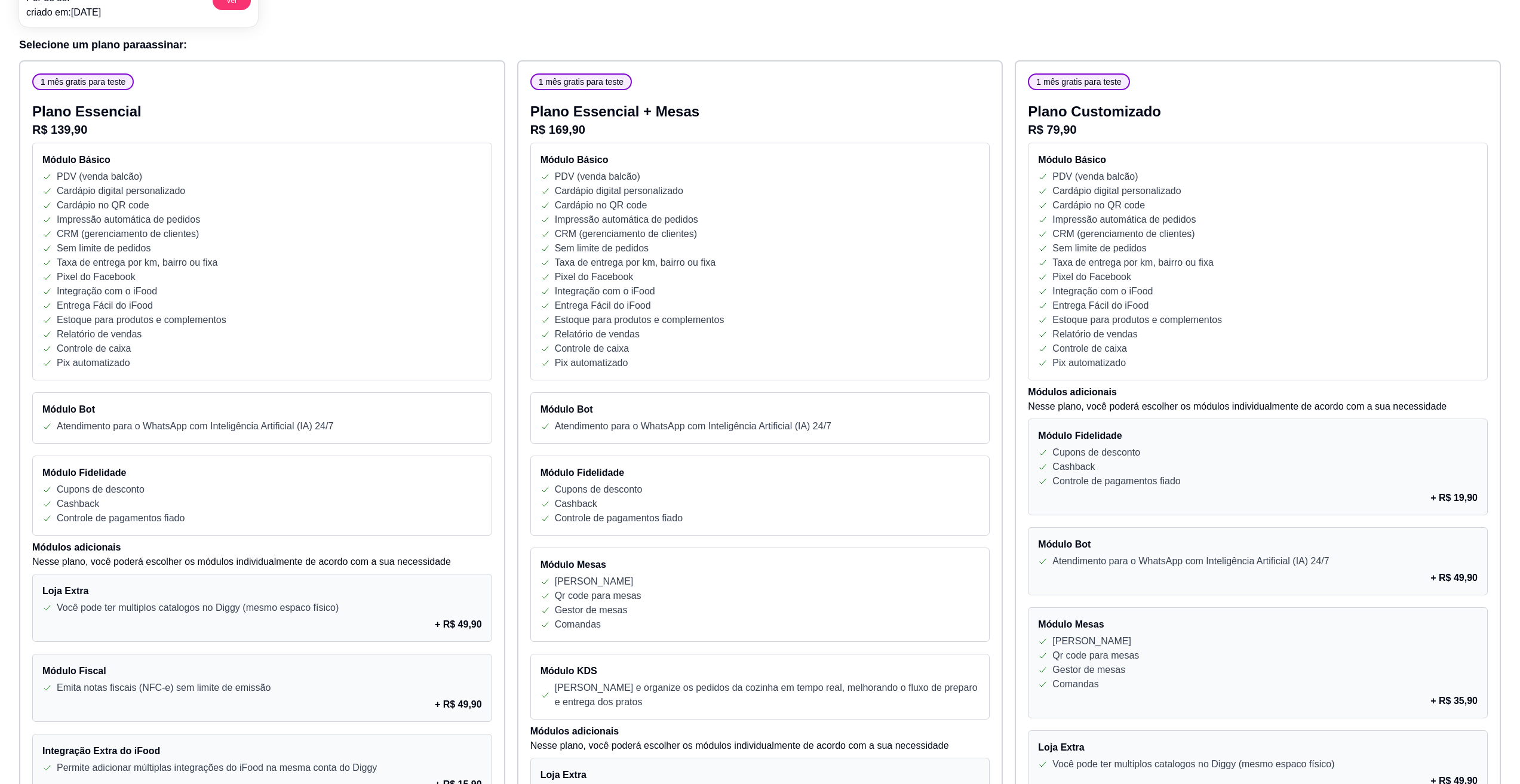
scroll to position [179, 0]
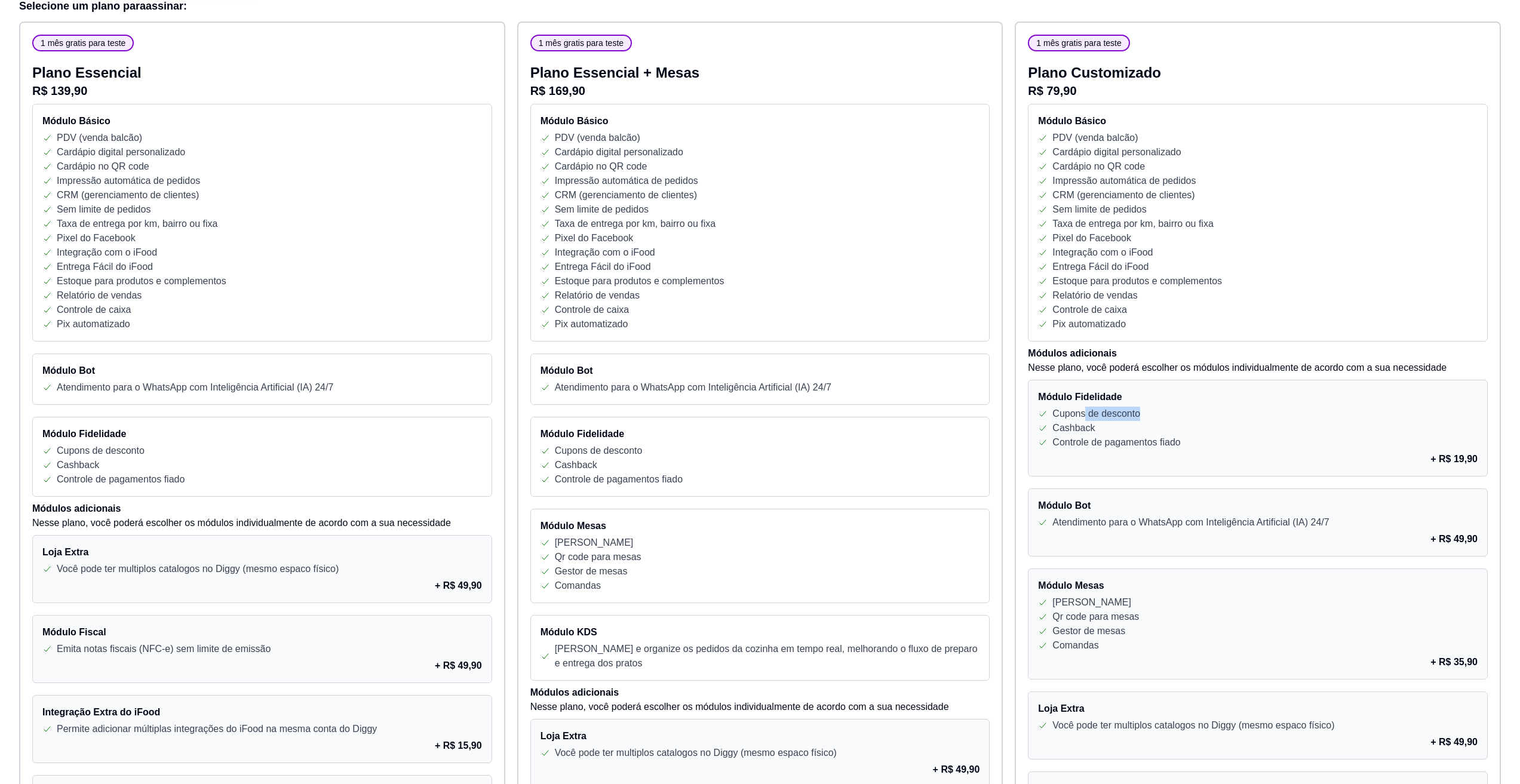
drag, startPoint x: 1082, startPoint y: 415, endPoint x: 1166, endPoint y: 419, distance: 84.1
click at [1143, 412] on div "Cupons de desconto" at bounding box center [1258, 413] width 439 height 14
click at [1166, 419] on div "Cupons de desconto" at bounding box center [1258, 413] width 439 height 14
drag, startPoint x: 1054, startPoint y: 444, endPoint x: 1202, endPoint y: 436, distance: 148.2
click at [1162, 437] on p "Controle de pagamentos fiado" at bounding box center [1115, 442] width 128 height 14
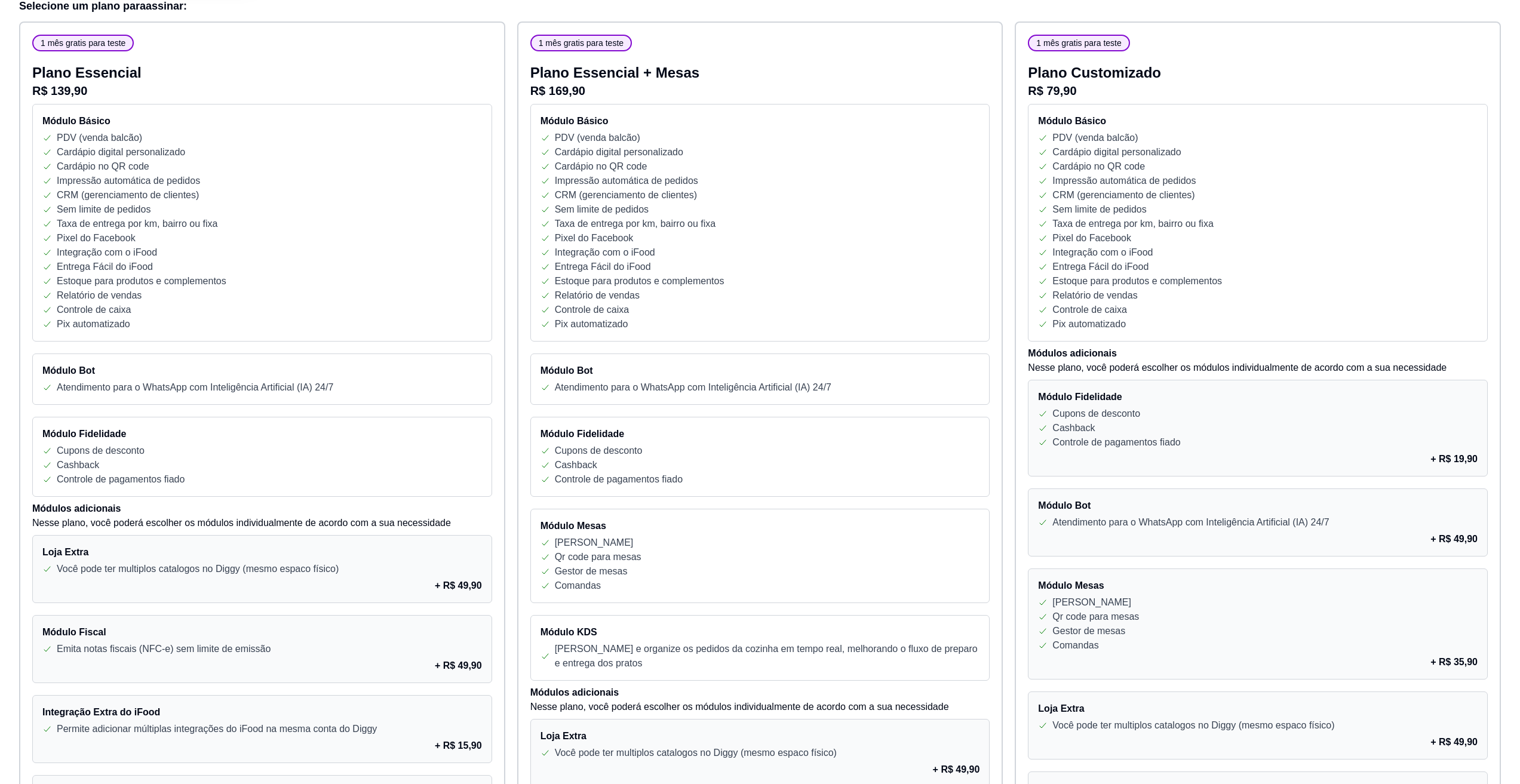
click at [1224, 432] on div "Cashback" at bounding box center [1258, 428] width 439 height 14
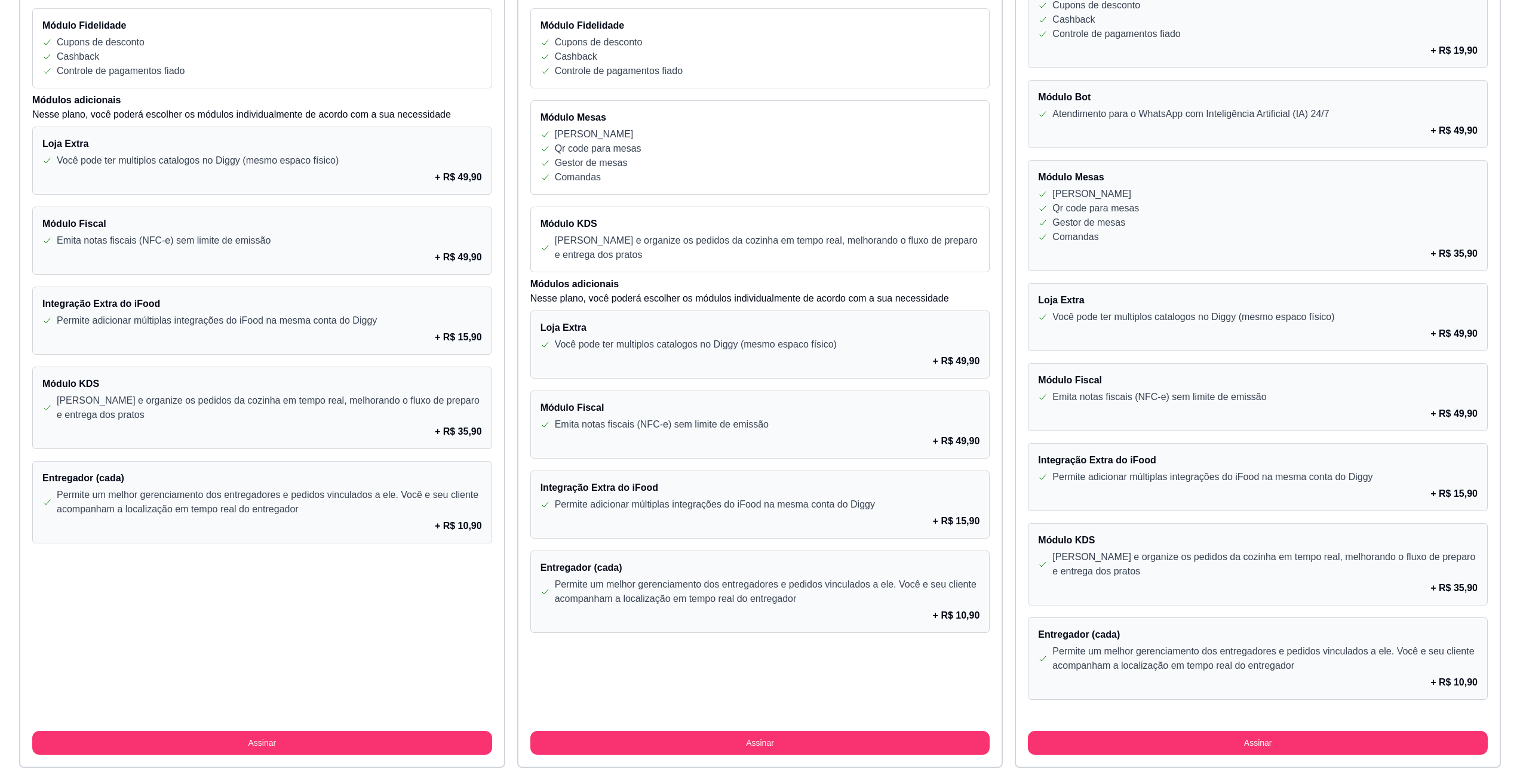
scroll to position [596, 0]
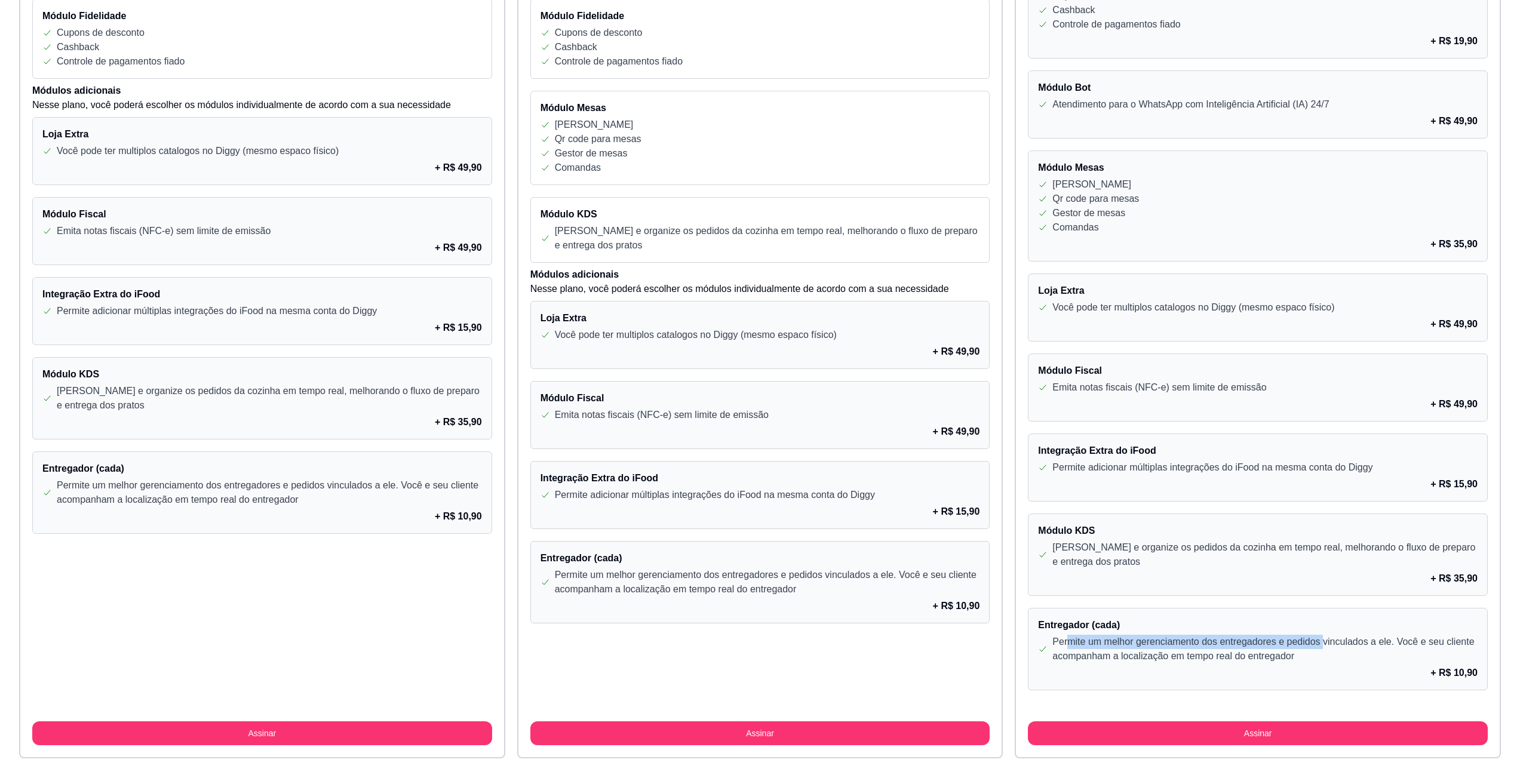
drag, startPoint x: 1072, startPoint y: 642, endPoint x: 1332, endPoint y: 639, distance: 260.0
click at [1325, 639] on p "Permite um melhor gerenciamento dos entregadores e pedidos vinculados a ele. Vo…" at bounding box center [1264, 649] width 425 height 29
click at [1336, 639] on p "Permite um melhor gerenciamento dos entregadores e pedidos vinculados a ele. Vo…" at bounding box center [1264, 649] width 425 height 29
drag, startPoint x: 1053, startPoint y: 659, endPoint x: 1319, endPoint y: 654, distance: 266.0
click at [1308, 654] on p "Permite um melhor gerenciamento dos entregadores e pedidos vinculados a ele. Vo…" at bounding box center [1264, 649] width 425 height 29
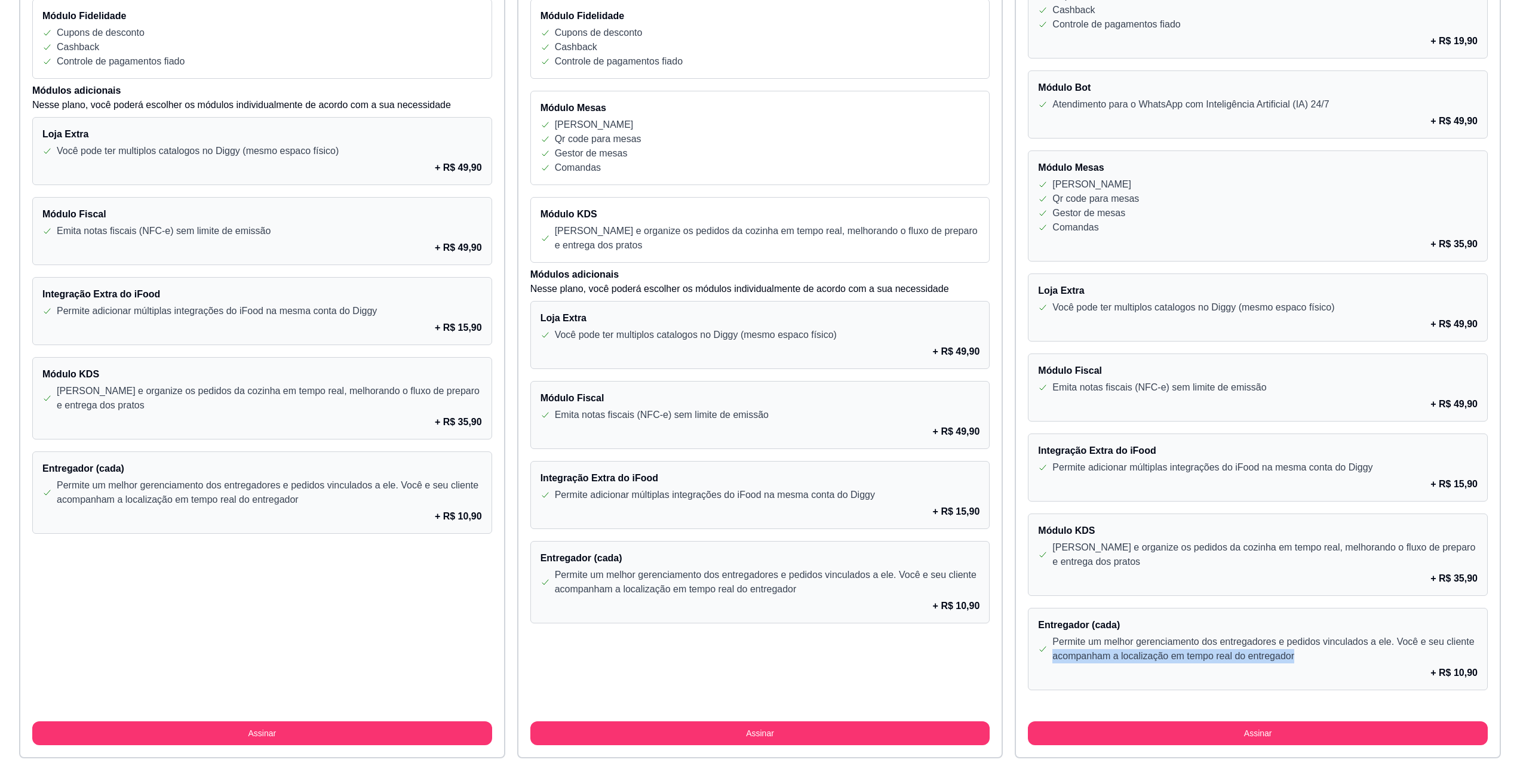
click at [1320, 654] on p "Permite um melhor gerenciamento dos entregadores e pedidos vinculados a ele. Vo…" at bounding box center [1264, 649] width 425 height 29
drag, startPoint x: 1054, startPoint y: 641, endPoint x: 1299, endPoint y: 662, distance: 245.9
click at [1291, 662] on p "Permite um melhor gerenciamento dos entregadores e pedidos vinculados a ele. Vo…" at bounding box center [1264, 649] width 425 height 29
click at [1307, 664] on div "Entregador (cada) Permite um melhor gerenciamento dos entregadores e pedidos vi…" at bounding box center [1257, 649] width 459 height 82
drag, startPoint x: 1101, startPoint y: 641, endPoint x: 1237, endPoint y: 638, distance: 136.0
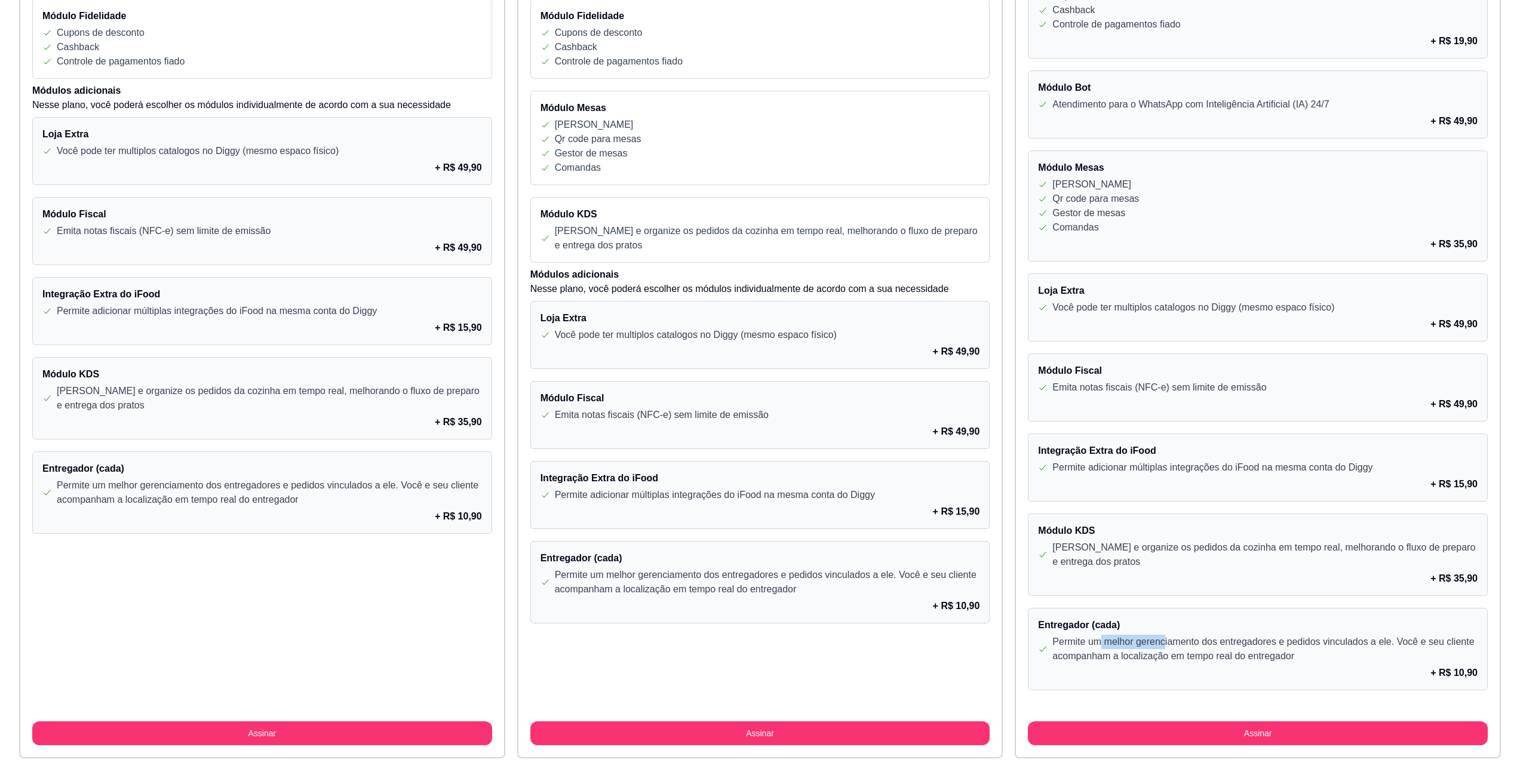
click at [1174, 641] on p "Permite um melhor gerenciamento dos entregadores e pedidos vinculados a ele. Vo…" at bounding box center [1264, 649] width 425 height 29
click at [1243, 656] on p "Permite um melhor gerenciamento dos entregadores e pedidos vinculados a ele. Vo…" at bounding box center [1264, 649] width 425 height 29
drag, startPoint x: 1162, startPoint y: 636, endPoint x: 1302, endPoint y: 648, distance: 140.5
click at [1302, 648] on p "Permite um melhor gerenciamento dos entregadores e pedidos vinculados a ele. Vo…" at bounding box center [1264, 649] width 425 height 29
click at [1308, 649] on p "Permite um melhor gerenciamento dos entregadores e pedidos vinculados a ele. Vo…" at bounding box center [1264, 649] width 425 height 29
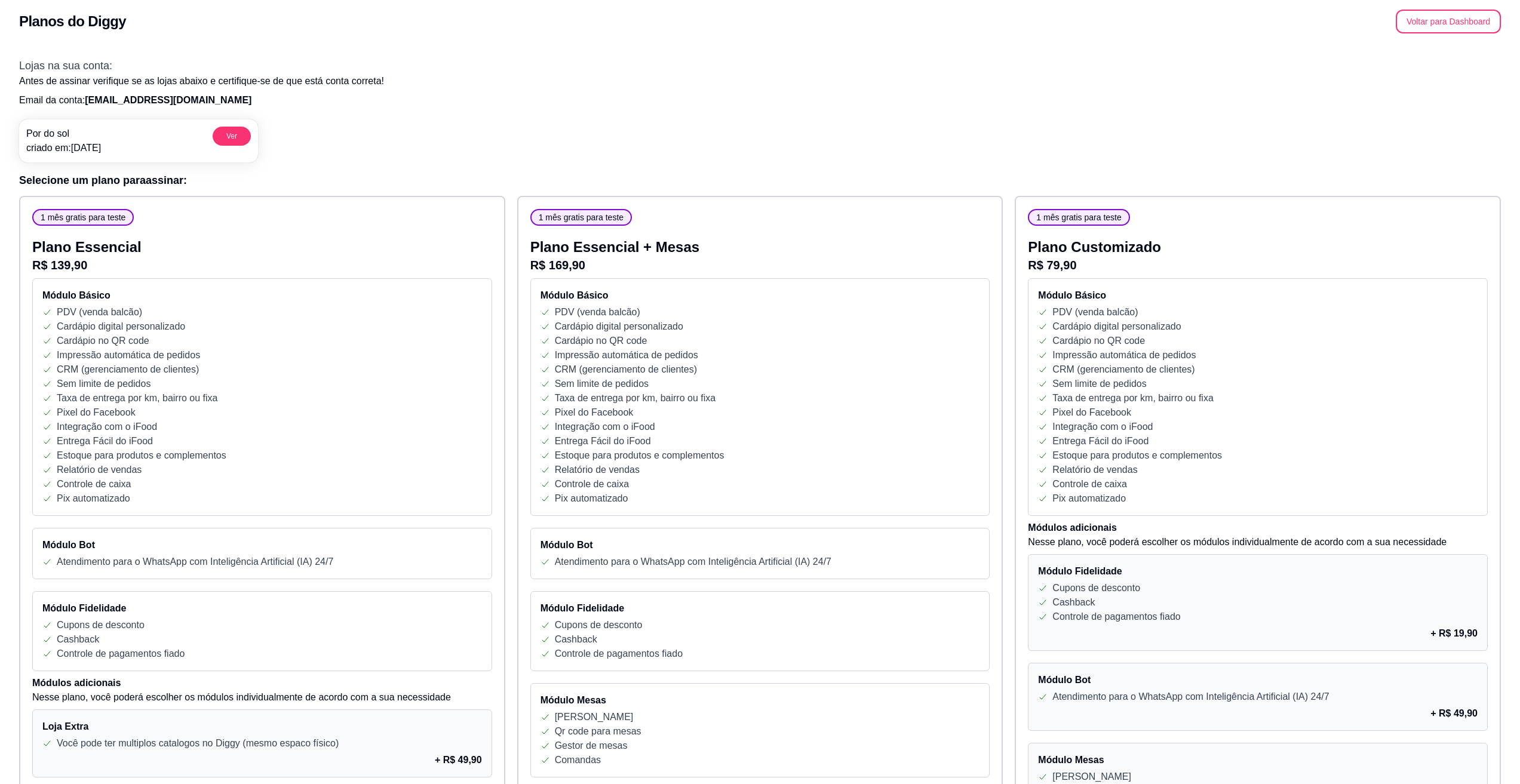
scroll to position [0, 0]
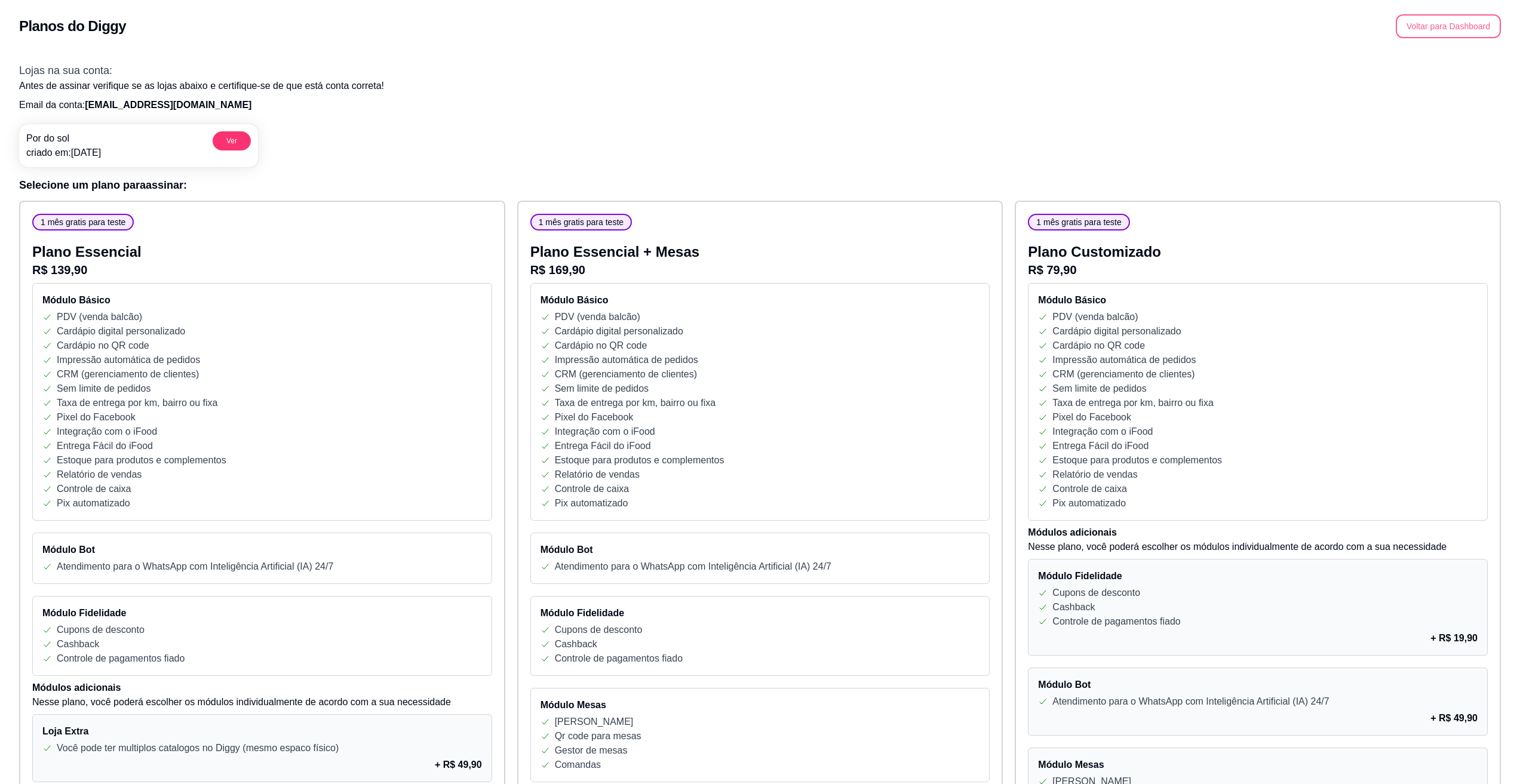
click at [1434, 31] on button "Voltar para Dashboard" at bounding box center [1448, 25] width 105 height 23
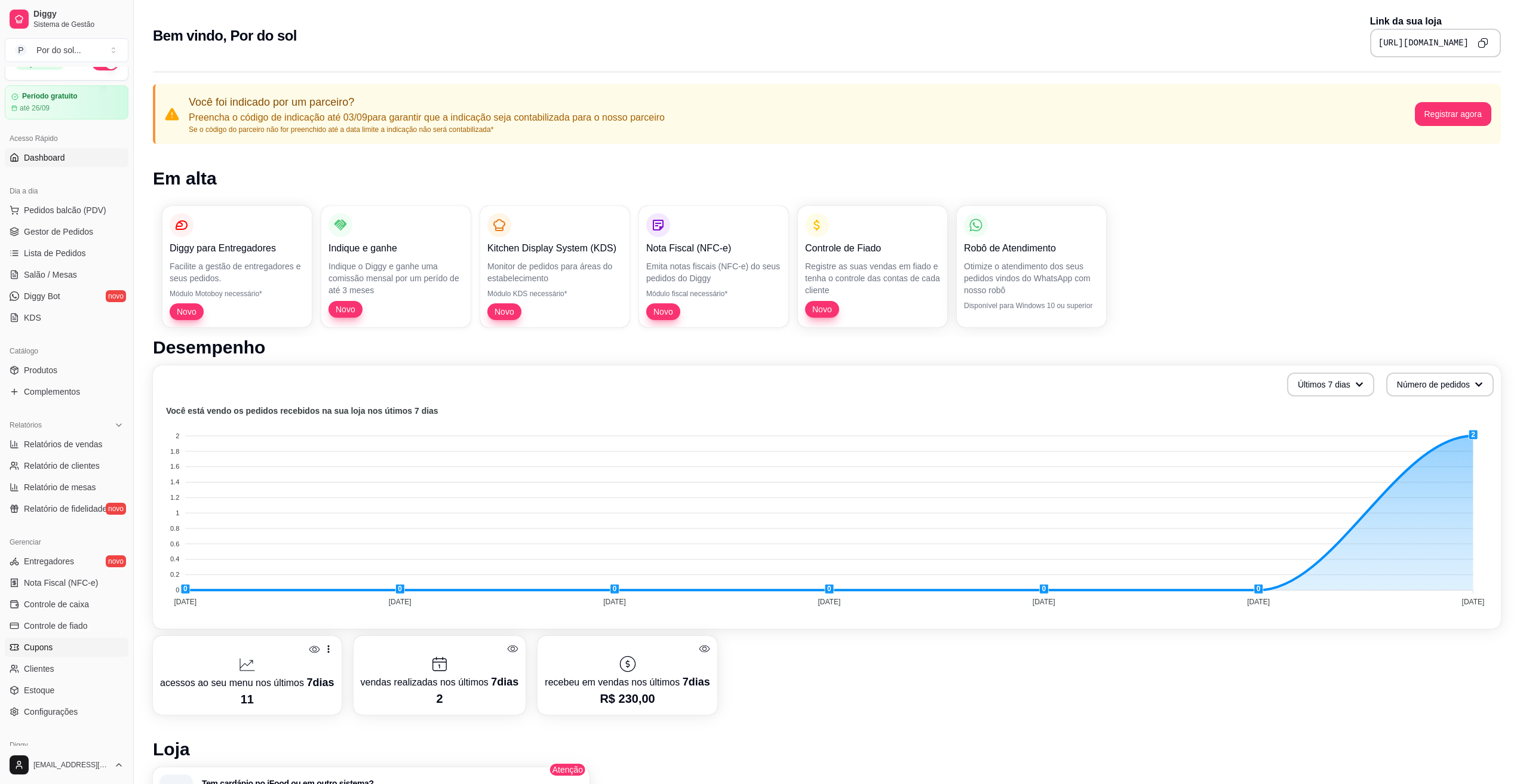
scroll to position [76, 0]
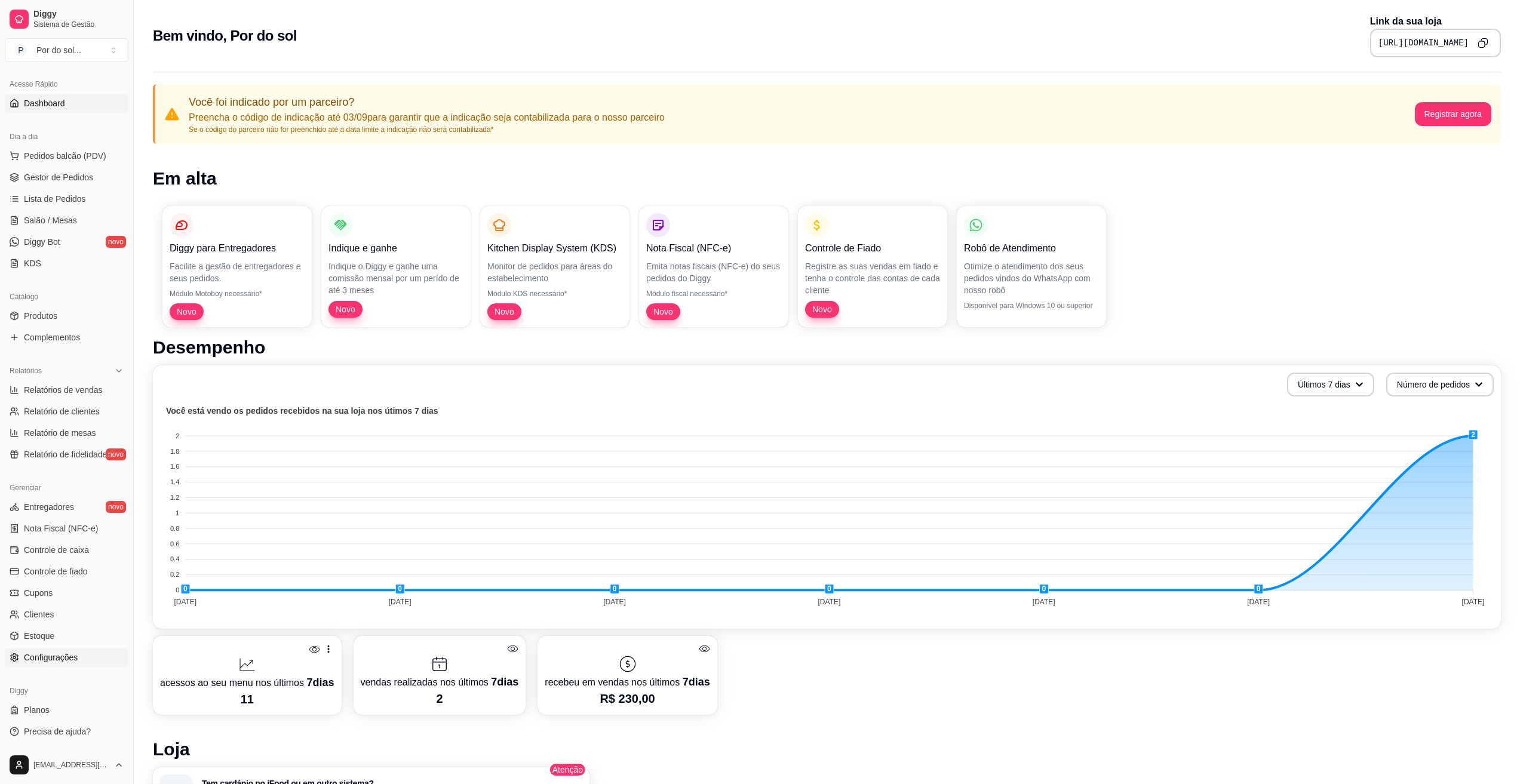
click at [56, 662] on span "Configurações" at bounding box center [50, 657] width 54 height 12
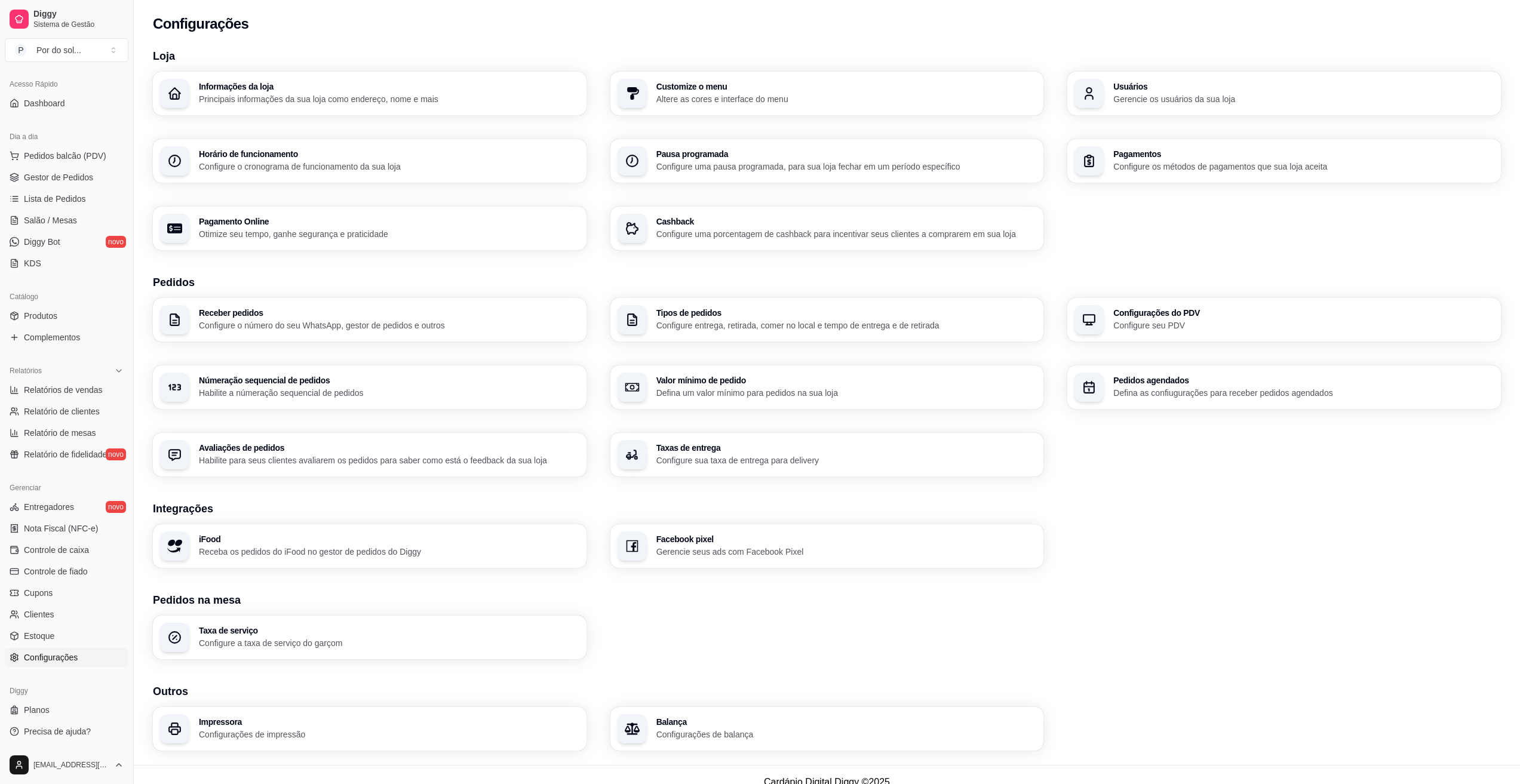
click at [1140, 167] on p "Configure os métodos de pagamentos que sua loja aceita" at bounding box center [1303, 167] width 380 height 12
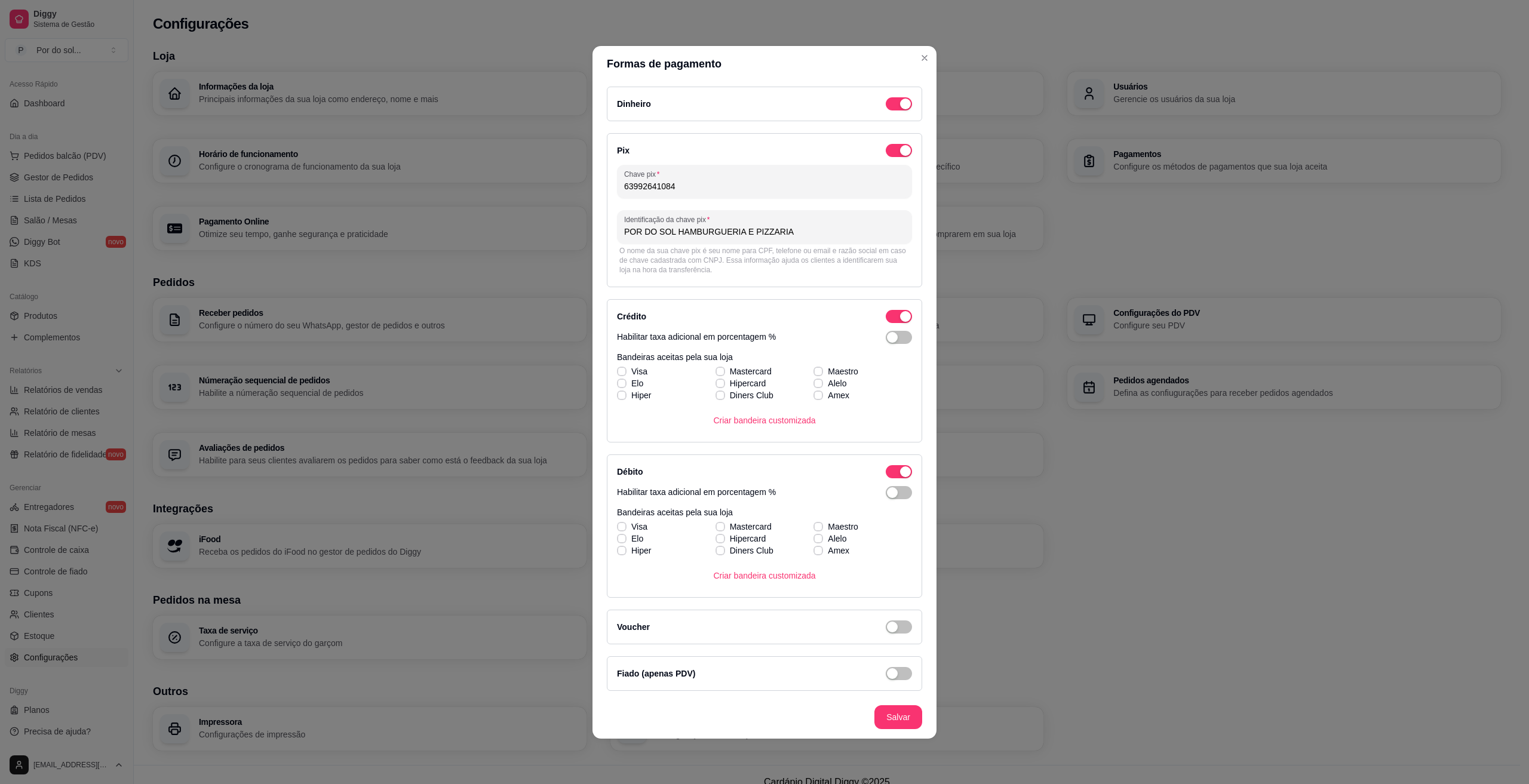
click at [913, 339] on div "Crédito Habilitar taxa adicional em porcentagem % Bandeiras aceitas pela sua lo…" at bounding box center [764, 370] width 315 height 143
click at [906, 340] on span "button" at bounding box center [899, 337] width 26 height 13
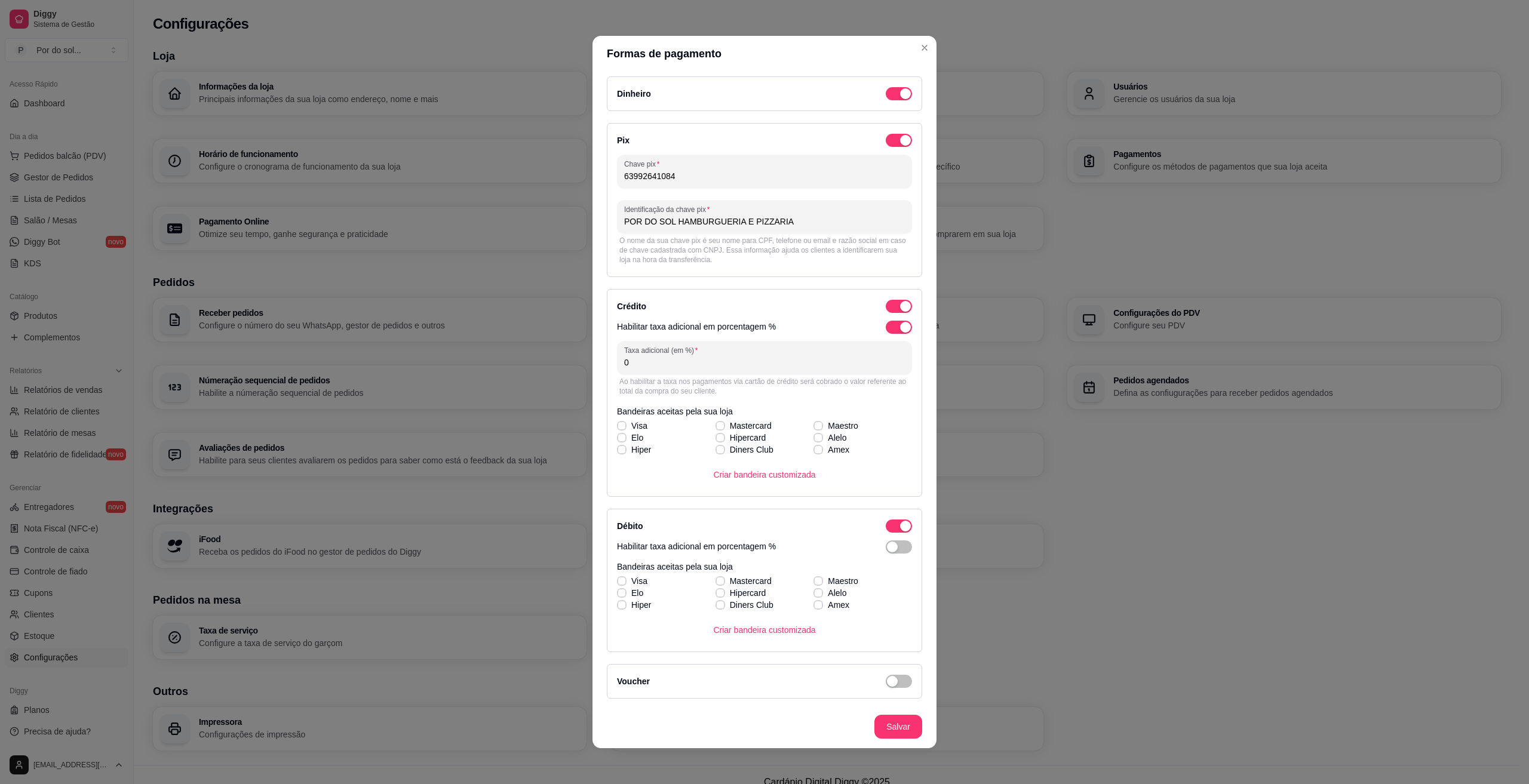
click at [900, 328] on div "button" at bounding box center [905, 327] width 10 height 10
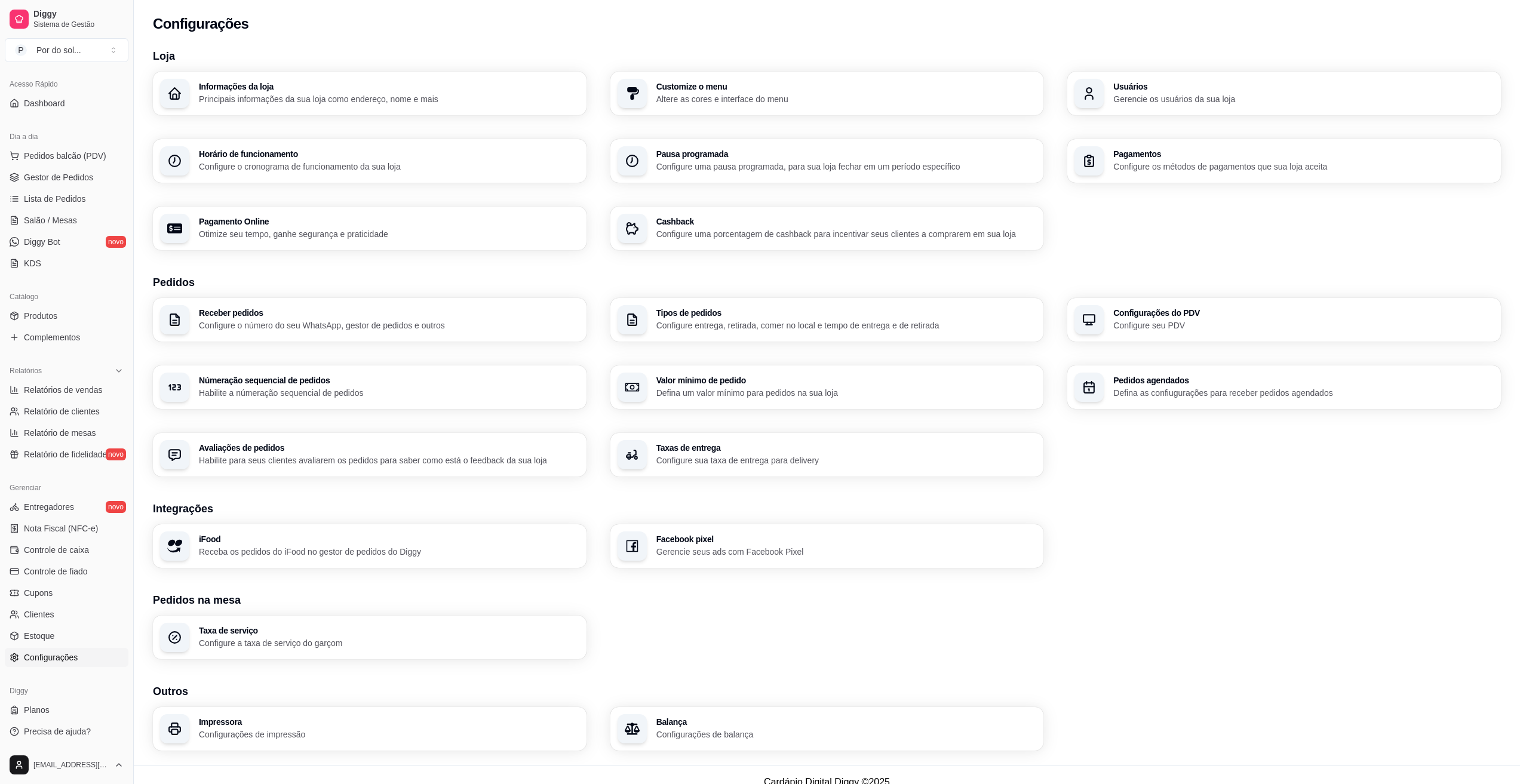
click at [1174, 81] on div "Usuários Gerencie os usuários da sua loja" at bounding box center [1283, 93] width 433 height 43
click at [282, 236] on p "Otimize seu tempo, ganhe segurança e praticidade" at bounding box center [388, 234] width 369 height 11
select select "4.98"
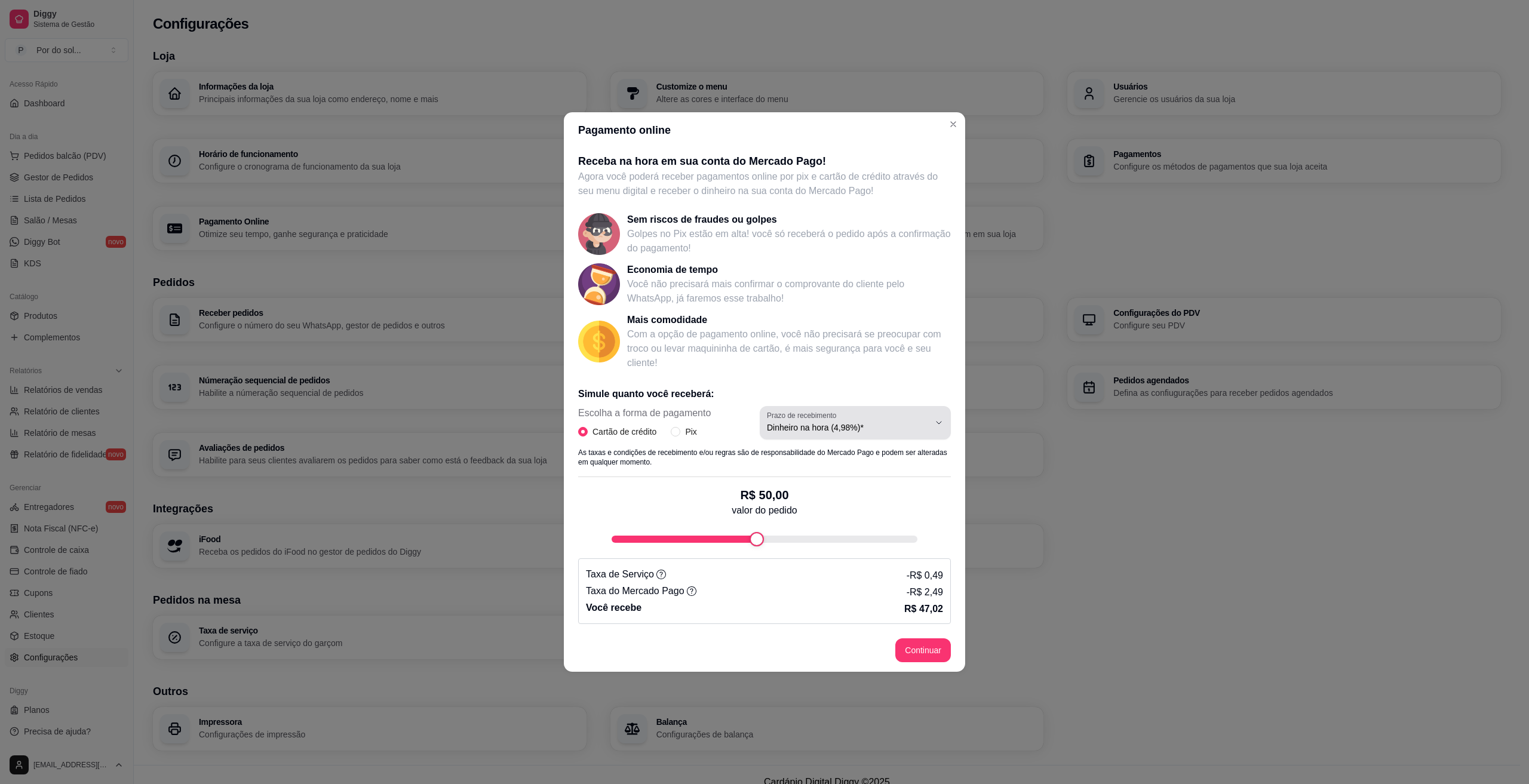
click at [896, 434] on button "Prazo de recebimento Dinheiro na hora (4,98%)*" at bounding box center [855, 422] width 191 height 33
click at [892, 415] on div "Dinheiro na hora (4,98%)*" at bounding box center [848, 422] width 162 height 23
click at [821, 320] on p "Mais comodidade" at bounding box center [789, 320] width 324 height 14
click at [682, 433] on span "Pix" at bounding box center [691, 431] width 21 height 13
click at [680, 433] on input "Pix" at bounding box center [675, 432] width 10 height 10
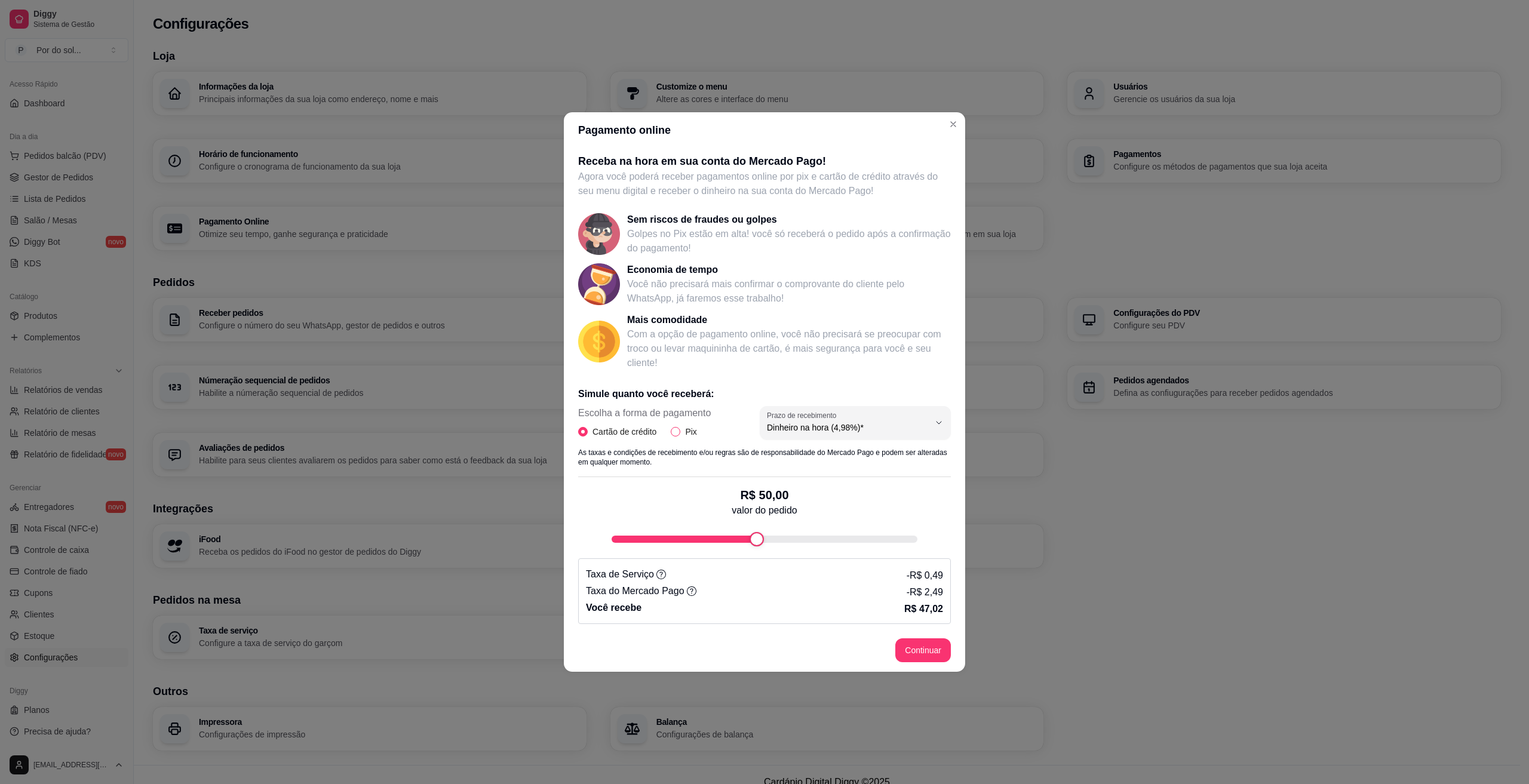
radio input "true"
radio input "false"
click at [657, 572] on icon at bounding box center [661, 574] width 10 height 10
click at [600, 557] on div "Simule quanto você receberá: Escolha a forma de pagamento Cartão de crédito Pix…" at bounding box center [764, 500] width 373 height 247
click at [555, 545] on div "Pagamento online Receba na hora em sua conta do Mercado Pago! Agora você poderá…" at bounding box center [764, 392] width 1529 height 784
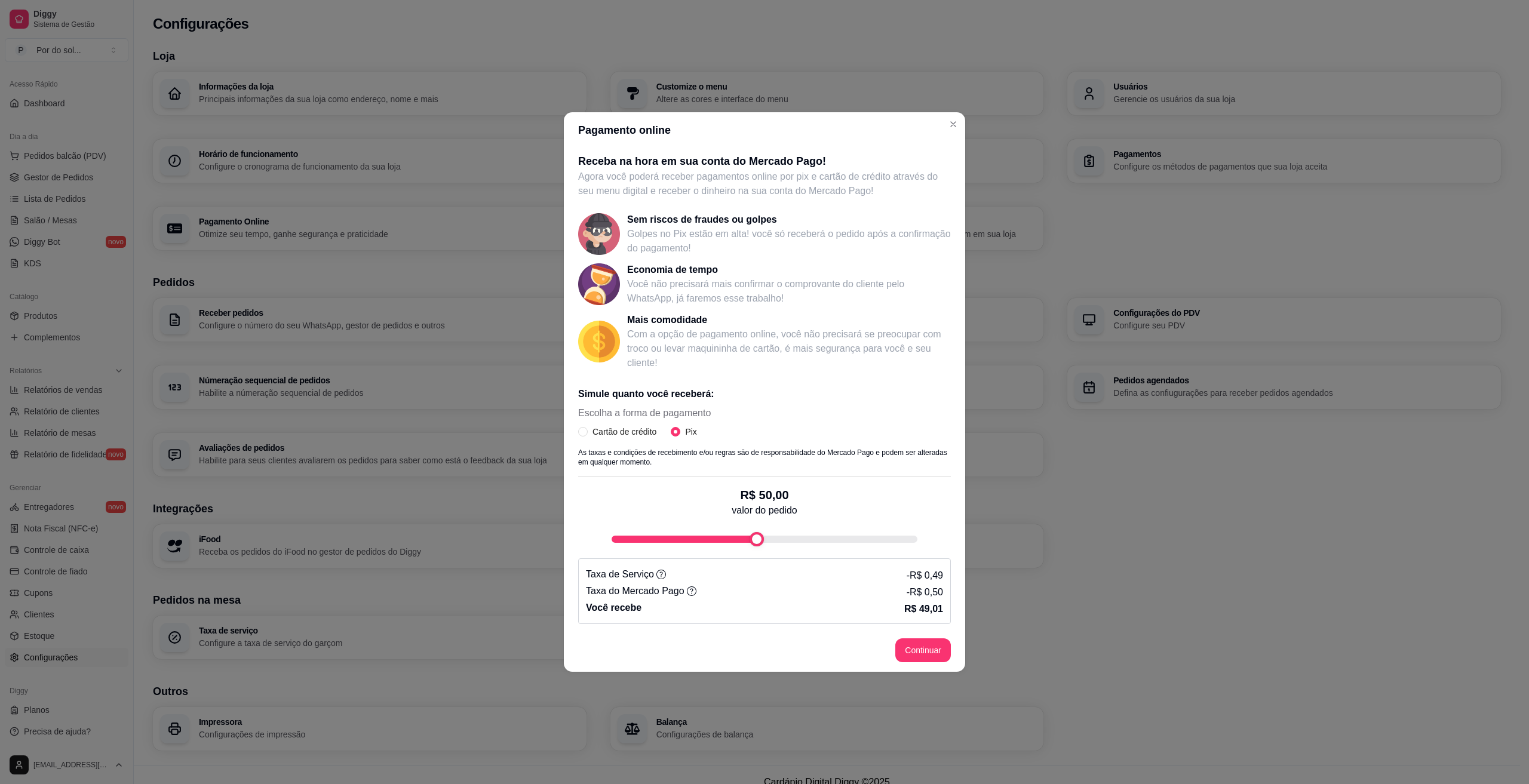
click at [748, 557] on div "Simule quanto você receberá: Escolha a forma de pagamento Cartão de crédito Pix…" at bounding box center [764, 500] width 373 height 247
type input "45"
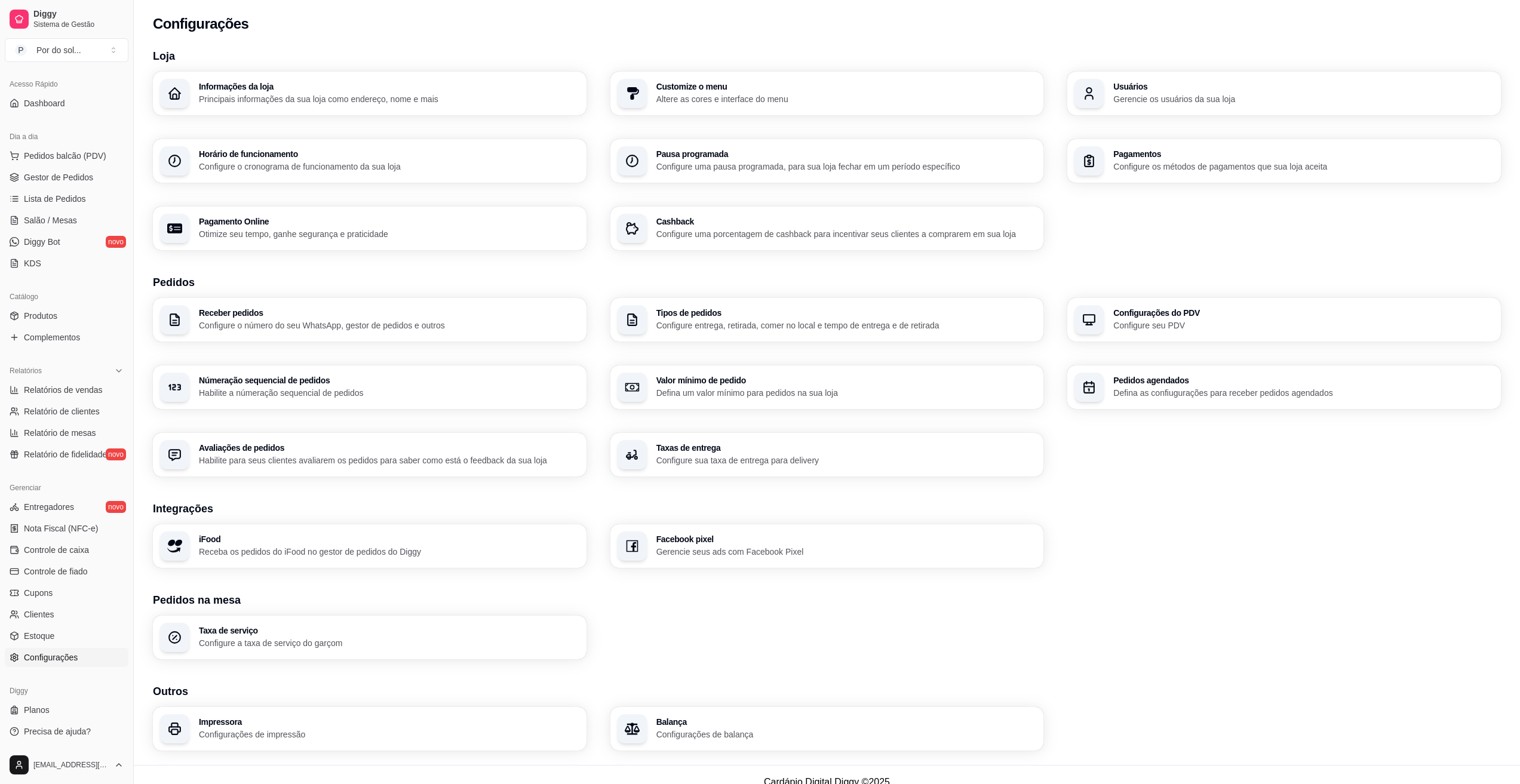
click at [772, 237] on p "Configure uma porcentagem de cashback para incentivar seus clientes a comprarem…" at bounding box center [847, 234] width 380 height 12
click at [1113, 170] on div "Pagamentos Configure os métodos de pagamentos que sua loja aceita" at bounding box center [1283, 161] width 433 height 43
click at [700, 317] on h3 "Tipos de pedidos" at bounding box center [847, 313] width 380 height 9
click at [351, 320] on p "Configure o número do seu WhatsApp, gestor de pedidos e outros" at bounding box center [389, 326] width 380 height 12
click at [763, 329] on p "Configure entrega, retirada, comer no local e tempo de entrega e de retirada" at bounding box center [847, 326] width 380 height 12
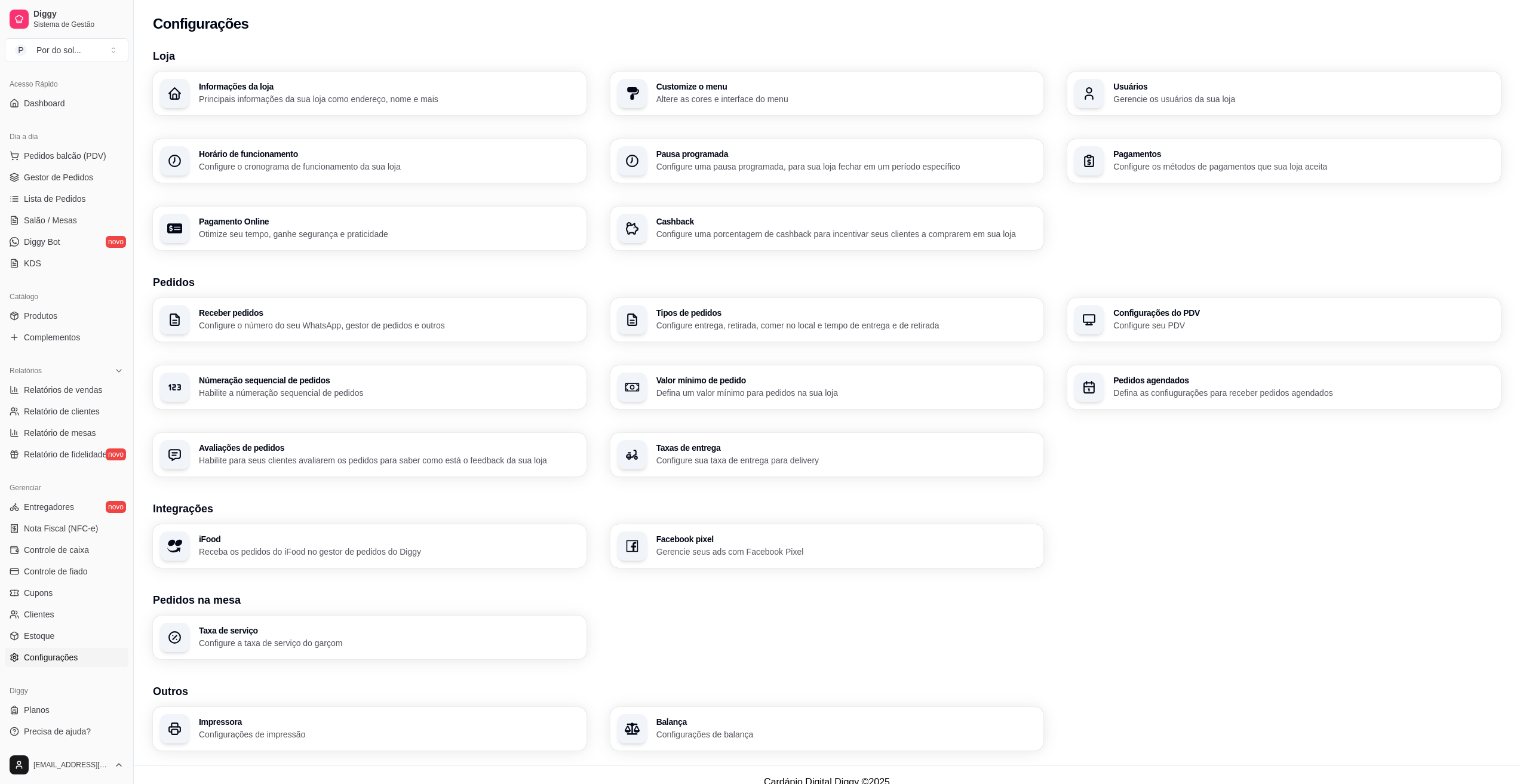
click at [816, 320] on p "Configure entrega, retirada, comer no local e tempo de entrega e de retirada" at bounding box center [847, 326] width 380 height 12
click at [333, 395] on p "Habilite a númeração sequencial de pedidos" at bounding box center [389, 392] width 380 height 12
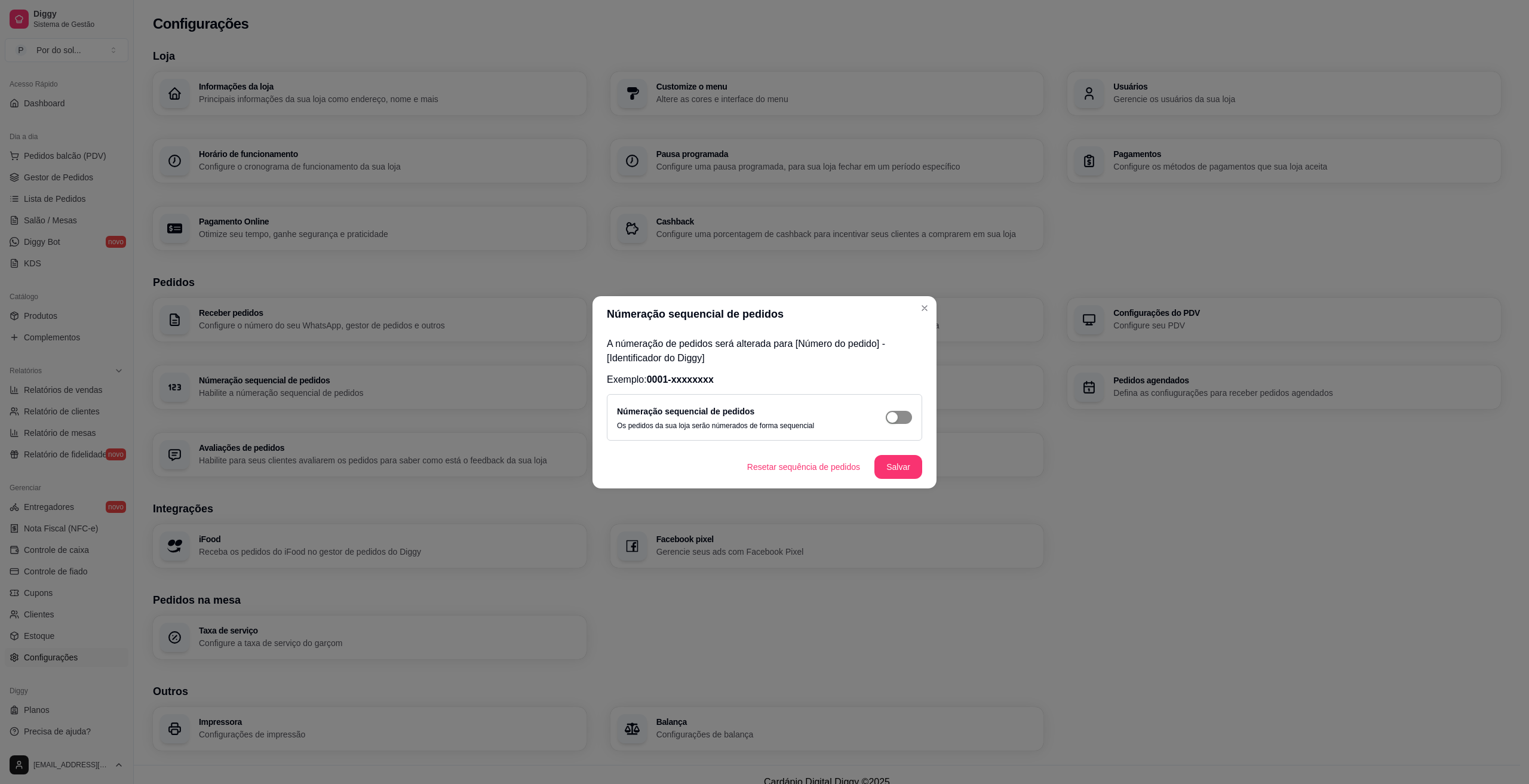
click at [893, 419] on div "button" at bounding box center [892, 417] width 10 height 10
click at [895, 419] on span "button" at bounding box center [899, 417] width 26 height 13
click at [788, 471] on button "Resetar sequência de pedidos" at bounding box center [804, 466] width 129 height 23
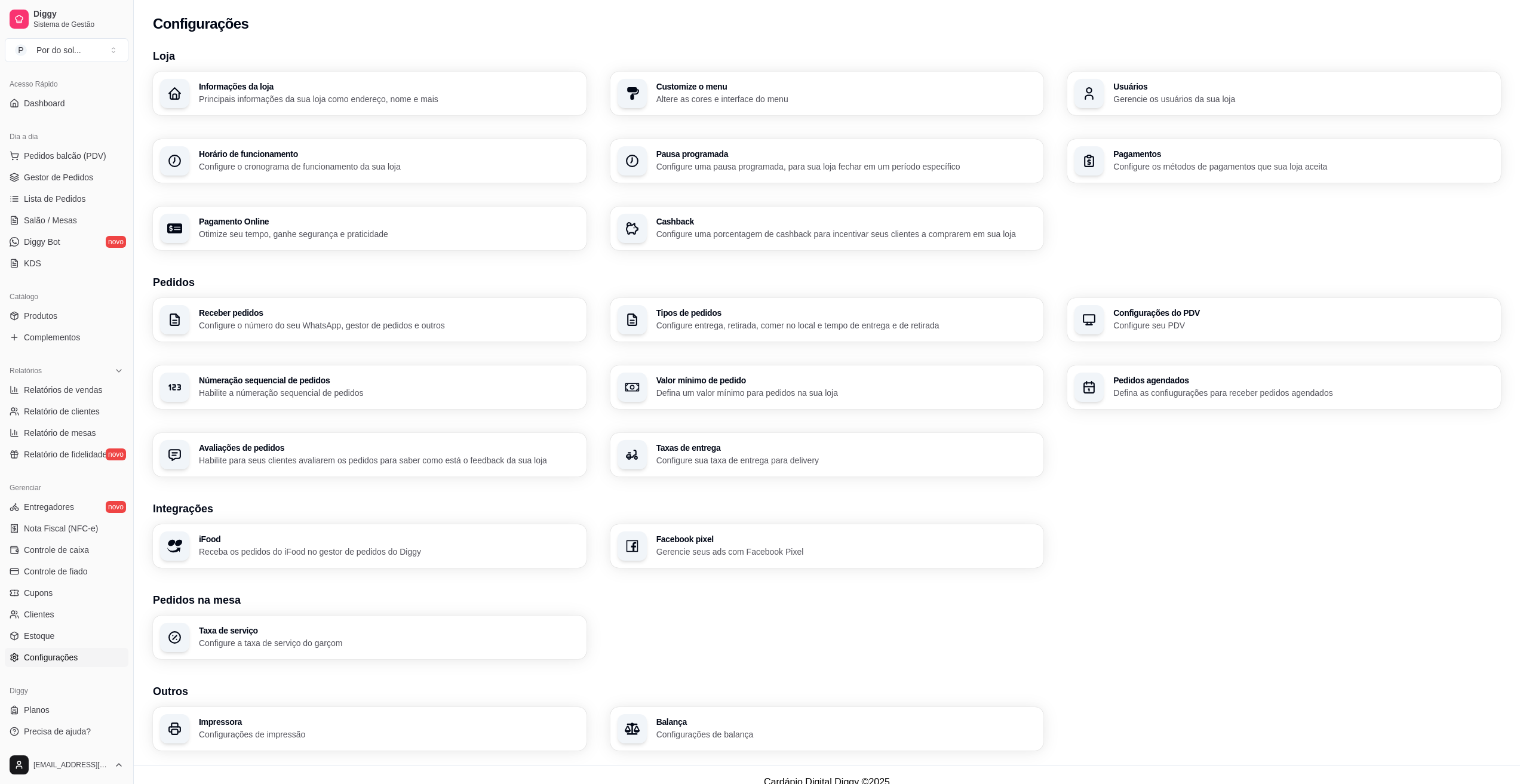
click at [339, 456] on p "Habilite para seus clientes avaliarem os pedidos para saber como está o feedbac…" at bounding box center [389, 460] width 380 height 12
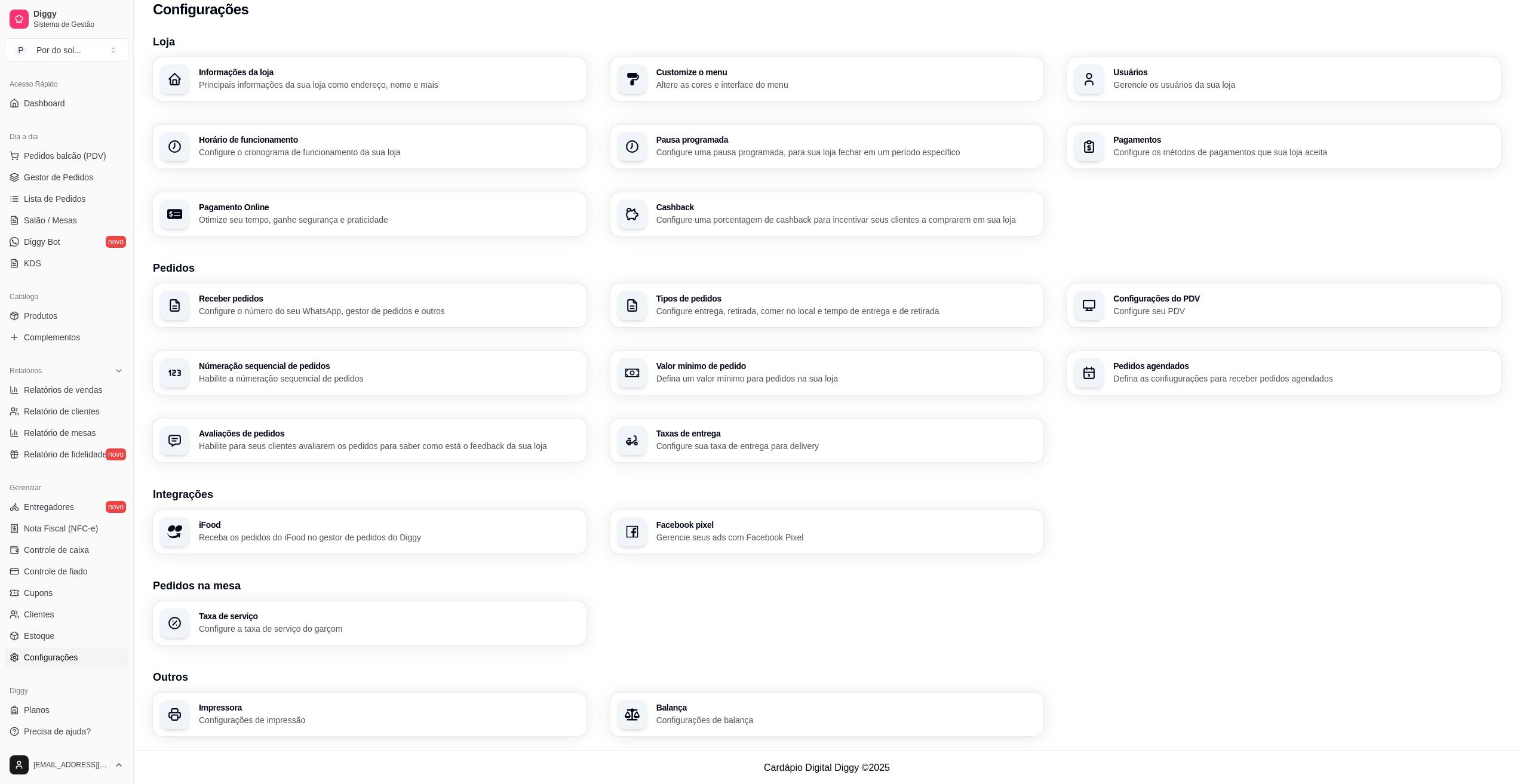
scroll to position [15, 0]
click at [733, 533] on p "Gerencie seus ads com Facebook Pixel" at bounding box center [845, 536] width 369 height 11
click at [329, 629] on p "Configure a taxa de serviço do garçom" at bounding box center [389, 628] width 380 height 12
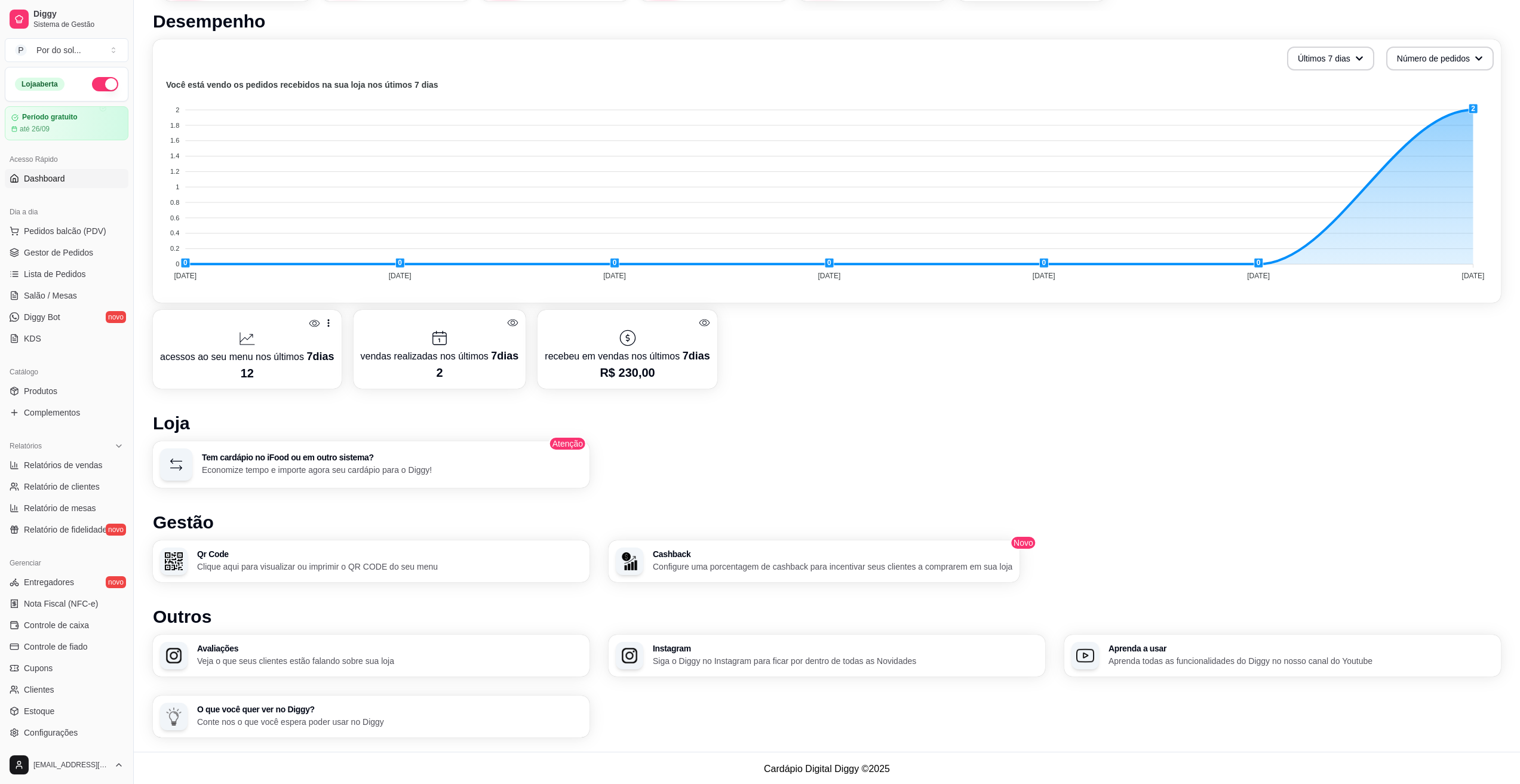
scroll to position [327, 0]
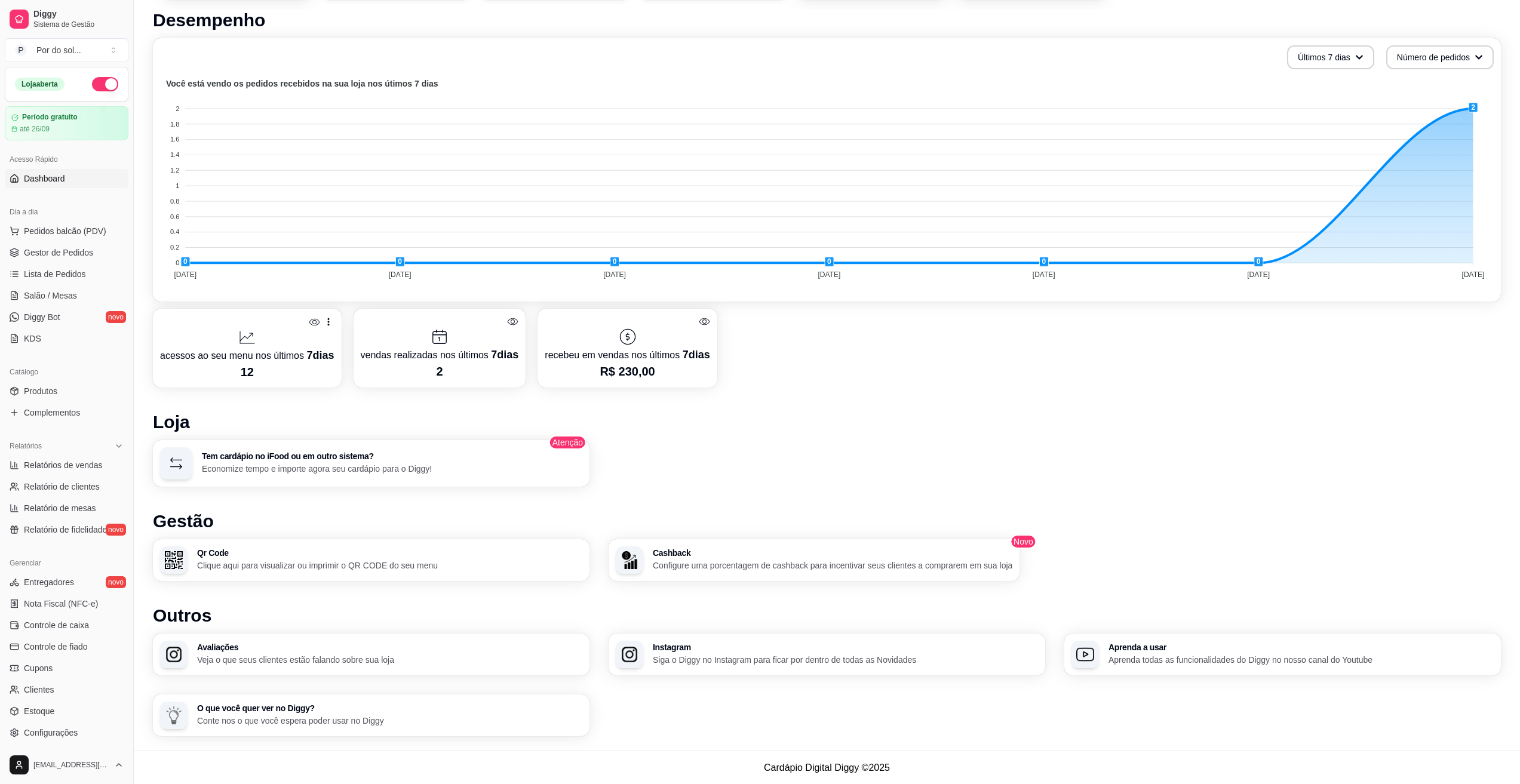
click at [1476, 106] on foreignobject at bounding box center [826, 181] width 1333 height 209
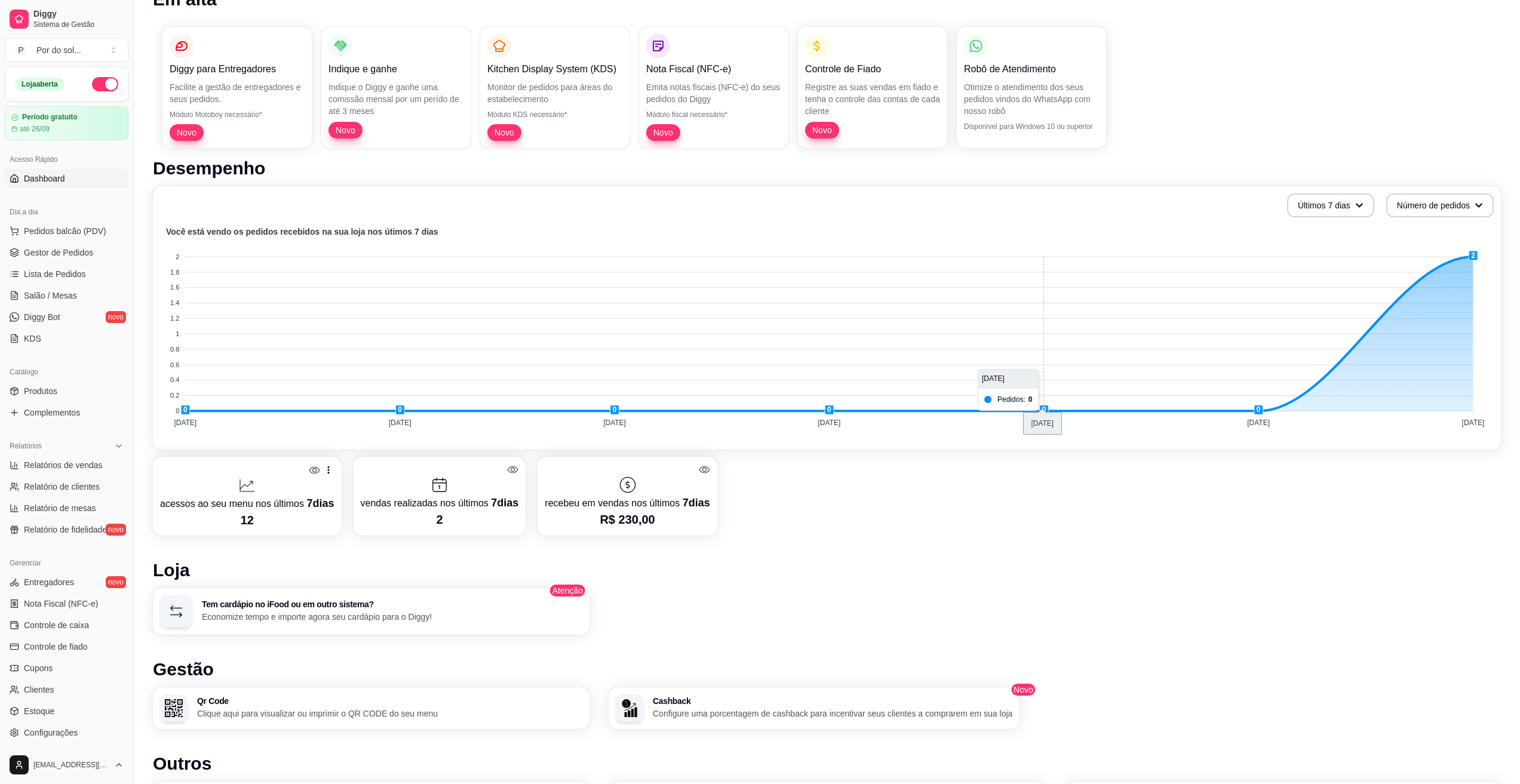
scroll to position [148, 0]
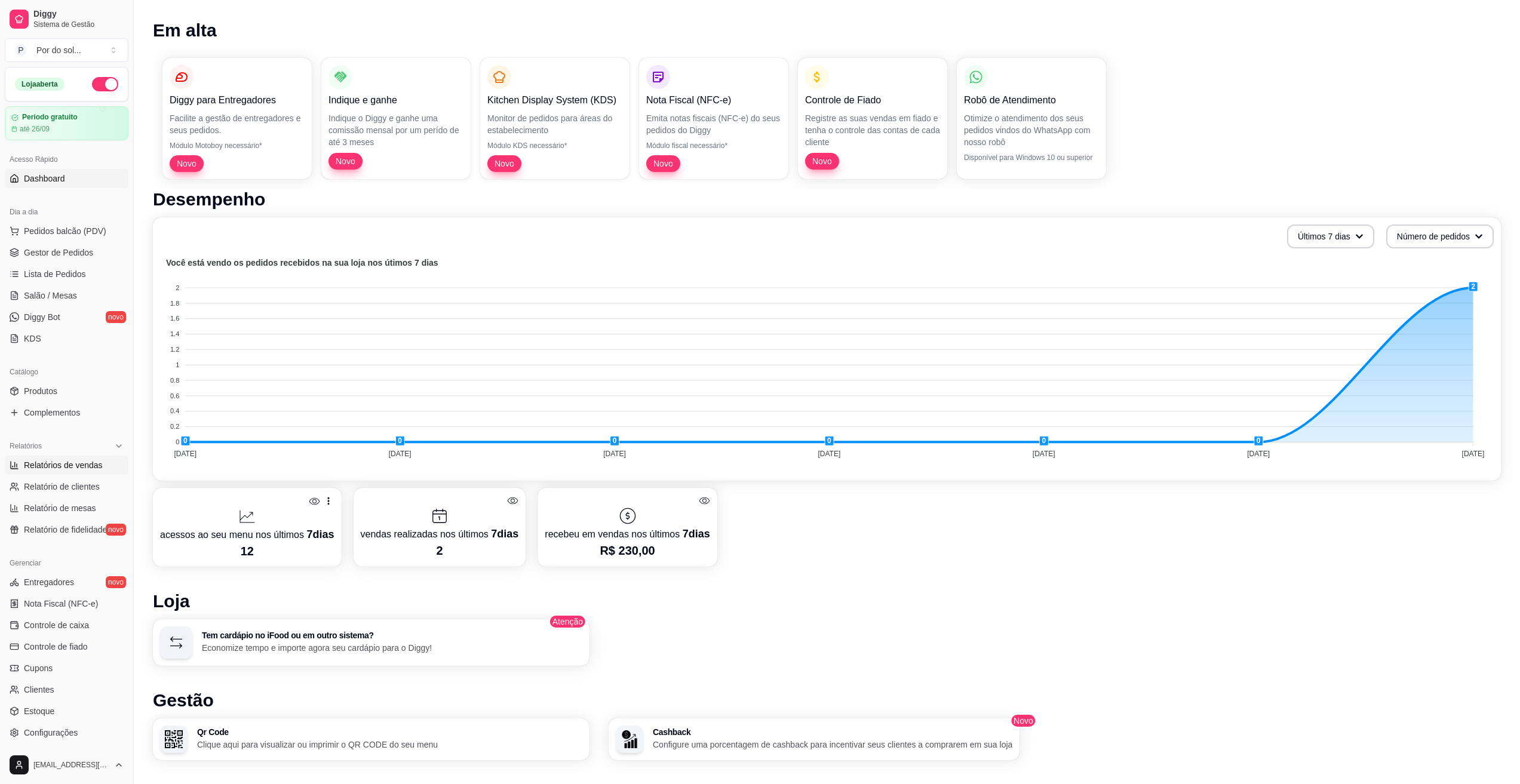
click at [54, 461] on span "Relatórios de vendas" at bounding box center [63, 465] width 79 height 12
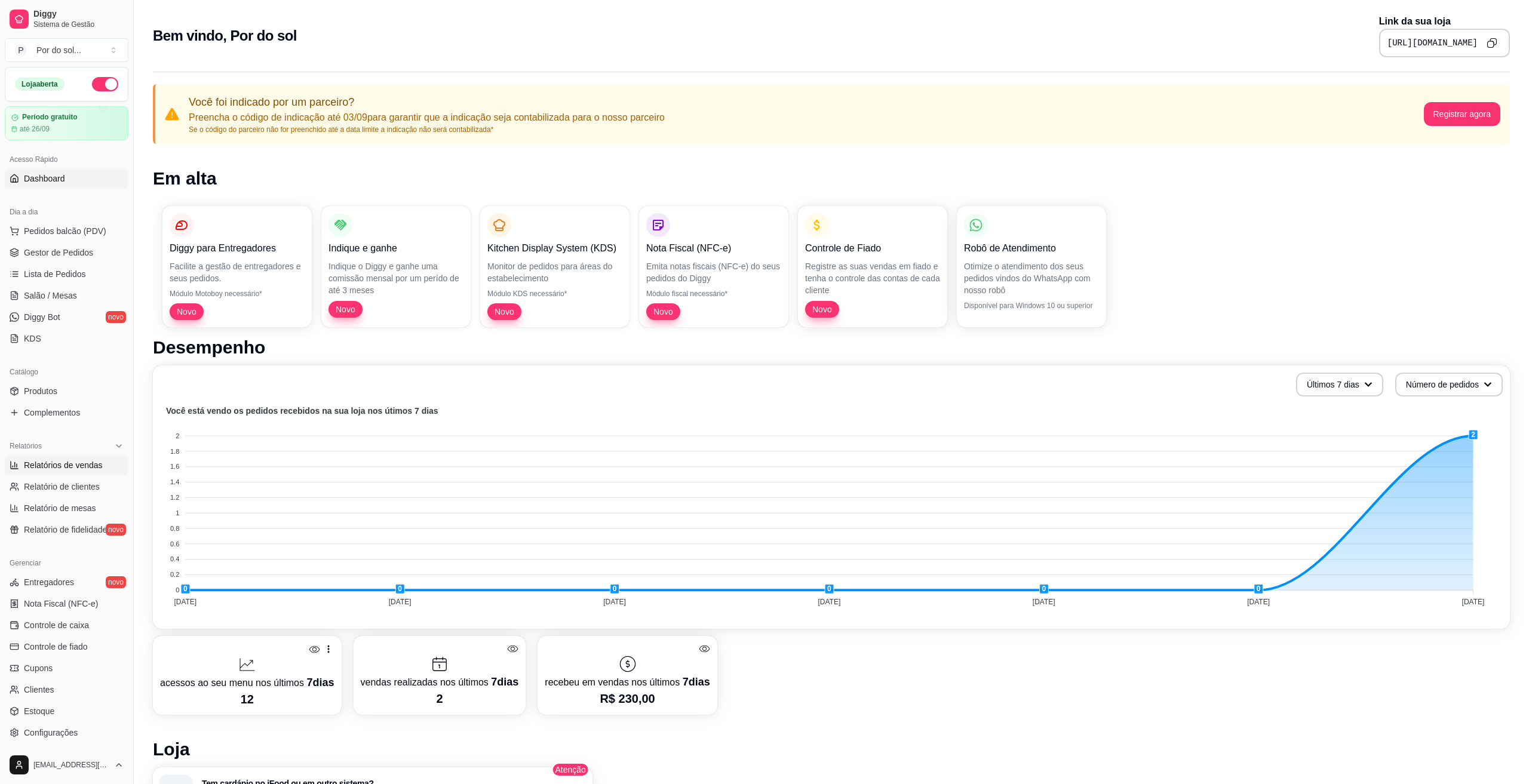
select select "ALL"
select select "0"
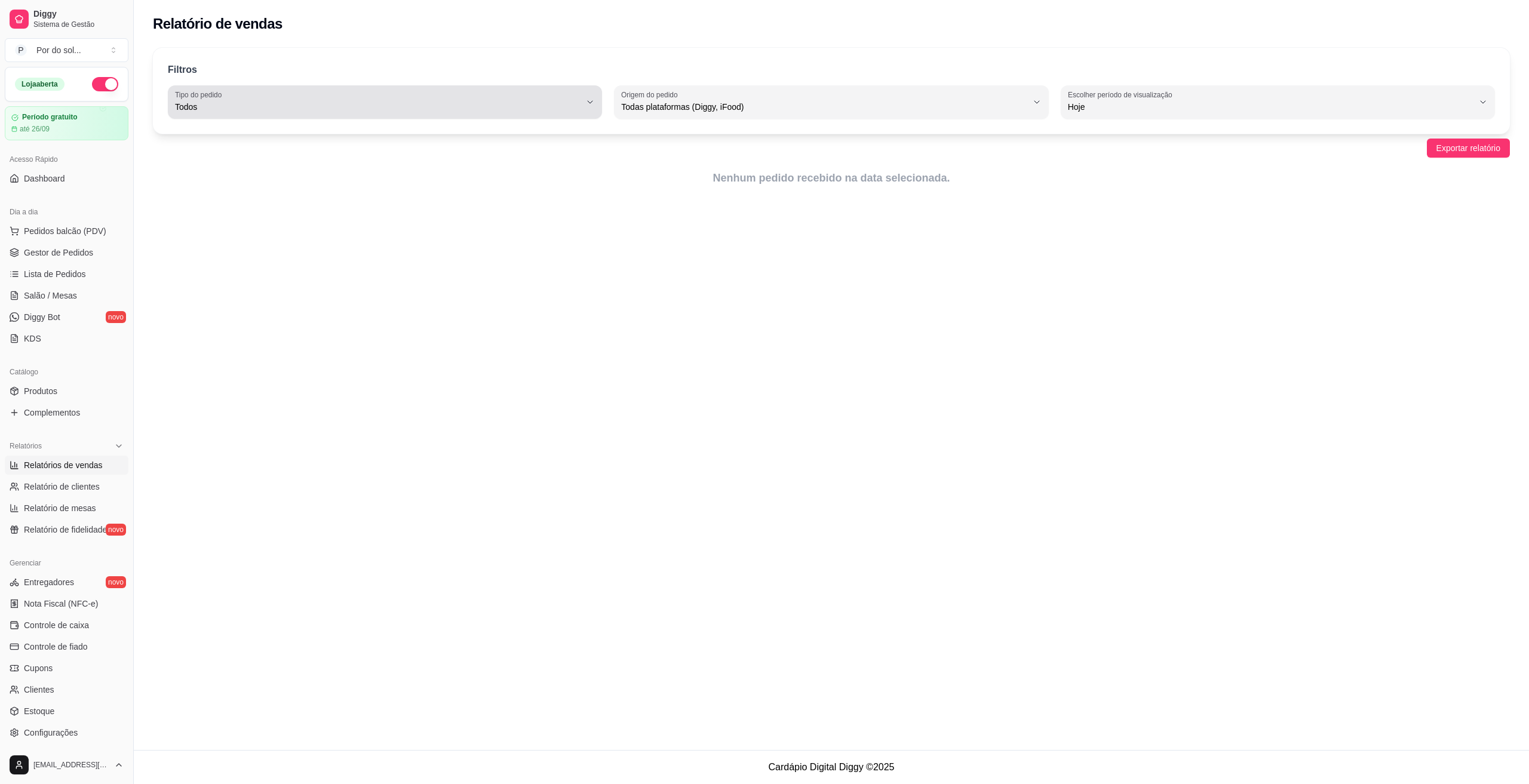
click at [564, 106] on span "Todos" at bounding box center [377, 107] width 406 height 12
click at [410, 167] on ul "Todos Entrega Retirada Mesa Consumo local" at bounding box center [385, 176] width 425 height 100
click at [435, 157] on span "Entrega" at bounding box center [379, 155] width 387 height 11
type input "DELIVERY"
select select "DELIVERY"
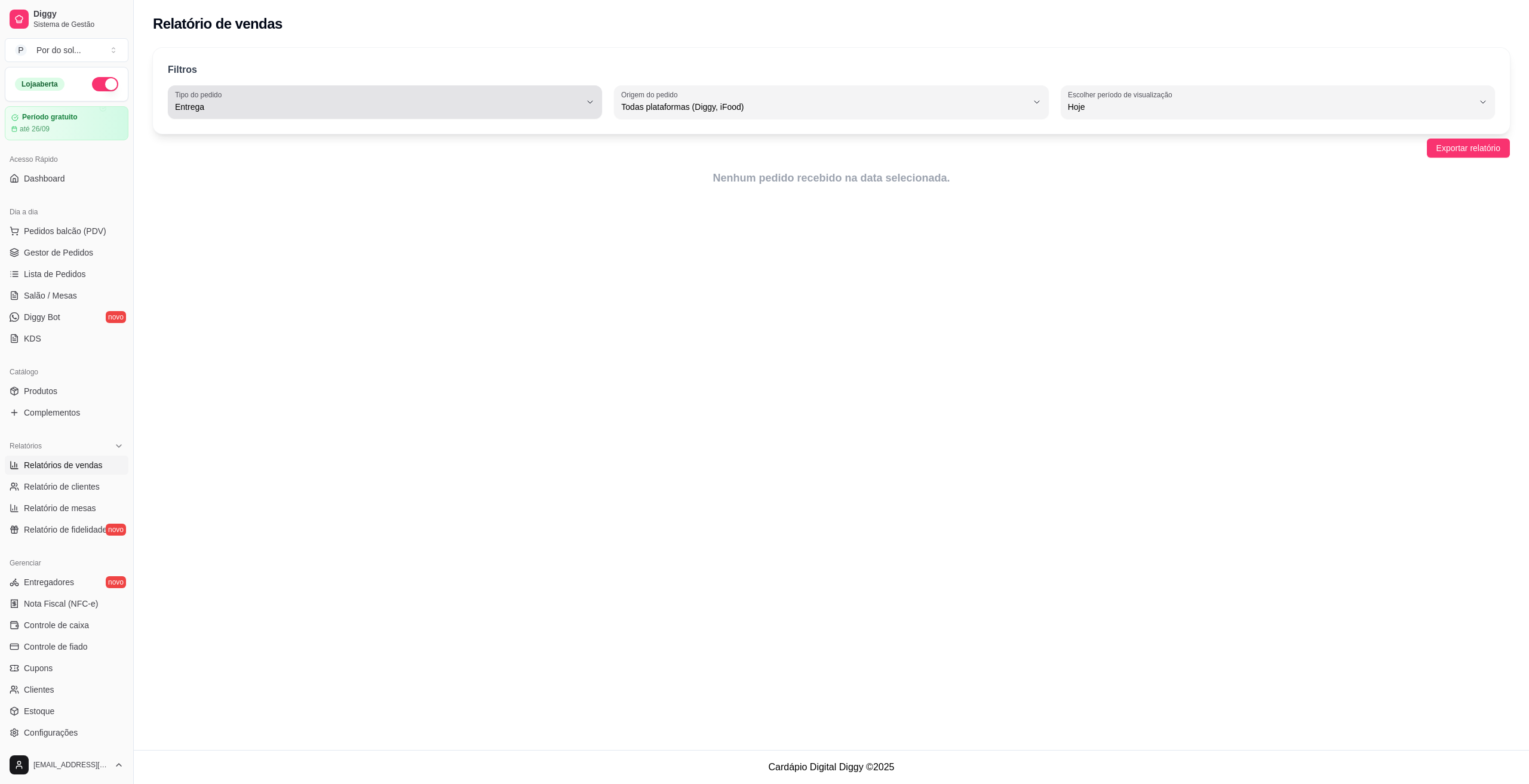
click at [477, 107] on span "Entrega" at bounding box center [377, 107] width 406 height 12
click at [452, 141] on span "Todos" at bounding box center [379, 135] width 387 height 11
type input "ALL"
select select "ALL"
click at [75, 491] on span "Relatório de clientes" at bounding box center [61, 486] width 76 height 12
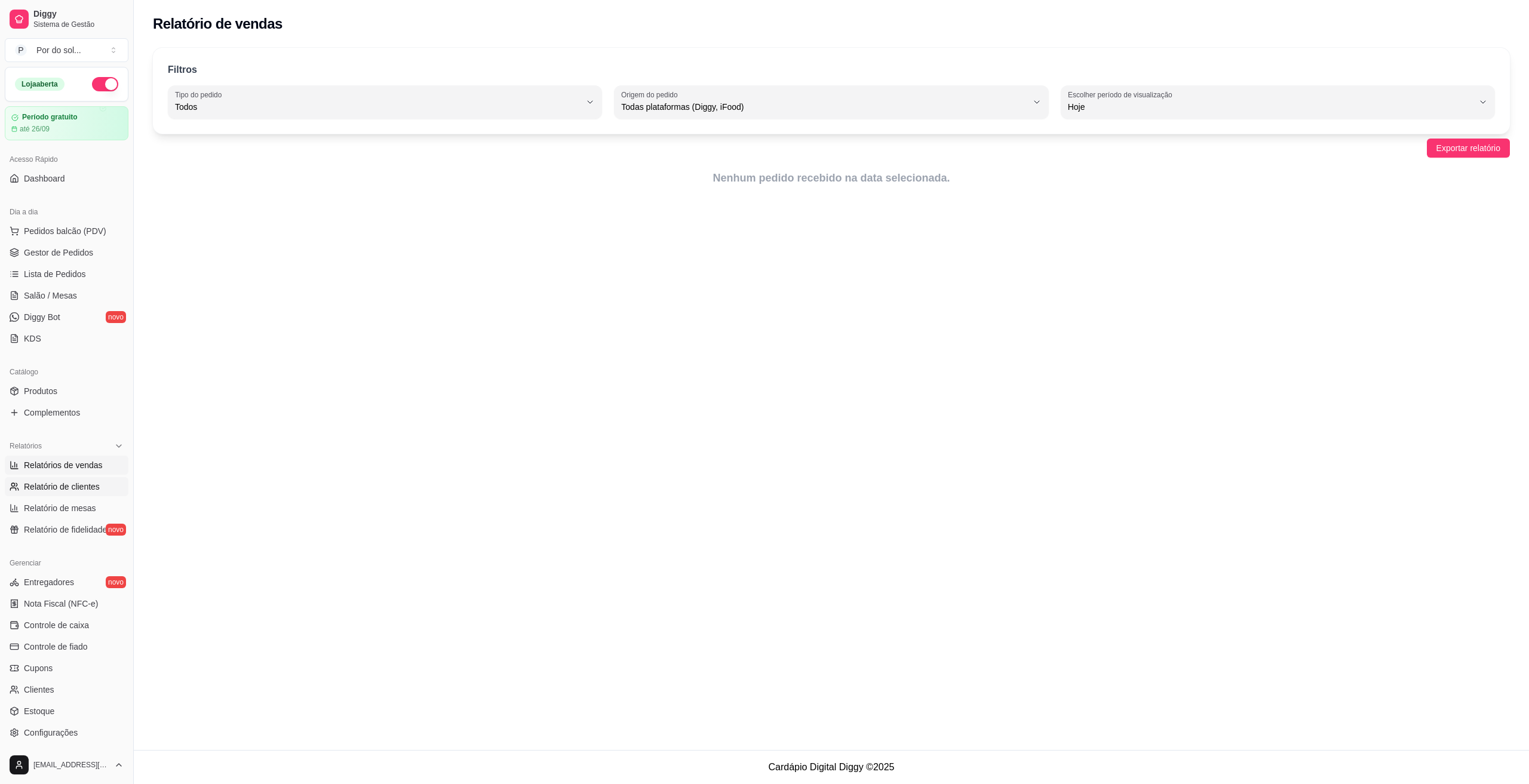
select select "30"
select select "HIGHEST_TOTAL_SPENT_WITH_ORDERS"
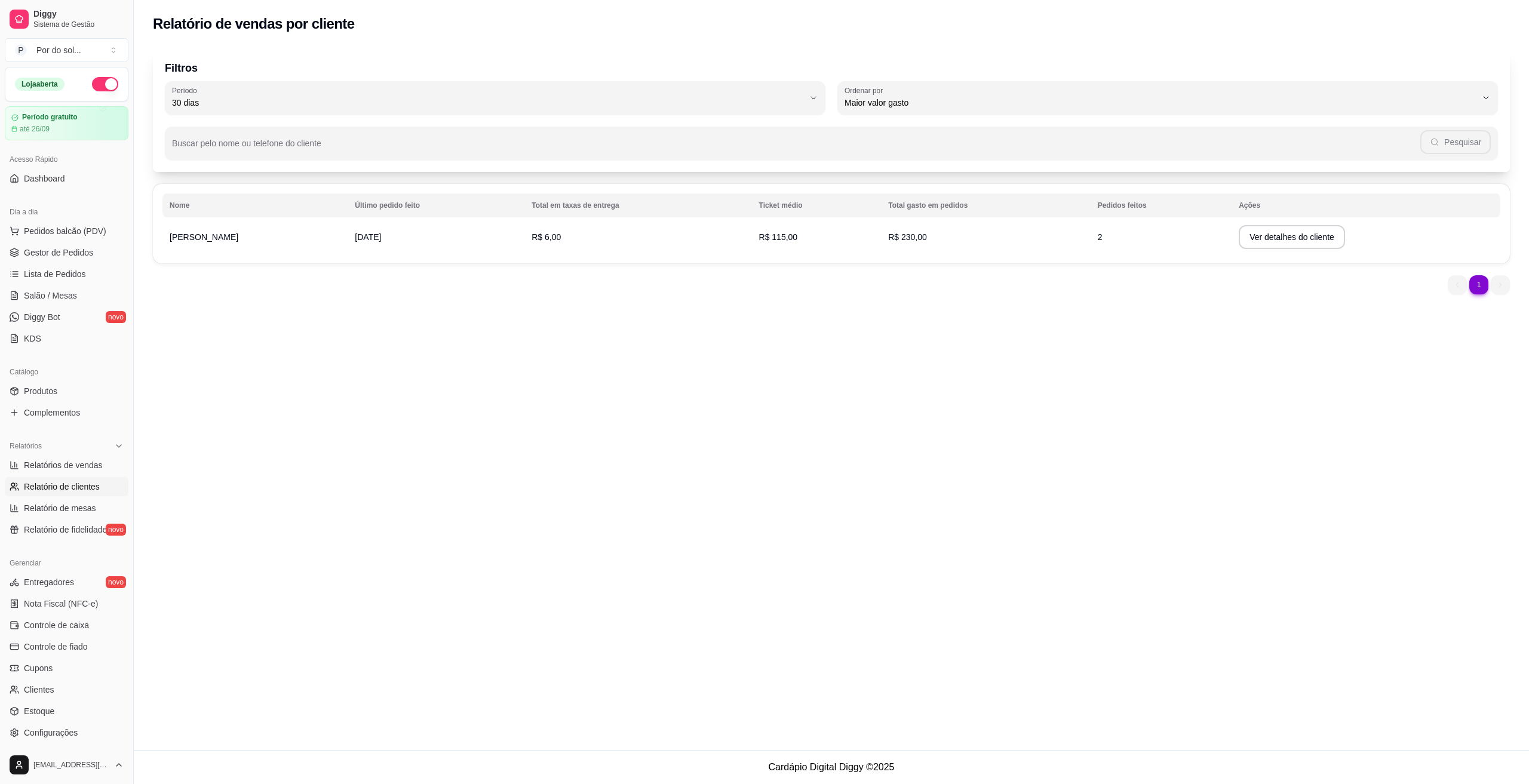
click at [1090, 238] on td "2" at bounding box center [1161, 237] width 141 height 33
click at [1239, 240] on button "Ver detalhes do cliente" at bounding box center [1292, 236] width 106 height 23
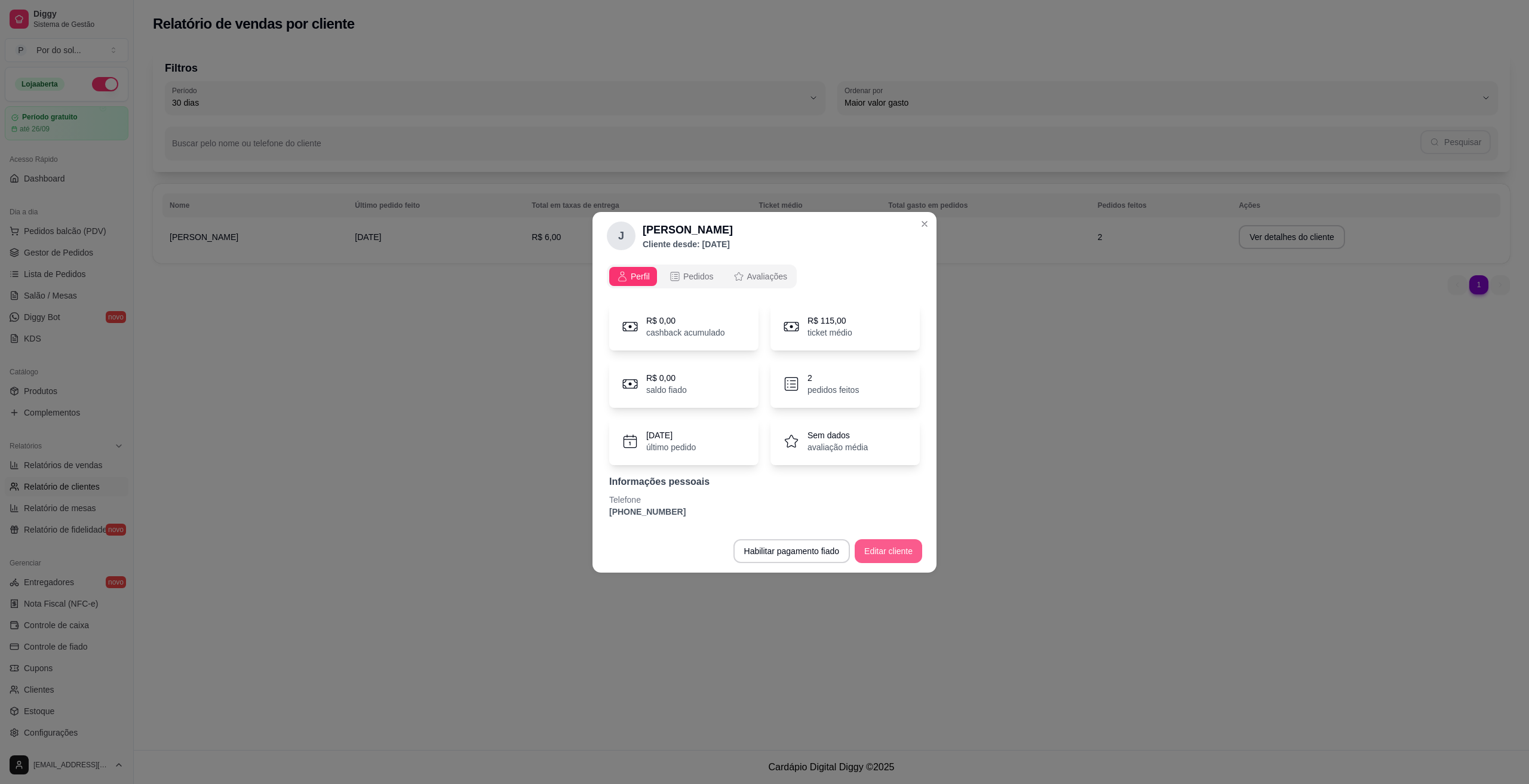
click at [902, 552] on button "Editar cliente" at bounding box center [889, 550] width 68 height 23
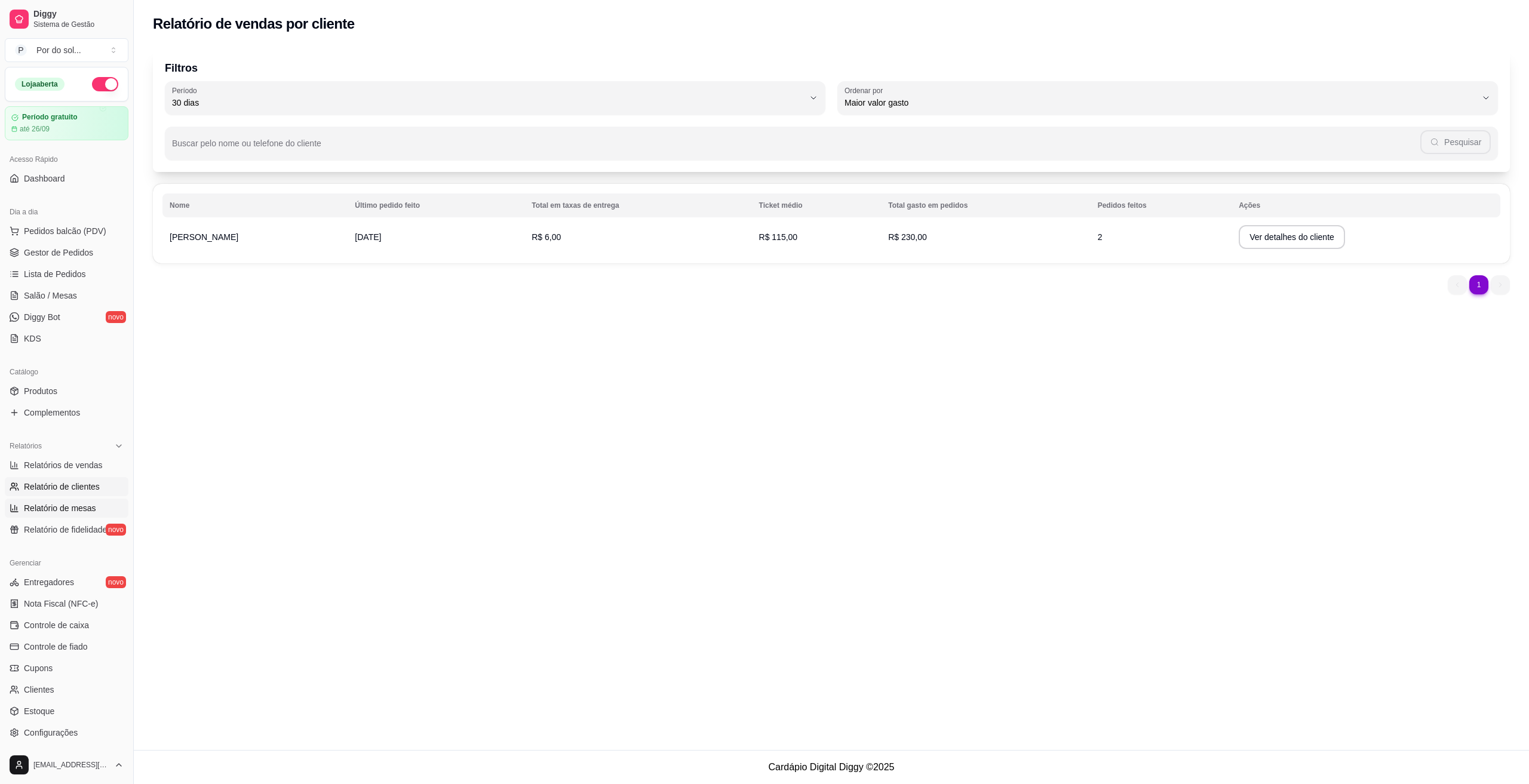
click at [81, 499] on link "Relatório de mesas" at bounding box center [66, 508] width 123 height 19
select select "TOTAL_OF_ORDERS"
select select "7"
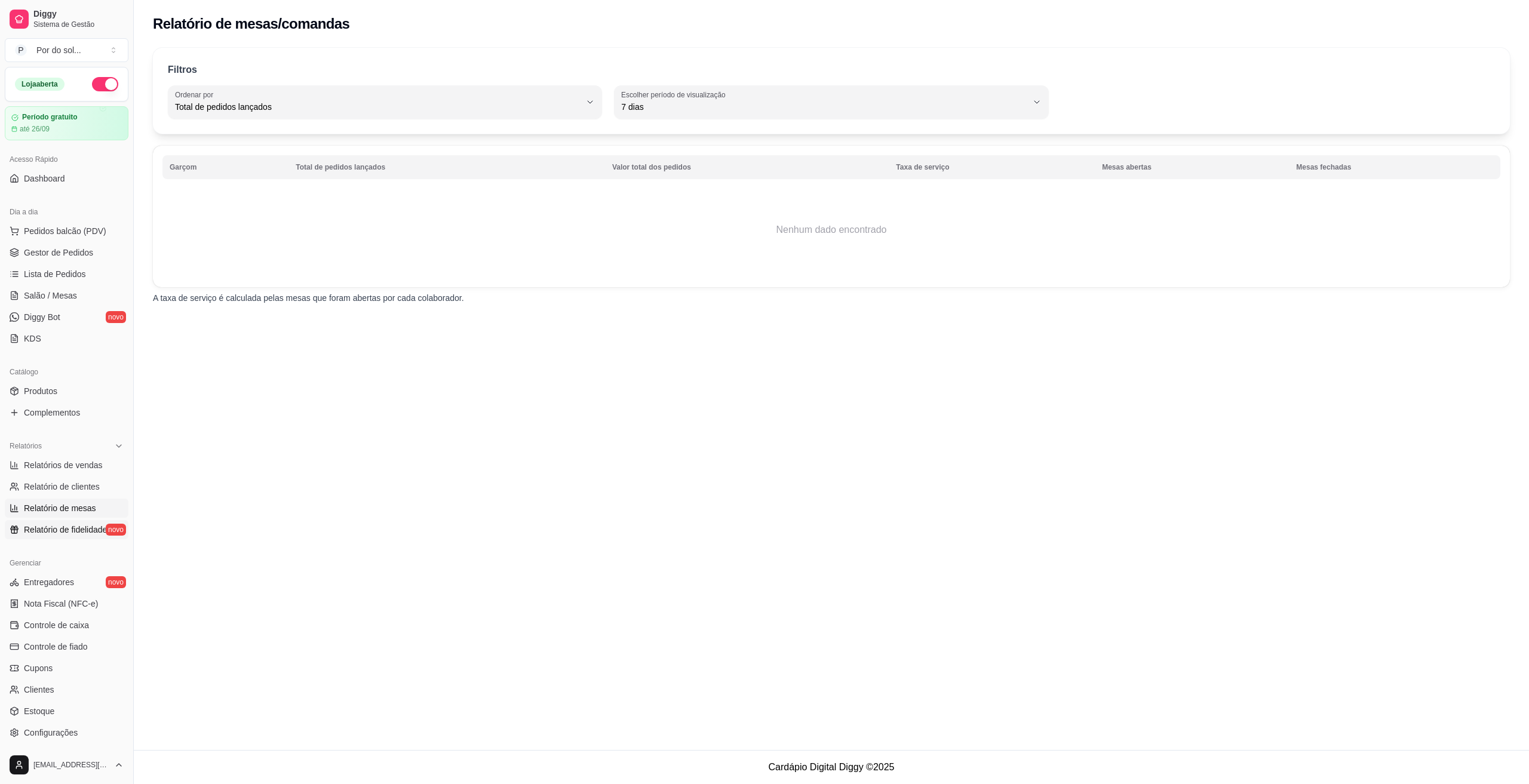
click at [77, 524] on span "Relatório de fidelidade" at bounding box center [65, 530] width 83 height 12
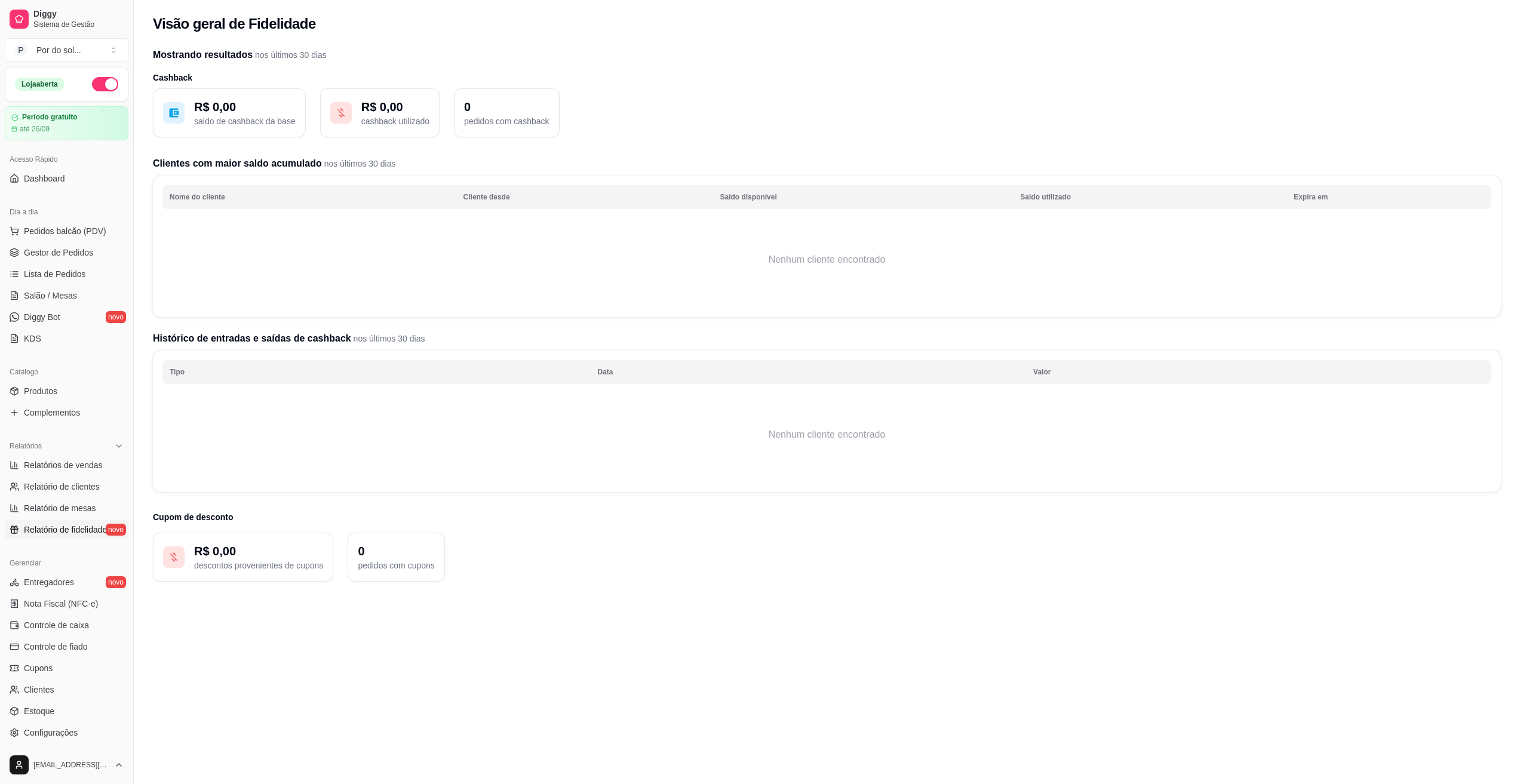
click at [43, 400] on ul "Produtos Complementos" at bounding box center [66, 401] width 123 height 41
click at [36, 398] on link "Produtos" at bounding box center [66, 391] width 123 height 19
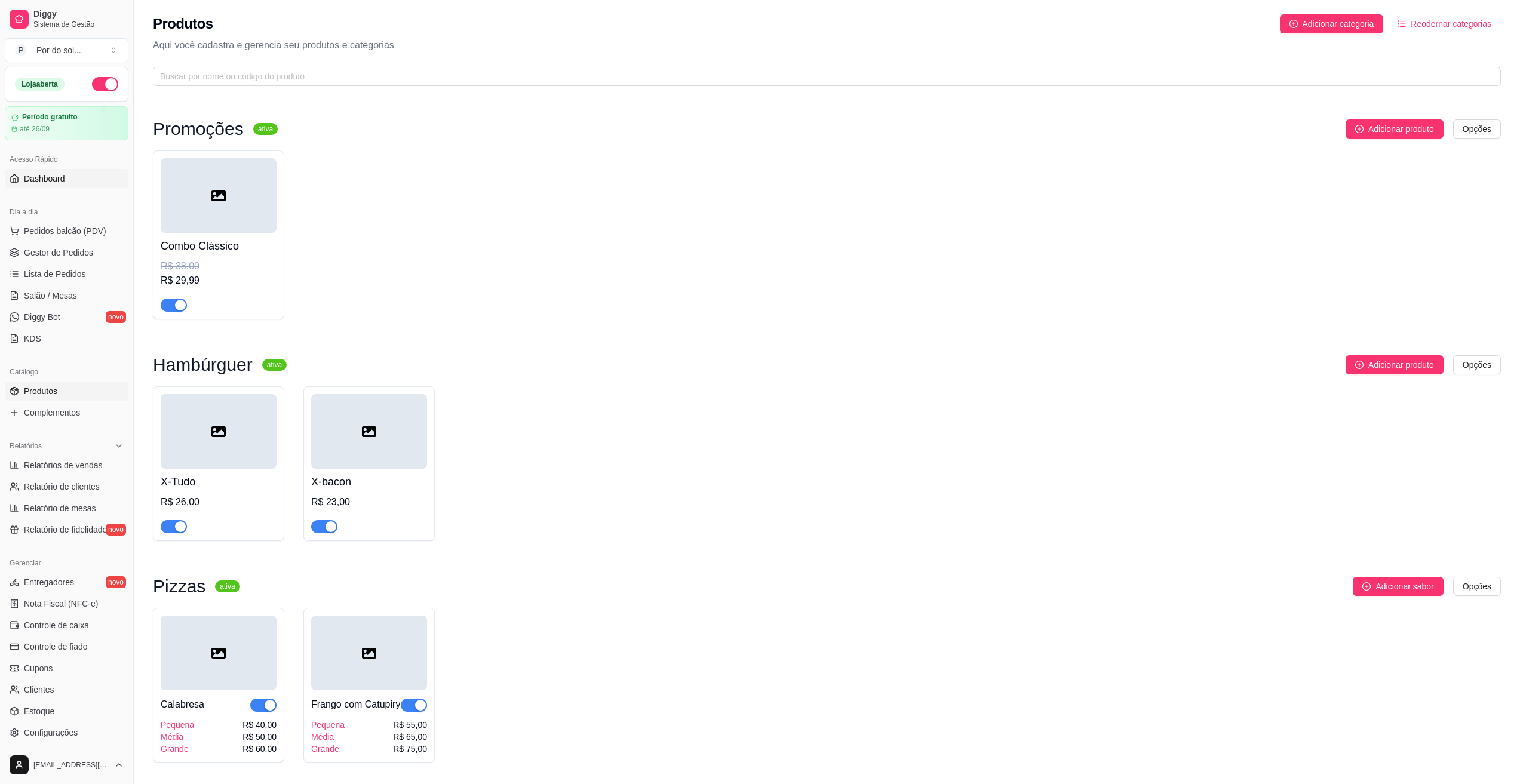
click at [53, 181] on span "Dashboard" at bounding box center [43, 179] width 41 height 12
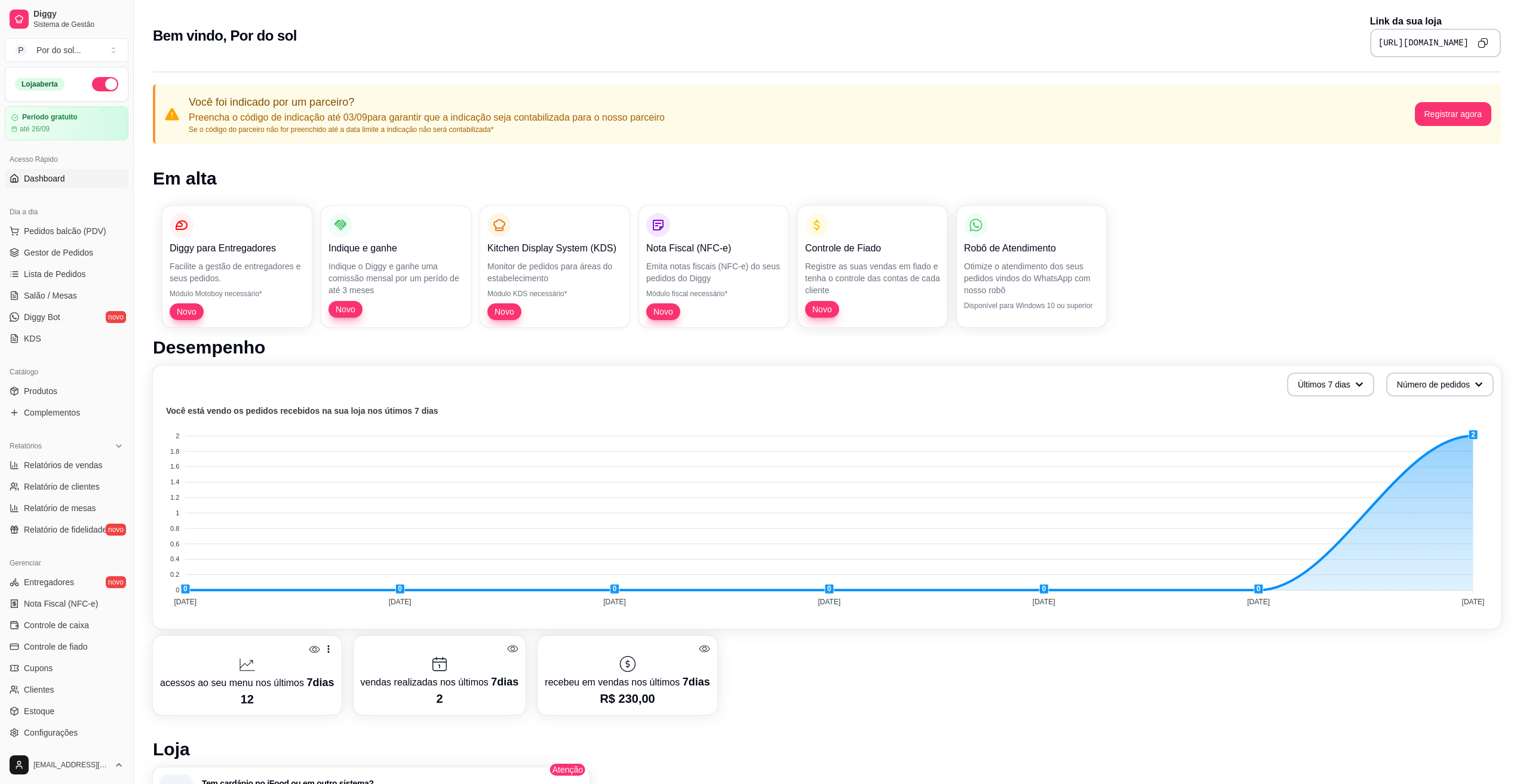
click at [1427, 36] on div "[URL][DOMAIN_NAME]" at bounding box center [1435, 43] width 131 height 29
click at [1431, 39] on pre "[URL][DOMAIN_NAME]" at bounding box center [1424, 43] width 90 height 12
click at [1480, 39] on icon "Copy to clipboard" at bounding box center [1483, 43] width 10 height 10
click at [55, 389] on span "Produtos" at bounding box center [40, 391] width 33 height 12
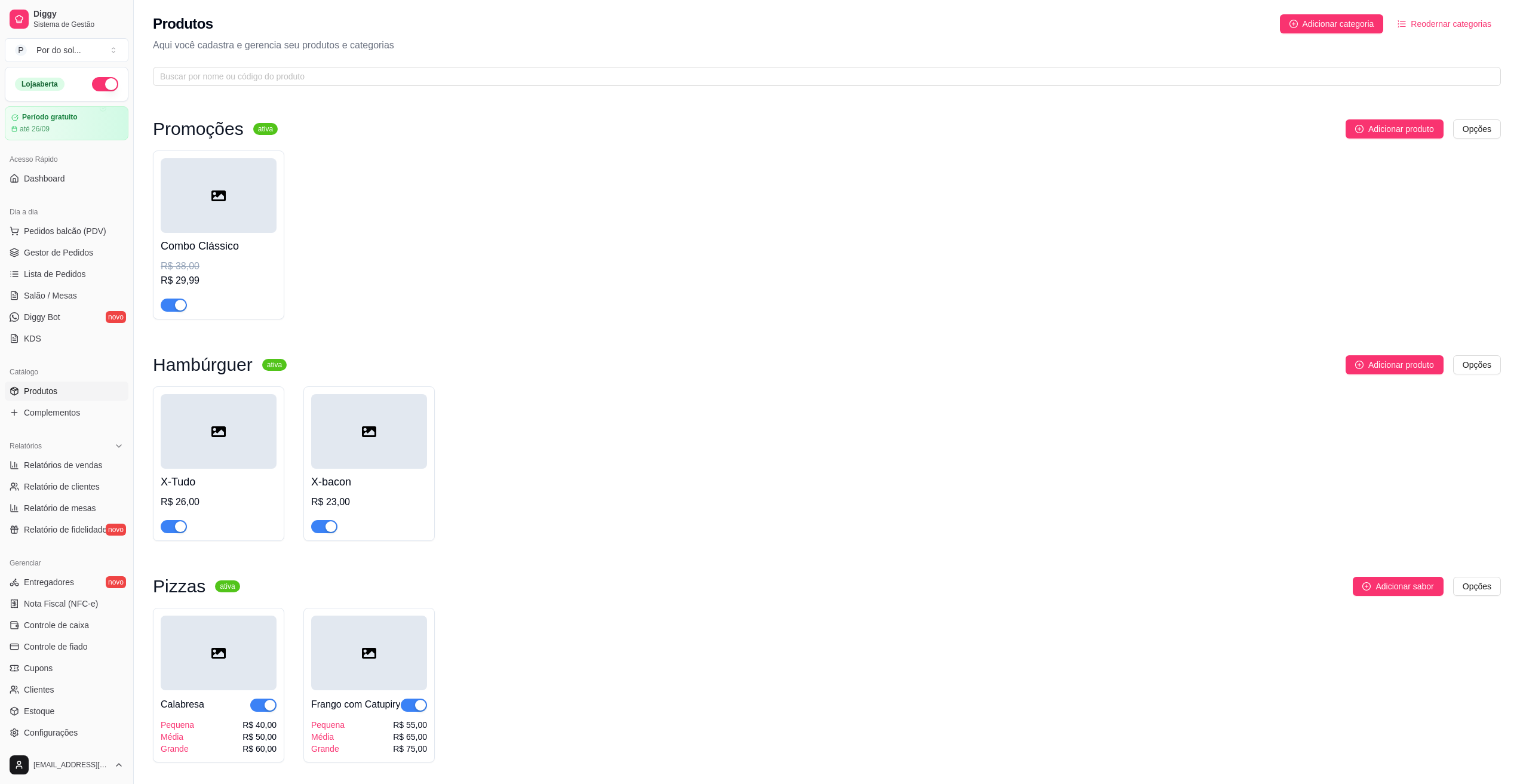
click at [1304, 112] on div "Promoções ativa Adicionar produto Opções Combo Clássico R$ 38,00 R$ 29,99 Hambú…" at bounding box center [827, 440] width 1386 height 695
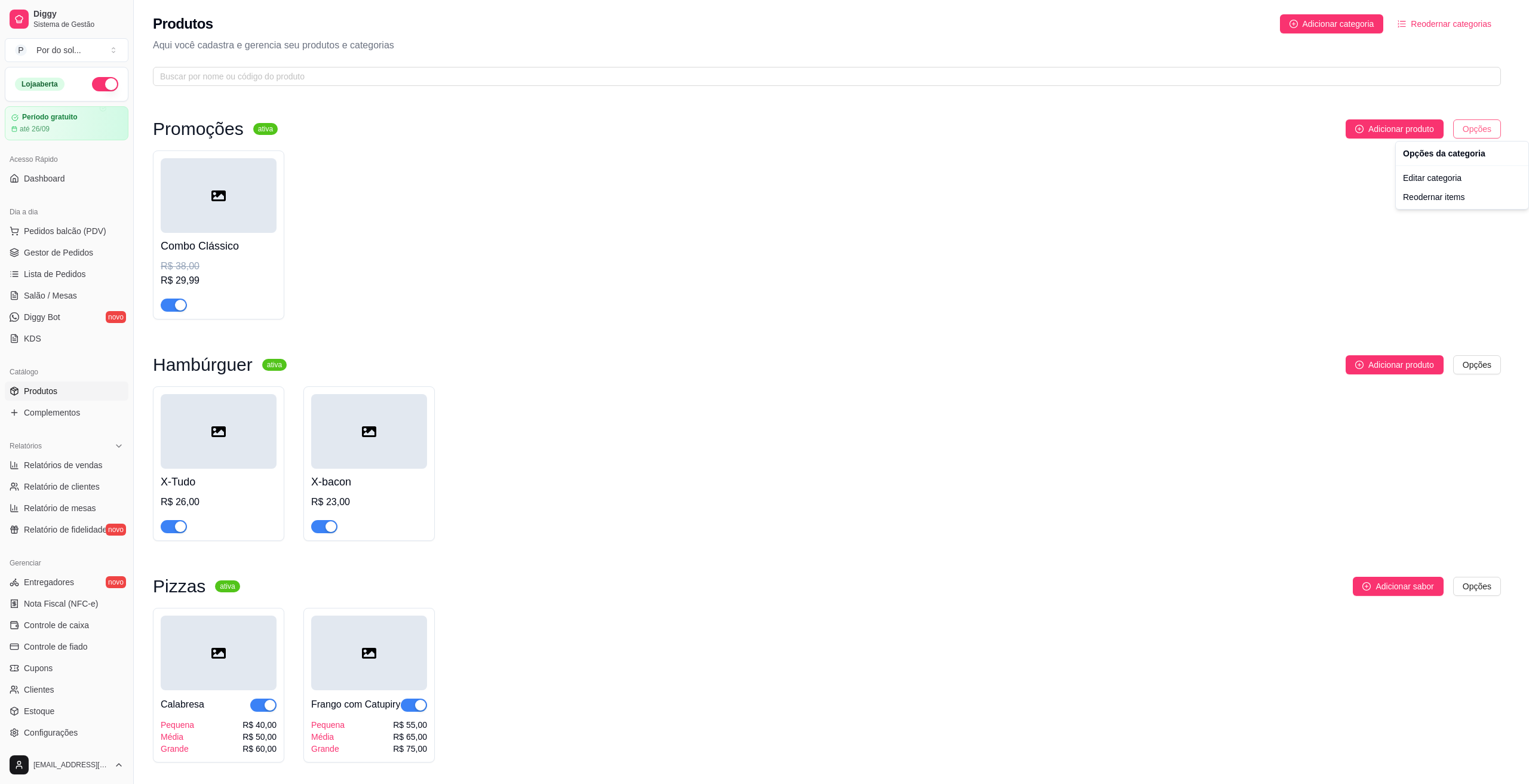
click at [1463, 129] on html "Diggy Sistema de Gestão P Por do sol ... Loja aberta Período gratuito até 26/09…" at bounding box center [764, 392] width 1529 height 784
click at [1425, 178] on div "Editar categoria" at bounding box center [1461, 178] width 128 height 19
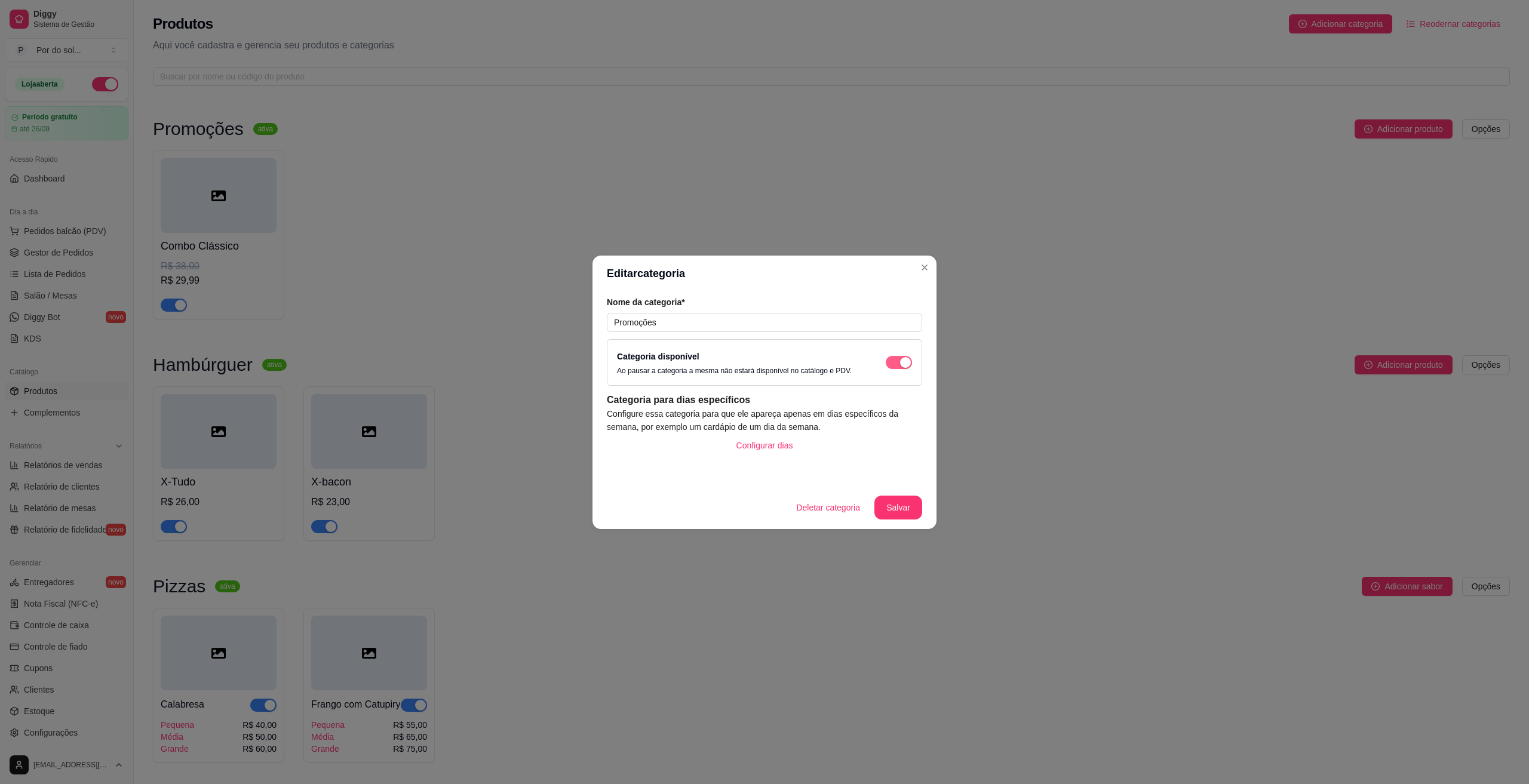
click at [902, 356] on span "button" at bounding box center [899, 362] width 26 height 13
click at [905, 496] on button "Salvar" at bounding box center [898, 507] width 47 height 23
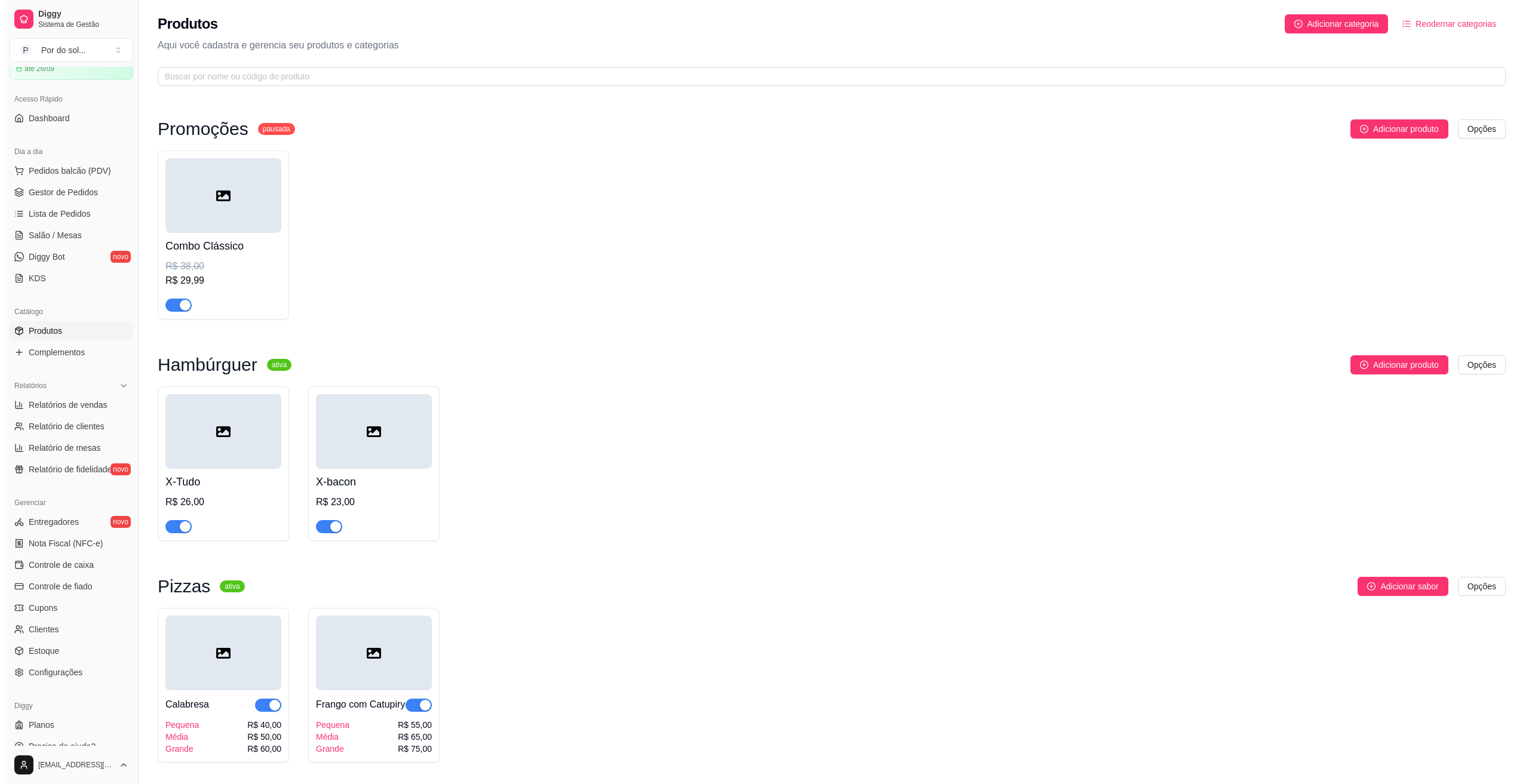
scroll to position [76, 0]
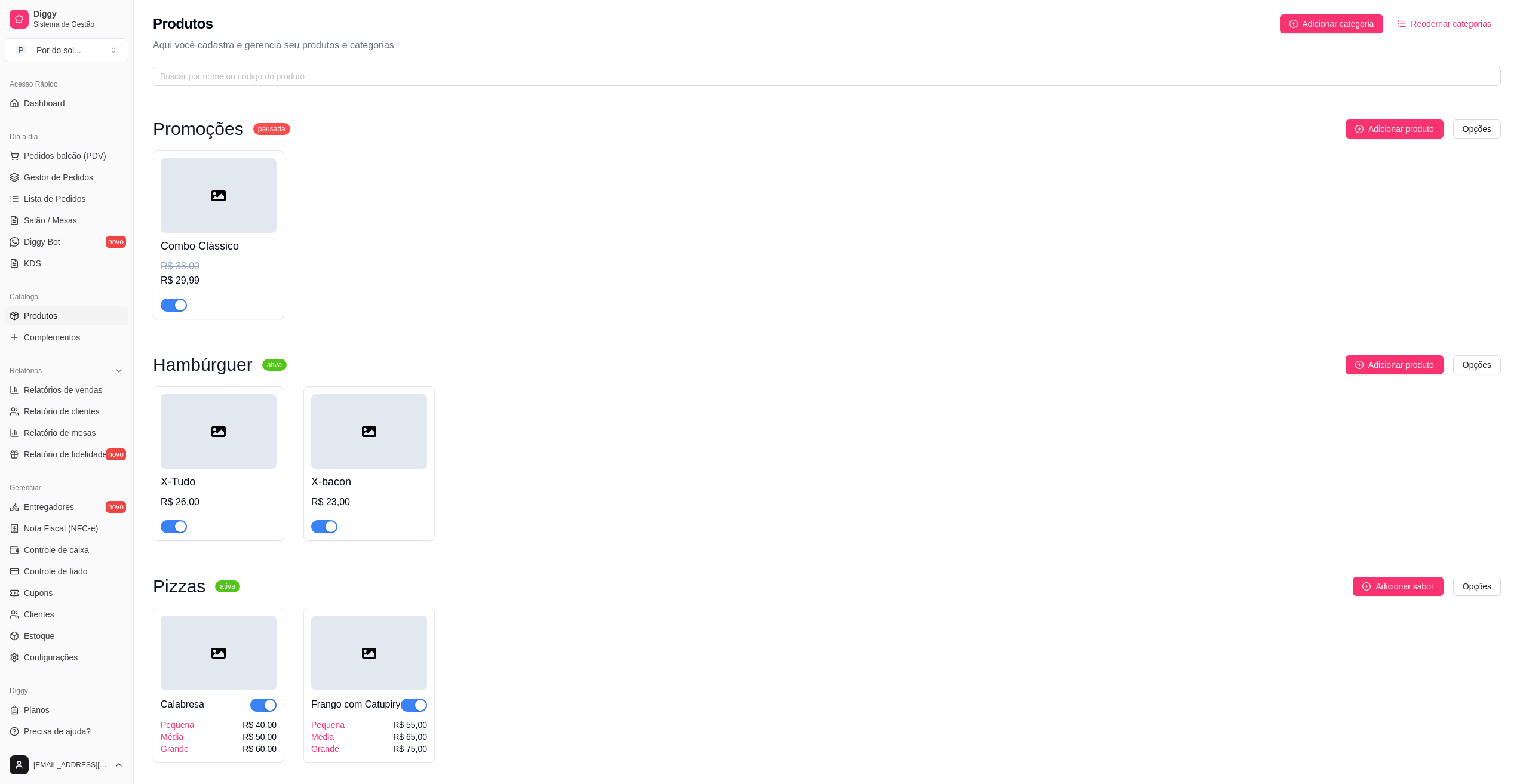
click at [60, 668] on div "Gerenciar Entregadores novo Nota Fiscal (NFC-e) Controle de caixa Controle de f…" at bounding box center [66, 572] width 133 height 198
click at [57, 663] on link "Configurações" at bounding box center [66, 657] width 123 height 19
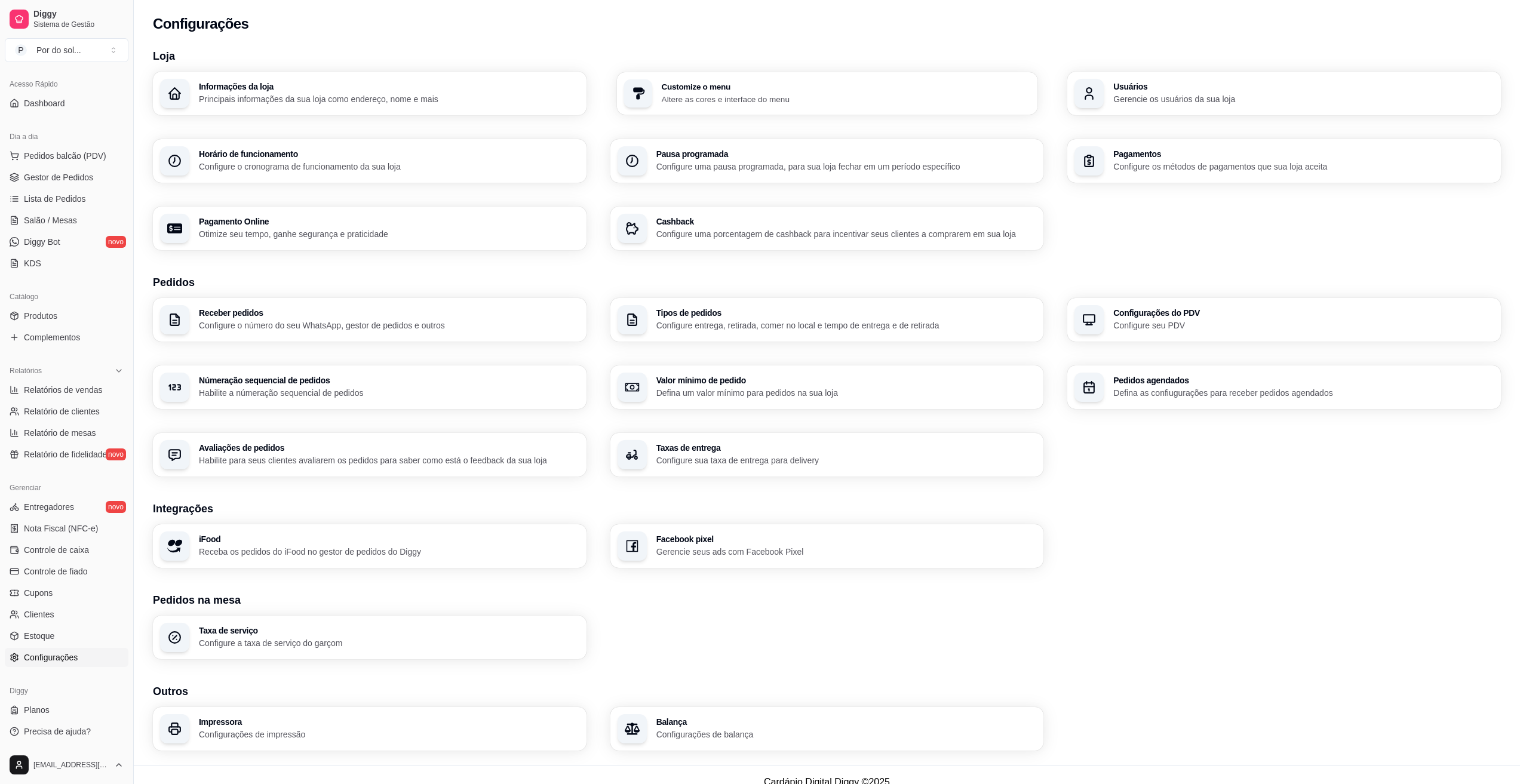
click at [668, 95] on p "Altere as cores e interface do menu" at bounding box center [845, 98] width 369 height 11
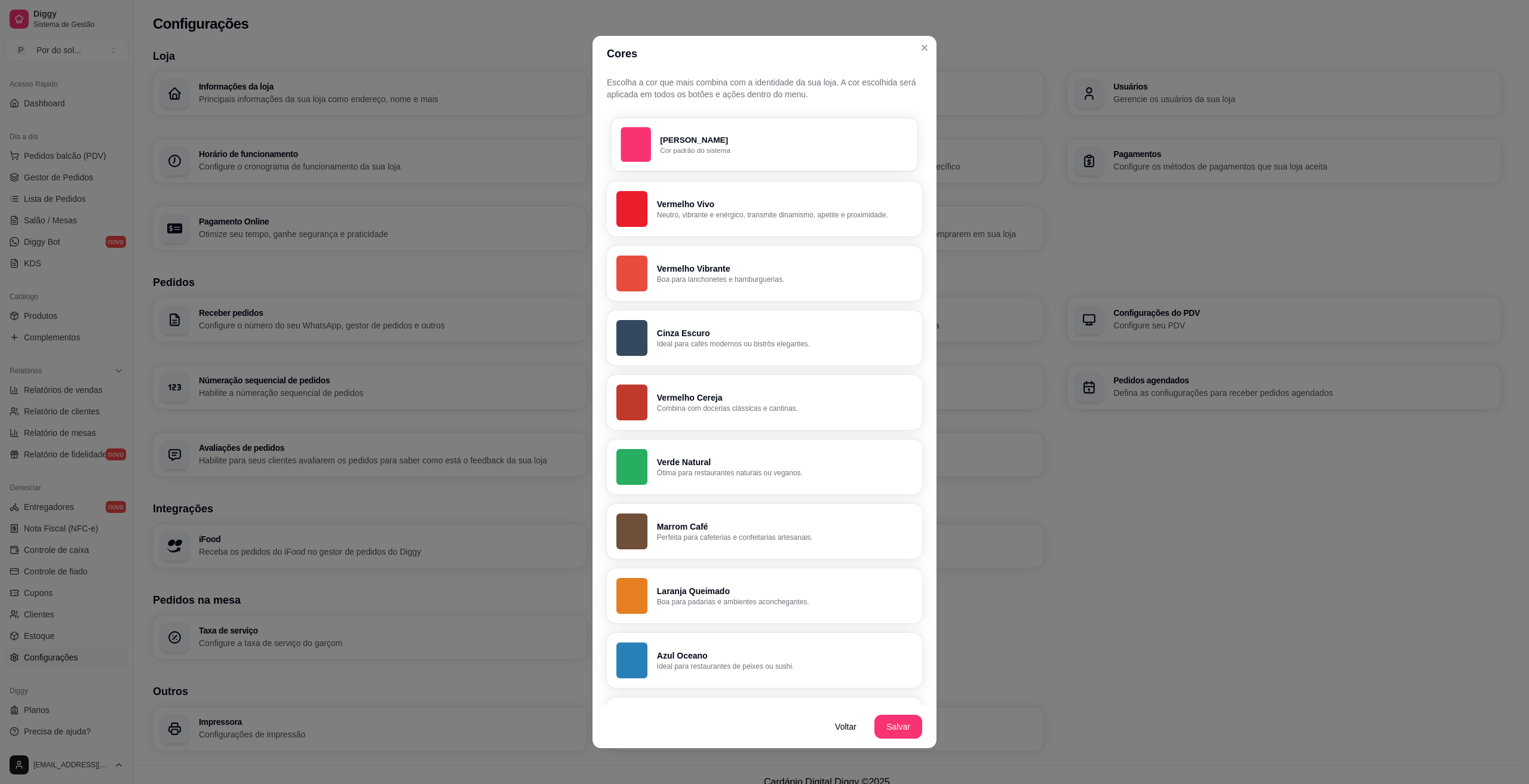
click at [708, 144] on p "[PERSON_NAME]" at bounding box center [784, 140] width 248 height 11
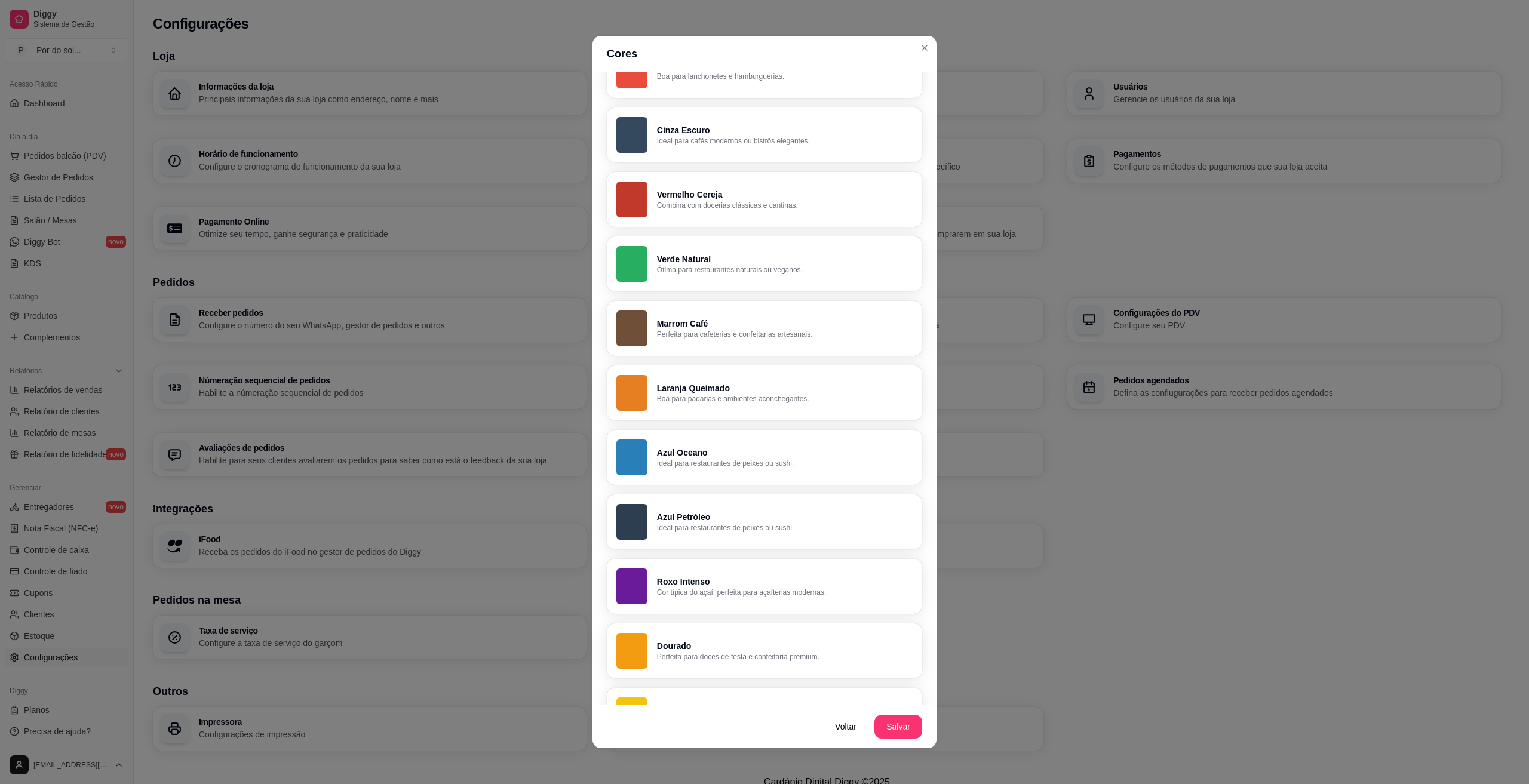
scroll to position [299, 0]
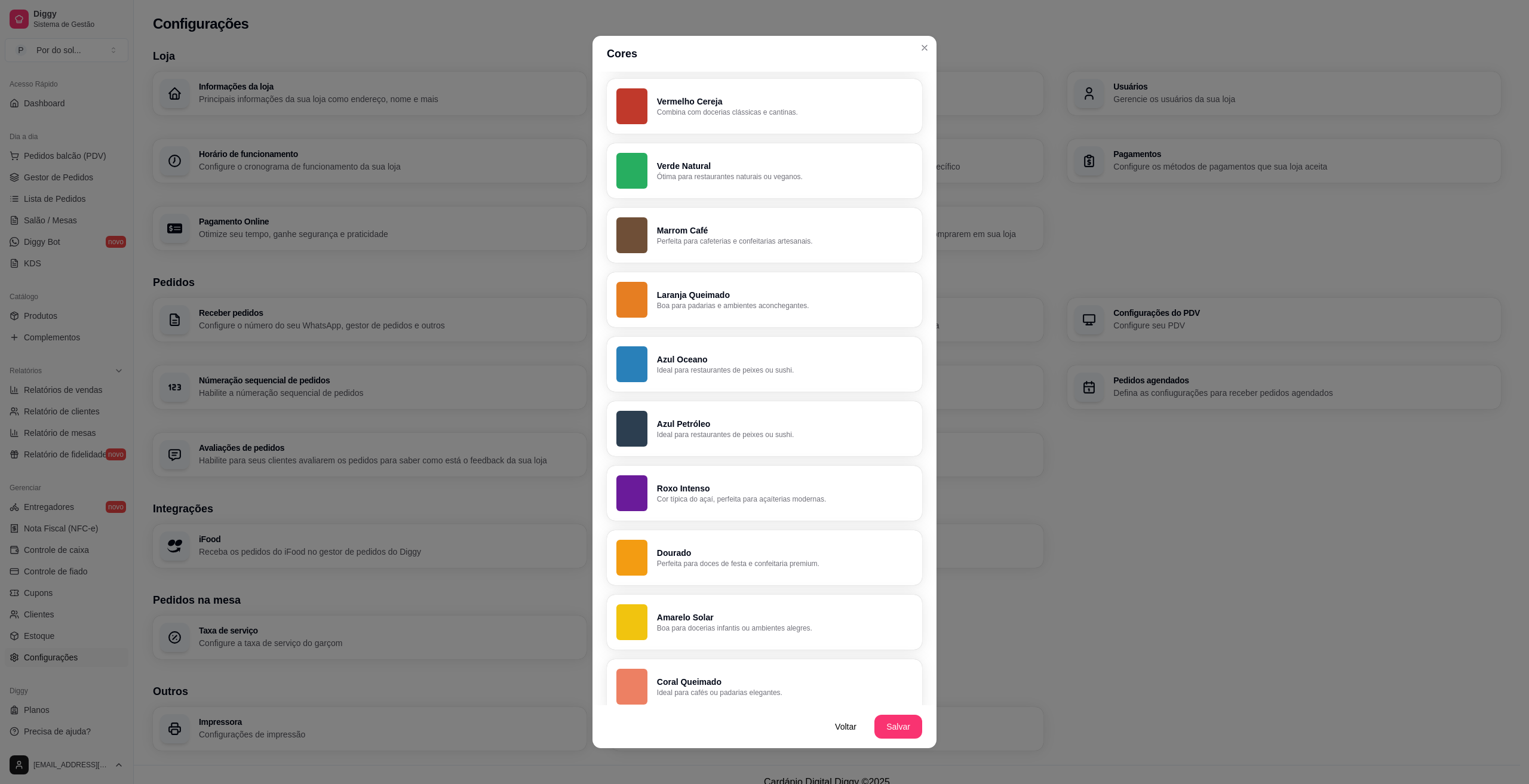
click at [703, 563] on p "Perfeita para doces de festa e confeitaria premium." at bounding box center [784, 563] width 255 height 10
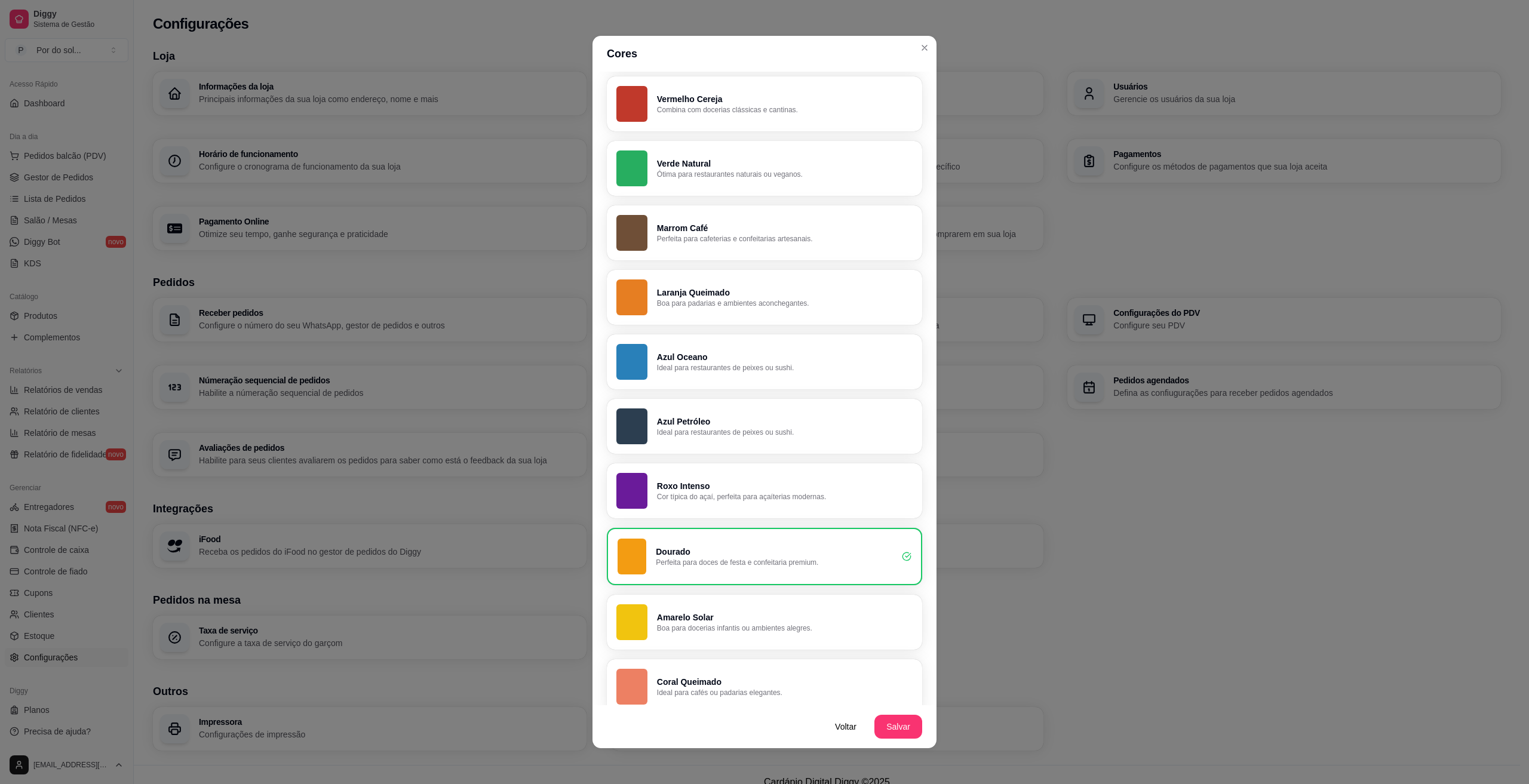
scroll to position [296, 0]
click at [888, 727] on button "Salvar" at bounding box center [897, 726] width 48 height 23
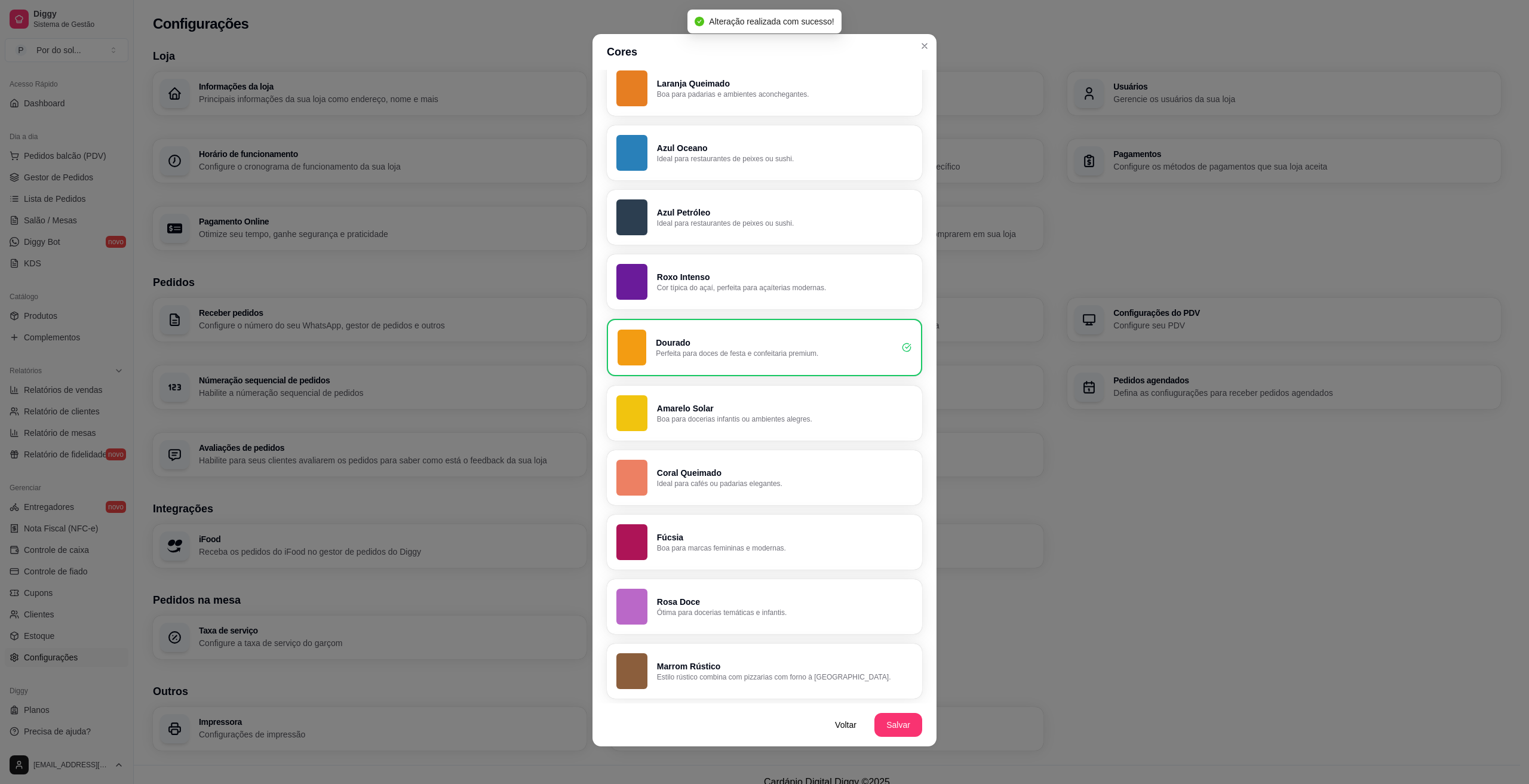
scroll to position [3, 0]
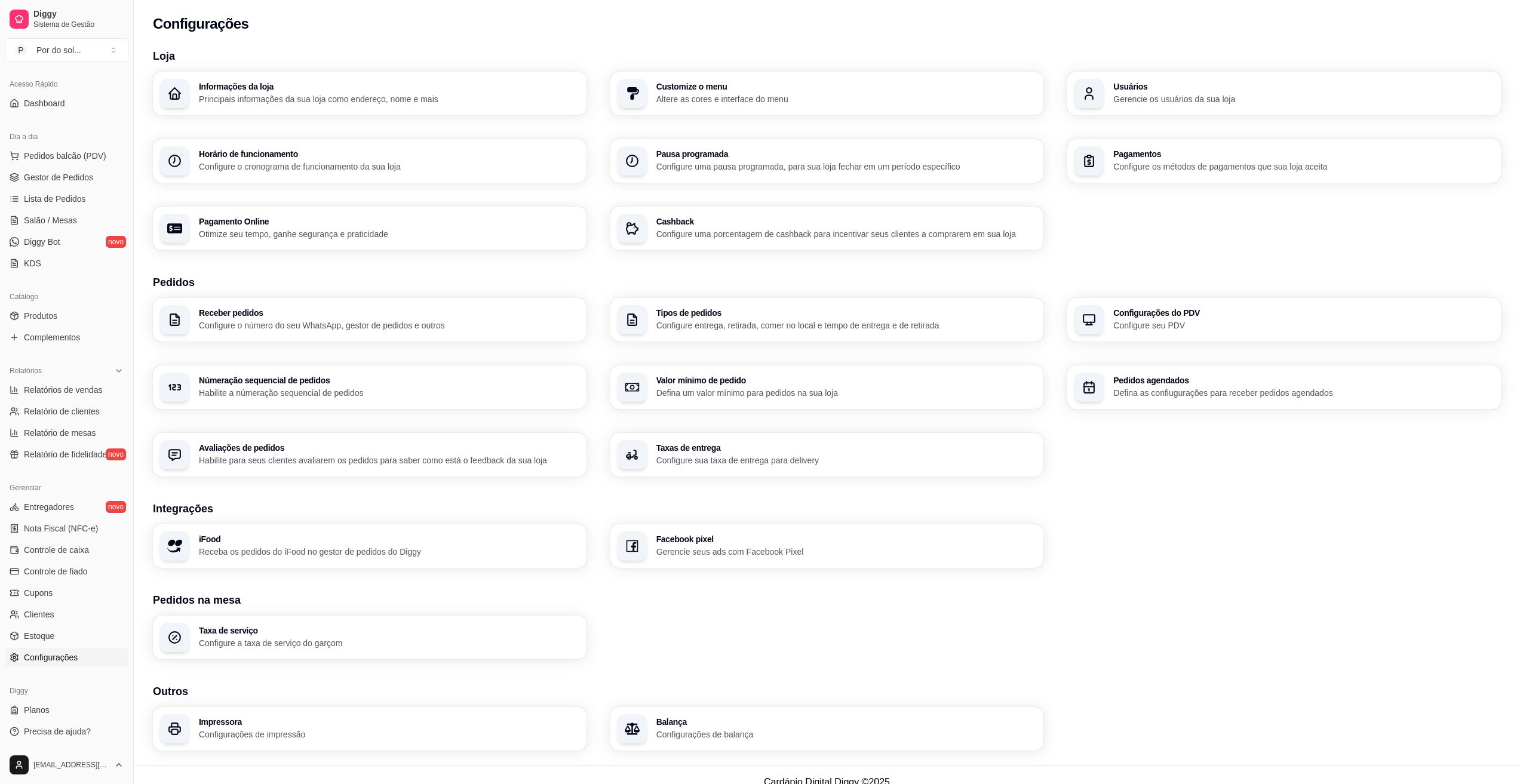
click at [313, 98] on p "Principais informações da sua loja como endereço, nome e mais" at bounding box center [389, 99] width 380 height 12
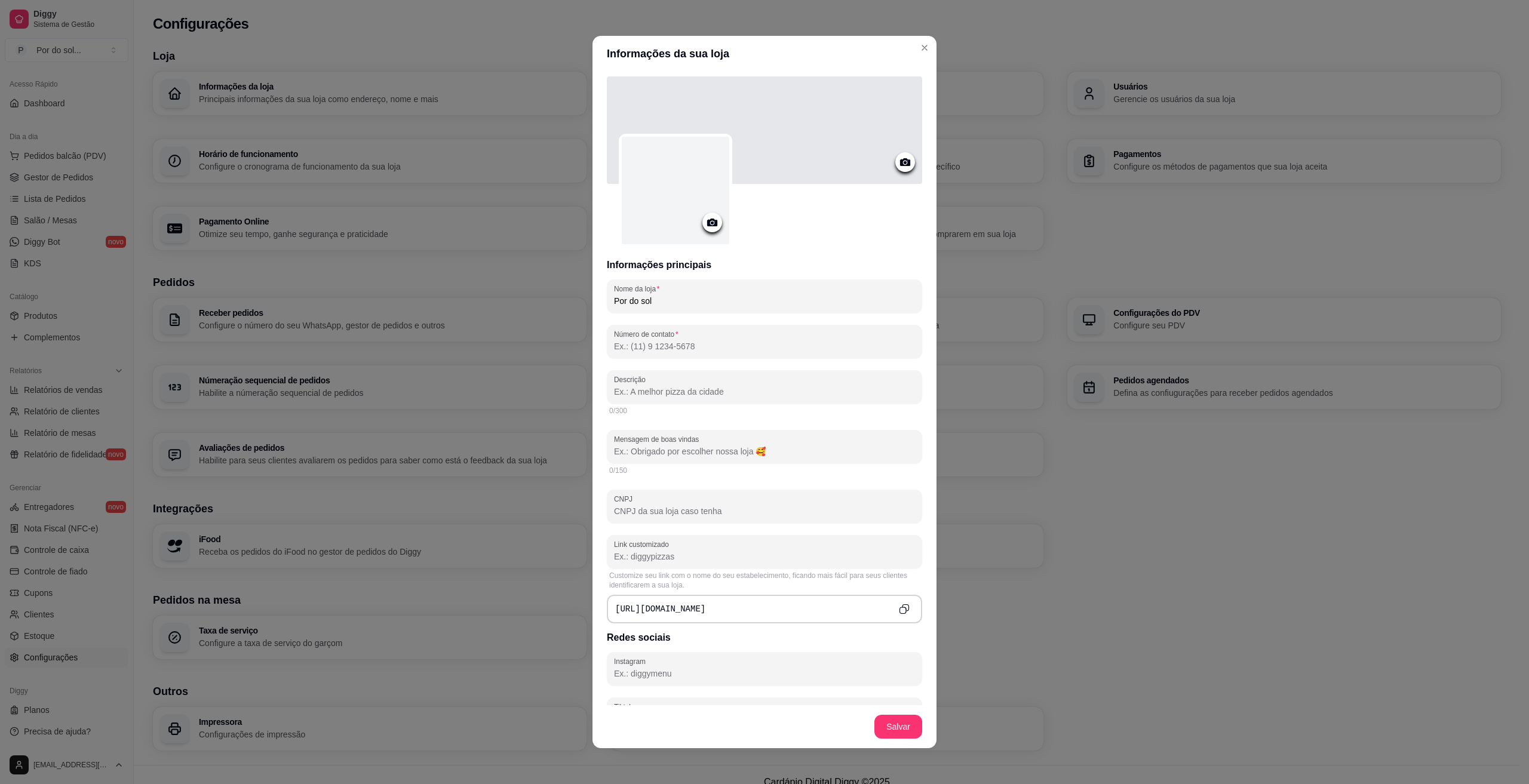
click at [711, 222] on circle at bounding box center [712, 222] width 3 height 3
